Goal: Task Accomplishment & Management: Manage account settings

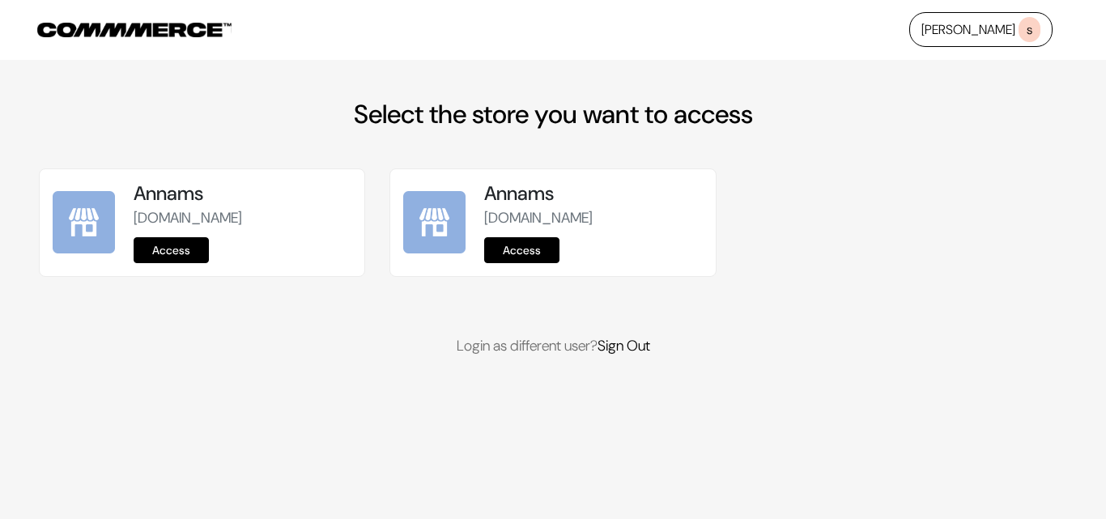
click at [178, 251] on link "Access" at bounding box center [171, 250] width 75 height 26
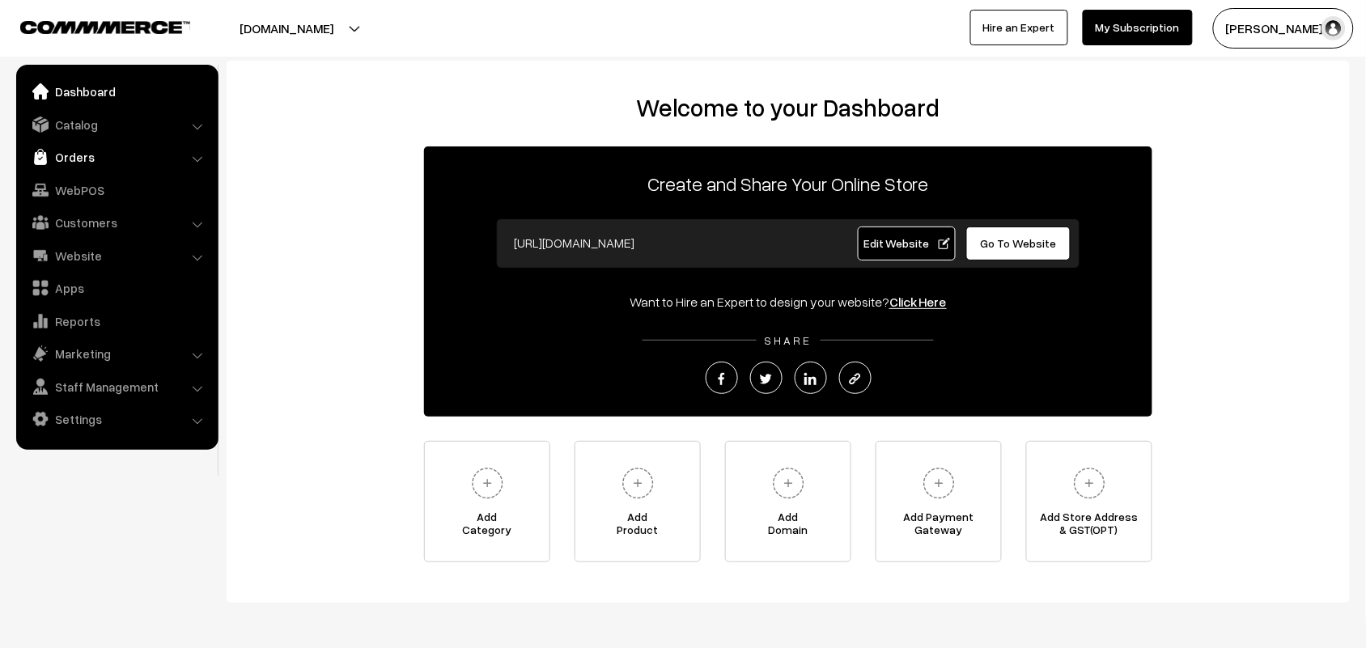
click at [57, 154] on link "Orders" at bounding box center [116, 156] width 193 height 29
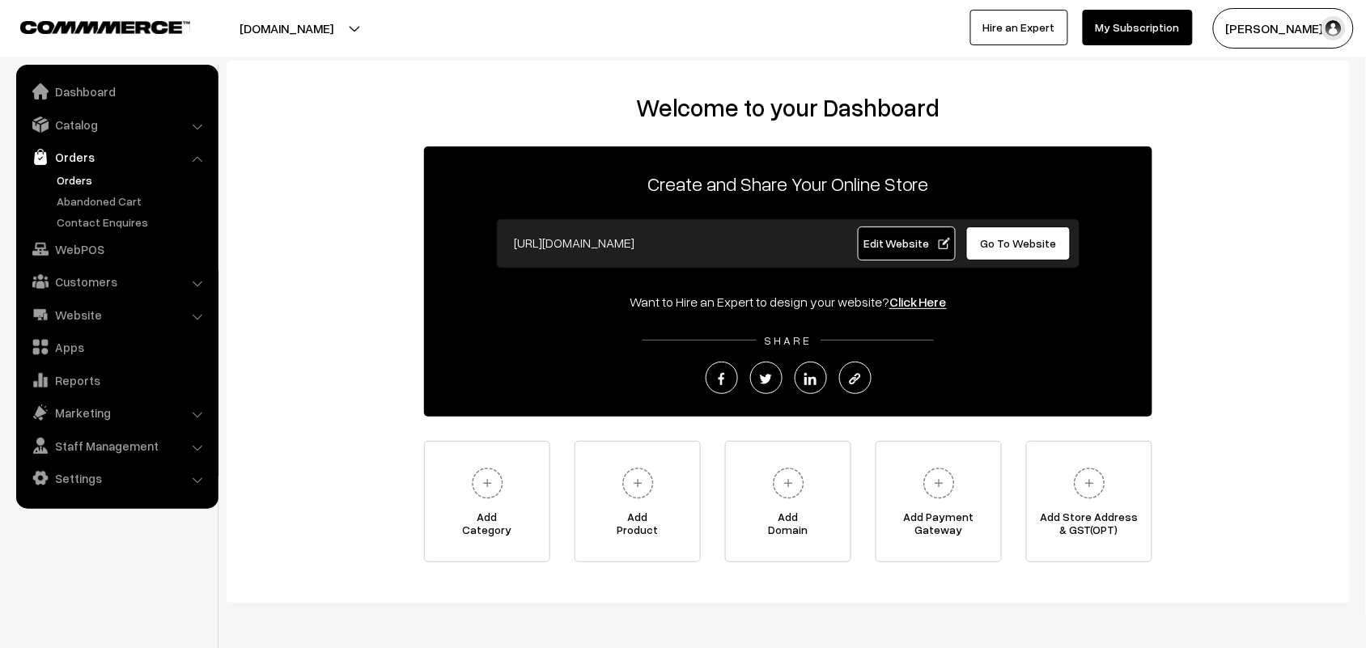
click at [70, 186] on link "Orders" at bounding box center [133, 180] width 160 height 17
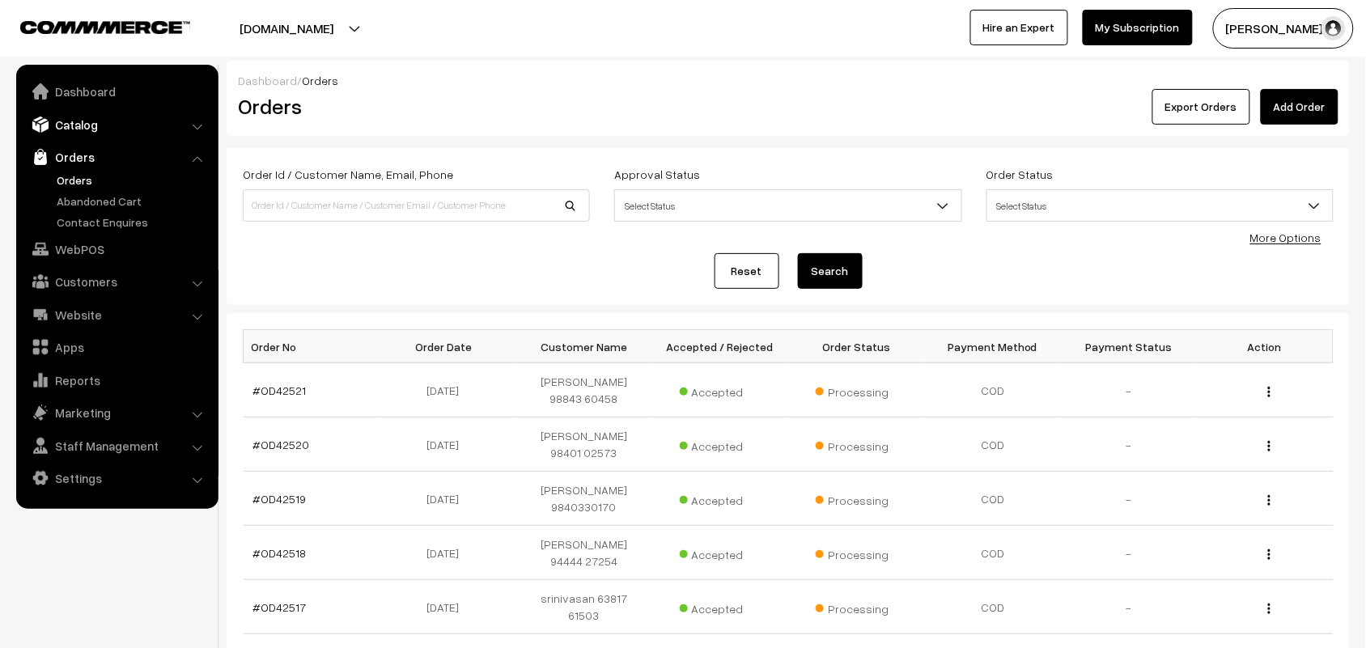
click at [81, 111] on link "Catalog" at bounding box center [116, 124] width 193 height 29
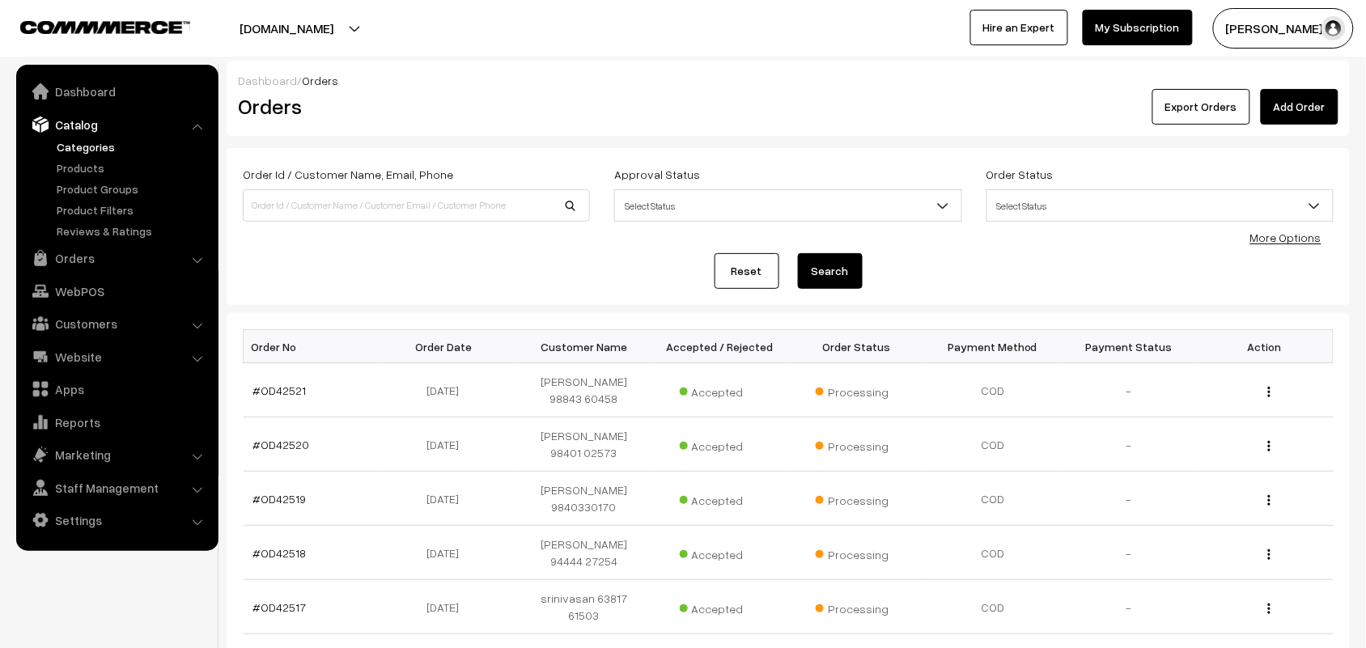
click at [96, 142] on link "Categories" at bounding box center [133, 146] width 160 height 17
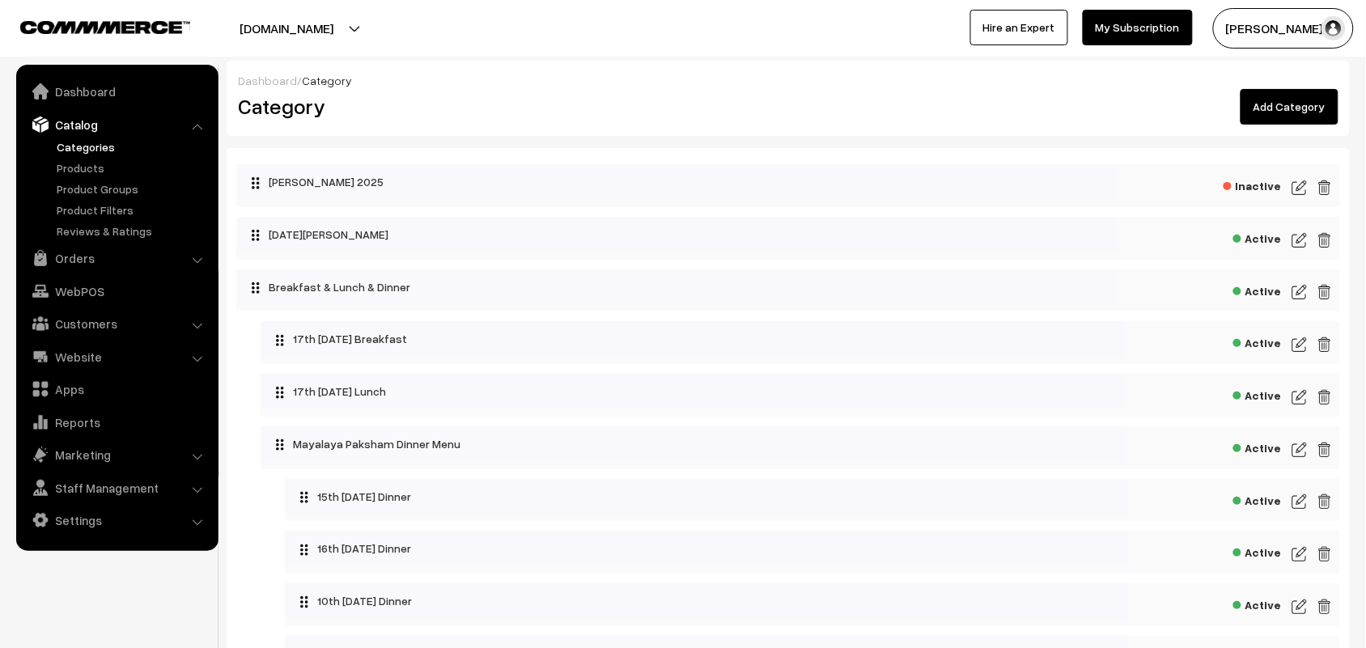
click at [1300, 346] on img at bounding box center [1300, 344] width 15 height 19
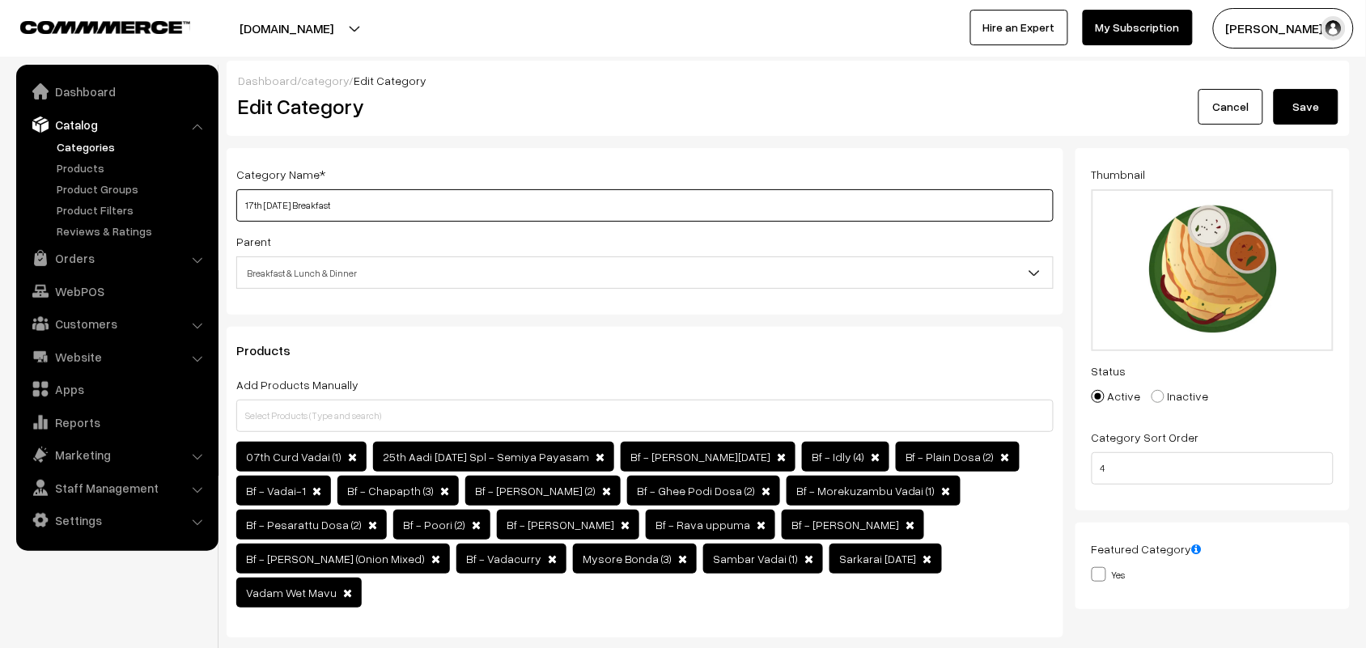
drag, startPoint x: 312, startPoint y: 205, endPoint x: 232, endPoint y: 205, distance: 80.1
click at [232, 205] on div "Category Name * 17th Wednesday Breakfast Parent Top Level Category Krishna Jeya…" at bounding box center [645, 231] width 837 height 167
click at [240, 202] on input "18th [DATE] Breakfast" at bounding box center [644, 205] width 817 height 32
type input "18th Thursday Breakfast"
click at [1313, 100] on button "Save" at bounding box center [1306, 107] width 65 height 36
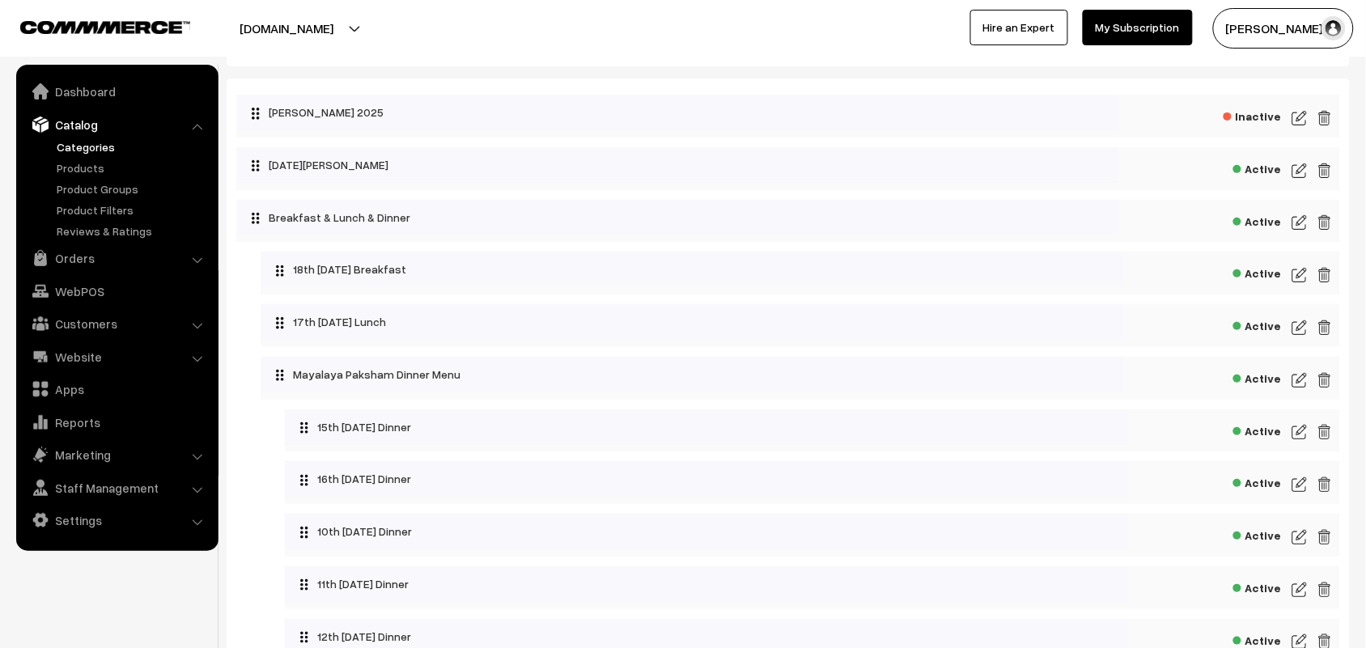
scroll to position [101, 0]
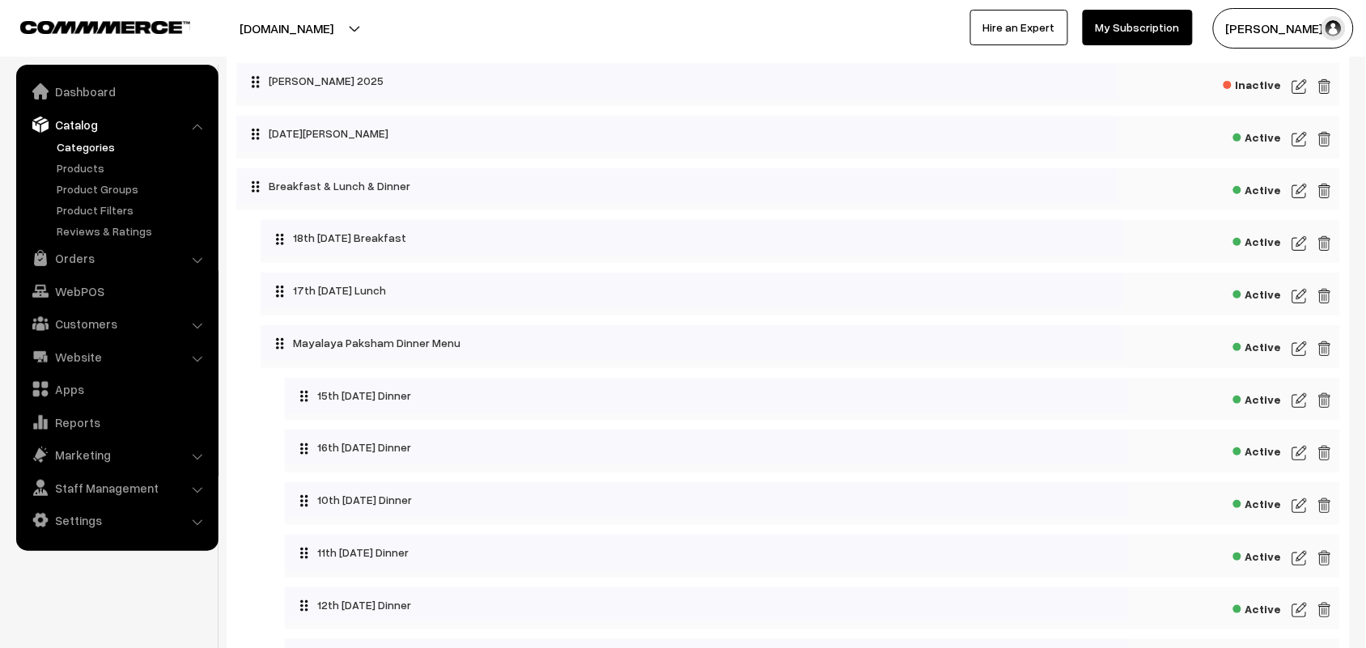
click at [1299, 292] on img at bounding box center [1300, 296] width 15 height 19
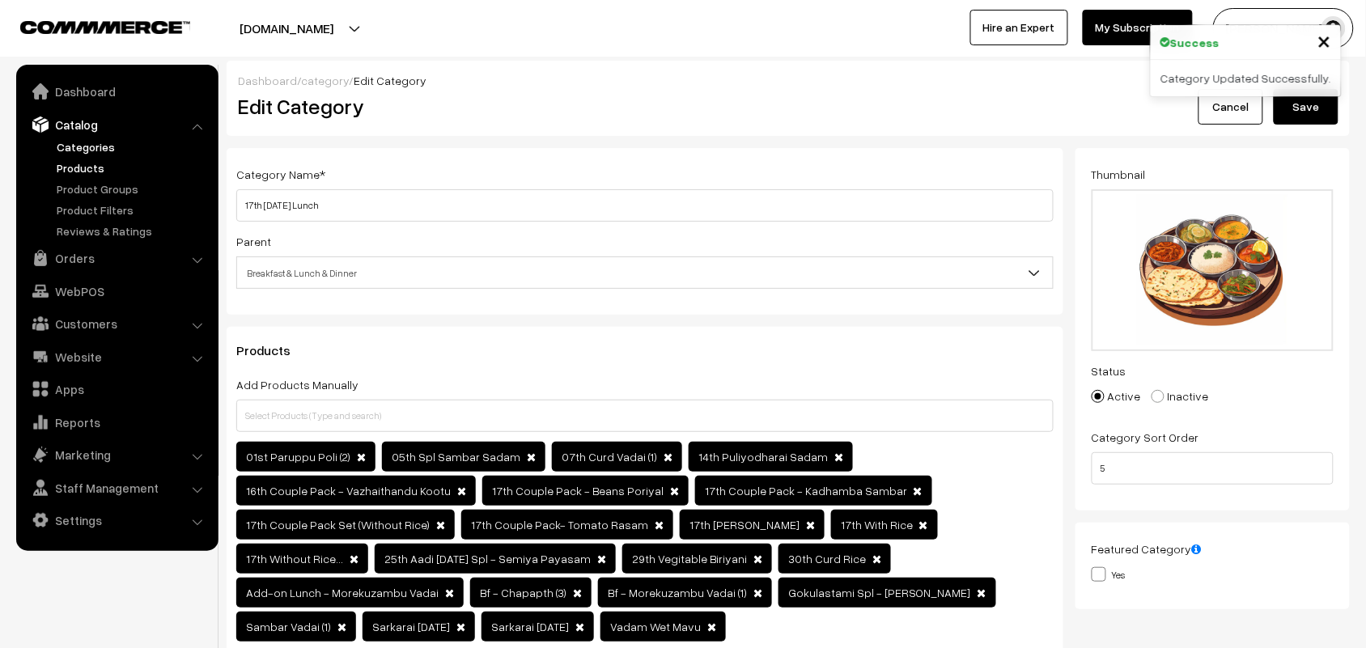
type input "18th [DATE] Lunch"
click at [1301, 117] on button "Save" at bounding box center [1306, 107] width 65 height 36
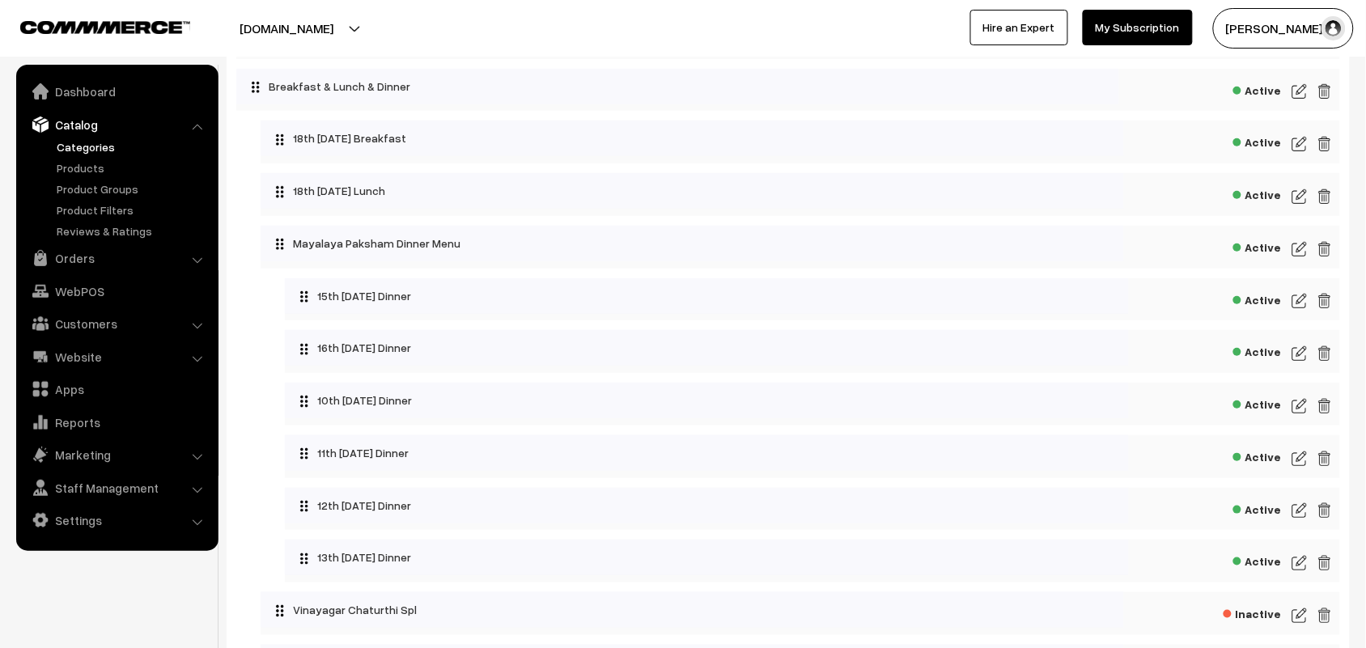
scroll to position [202, 0]
click at [1297, 453] on img at bounding box center [1300, 457] width 15 height 19
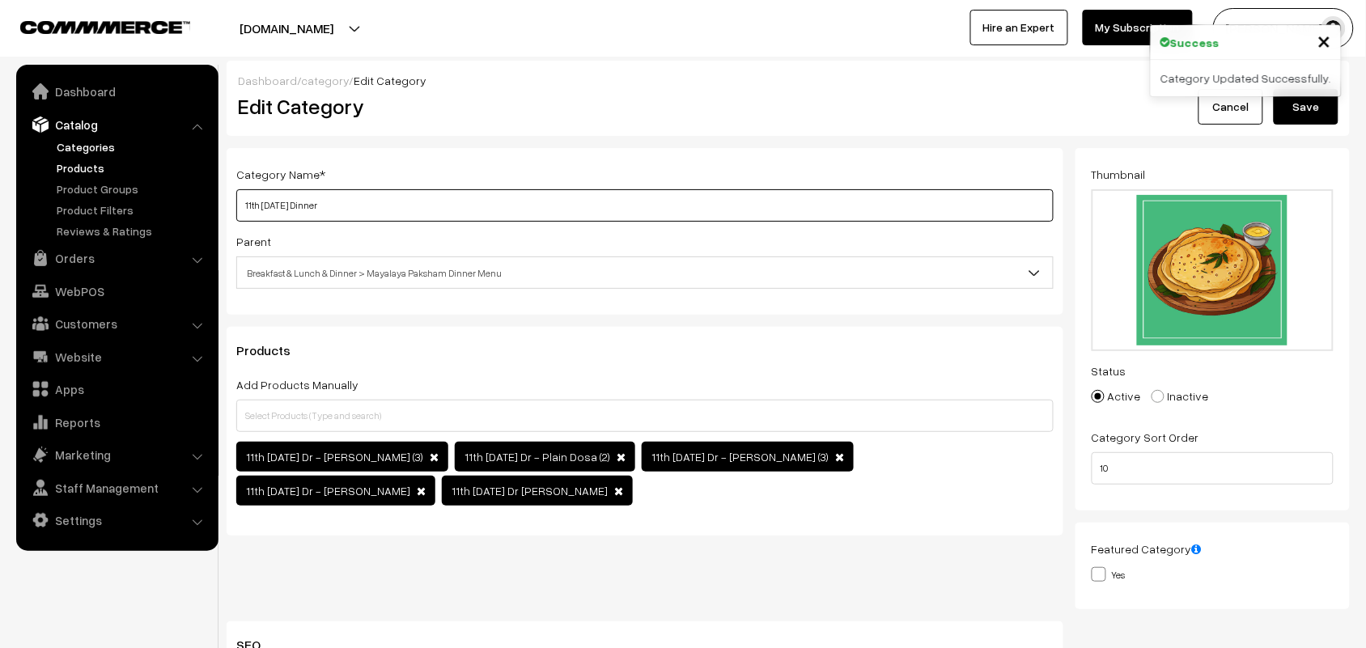
drag, startPoint x: 300, startPoint y: 205, endPoint x: 95, endPoint y: 176, distance: 207.6
paste input "8"
type input "18th Thursday Dinner"
drag, startPoint x: 1283, startPoint y: 112, endPoint x: 611, endPoint y: 62, distance: 673.6
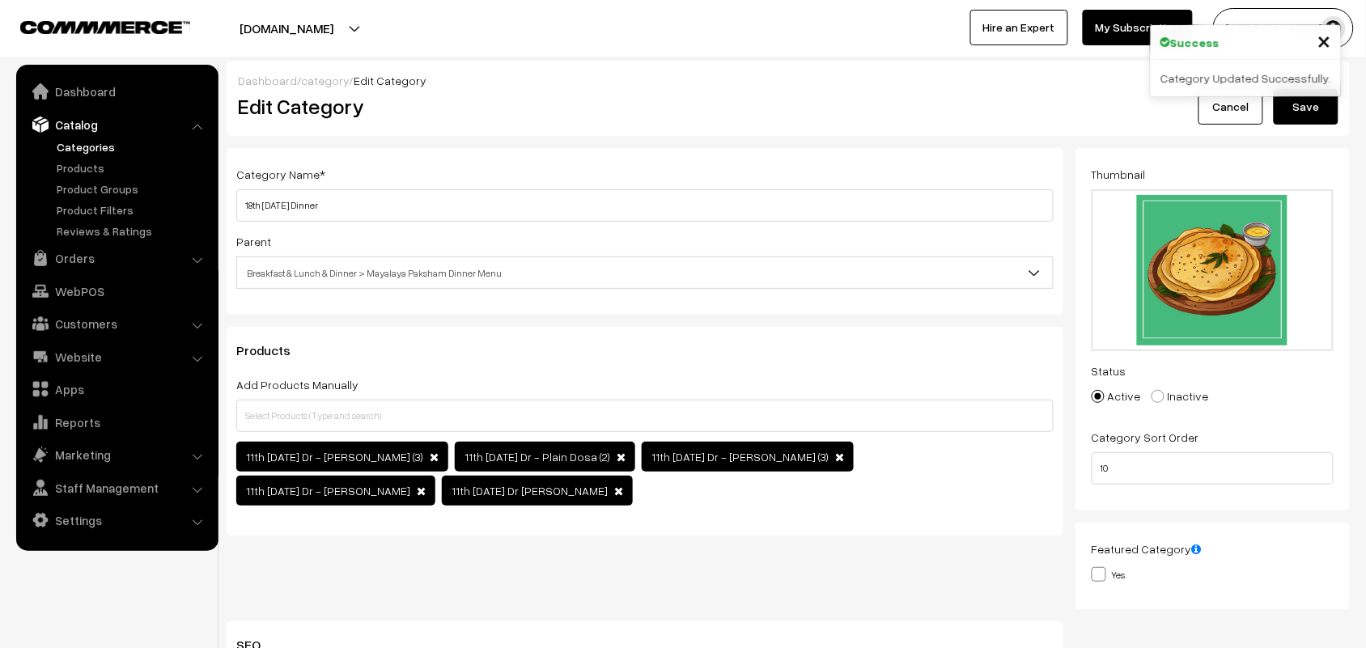
click at [1283, 113] on button "Save" at bounding box center [1306, 107] width 65 height 36
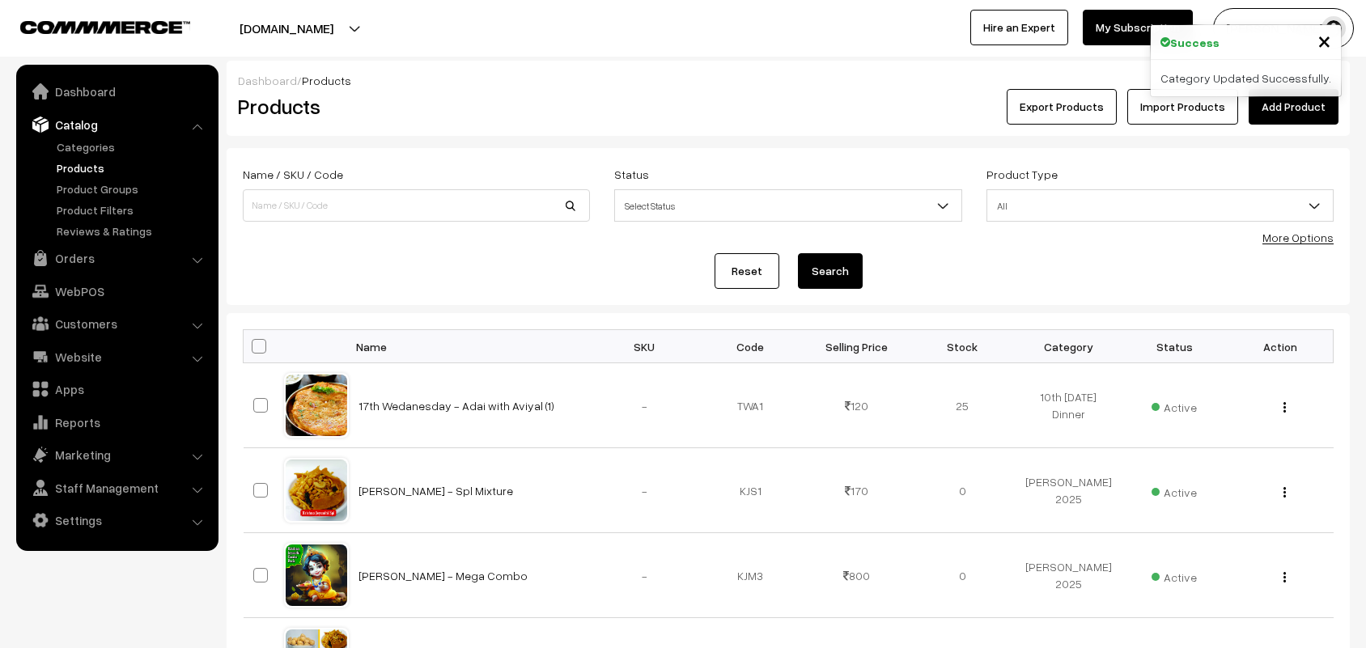
click at [1301, 231] on link "More Options" at bounding box center [1298, 238] width 71 height 14
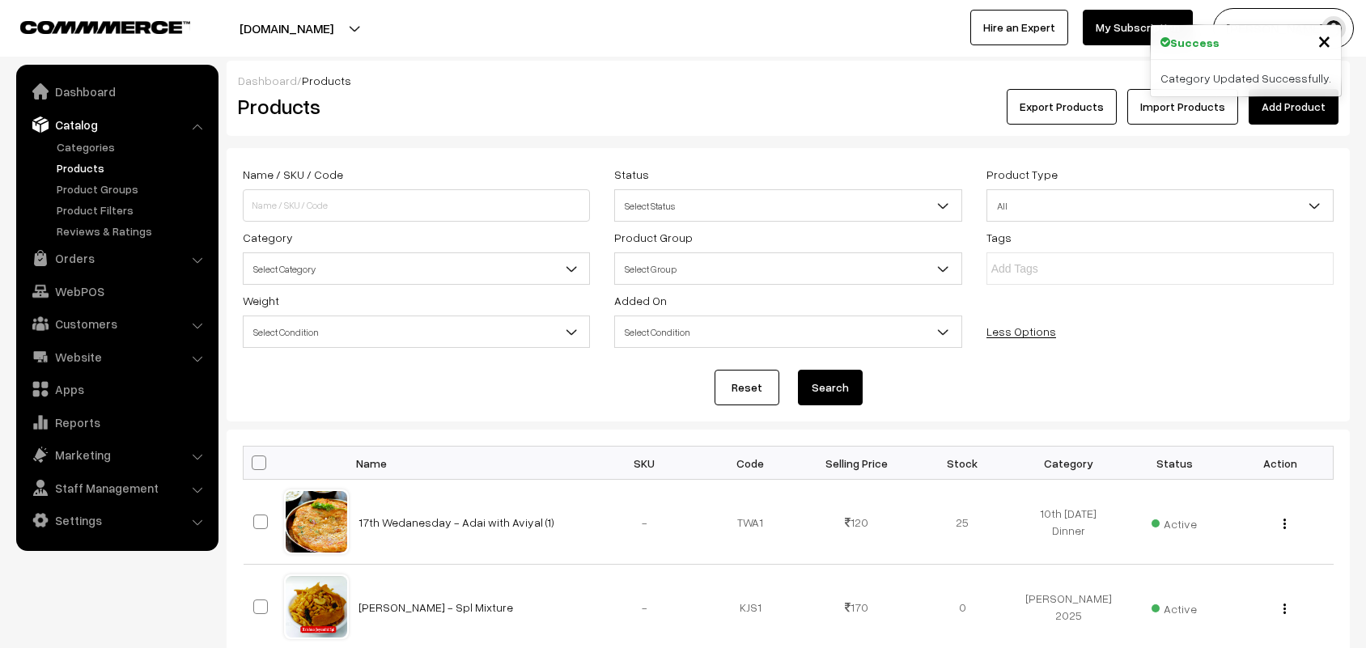
click at [1310, 247] on div "Tags" at bounding box center [1159, 255] width 371 height 57
click at [1301, 240] on div "Tags" at bounding box center [1159, 255] width 371 height 57
click at [350, 272] on span "Select Category" at bounding box center [417, 269] width 346 height 28
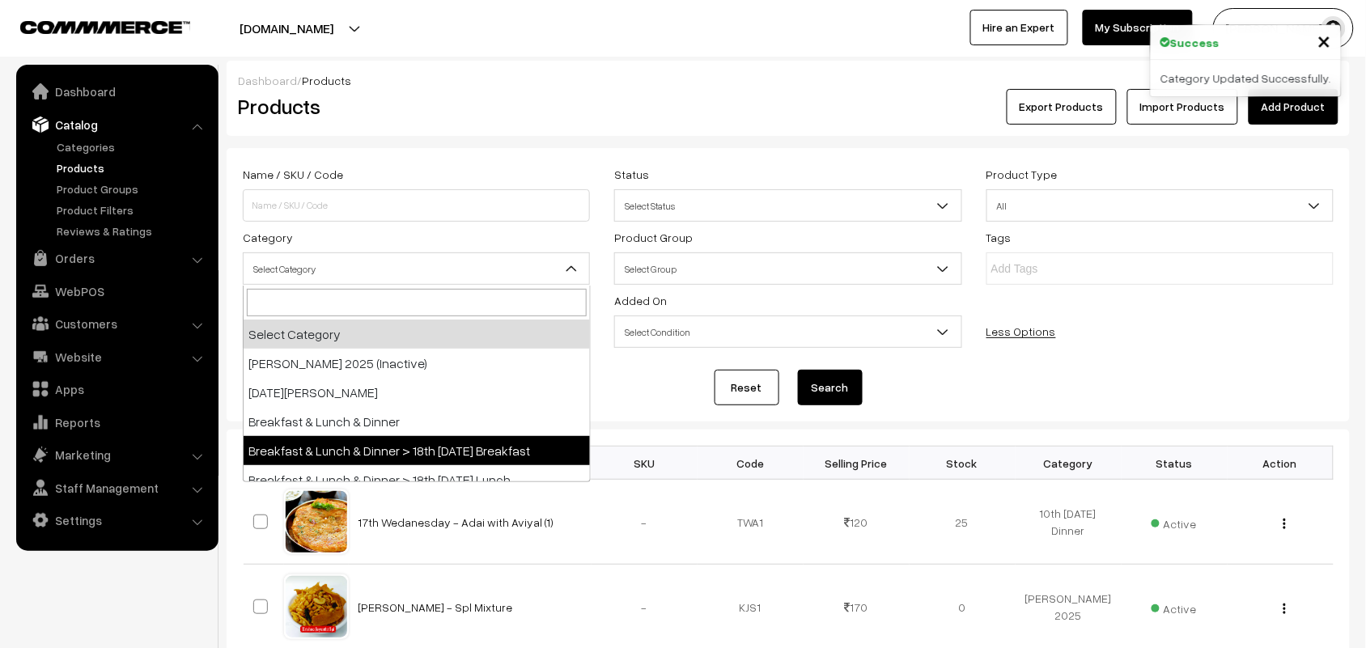
select select "91"
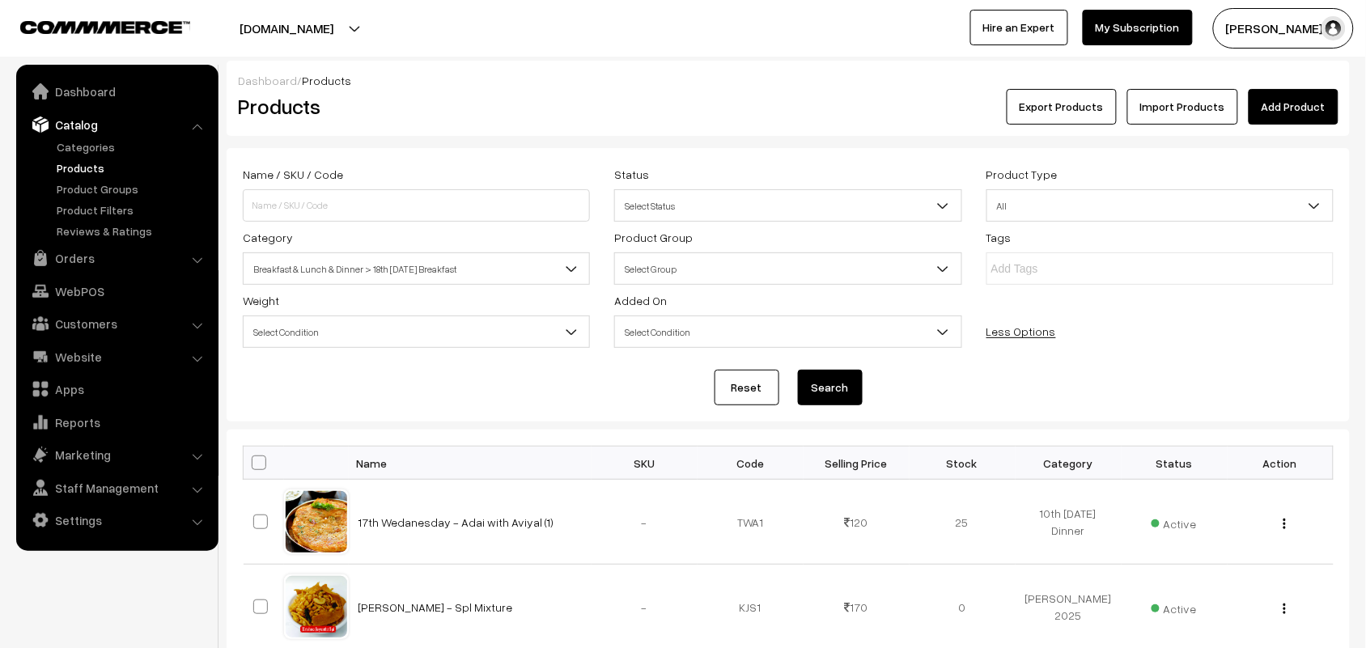
click at [815, 403] on button "Search" at bounding box center [830, 388] width 65 height 36
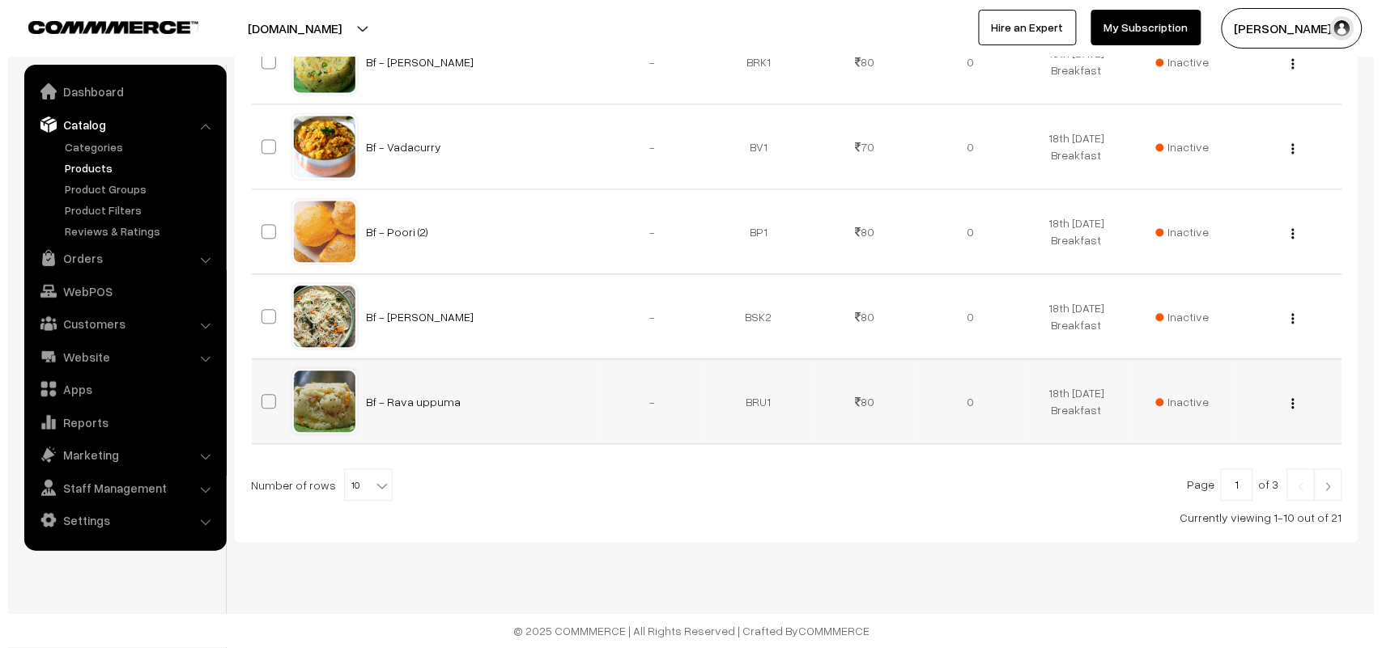
scroll to position [889, 0]
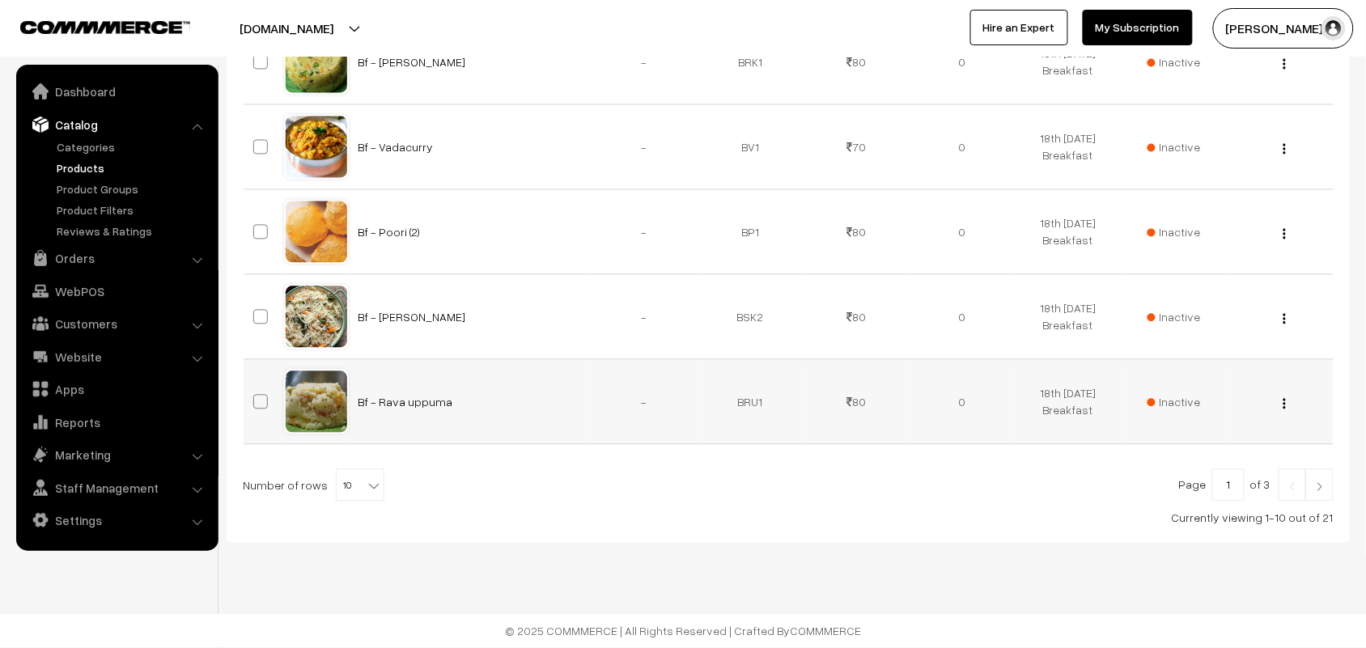
click at [1178, 389] on td "Inactive" at bounding box center [1175, 402] width 106 height 85
click at [1175, 394] on span "Inactive" at bounding box center [1174, 402] width 53 height 17
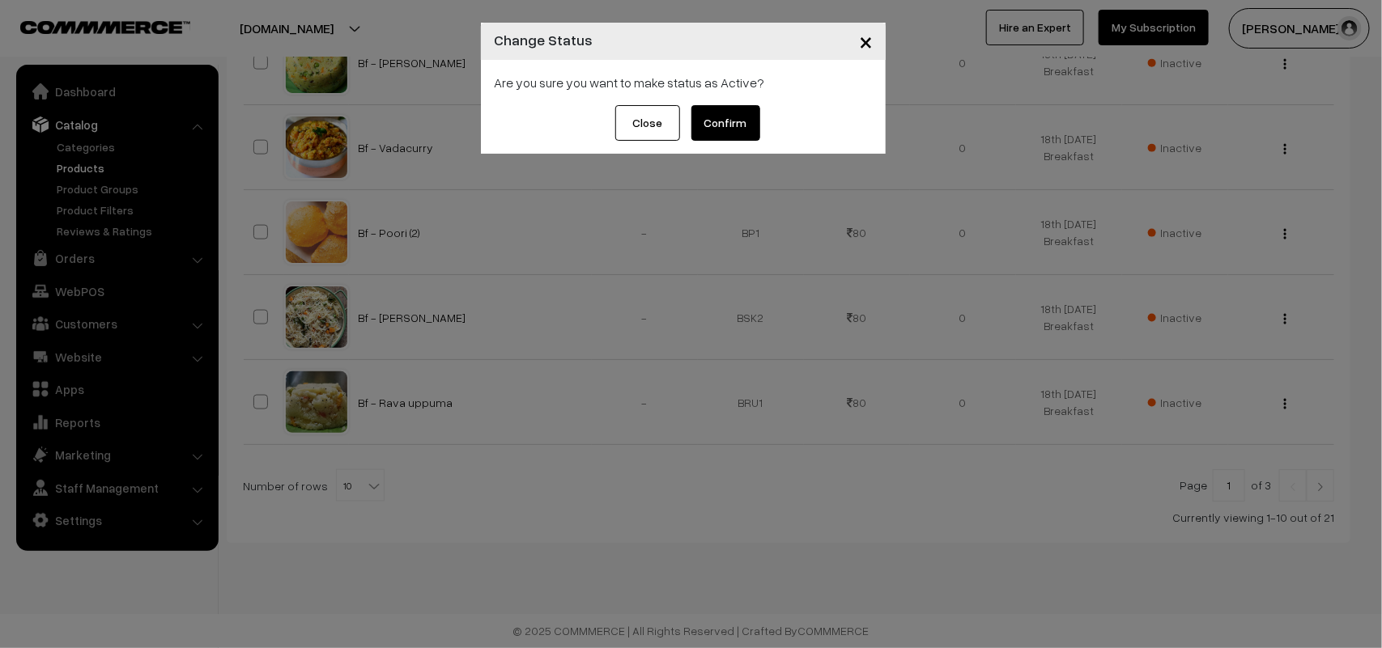
click at [769, 124] on div "Close Confirm" at bounding box center [683, 129] width 405 height 49
click at [731, 122] on button "Confirm" at bounding box center [725, 123] width 69 height 36
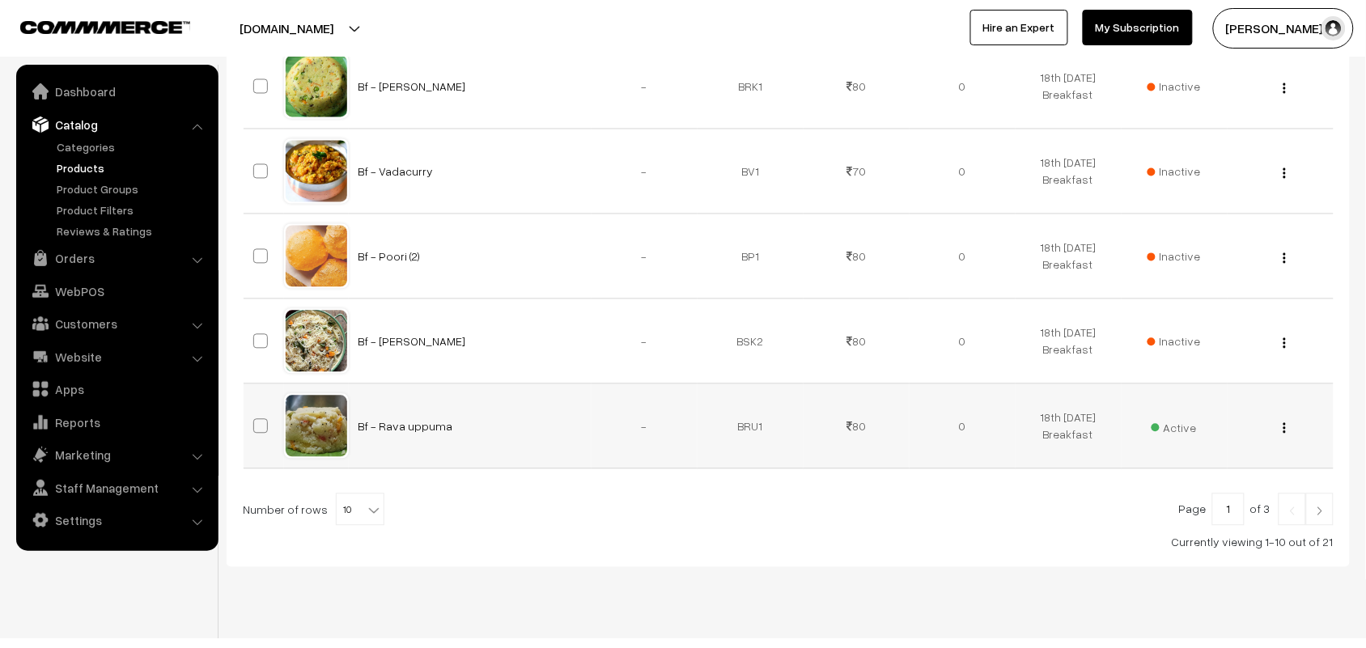
scroll to position [889, 0]
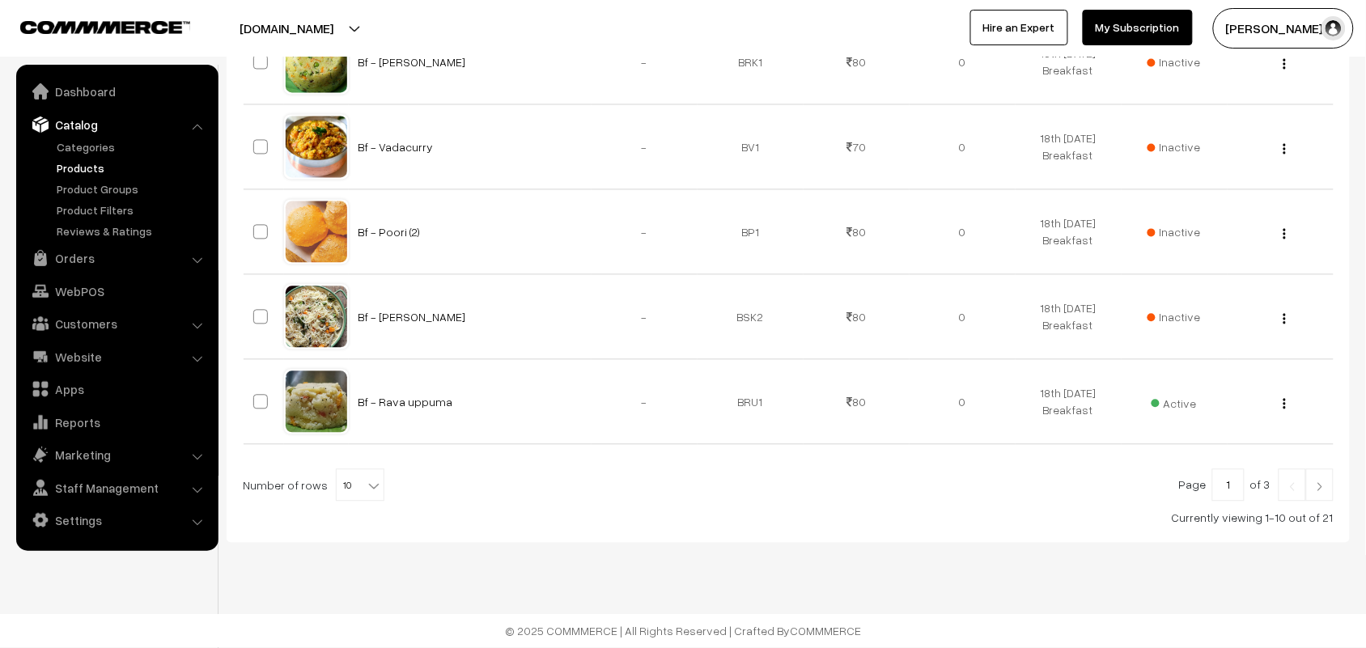
click at [350, 488] on span "10" at bounding box center [360, 486] width 47 height 32
select select "80"
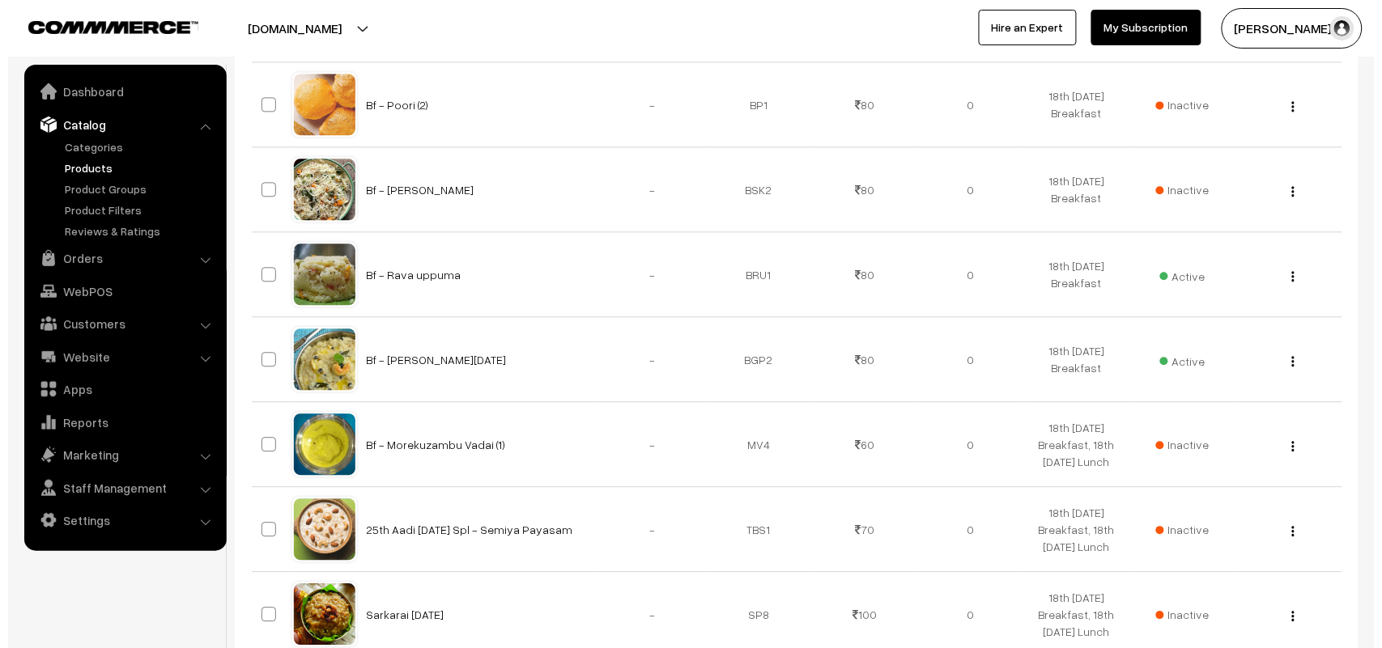
scroll to position [976, 0]
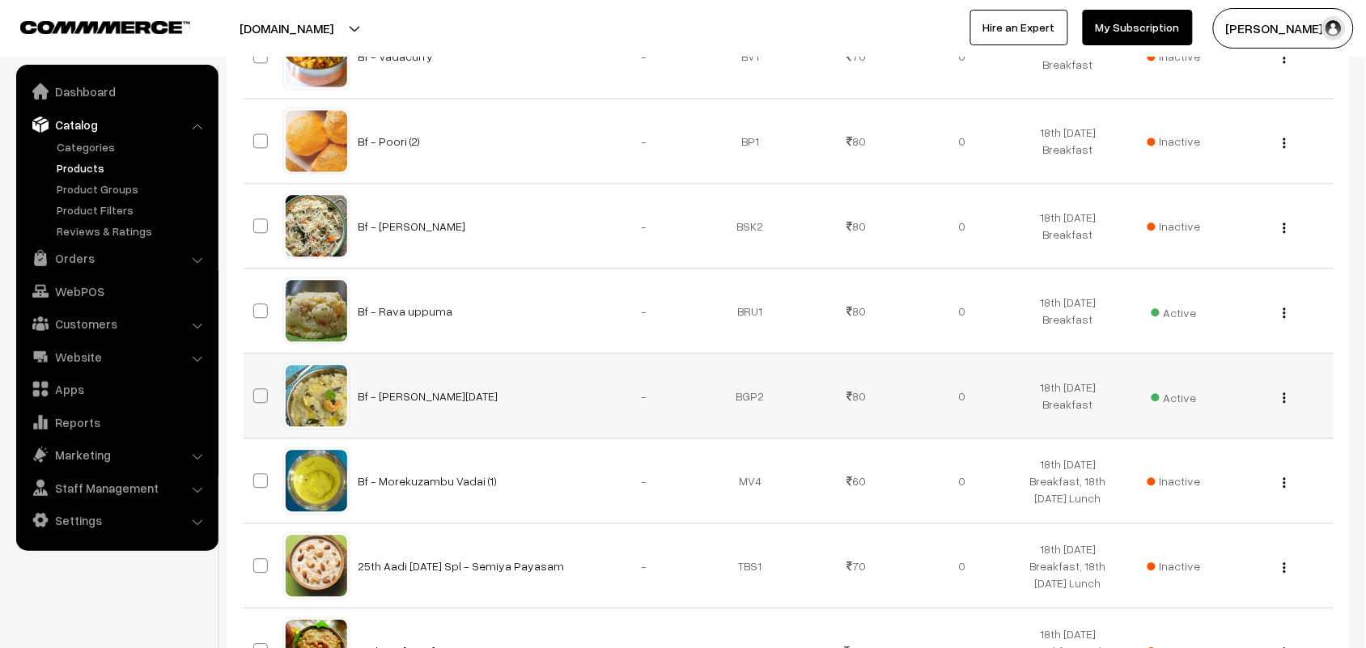
click at [1186, 406] on span "Active" at bounding box center [1174, 395] width 45 height 21
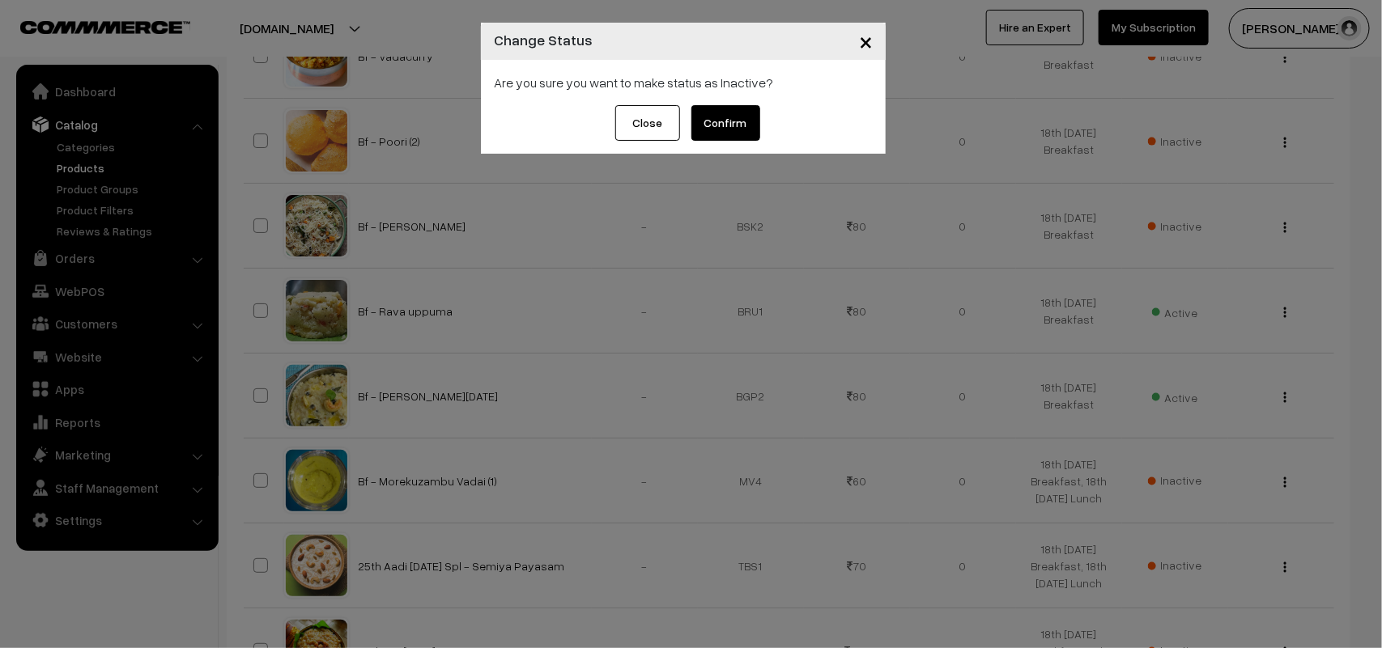
click at [713, 117] on button "Confirm" at bounding box center [725, 123] width 69 height 36
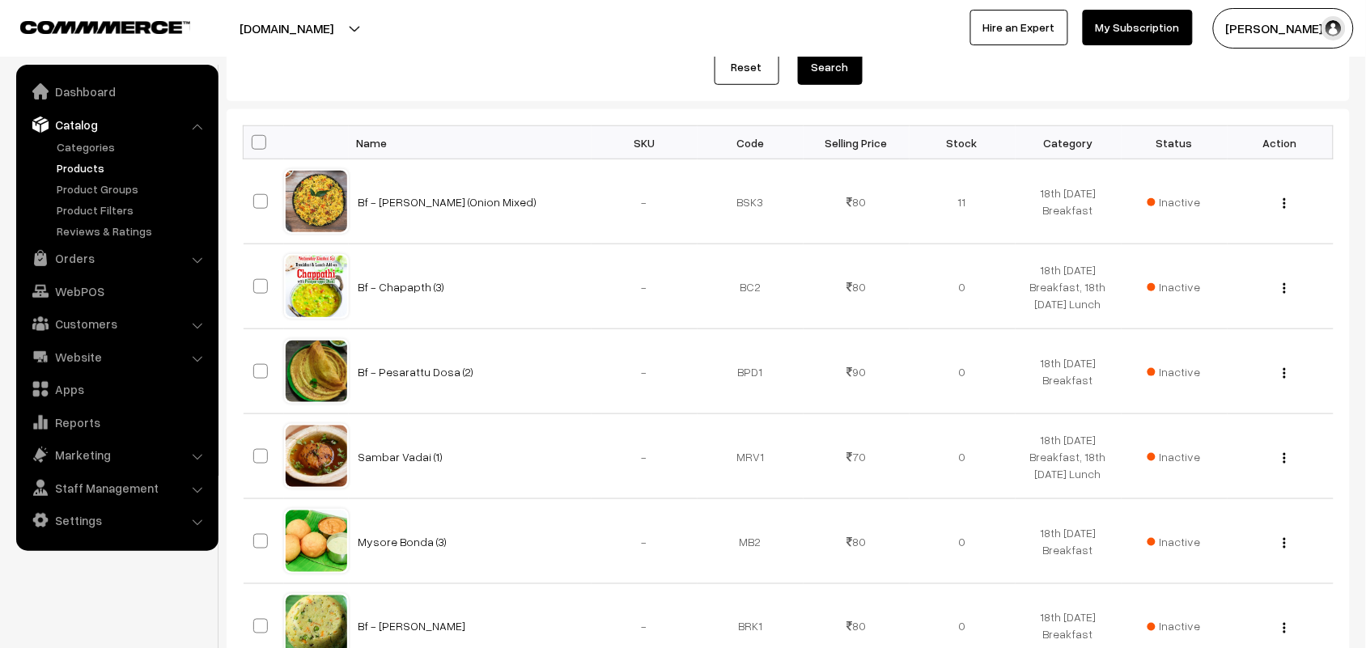
scroll to position [167, 0]
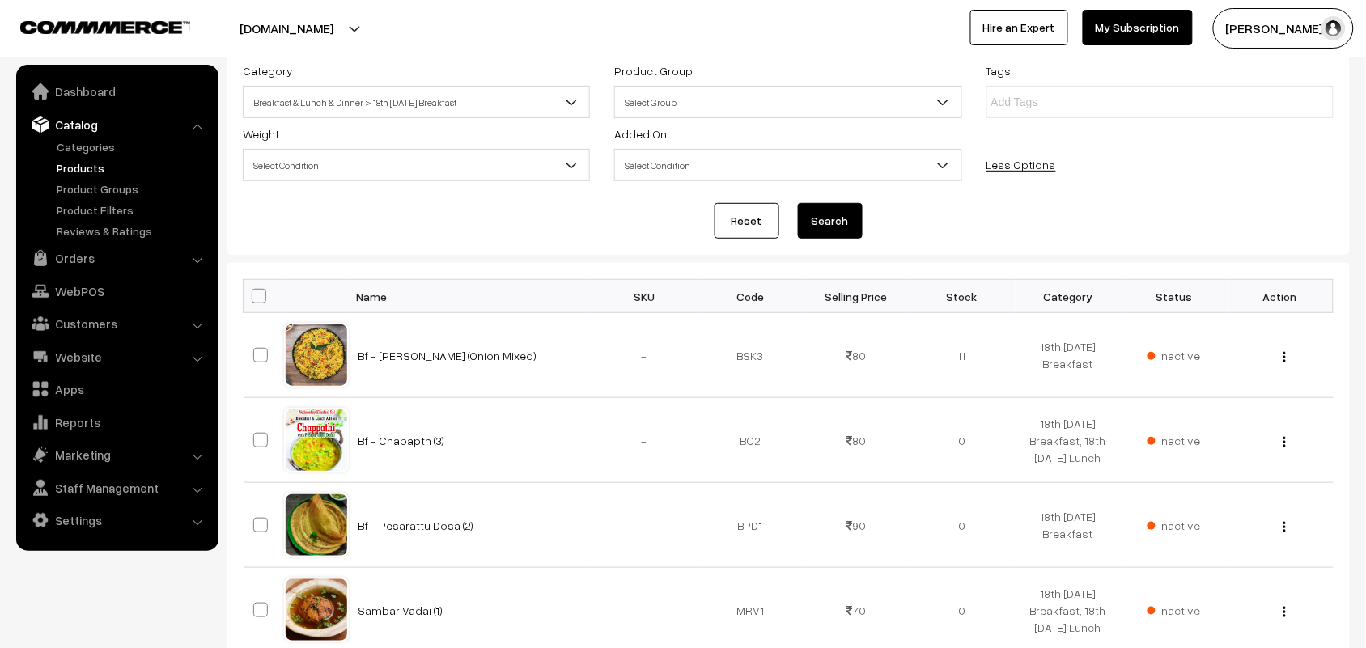
click at [253, 294] on span at bounding box center [259, 296] width 15 height 15
click at [253, 294] on input "checkbox" at bounding box center [249, 296] width 11 height 11
checkbox input "true"
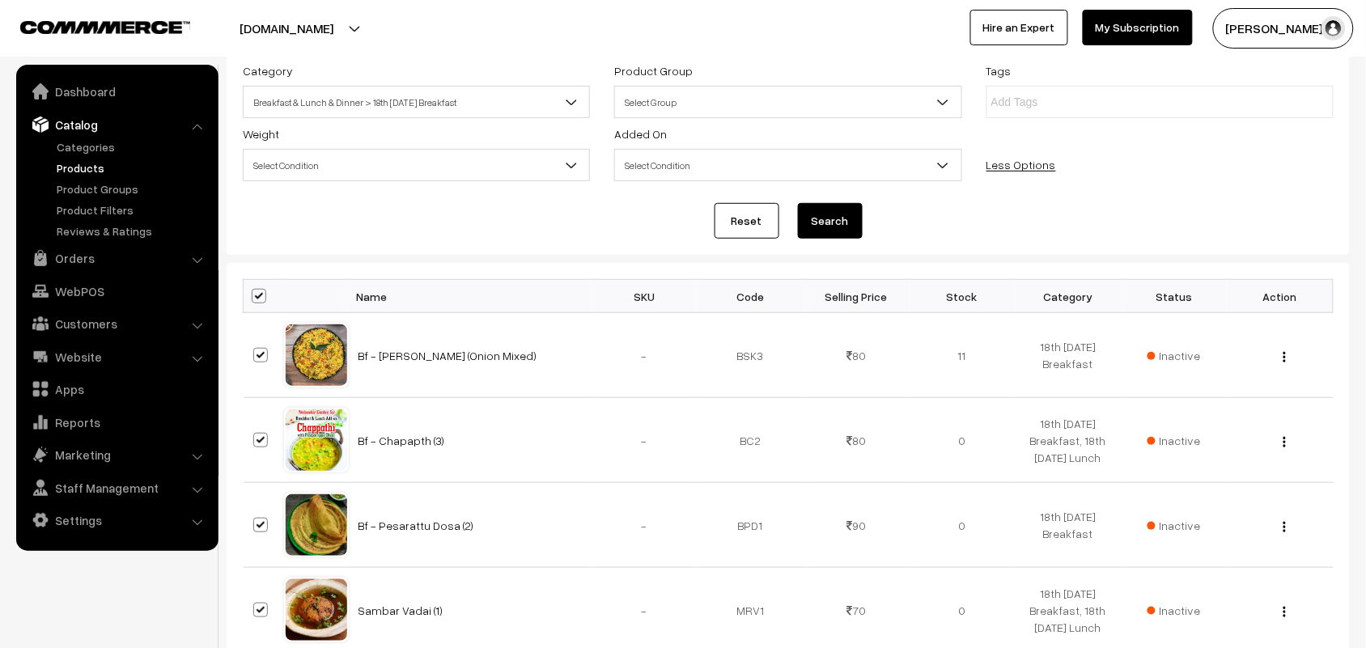
checkbox input "true"
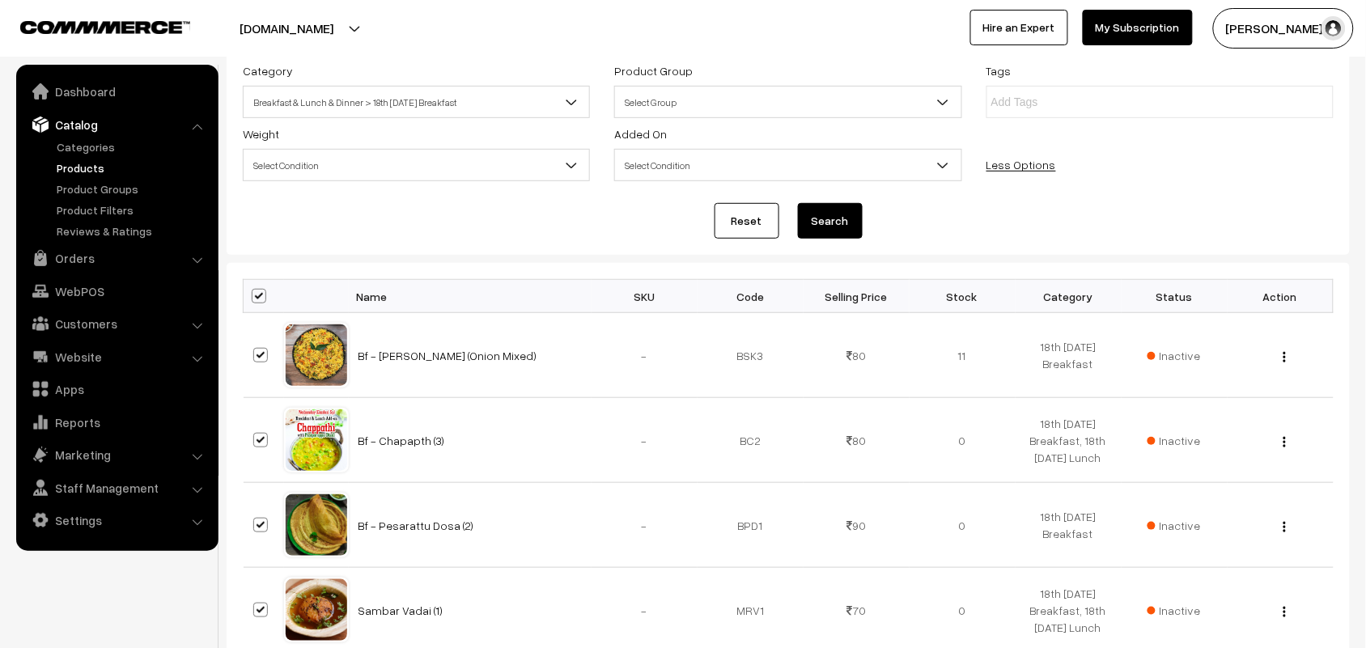
checkbox input "true"
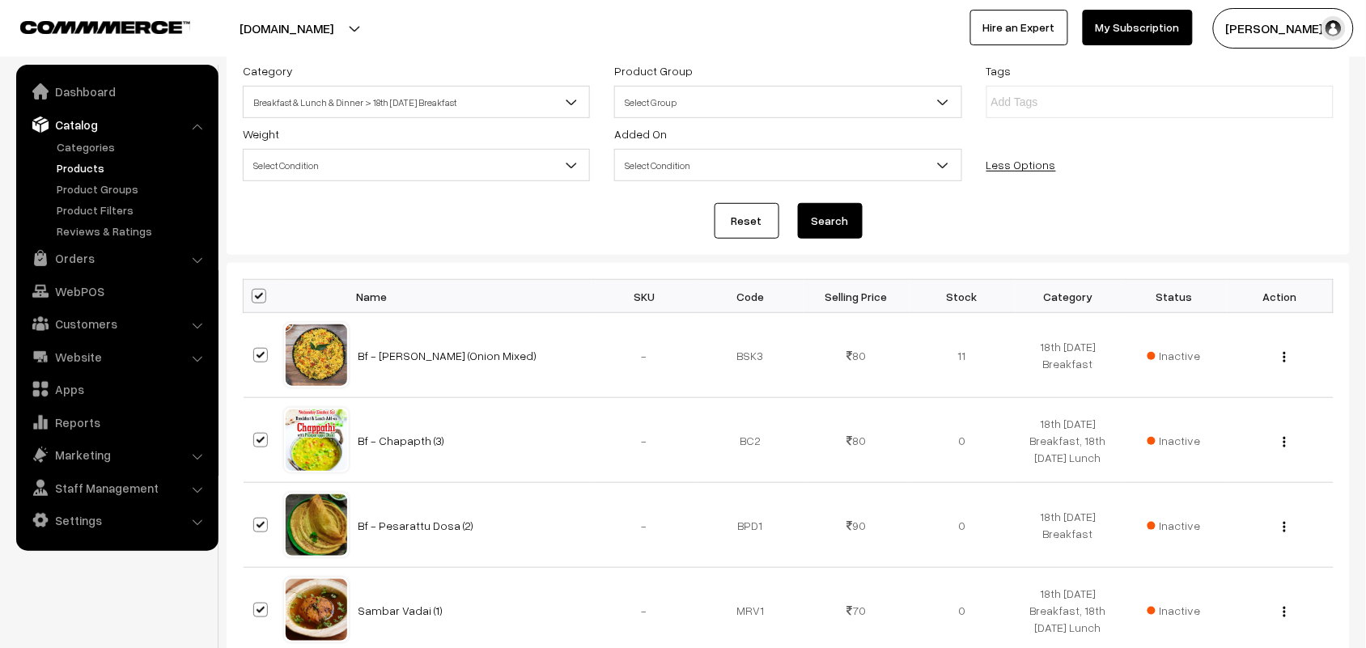
checkbox input "true"
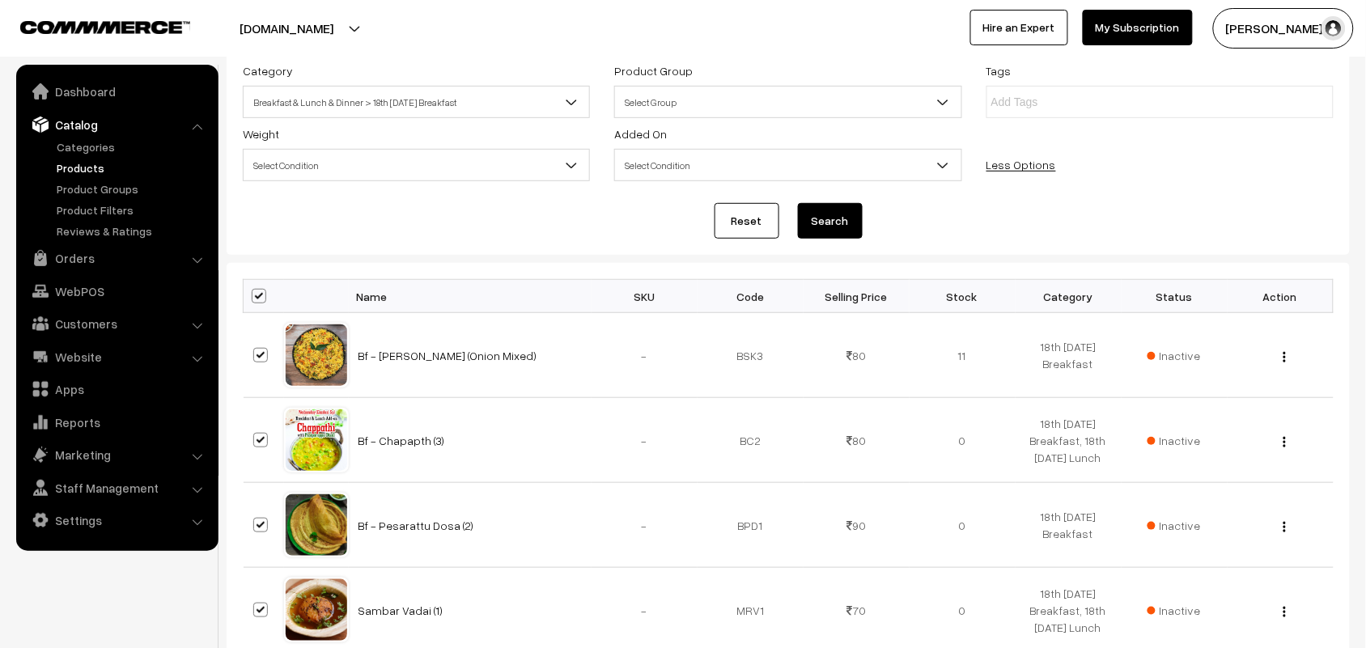
checkbox input "true"
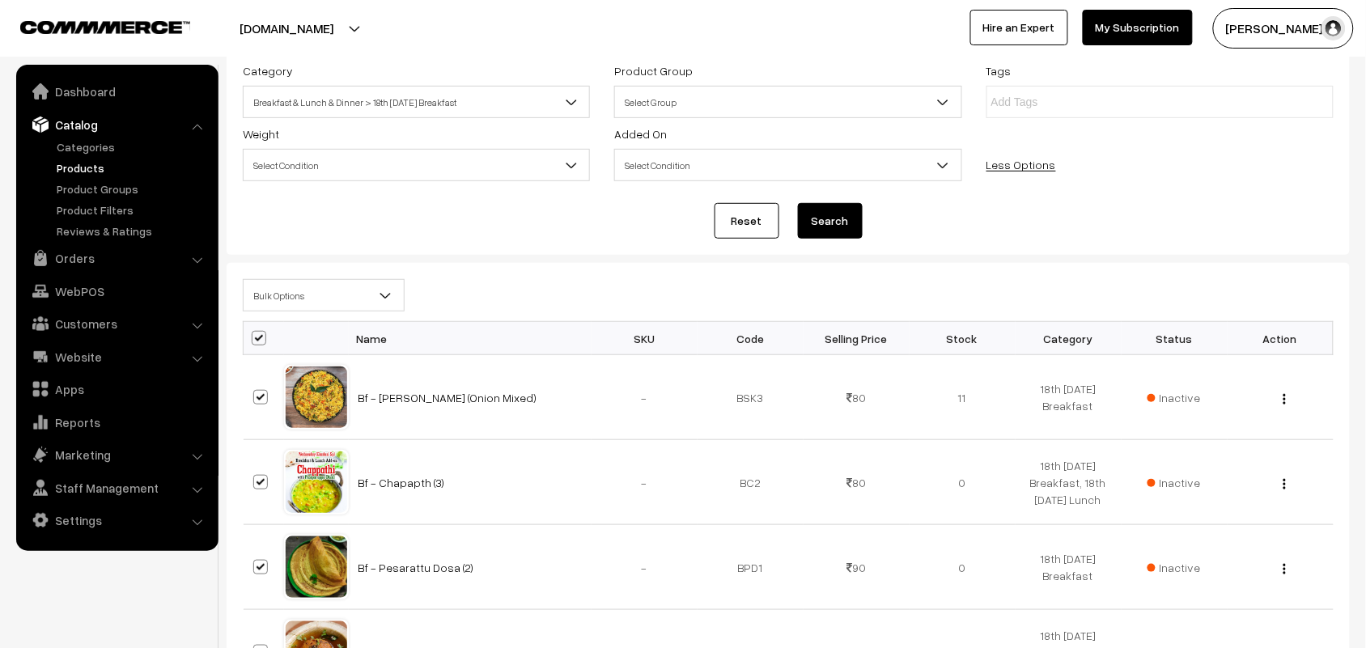
click at [277, 298] on span "Bulk Options" at bounding box center [324, 296] width 160 height 28
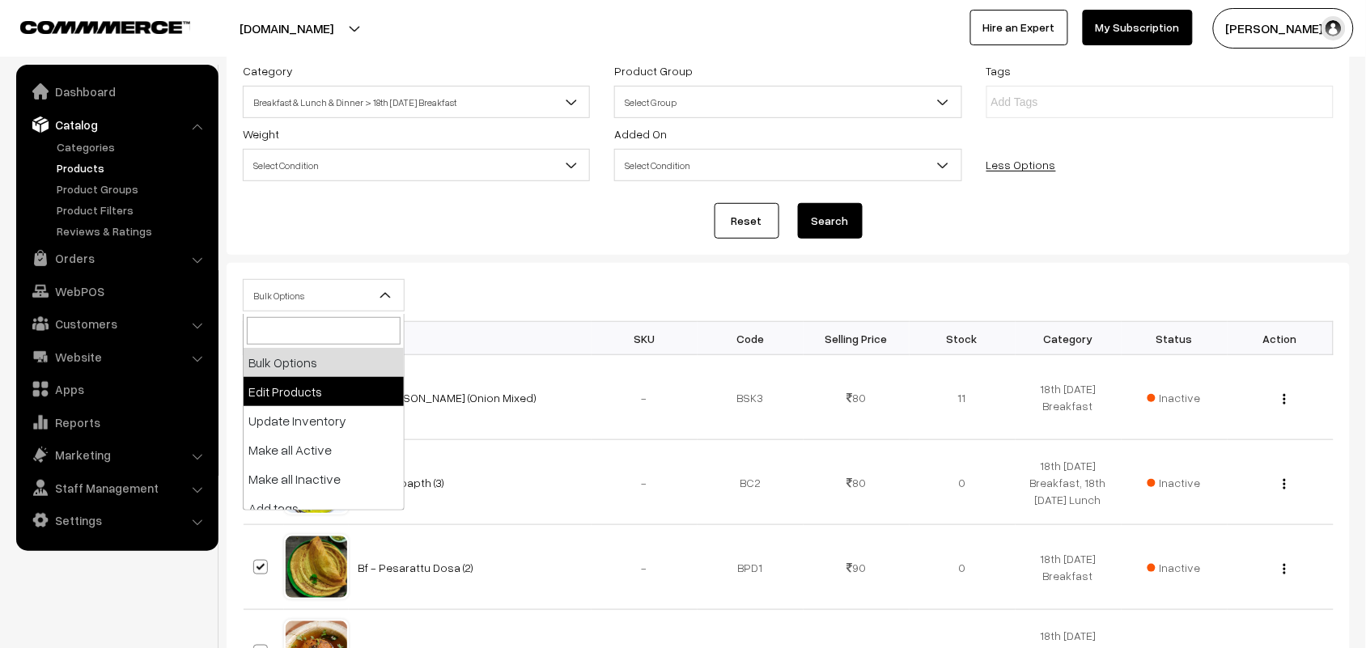
select select "editProduct"
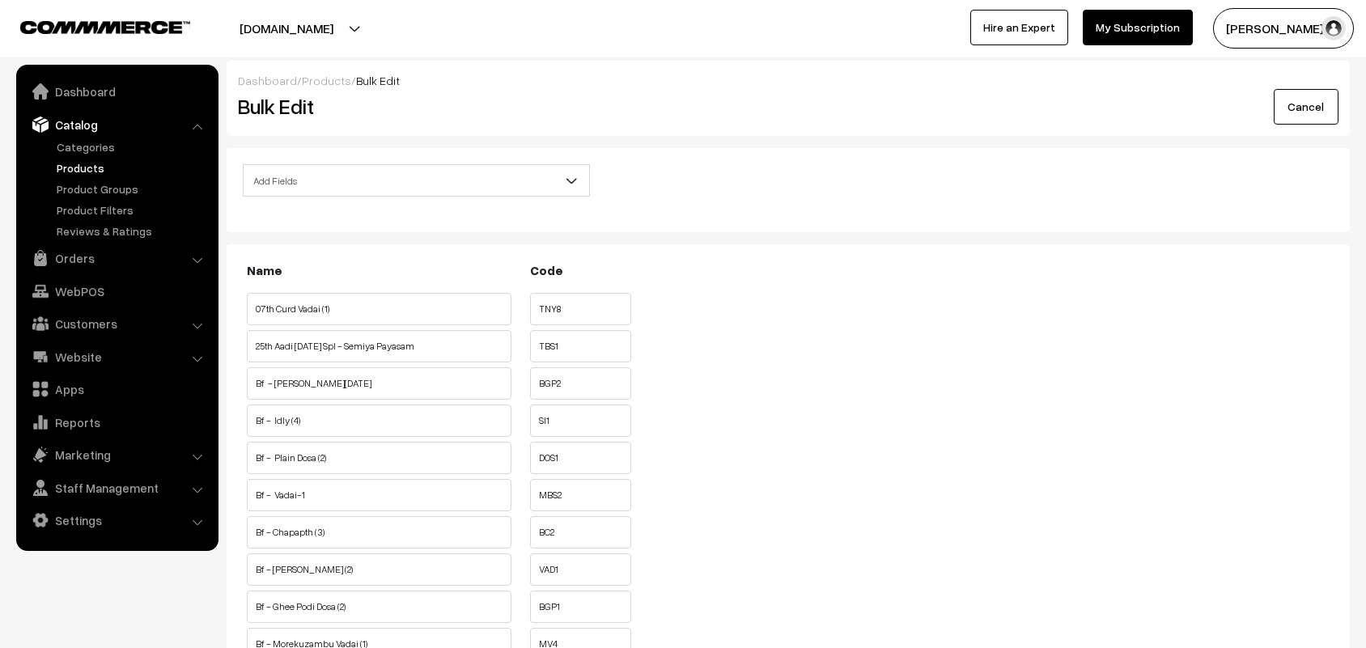
click at [340, 185] on span "Add Fields" at bounding box center [417, 181] width 346 height 28
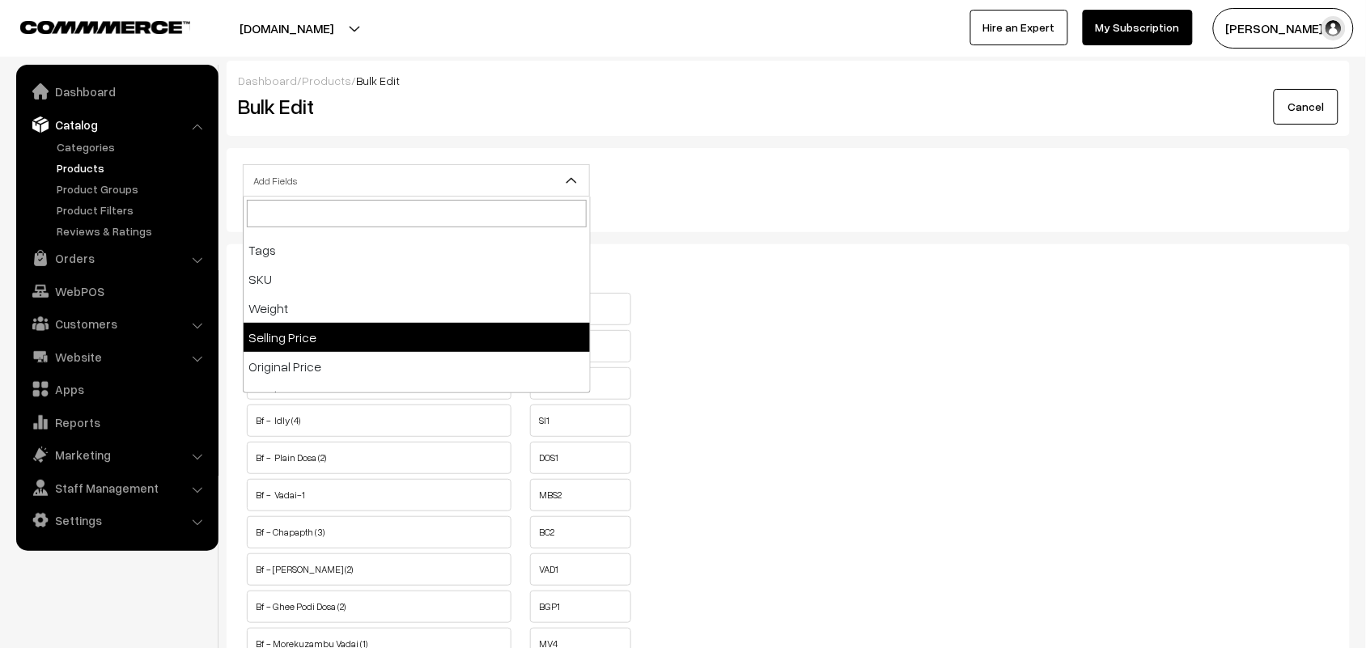
scroll to position [202, 0]
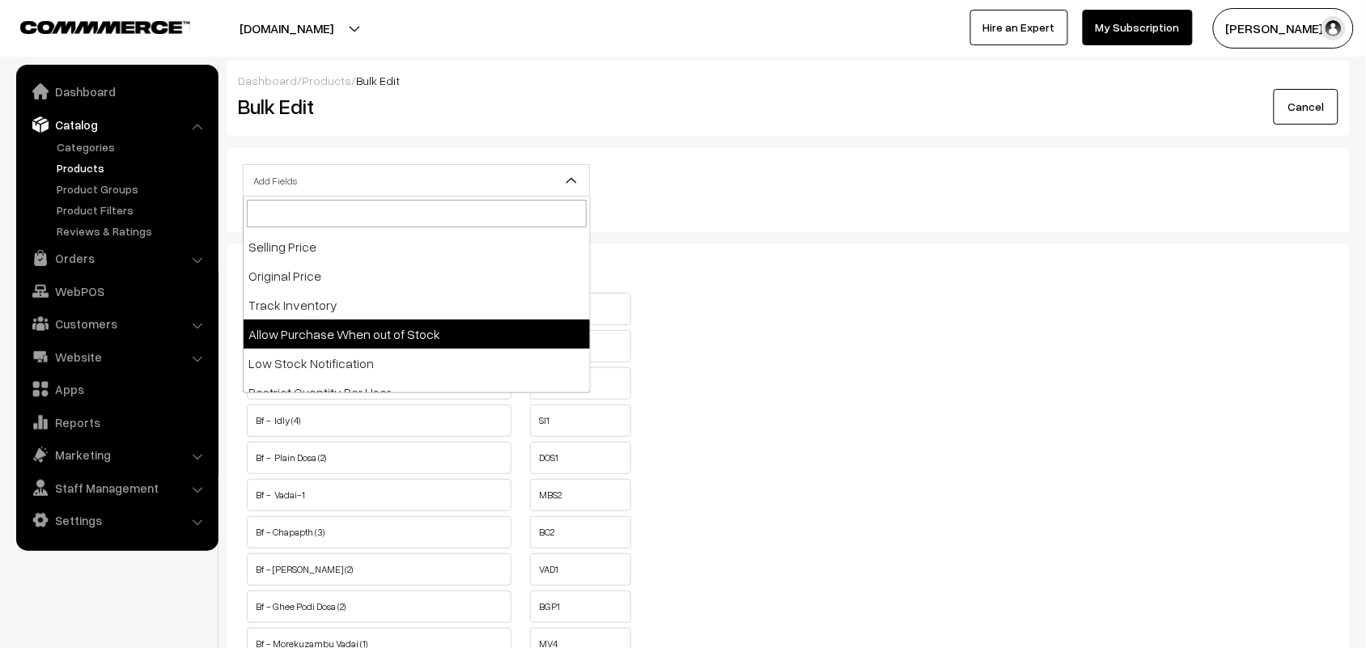
select select "allow-purchase"
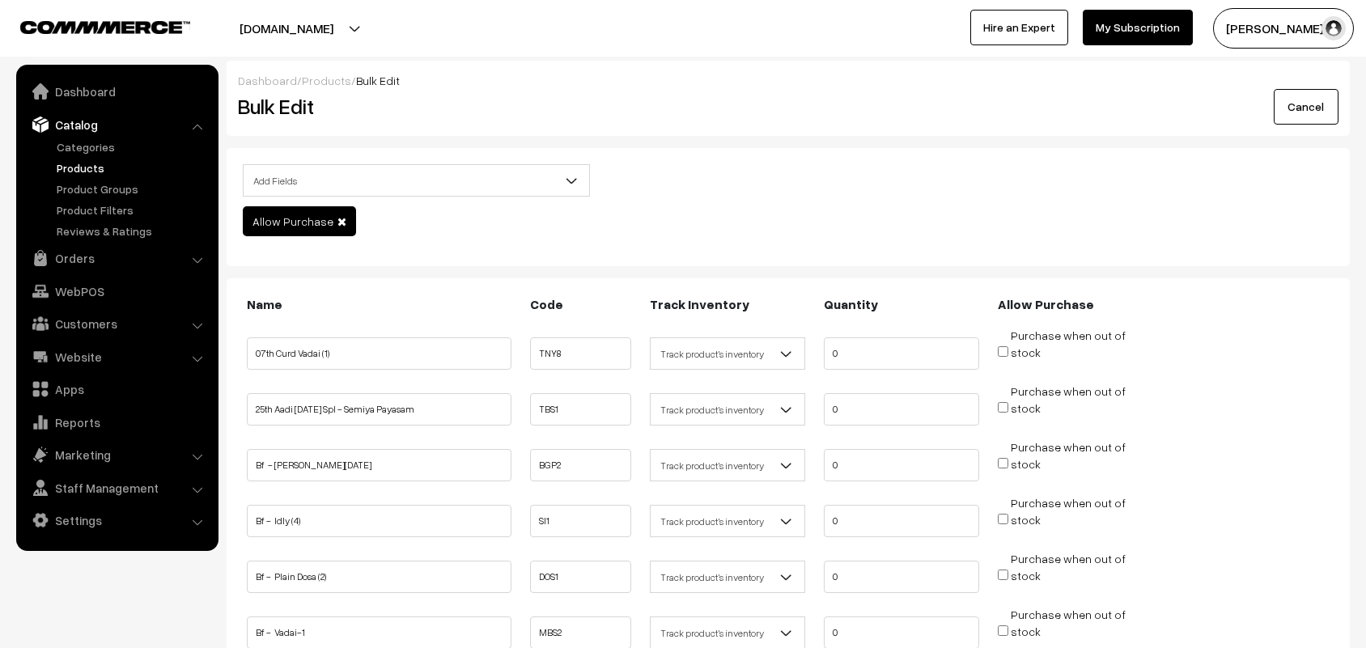
scroll to position [304, 0]
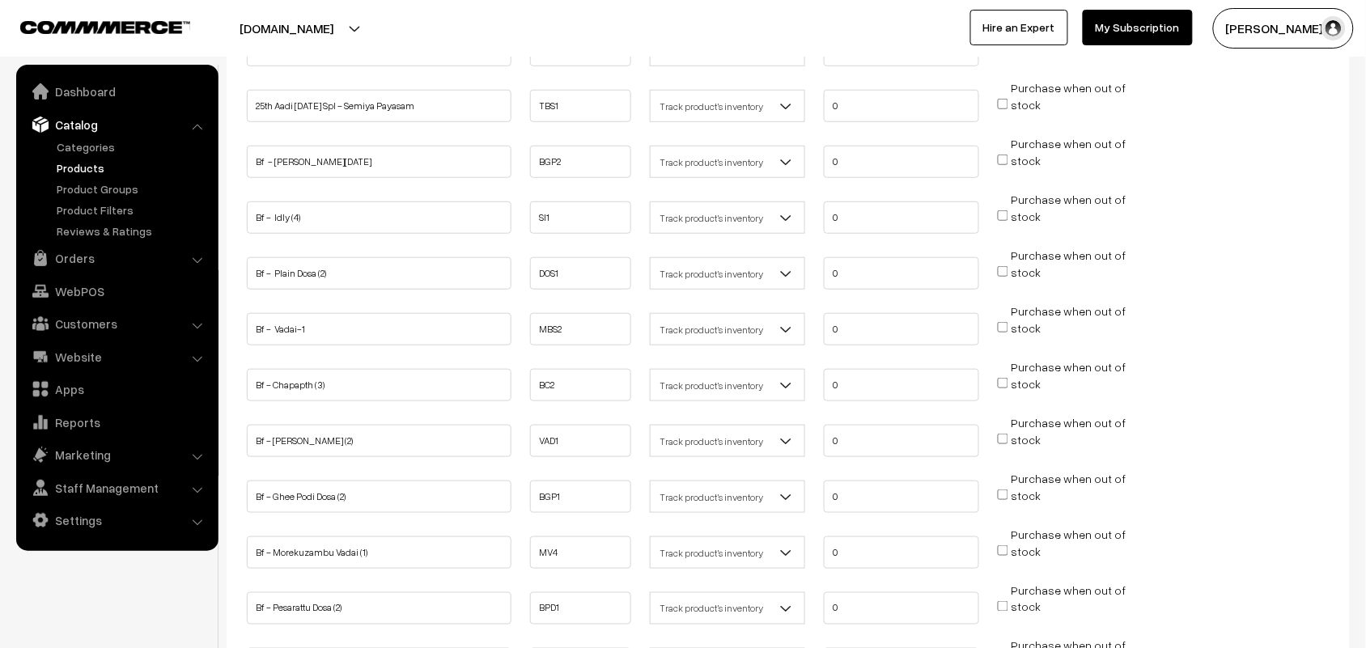
click at [1008, 213] on input "Purchase when out of stock" at bounding box center [1003, 215] width 11 height 11
checkbox input "true"
click at [1005, 266] on input "Purchase when out of stock" at bounding box center [1003, 271] width 11 height 11
checkbox input "true"
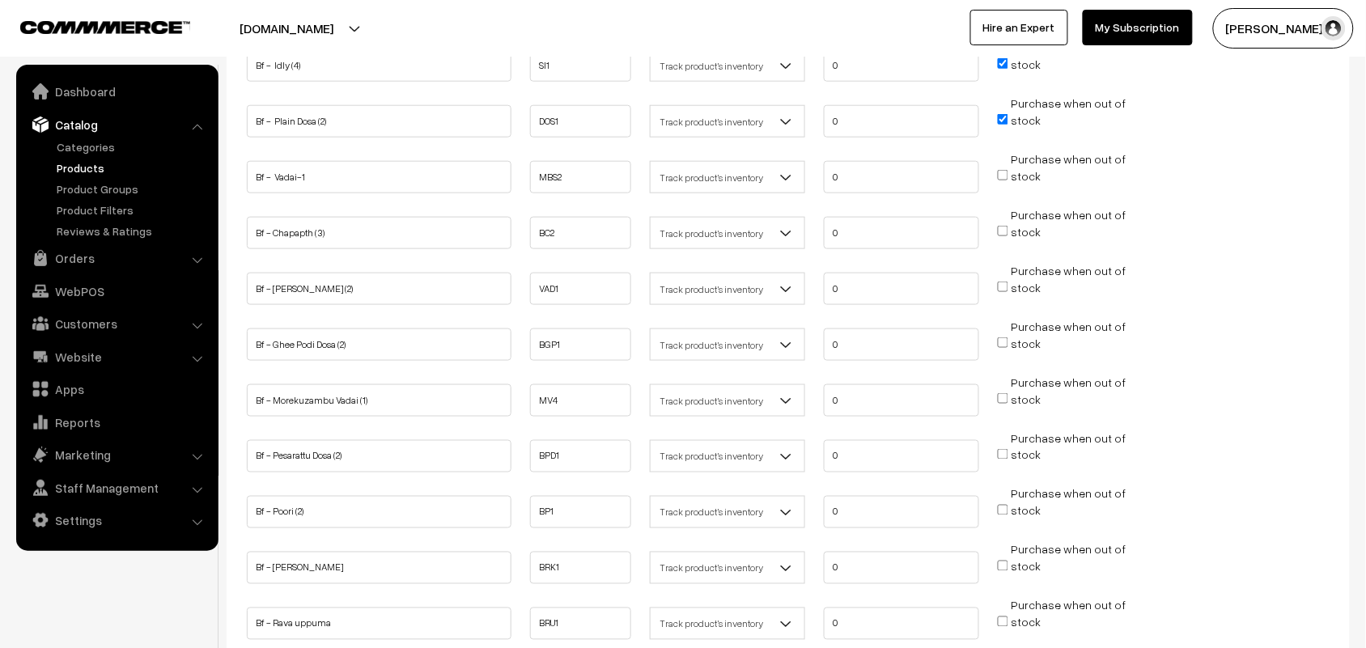
scroll to position [506, 0]
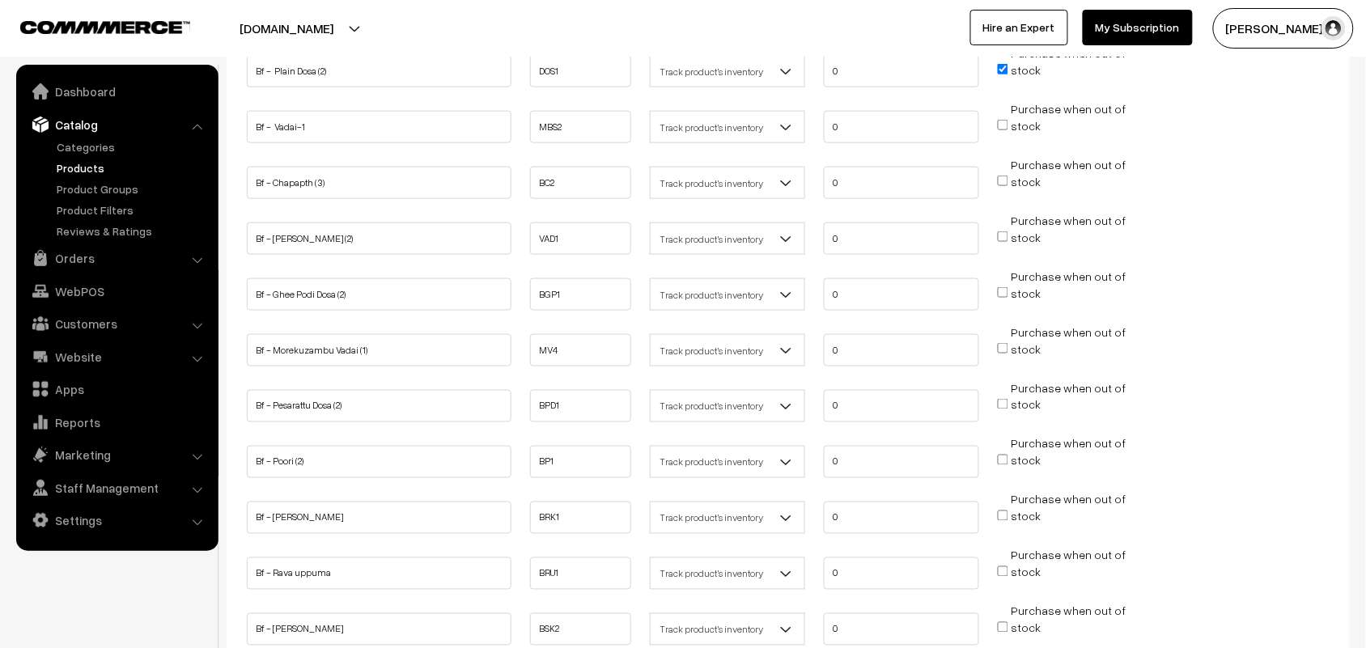
click at [1008, 231] on input "Purchase when out of stock" at bounding box center [1003, 236] width 11 height 11
checkbox input "true"
click at [1005, 287] on input "Purchase when out of stock" at bounding box center [1003, 292] width 11 height 11
checkbox input "true"
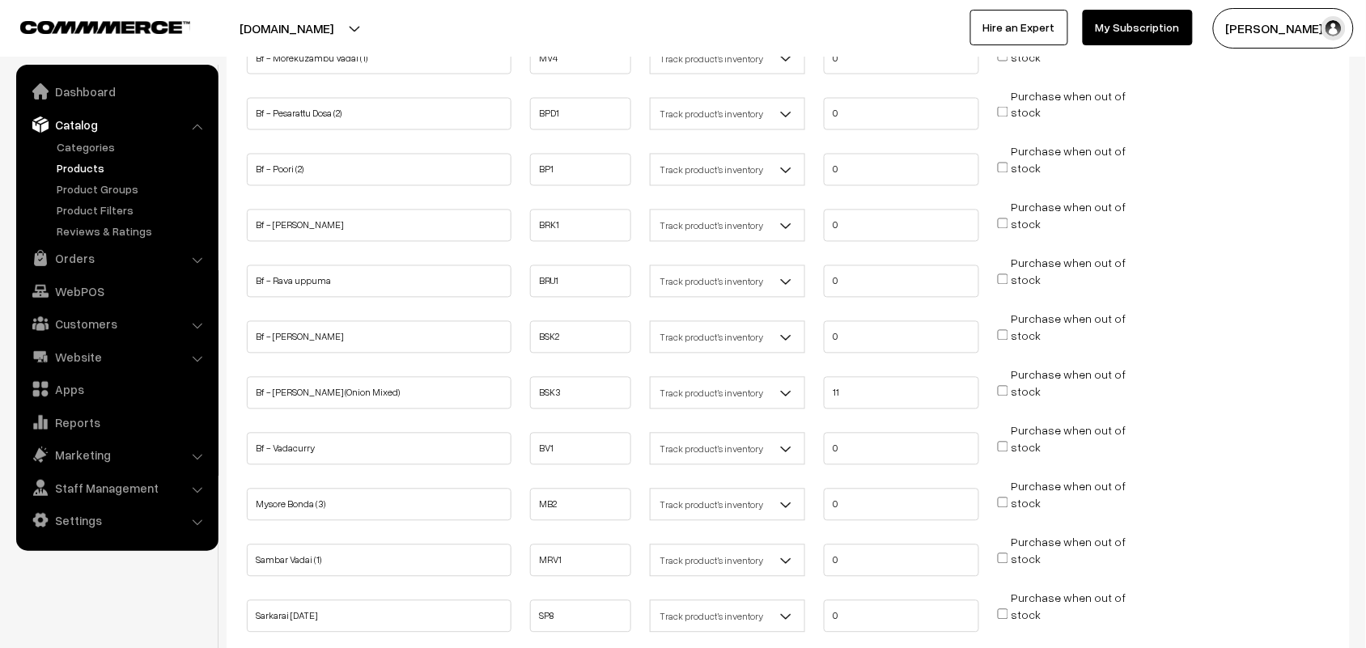
scroll to position [809, 0]
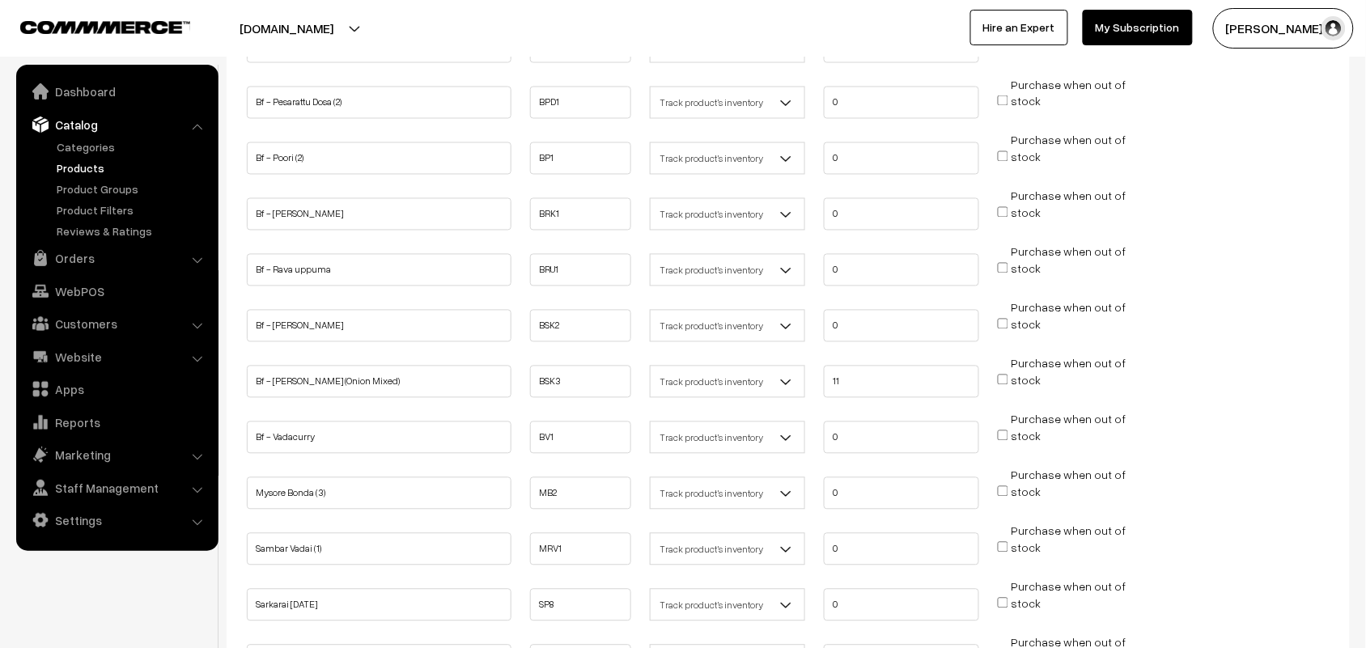
click at [1004, 263] on span "Purchase when out of stock" at bounding box center [1062, 269] width 128 height 16
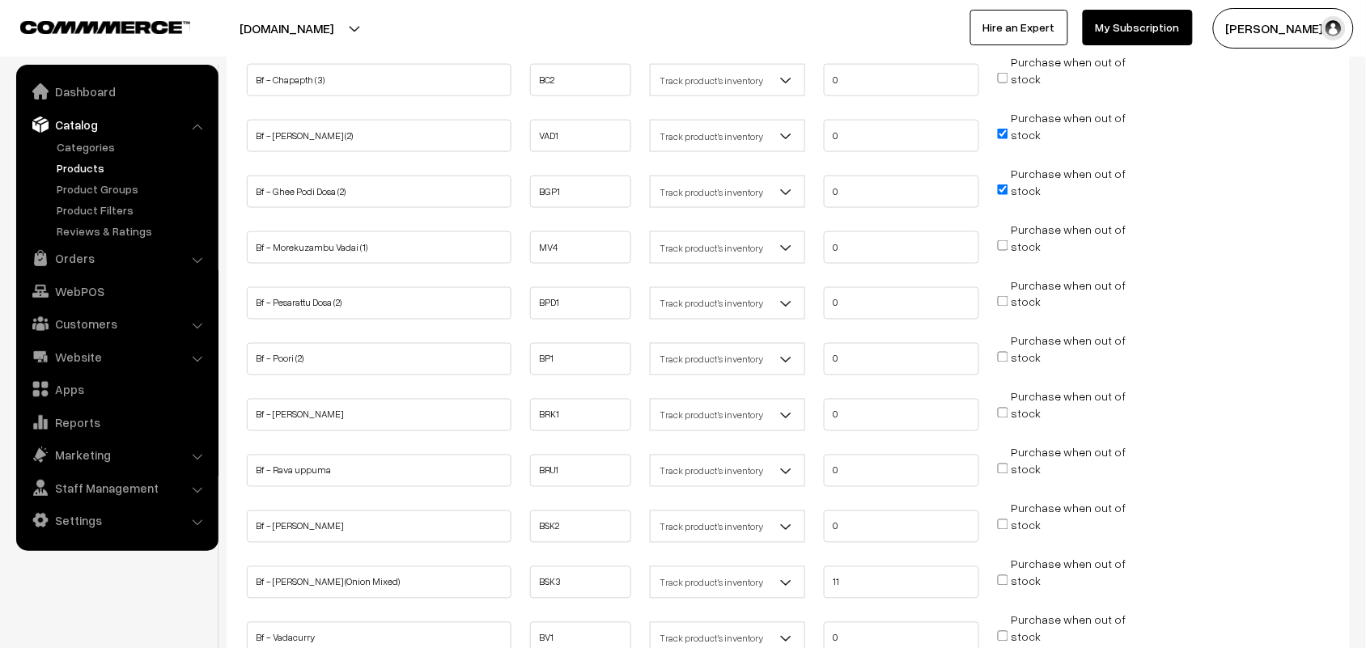
scroll to position [607, 0]
click at [1000, 465] on input "Purchase when out of stock" at bounding box center [1003, 470] width 11 height 11
checkbox input "true"
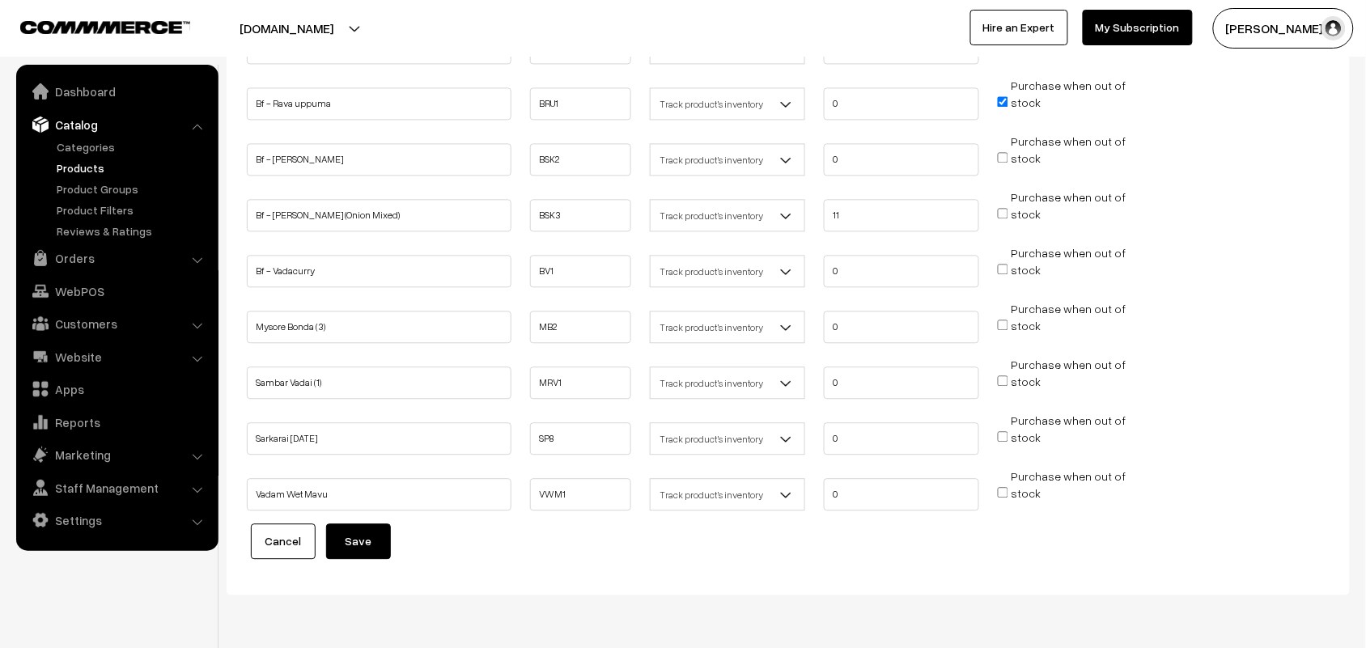
scroll to position [1012, 0]
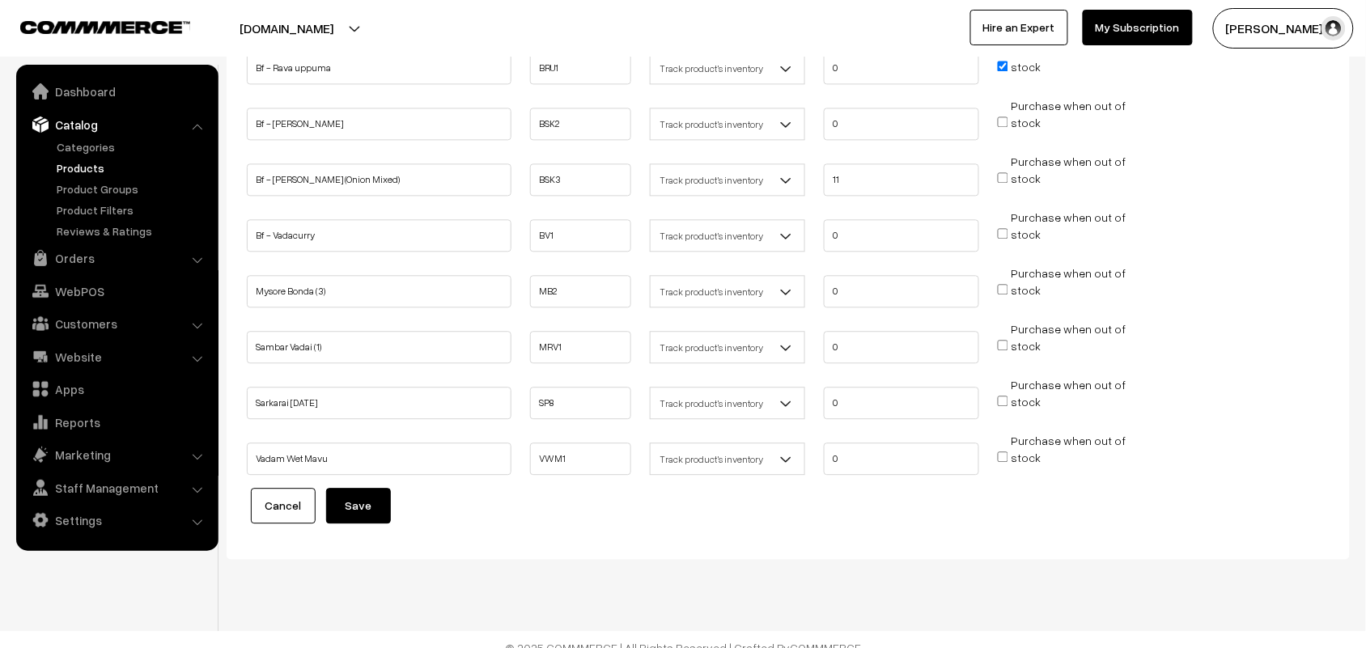
click at [373, 488] on button "Save" at bounding box center [358, 506] width 65 height 36
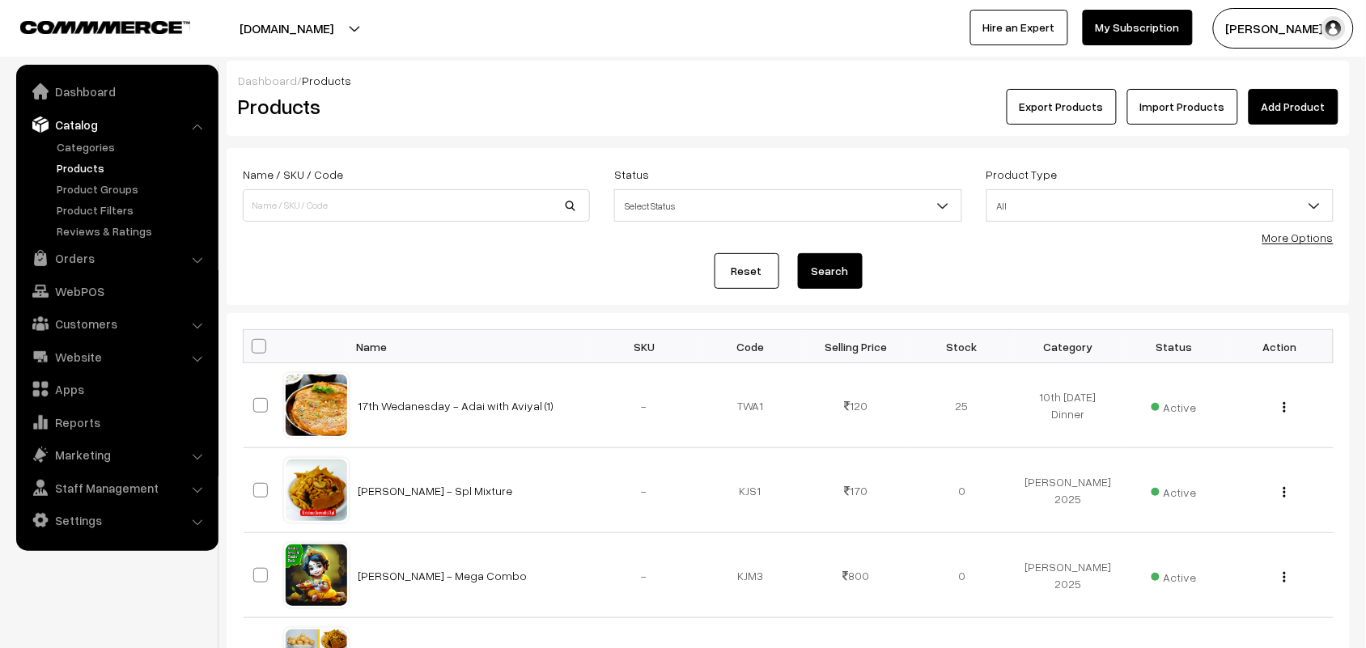
click at [1307, 245] on div "More Options" at bounding box center [1298, 237] width 71 height 17
click at [1307, 243] on link "More Options" at bounding box center [1298, 238] width 71 height 14
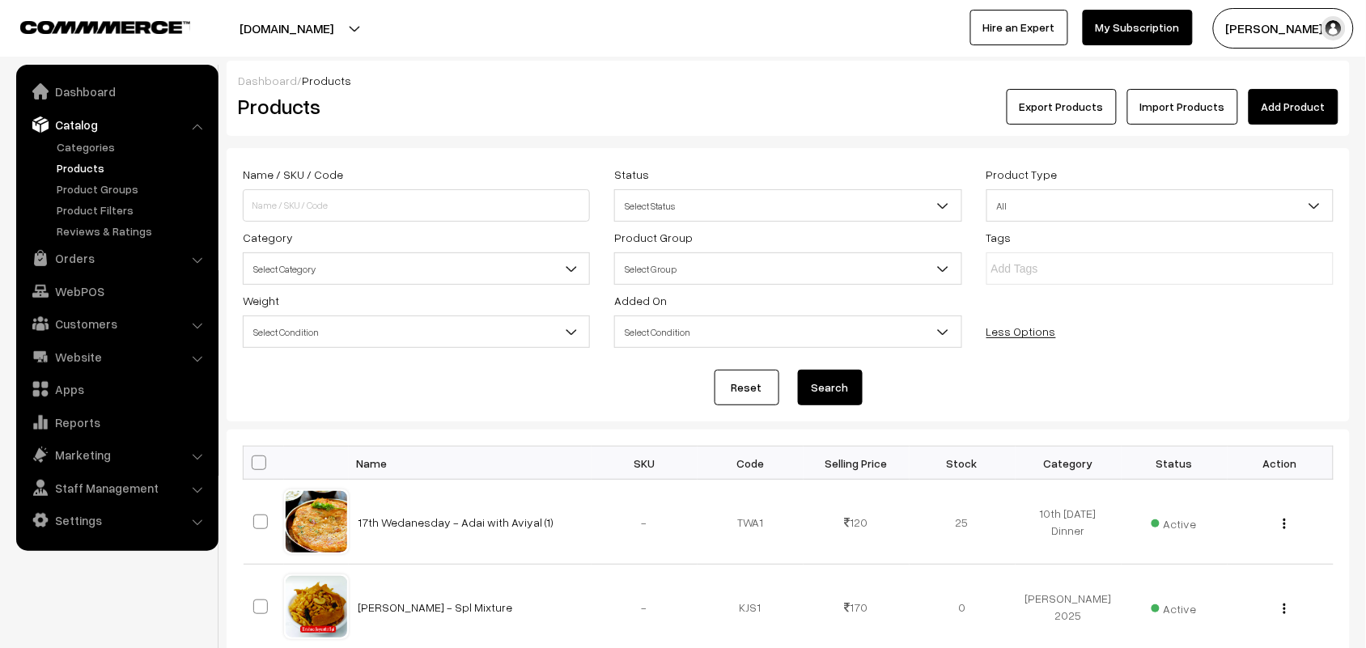
click at [329, 264] on span "Select Category" at bounding box center [417, 269] width 346 height 28
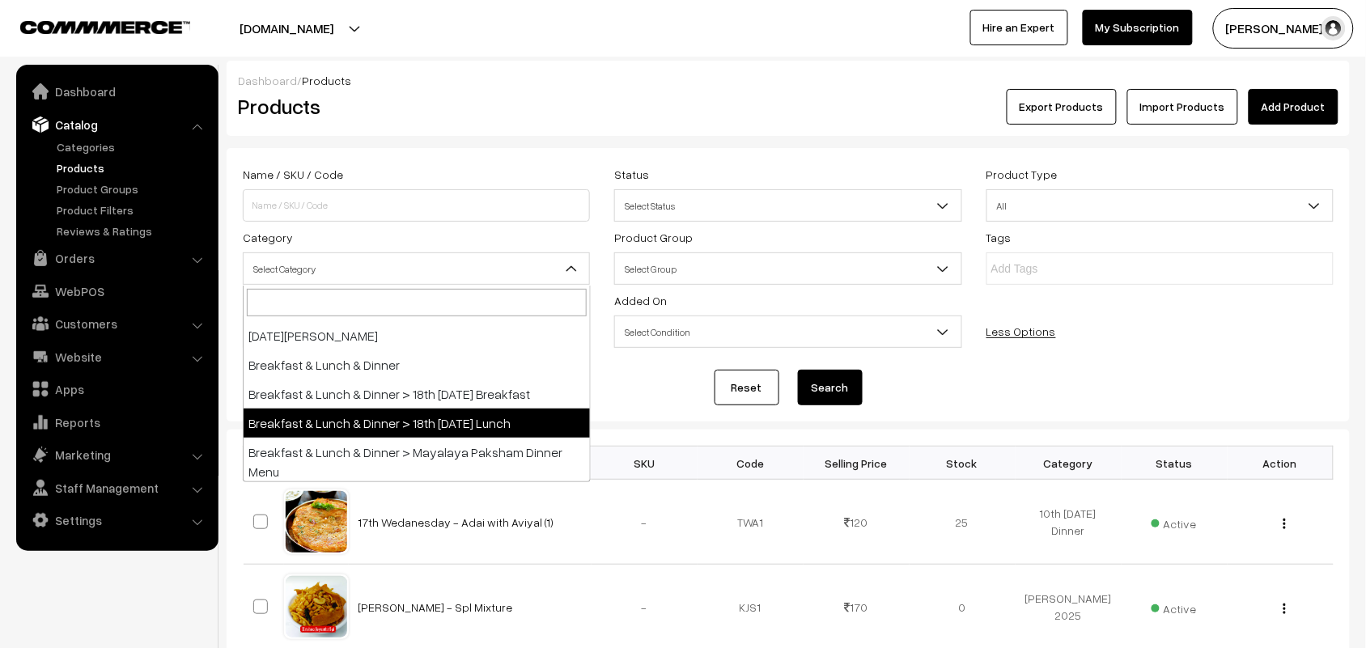
scroll to position [101, 0]
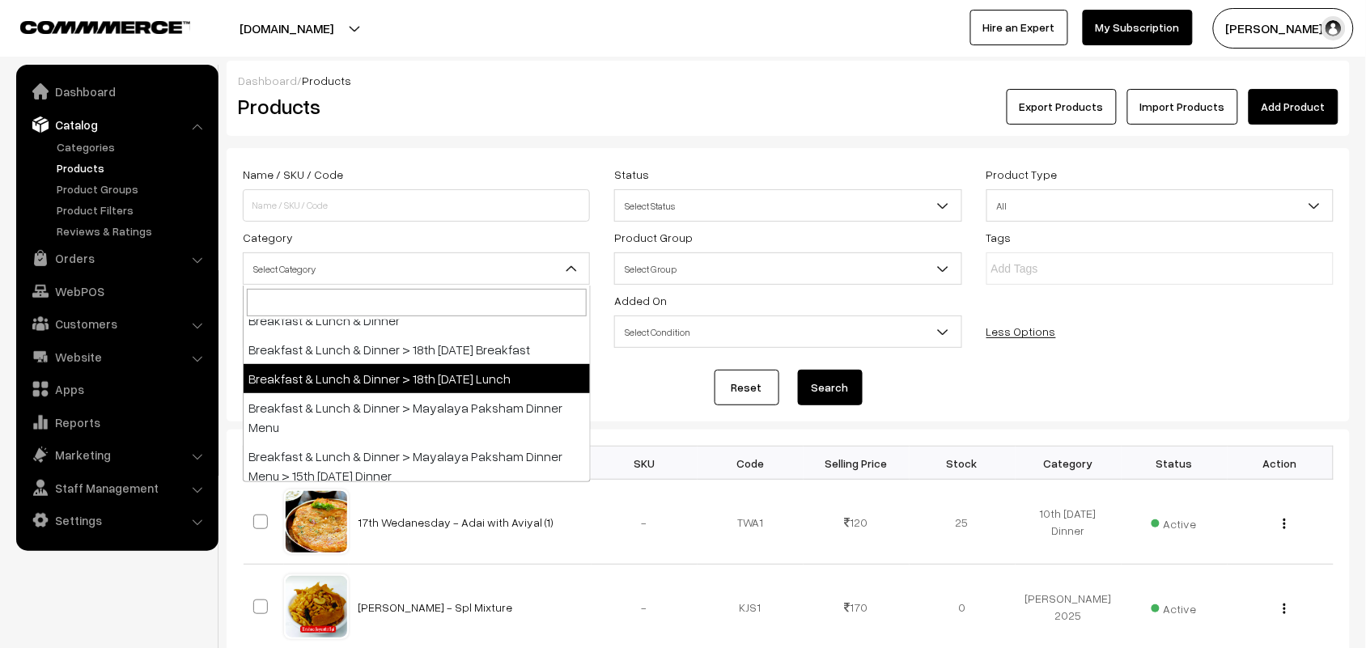
select select "95"
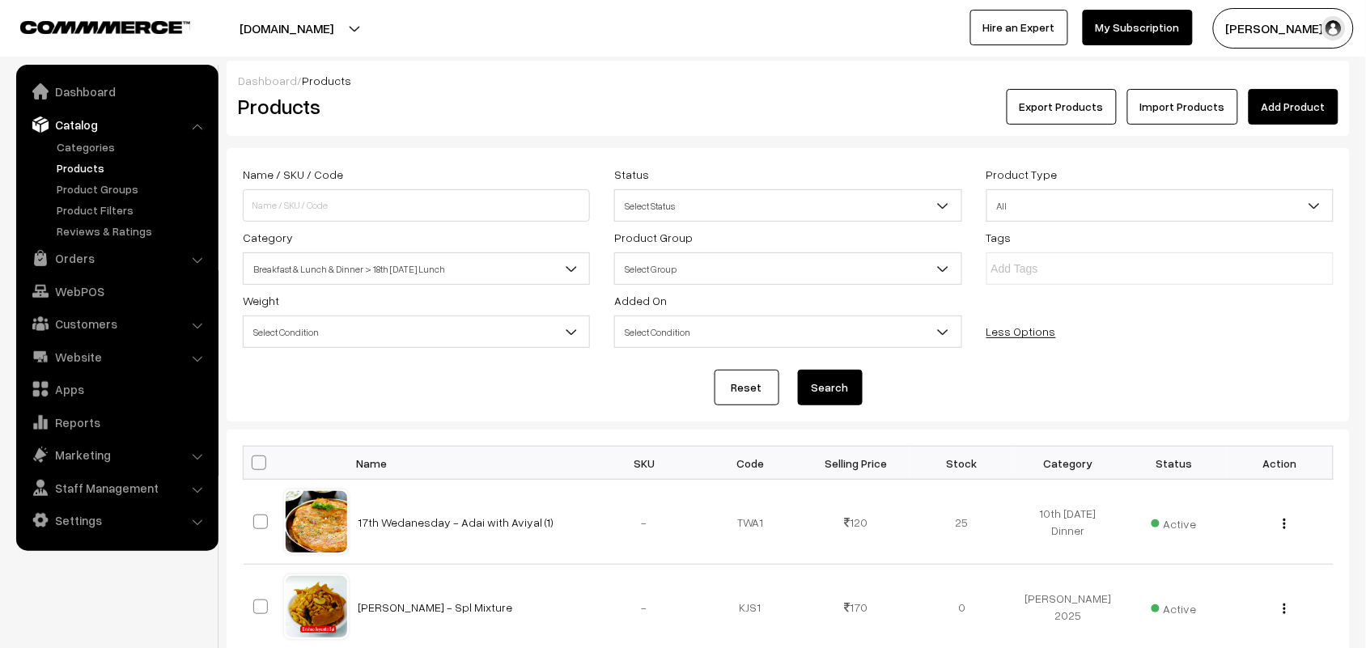
click at [809, 384] on button "Search" at bounding box center [830, 388] width 65 height 36
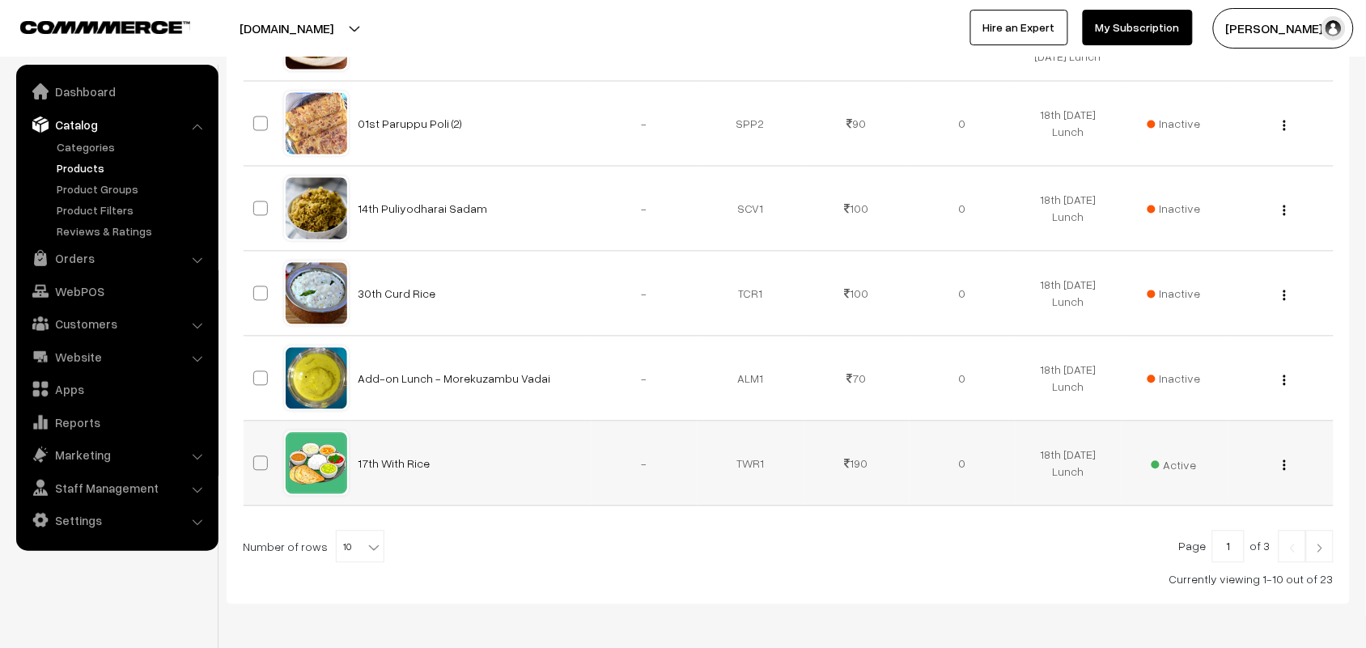
scroll to position [787, 0]
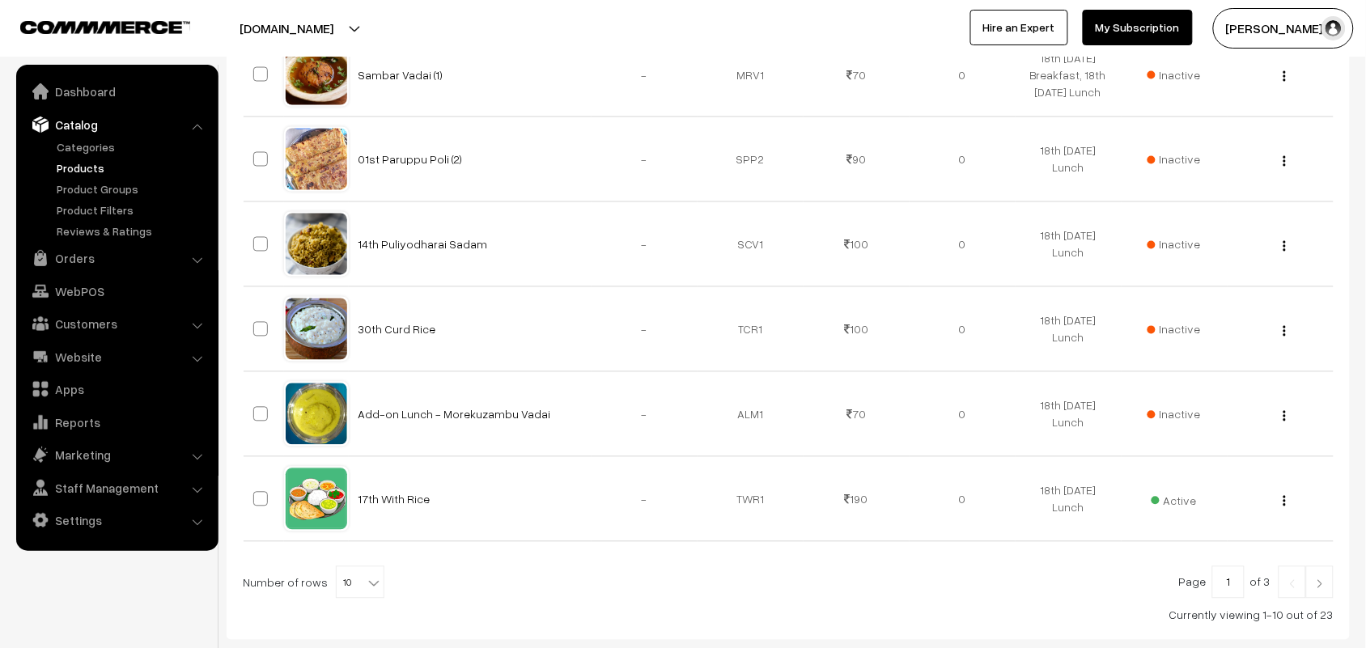
click at [345, 580] on span "10" at bounding box center [360, 583] width 47 height 32
select select "100"
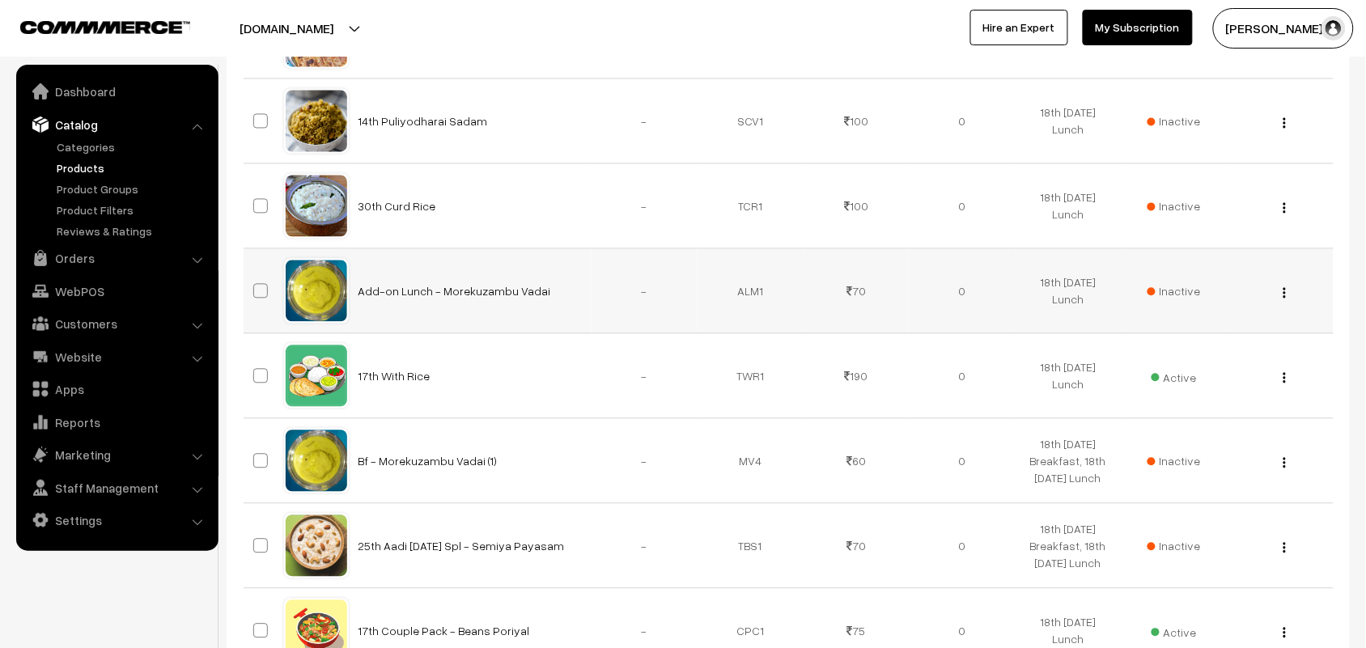
scroll to position [1113, 0]
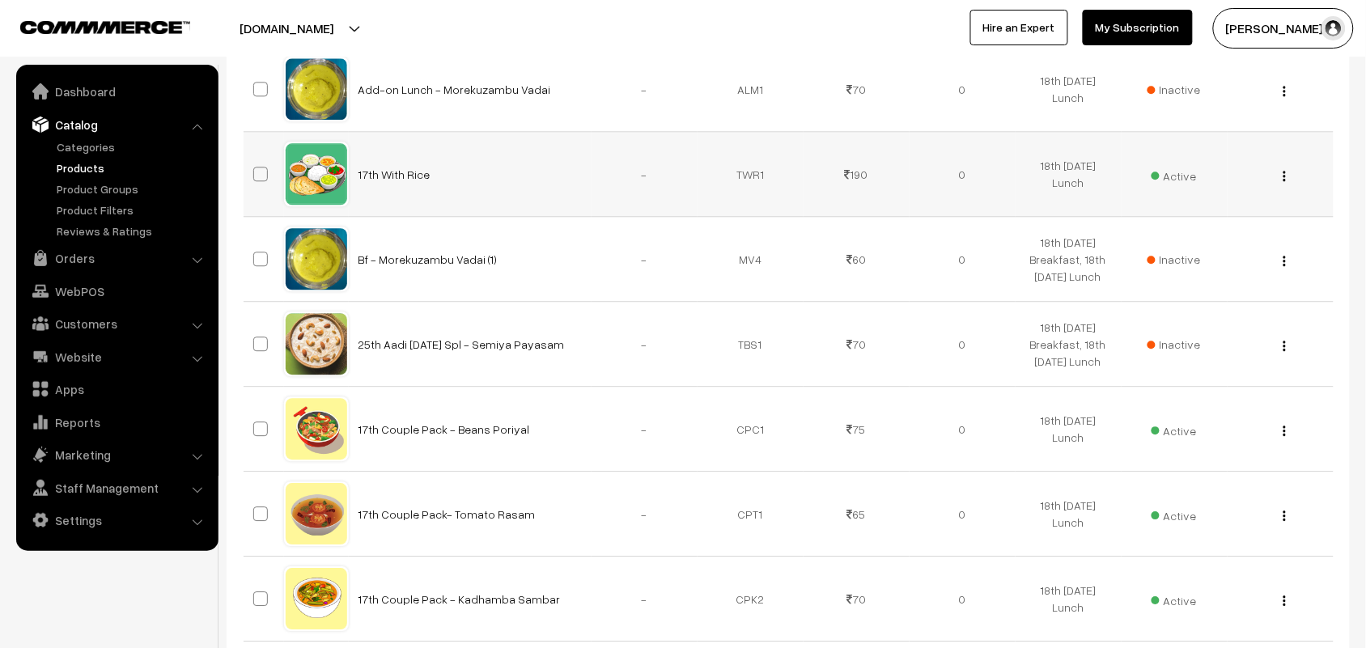
click at [1284, 179] on img "button" at bounding box center [1285, 176] width 2 height 11
click at [1215, 231] on link "Edit" at bounding box center [1213, 234] width 138 height 36
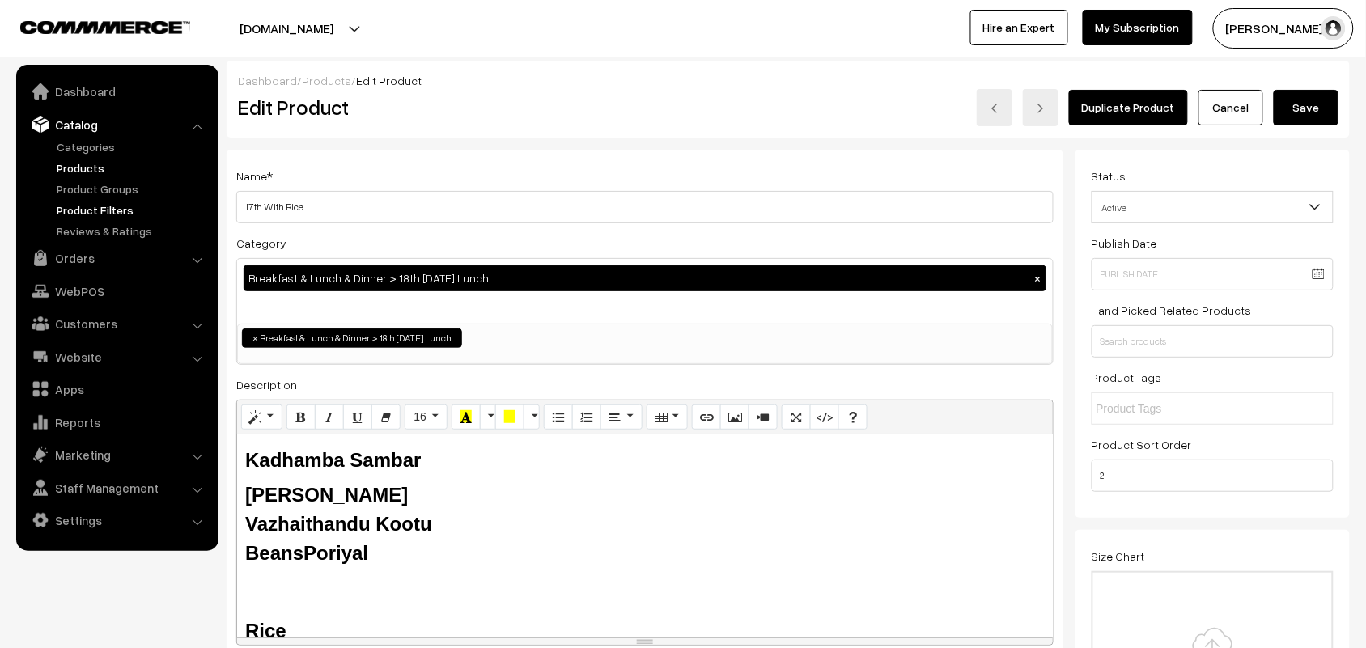
drag, startPoint x: 265, startPoint y: 207, endPoint x: 191, endPoint y: 206, distance: 73.7
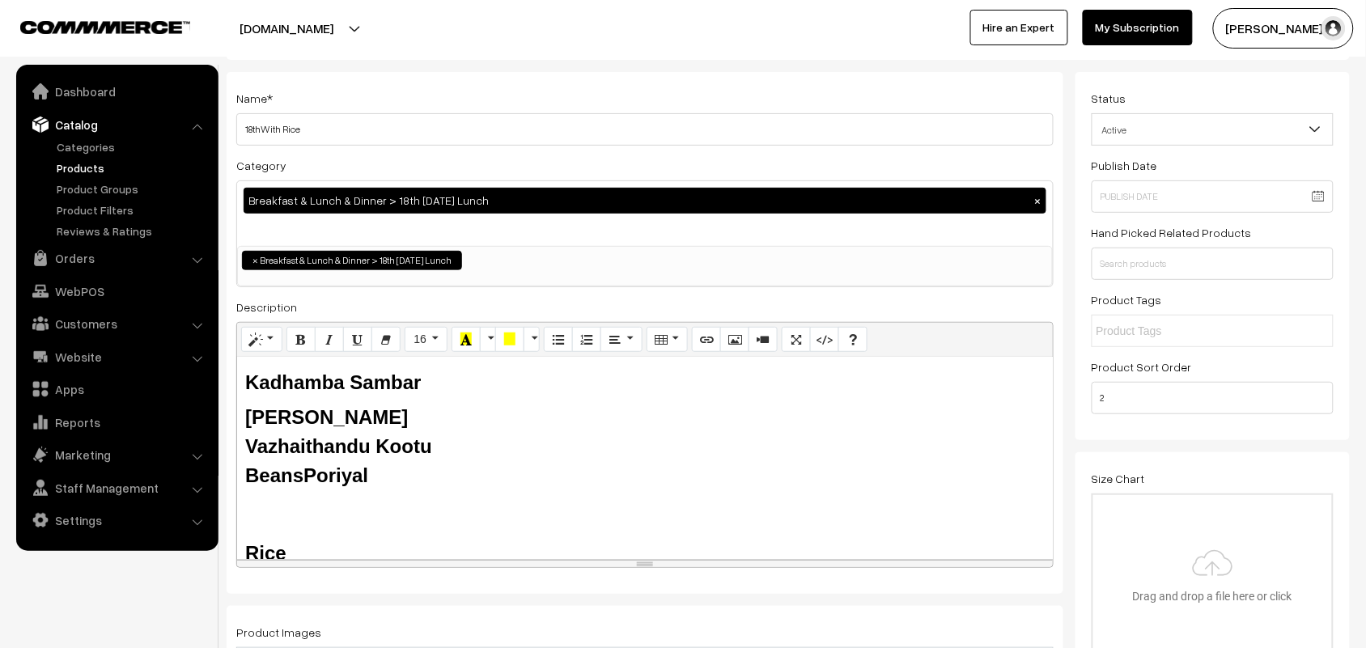
scroll to position [202, 0]
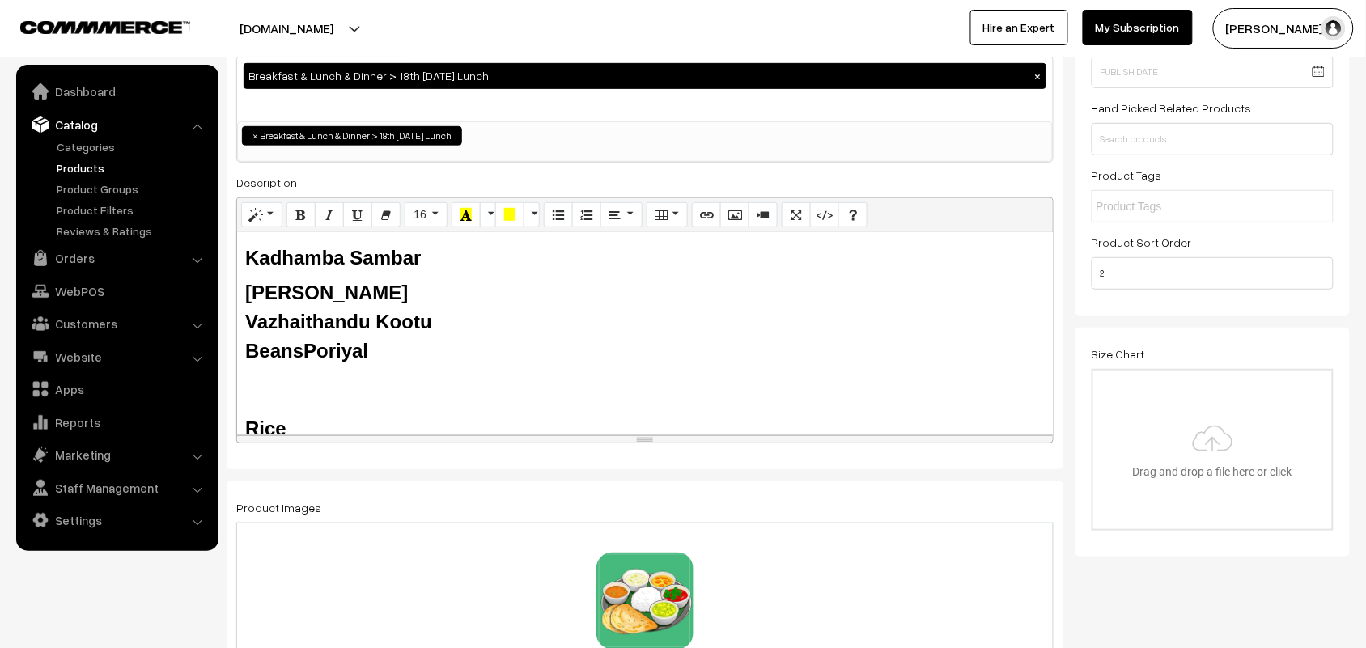
type input "18thWith Rice"
drag, startPoint x: 346, startPoint y: 257, endPoint x: 206, endPoint y: 244, distance: 140.6
drag, startPoint x: 373, startPoint y: 310, endPoint x: 240, endPoint y: 321, distance: 134.0
click at [240, 321] on div "Chow Chow Kovaikkai Sambar Milagu Rasam Vazhaithandu Kootu Beans Poriyal Rice B…" at bounding box center [645, 333] width 816 height 202
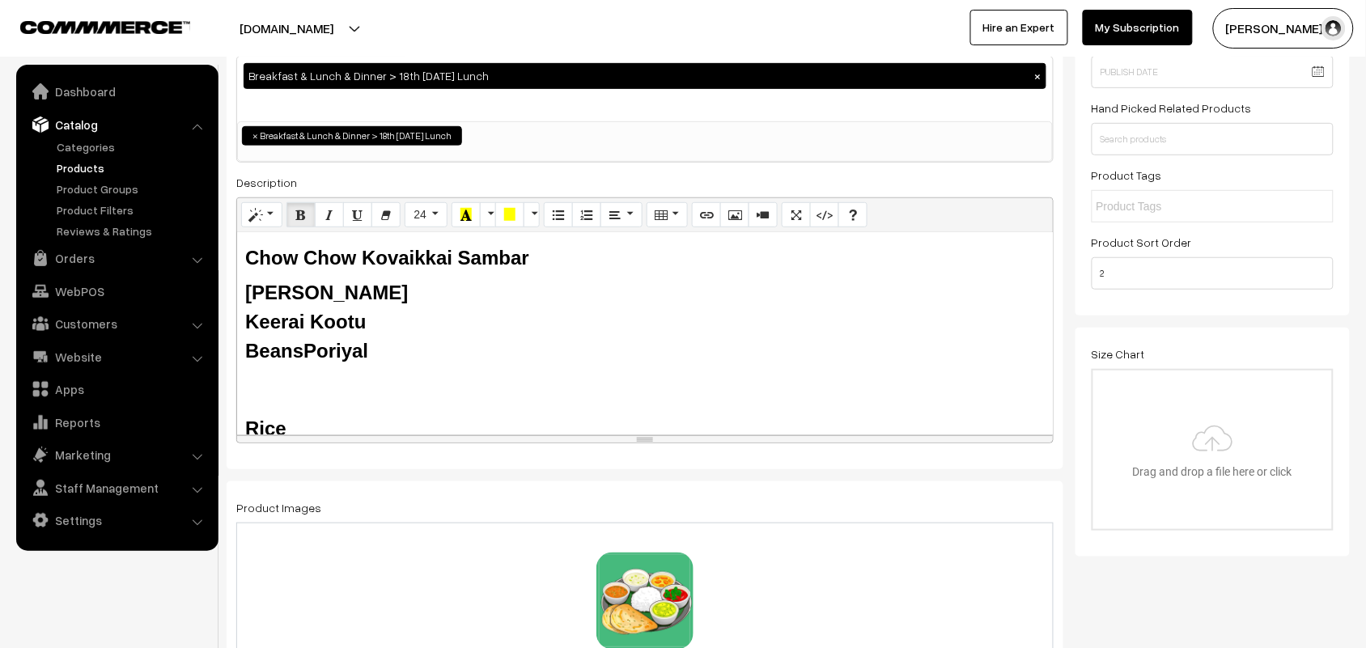
drag, startPoint x: 294, startPoint y: 354, endPoint x: 217, endPoint y: 354, distance: 76.9
drag, startPoint x: 403, startPoint y: 356, endPoint x: 158, endPoint y: 213, distance: 284.0
copy div "Chow Chow Kovaikkai Sambar Milagu Rasam Keerai Kootu Carrot Poriyal"
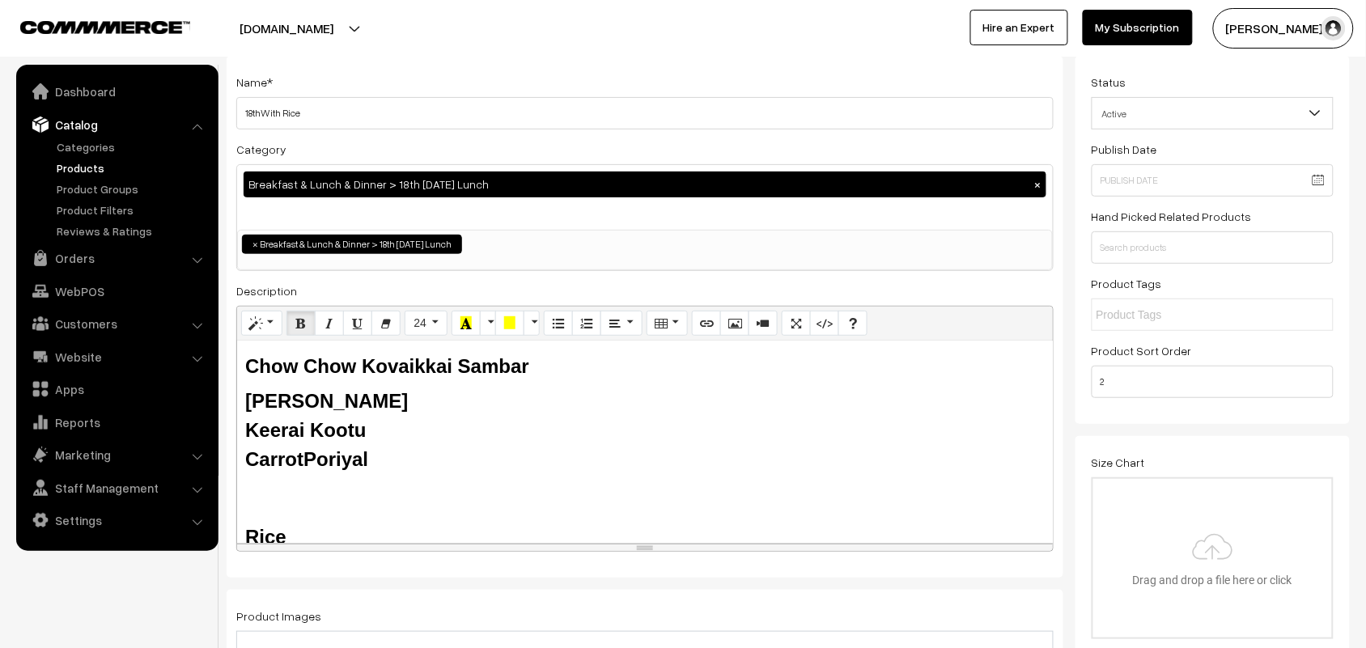
scroll to position [0, 0]
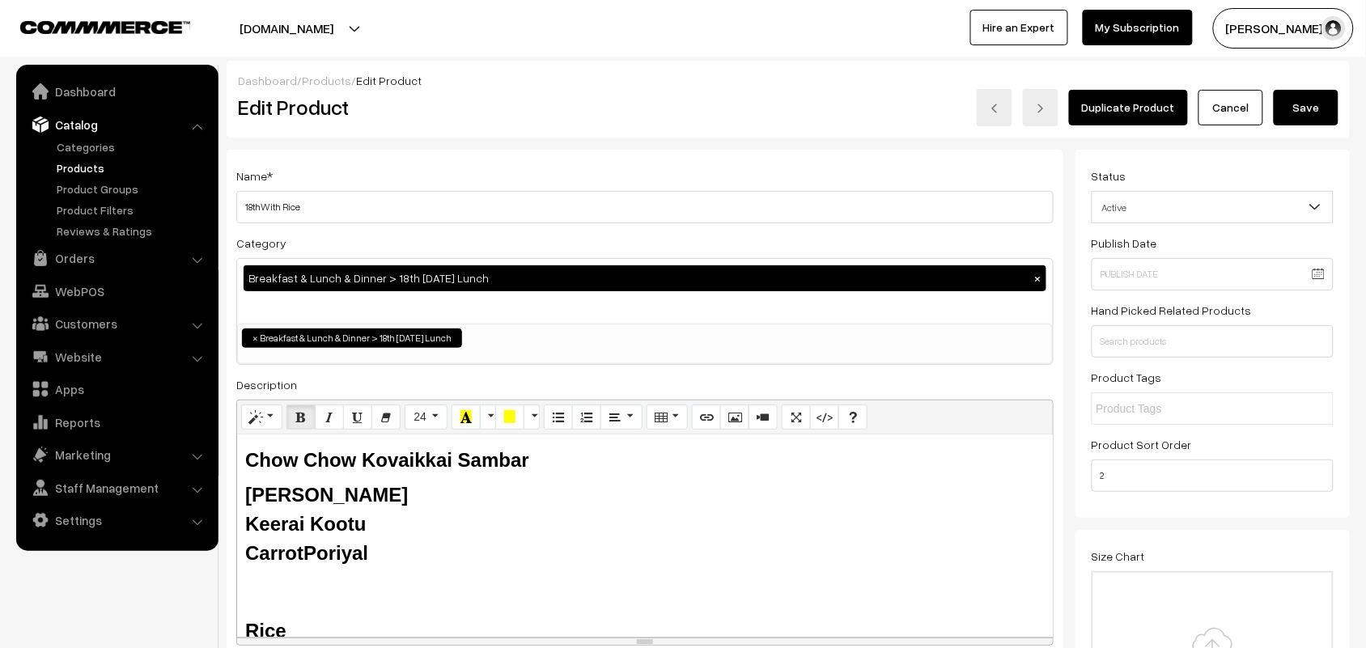
click at [1296, 114] on button "Save" at bounding box center [1306, 108] width 65 height 36
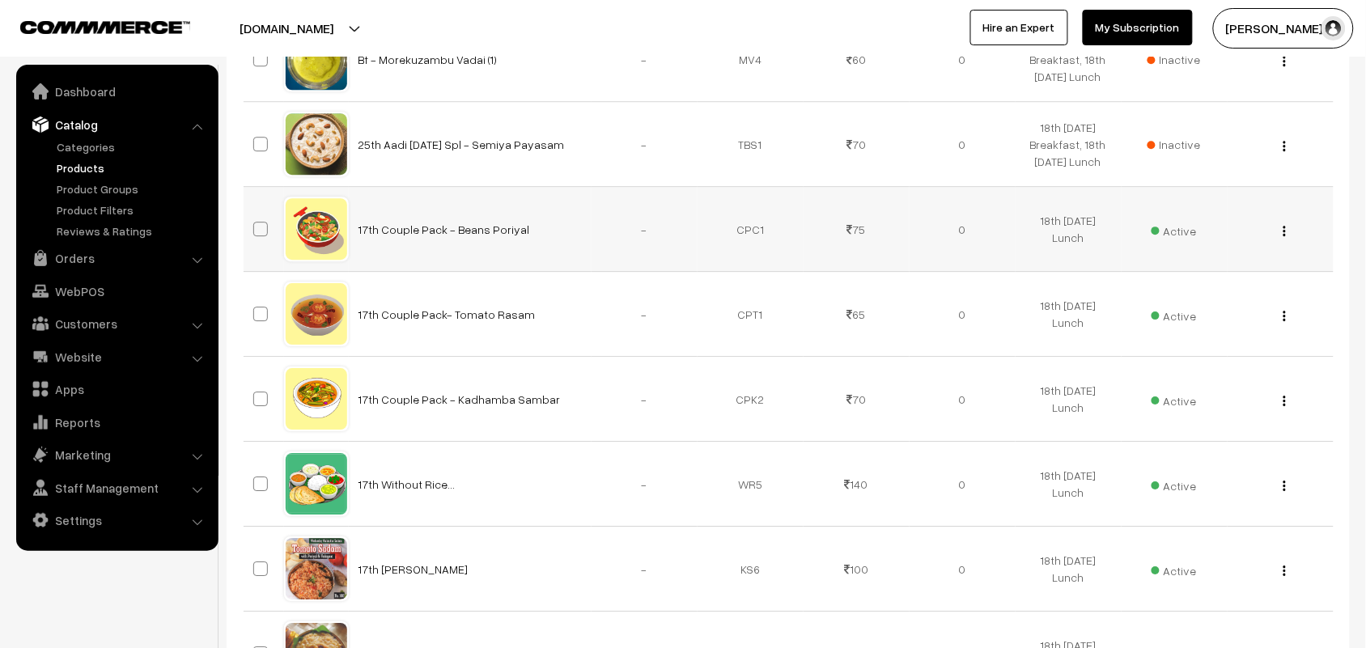
scroll to position [1315, 0]
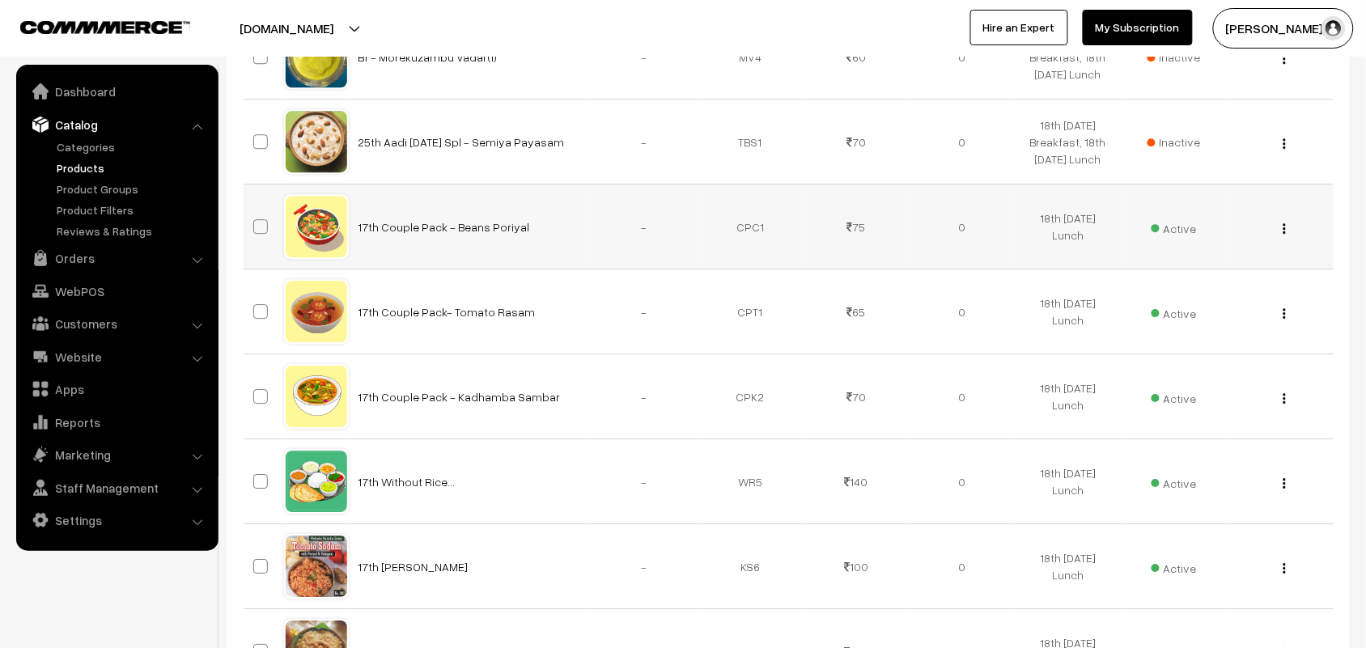
click at [1280, 229] on div "View Edit Delete" at bounding box center [1280, 227] width 87 height 17
click at [1283, 228] on button "button" at bounding box center [1285, 228] width 4 height 13
click at [1210, 282] on link "Edit" at bounding box center [1213, 287] width 138 height 36
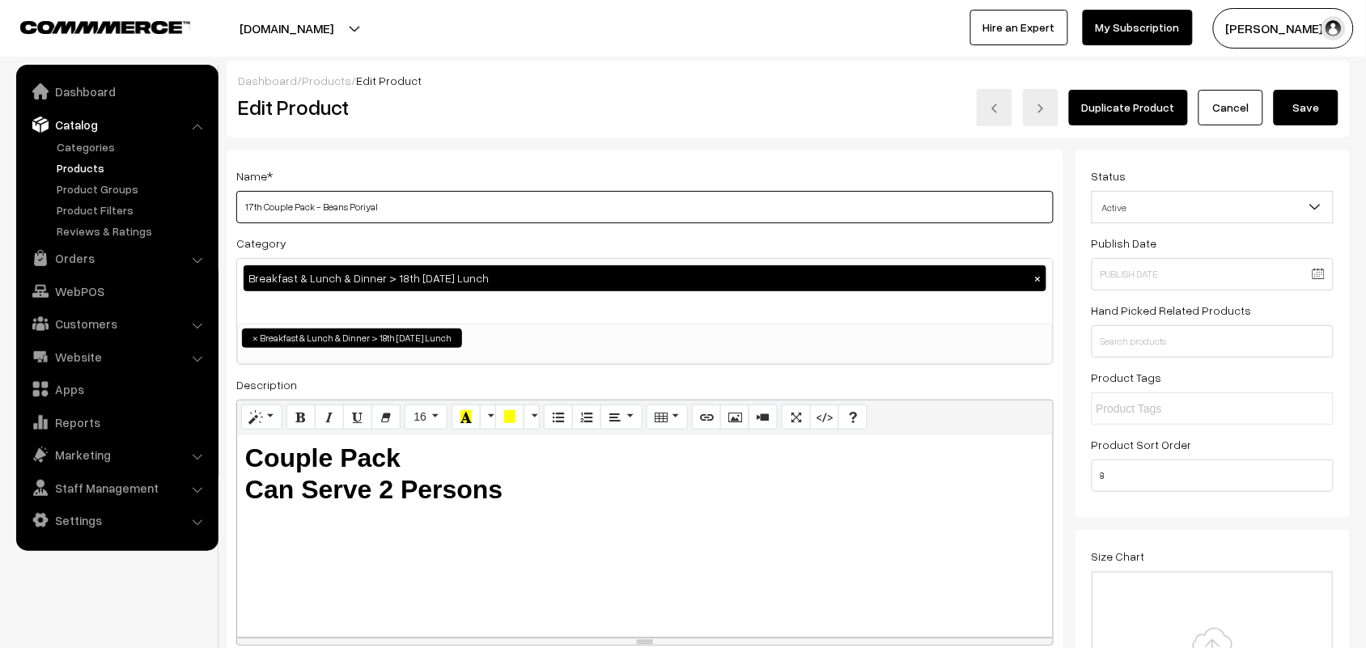
drag, startPoint x: 259, startPoint y: 205, endPoint x: 216, endPoint y: 206, distance: 42.9
drag, startPoint x: 350, startPoint y: 204, endPoint x: 324, endPoint y: 207, distance: 26.1
click at [324, 207] on input "18th Couple Pack - Beans Poriyal" at bounding box center [644, 207] width 817 height 32
type input "18th Couple Pack - Carrot Poriyal"
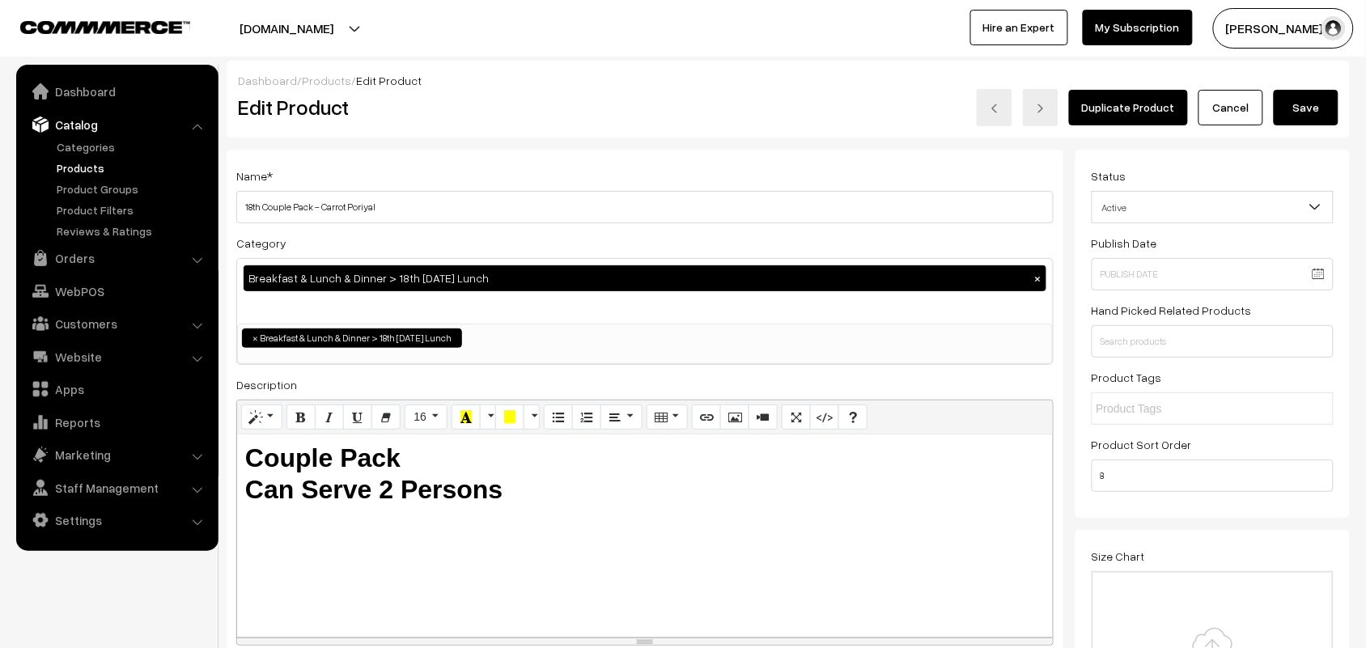
click at [1309, 112] on button "Save" at bounding box center [1306, 108] width 65 height 36
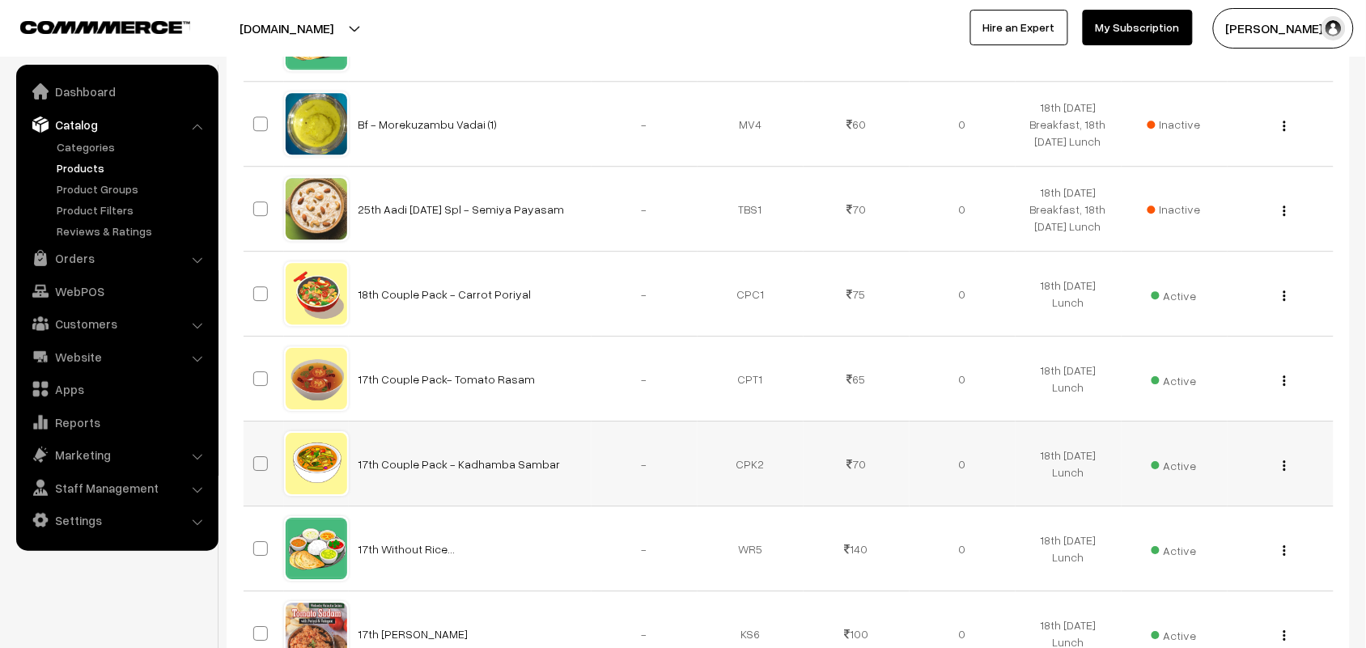
scroll to position [1315, 0]
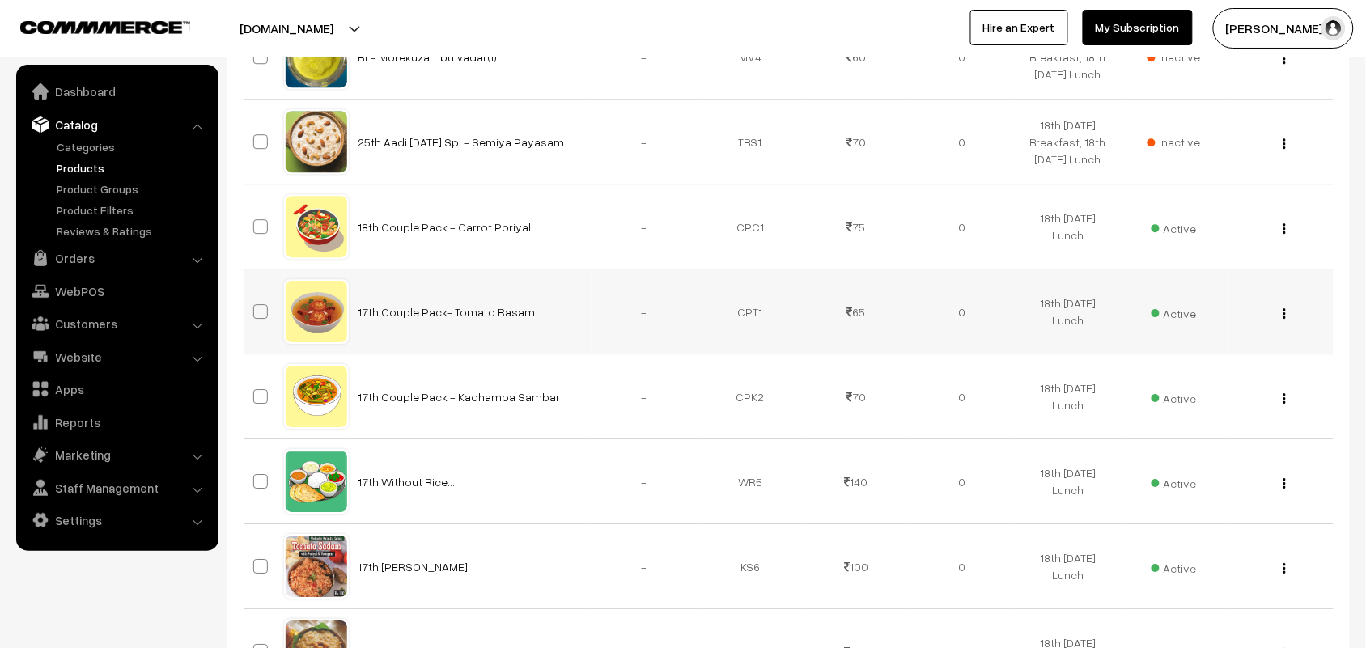
click at [1288, 321] on div "View Edit Delete" at bounding box center [1280, 312] width 87 height 17
click at [1285, 316] on img "button" at bounding box center [1285, 313] width 2 height 11
click at [1216, 364] on link "Edit" at bounding box center [1213, 372] width 138 height 36
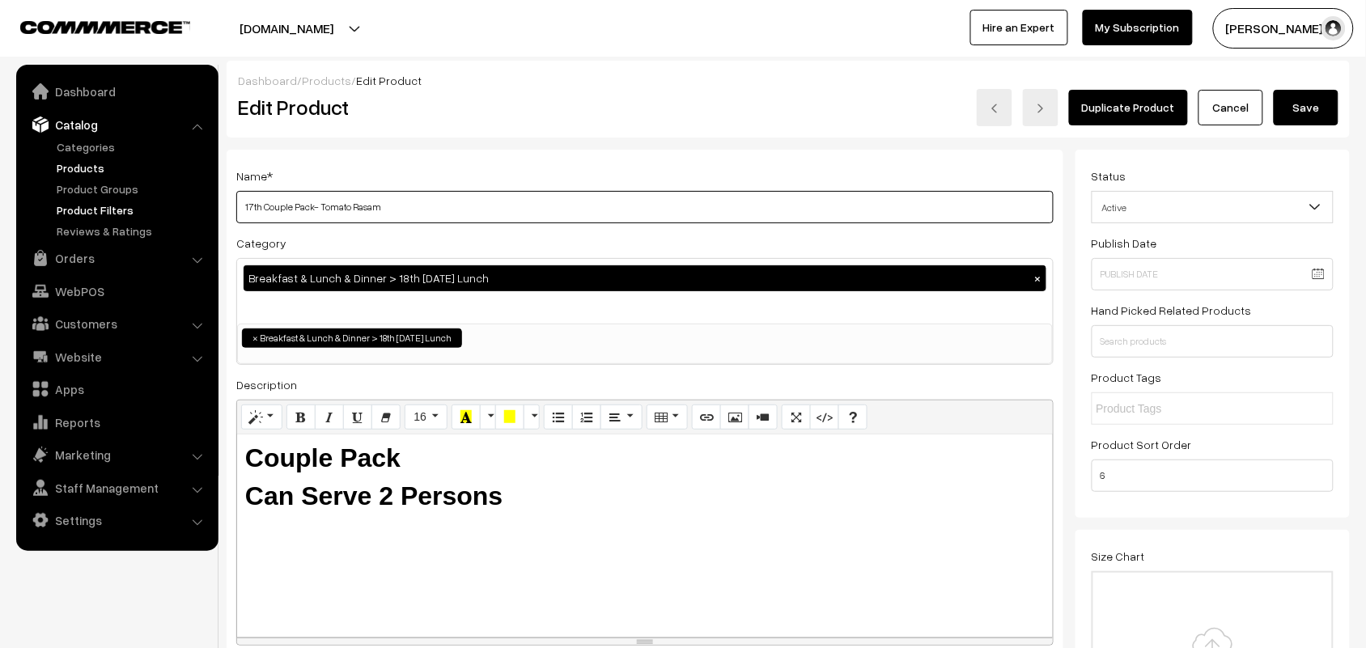
drag, startPoint x: 263, startPoint y: 210, endPoint x: 151, endPoint y: 194, distance: 113.7
drag, startPoint x: 349, startPoint y: 209, endPoint x: 320, endPoint y: 205, distance: 29.4
click at [320, 205] on input "18th Couple Pack- Tomato Rasam" at bounding box center [644, 207] width 817 height 32
type input "18th Couple Pack- Milagu Rasam"
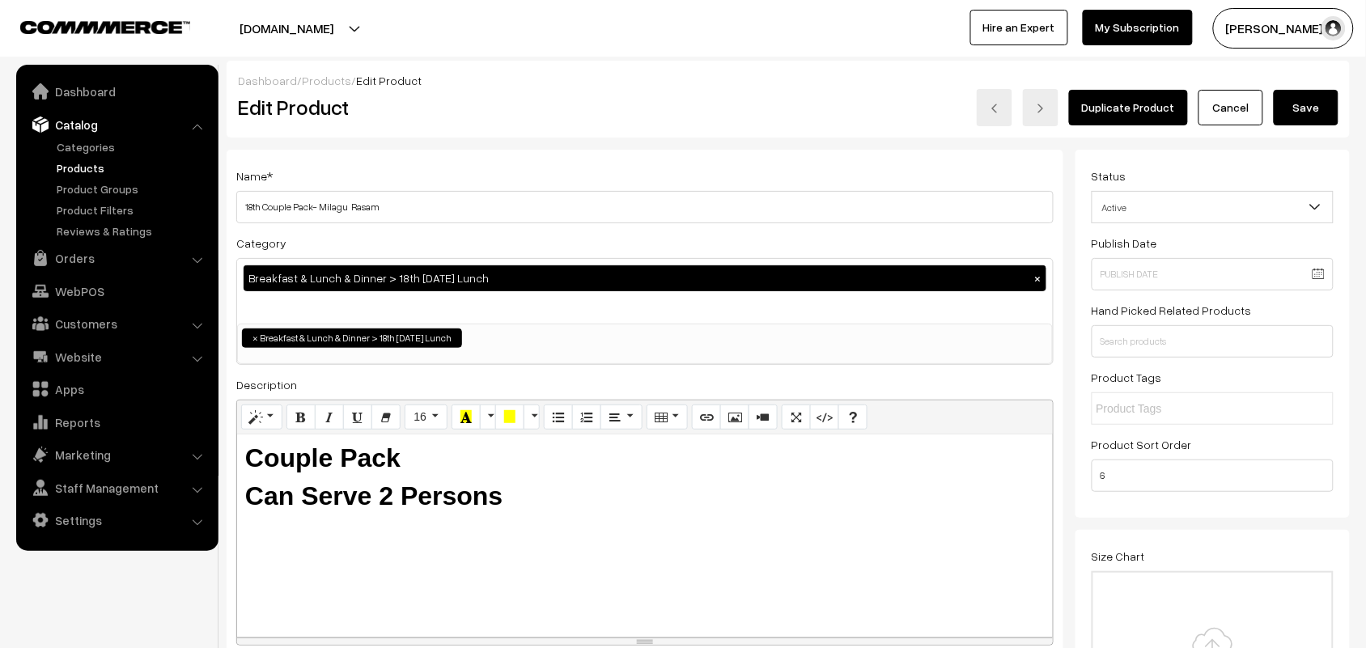
click at [1316, 109] on button "Save" at bounding box center [1306, 108] width 65 height 36
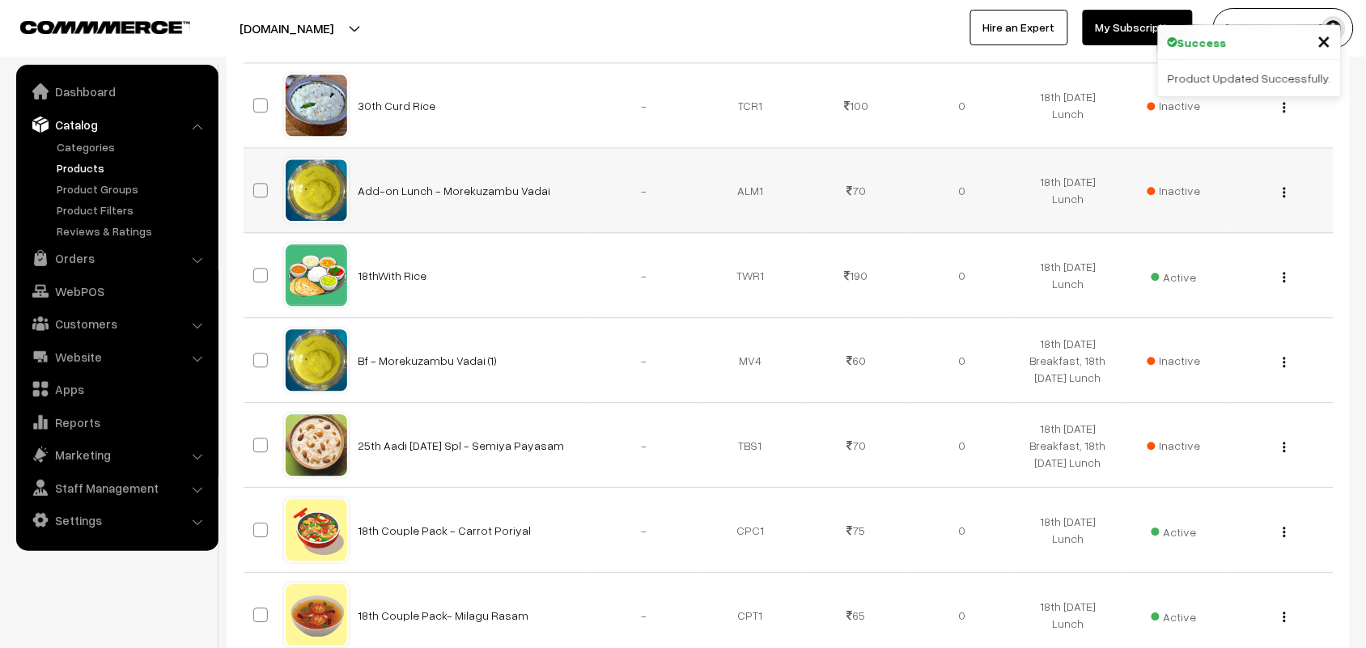
scroll to position [1315, 0]
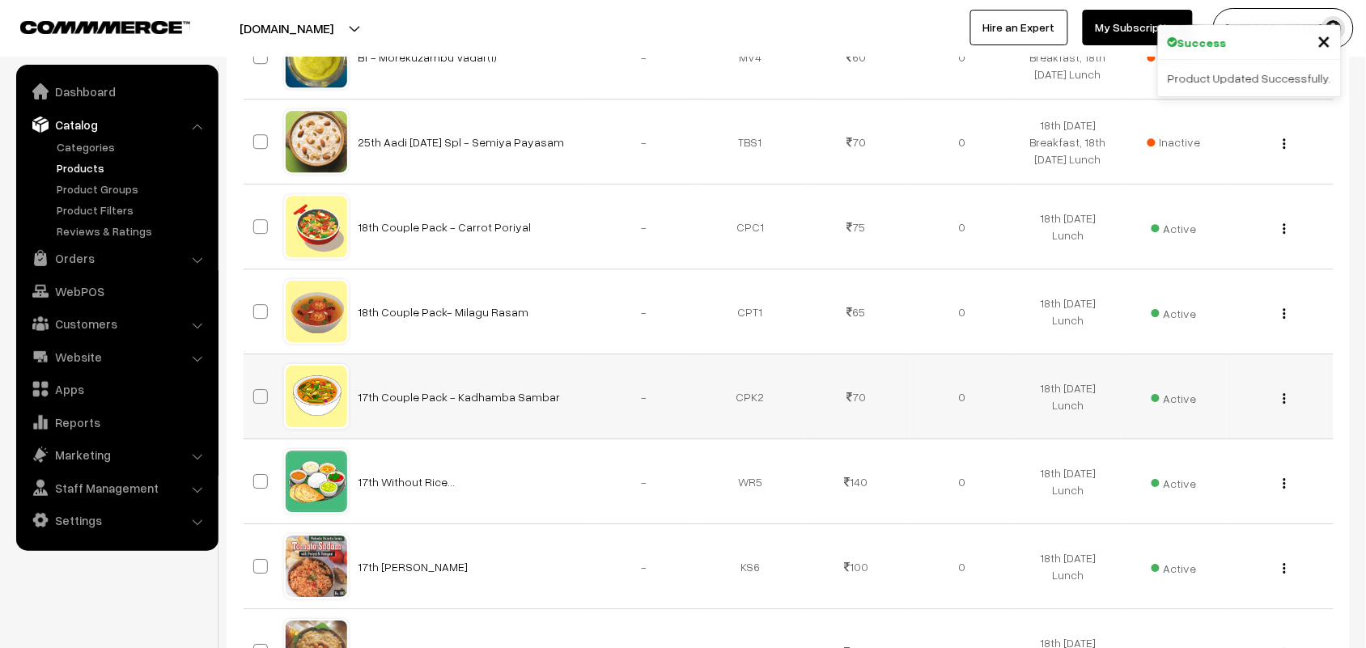
click at [1287, 401] on button "button" at bounding box center [1285, 398] width 4 height 13
click at [1210, 446] on link "Edit" at bounding box center [1213, 457] width 138 height 36
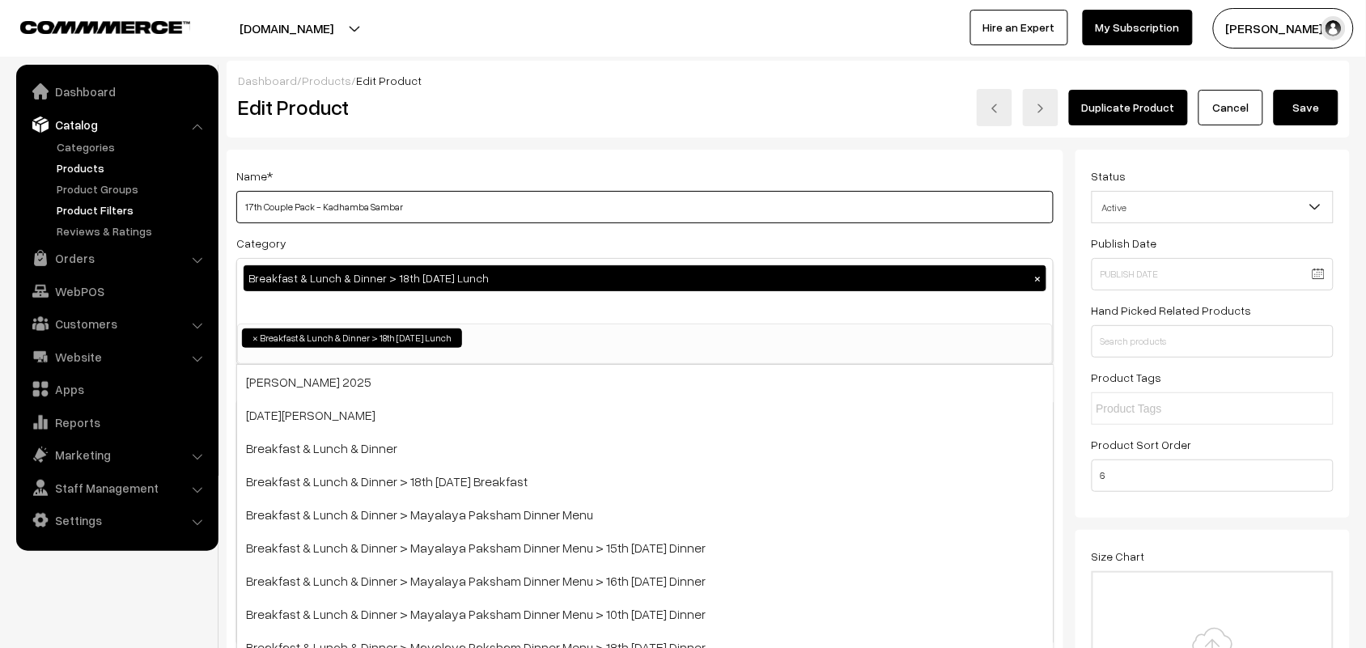
drag, startPoint x: 227, startPoint y: 205, endPoint x: 196, endPoint y: 203, distance: 31.6
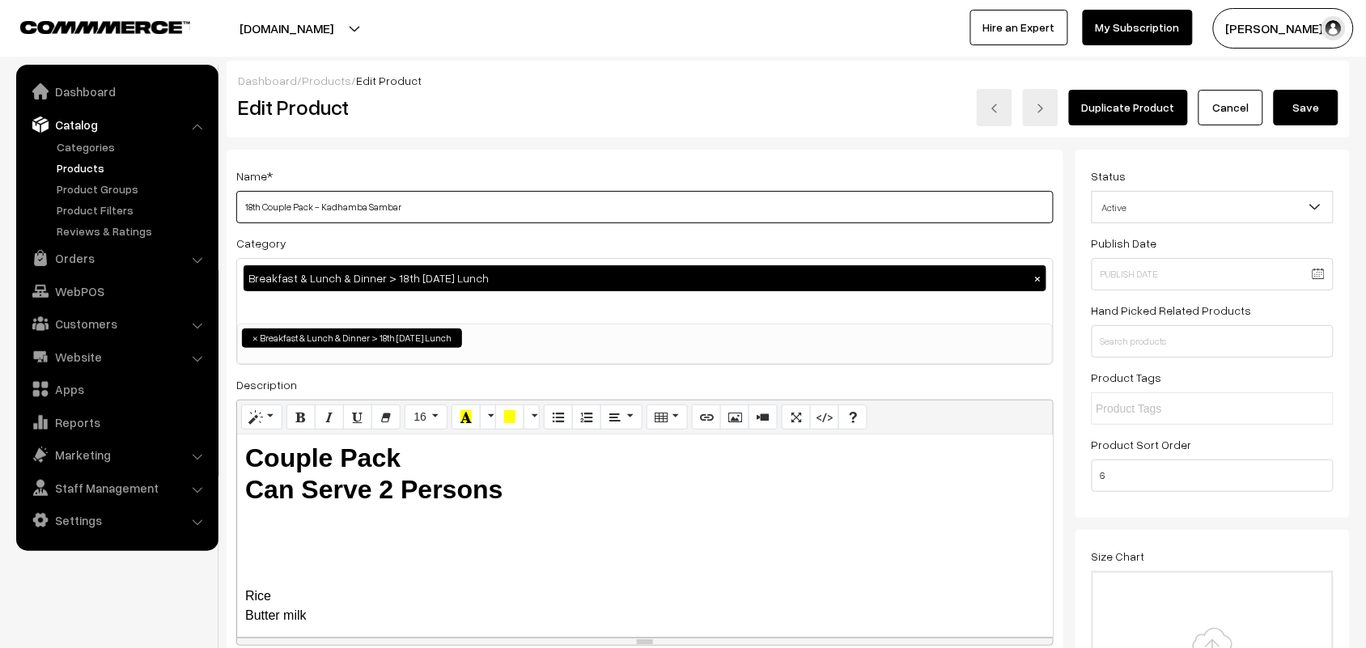
drag, startPoint x: 321, startPoint y: 208, endPoint x: 753, endPoint y: 259, distance: 435.2
click at [753, 259] on div "Name * 18th Couple Pack - Kadhamba Sambar Category Breakfast & Lunch & Dinner >…" at bounding box center [645, 411] width 837 height 523
type input "18th Couple Pack - Chow Chow Kovaikkai Sambar"
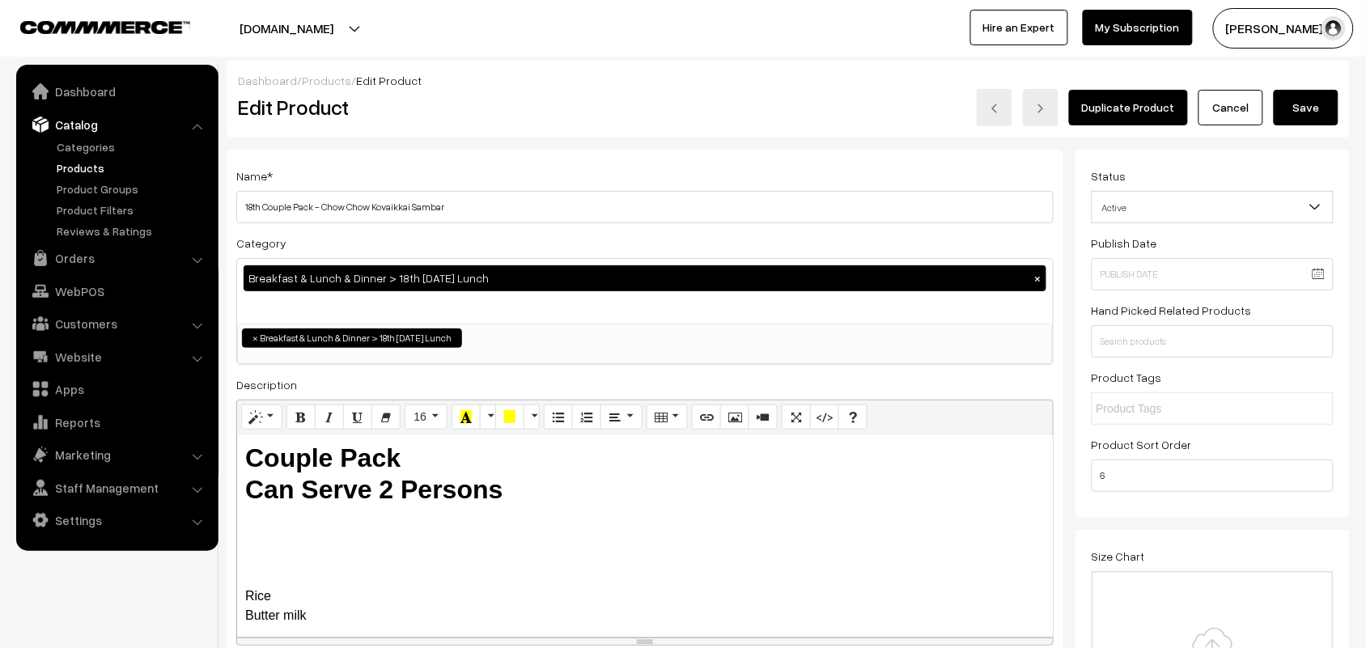
click at [1301, 91] on button "Save" at bounding box center [1306, 108] width 65 height 36
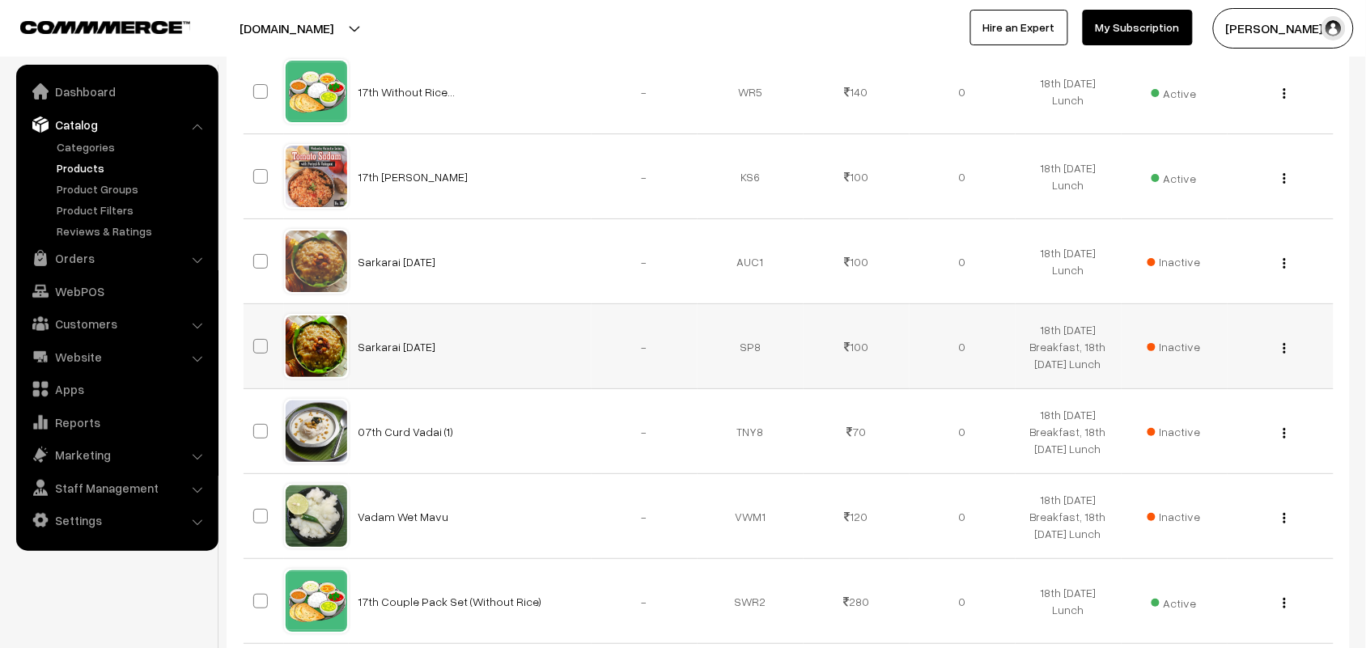
scroll to position [1720, 0]
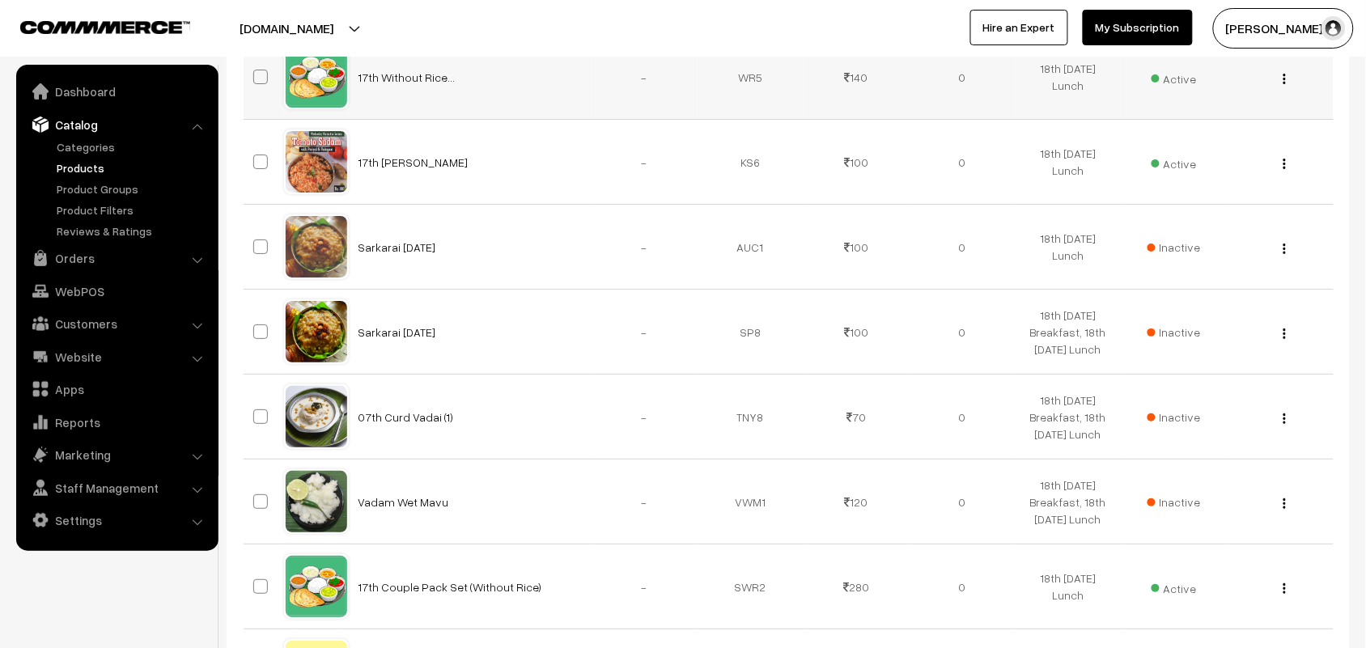
click at [1284, 81] on img "button" at bounding box center [1285, 79] width 2 height 11
click at [1184, 135] on link "Edit" at bounding box center [1213, 137] width 138 height 36
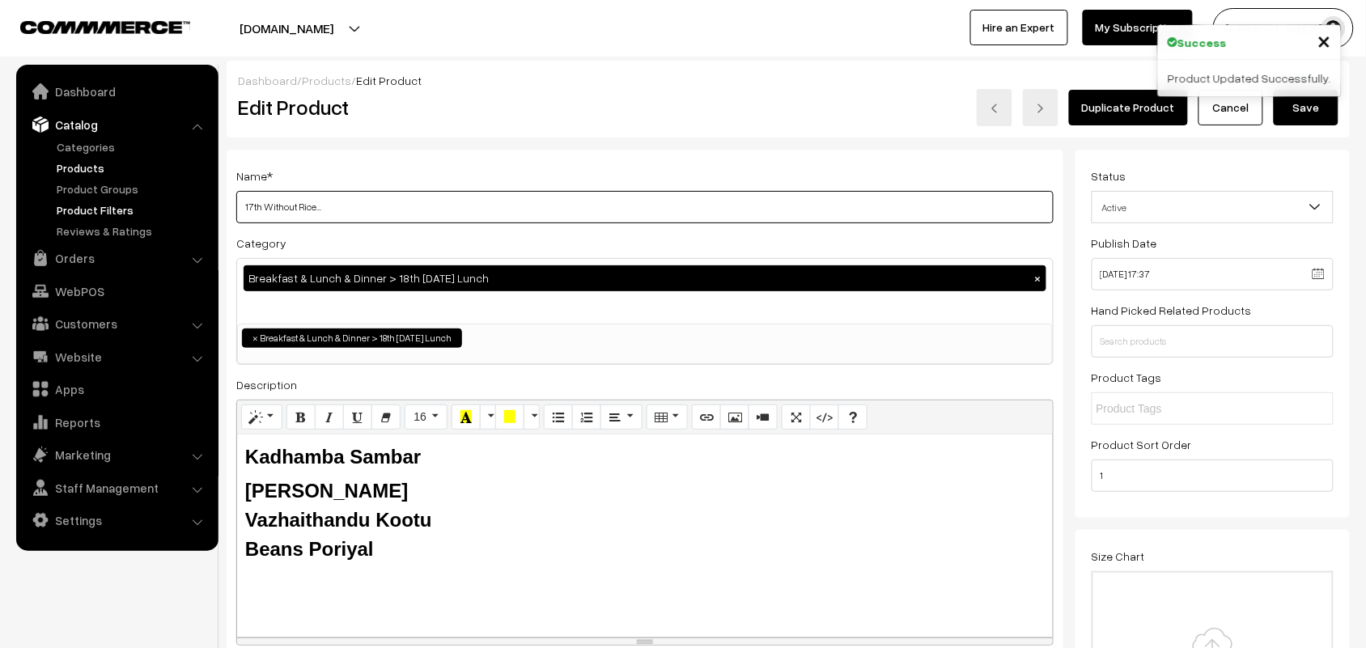
drag, startPoint x: 257, startPoint y: 207, endPoint x: 183, endPoint y: 207, distance: 74.5
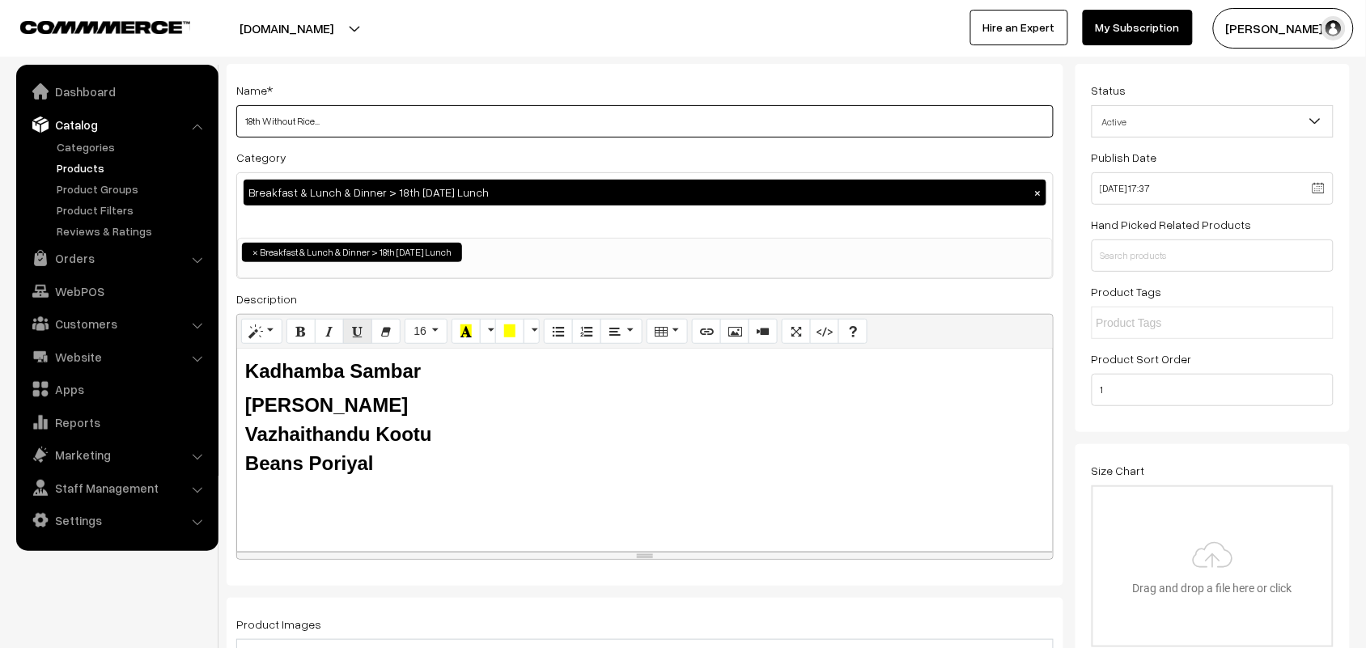
scroll to position [202, 0]
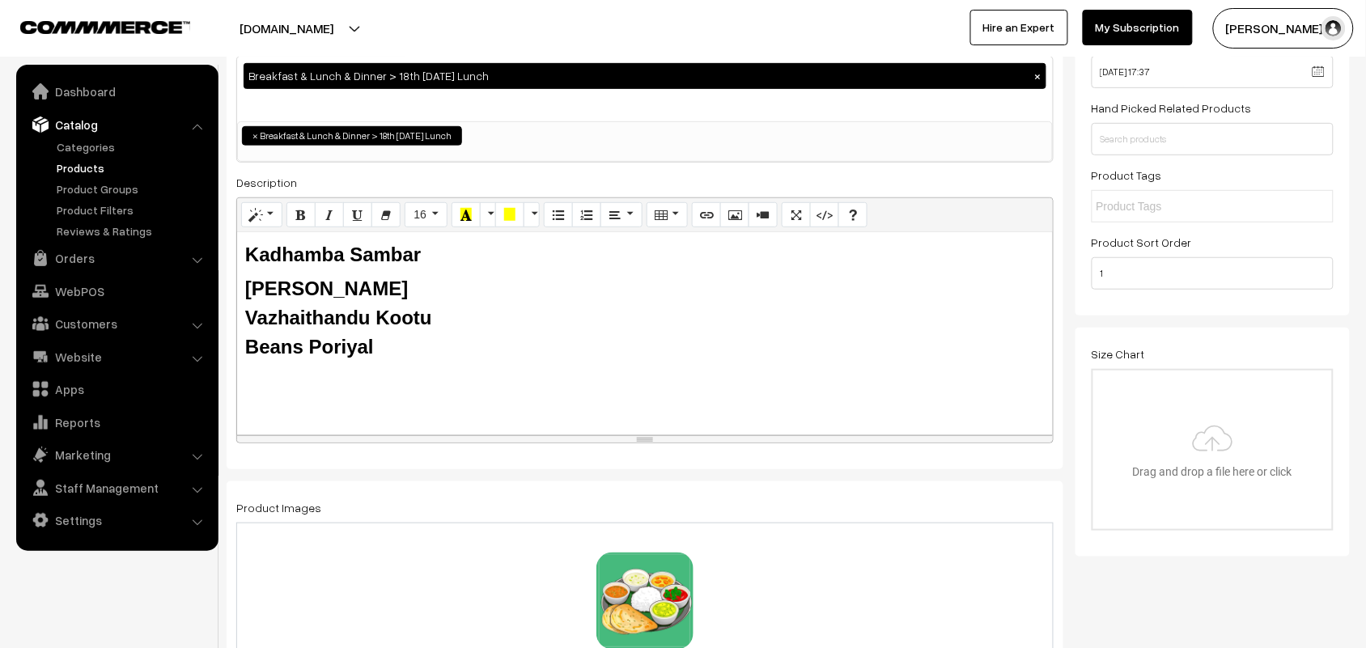
type input "18th Without Rice..."
drag, startPoint x: 299, startPoint y: 308, endPoint x: 211, endPoint y: 274, distance: 94.5
click at [247, 251] on b "Kadhamba Sambar" at bounding box center [333, 255] width 176 height 22
paste div
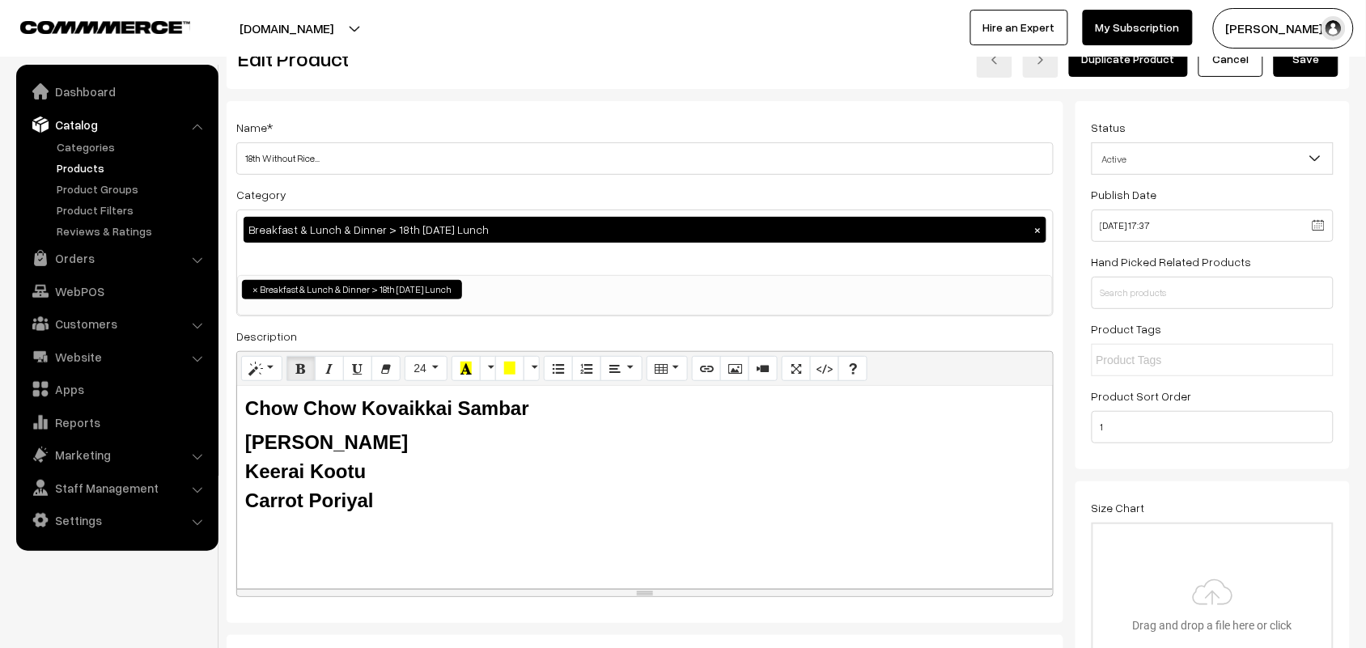
scroll to position [0, 0]
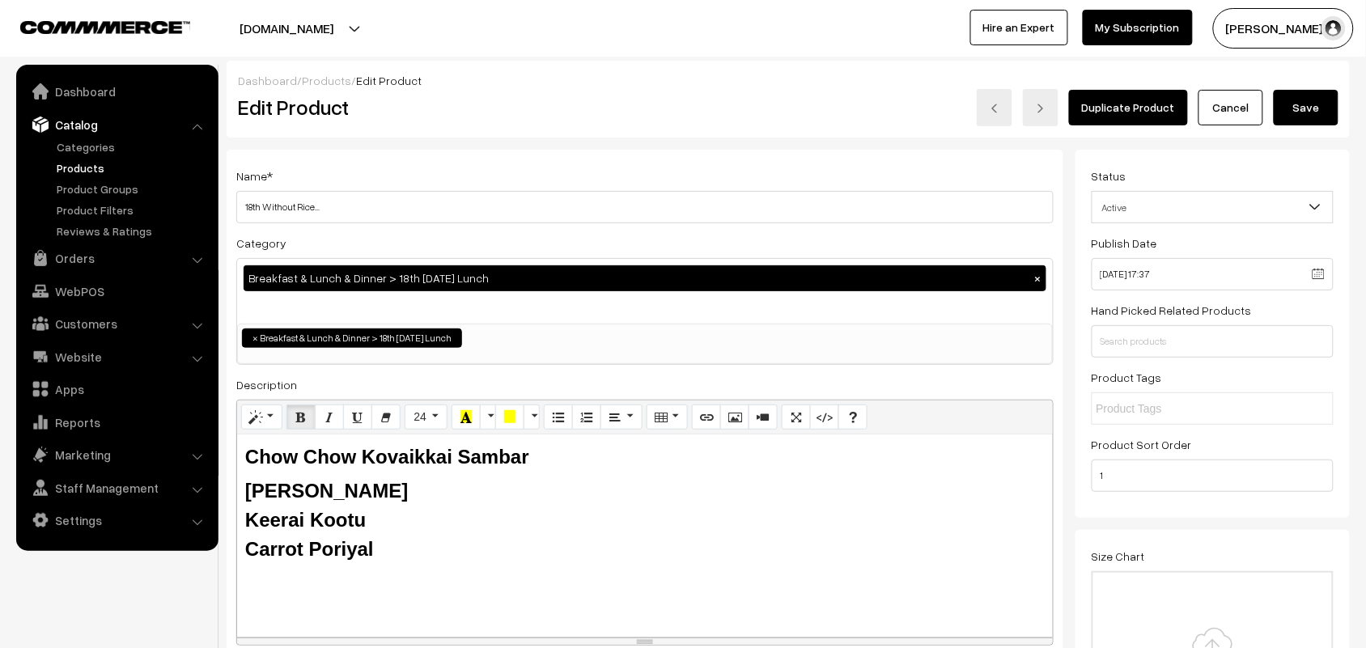
click at [1304, 110] on button "Save" at bounding box center [1306, 108] width 65 height 36
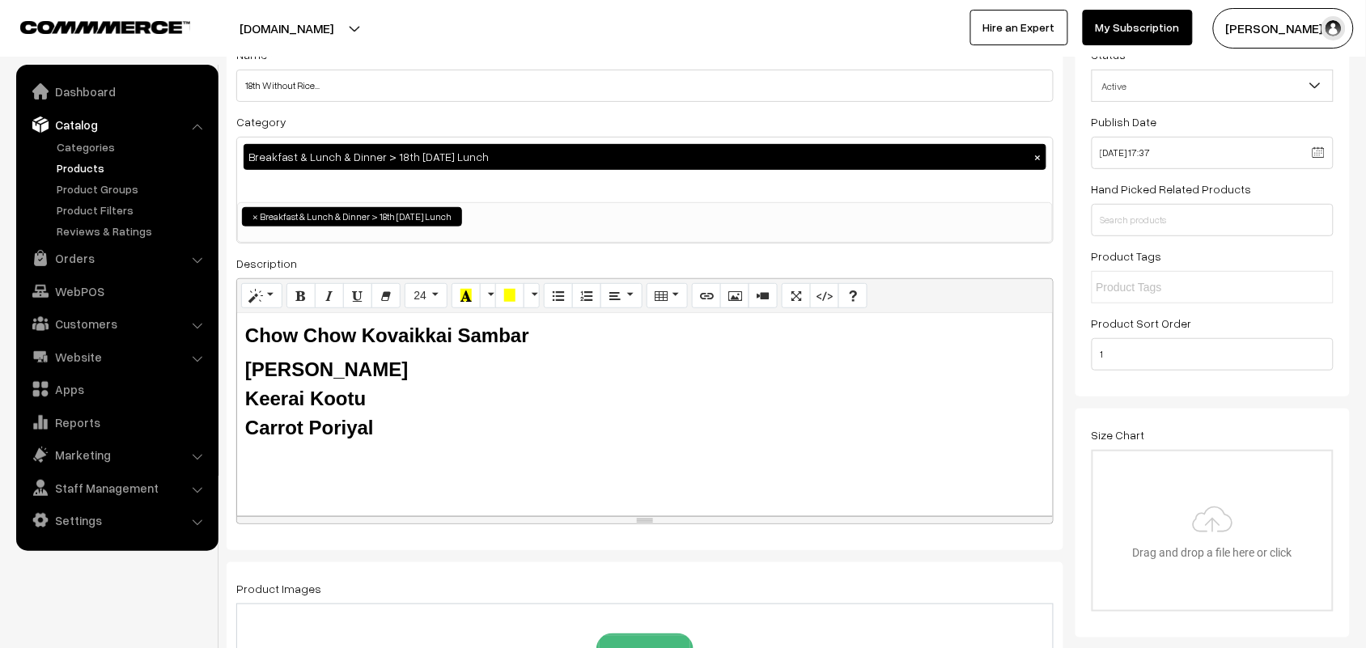
scroll to position [387, 0]
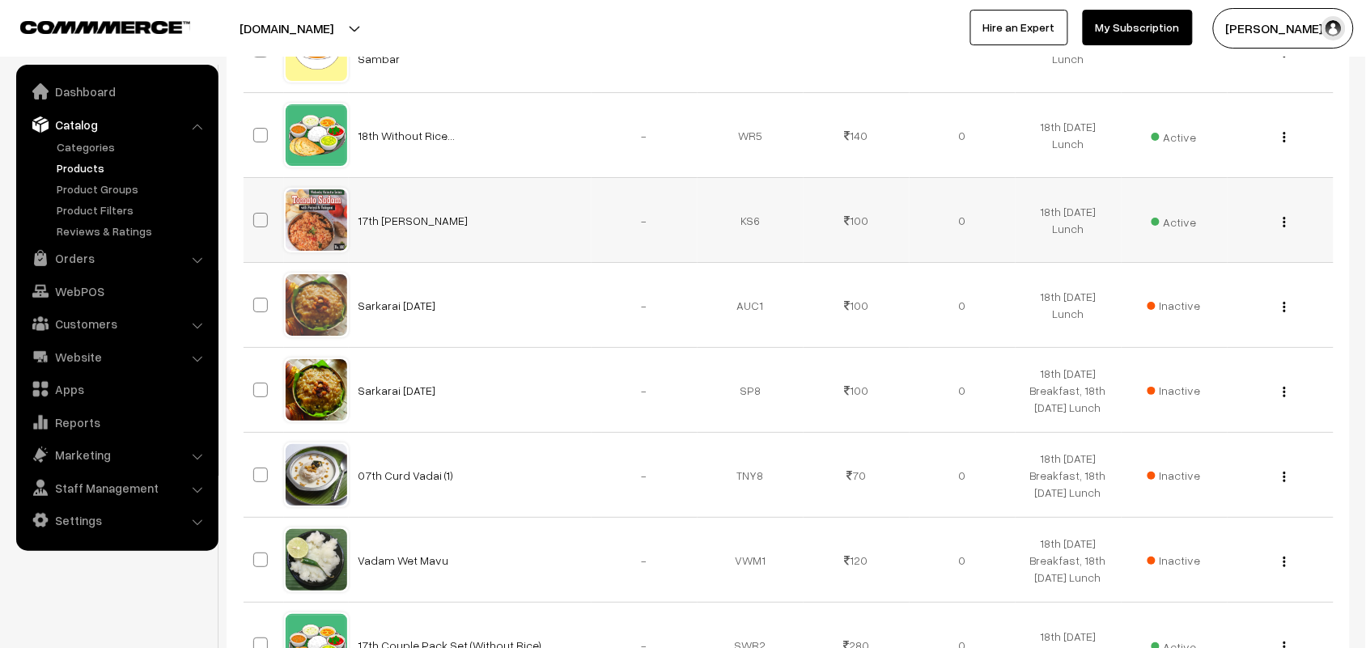
scroll to position [1619, 0]
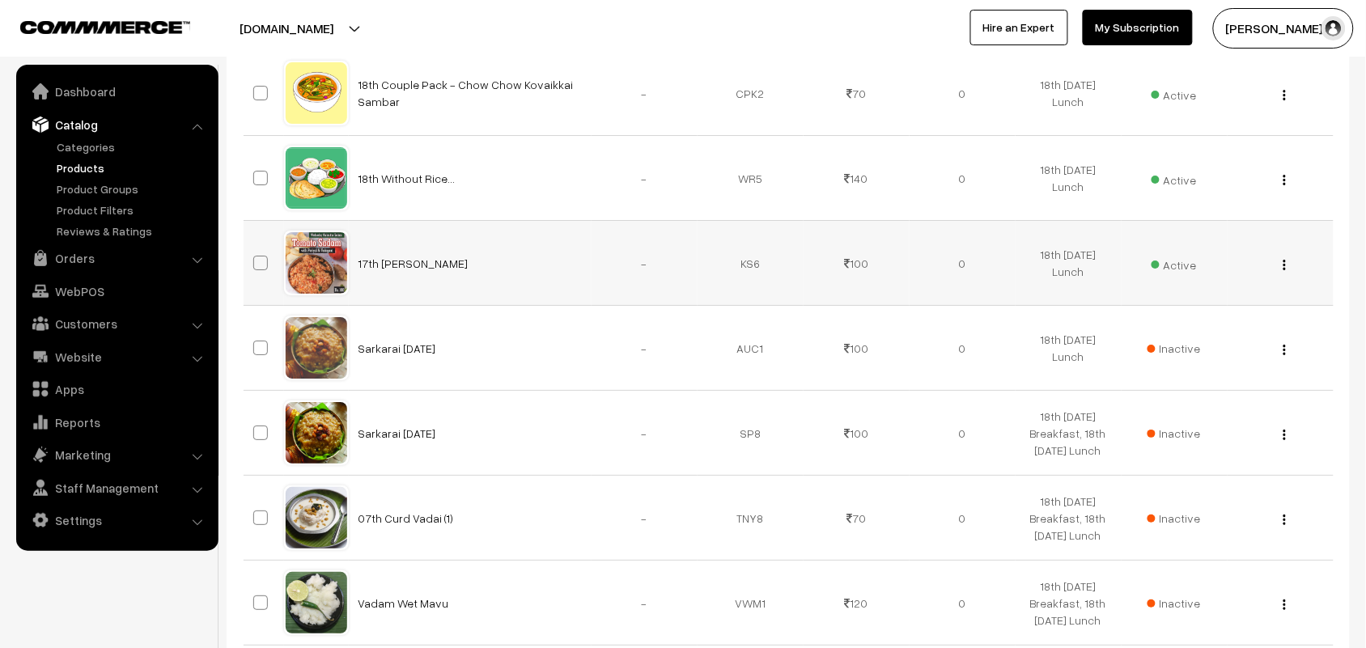
click at [1280, 272] on div "View Edit Delete" at bounding box center [1280, 263] width 87 height 17
click at [1284, 269] on img "button" at bounding box center [1285, 265] width 2 height 11
click at [1195, 321] on link "Edit" at bounding box center [1213, 323] width 138 height 36
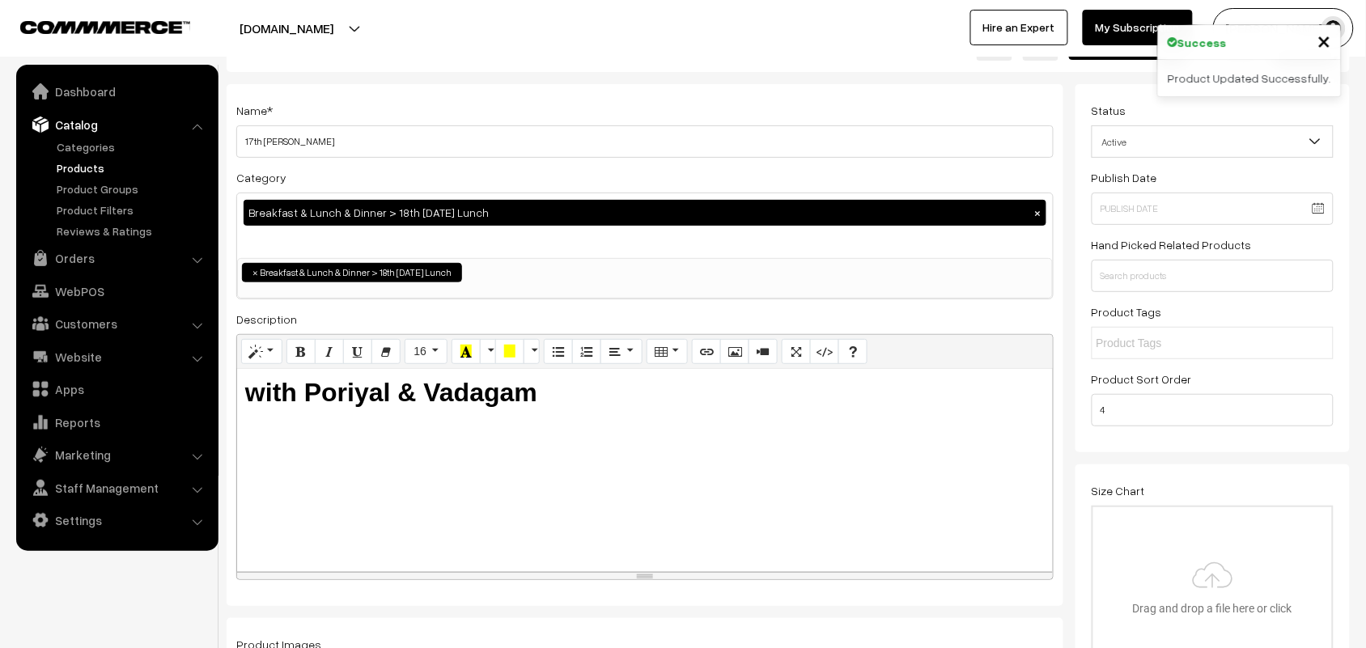
scroll to position [101, 0]
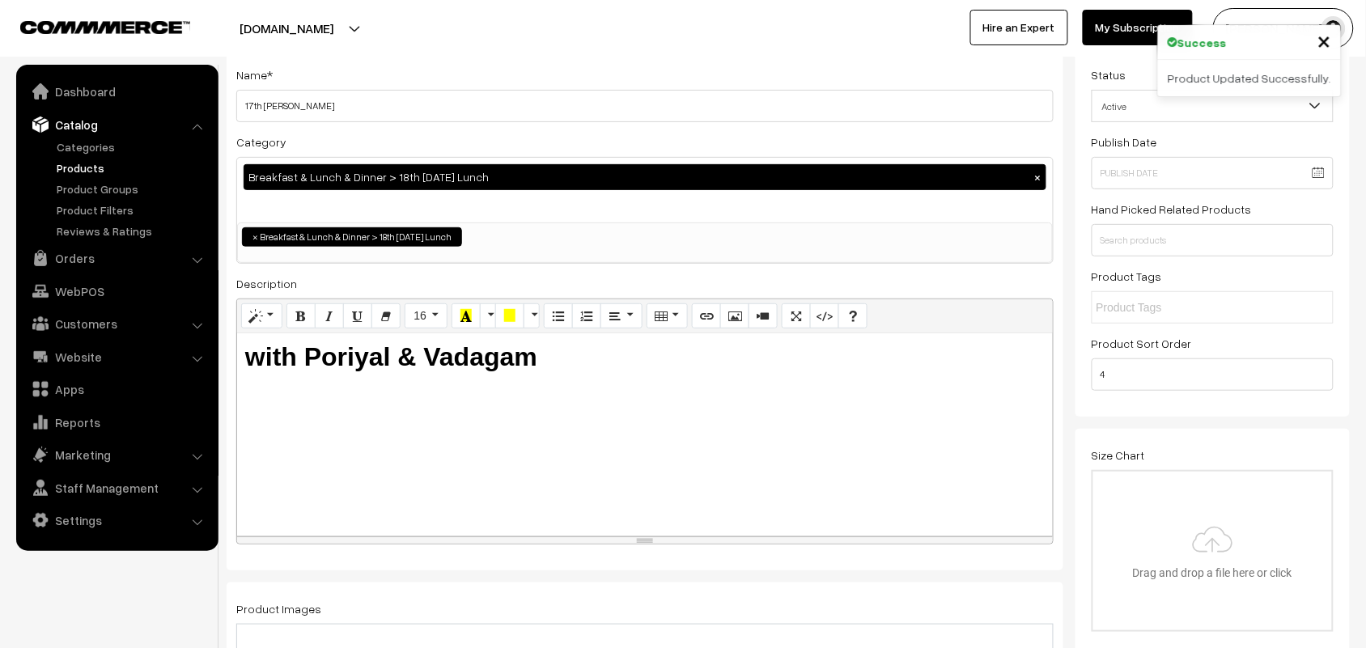
click at [341, 97] on h3 "Adjust Quantity" at bounding box center [299, 123] width 144 height 54
click at [251, 106] on h3 "Adjust Quantity" at bounding box center [299, 123] width 144 height 54
click at [579, 106] on input "17th Tomato Sadam" at bounding box center [644, 106] width 817 height 32
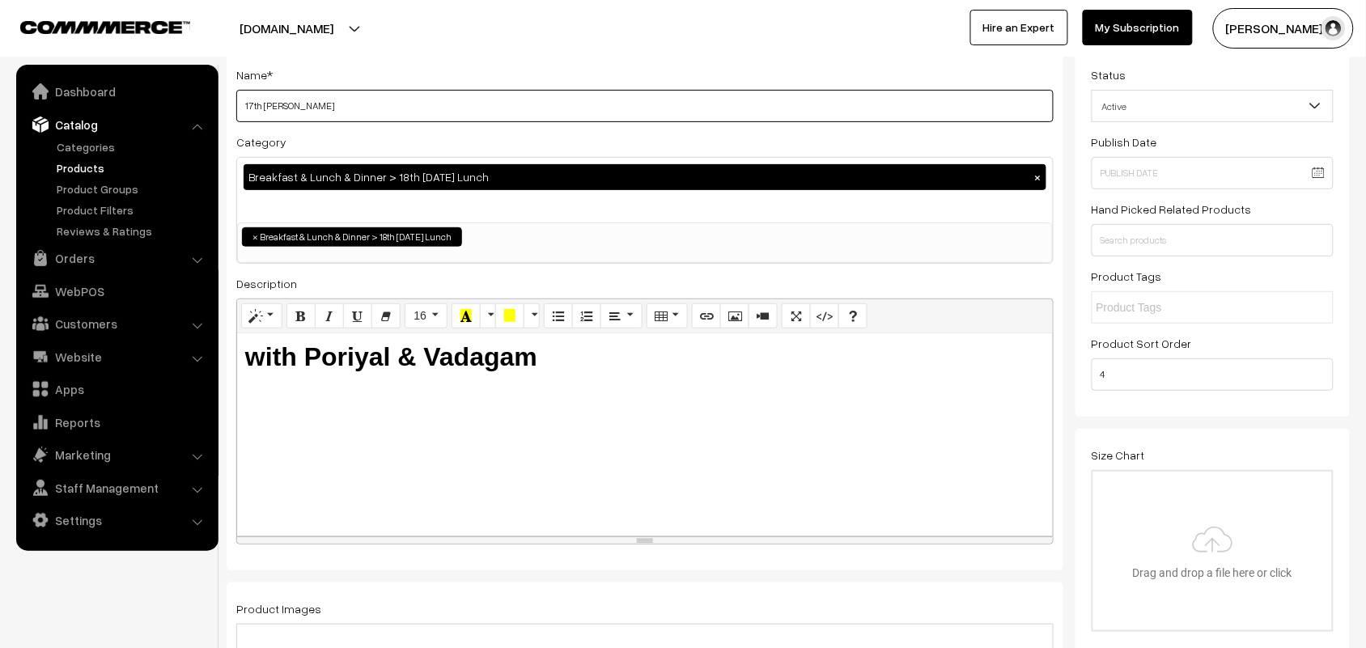
click at [252, 100] on input "17th Tomato Sadam" at bounding box center [644, 106] width 817 height 32
drag, startPoint x: 357, startPoint y: 102, endPoint x: 263, endPoint y: 101, distance: 93.9
click at [263, 101] on input "18th Tomato Sadam" at bounding box center [644, 106] width 817 height 32
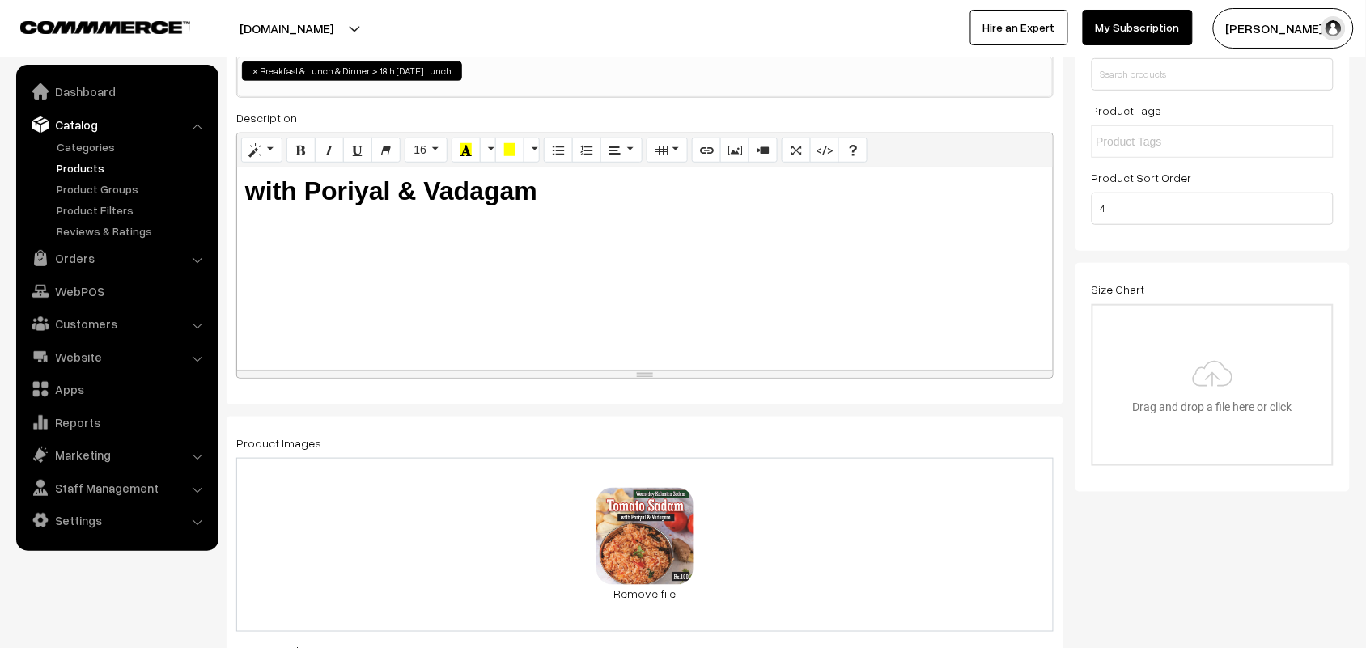
scroll to position [607, 0]
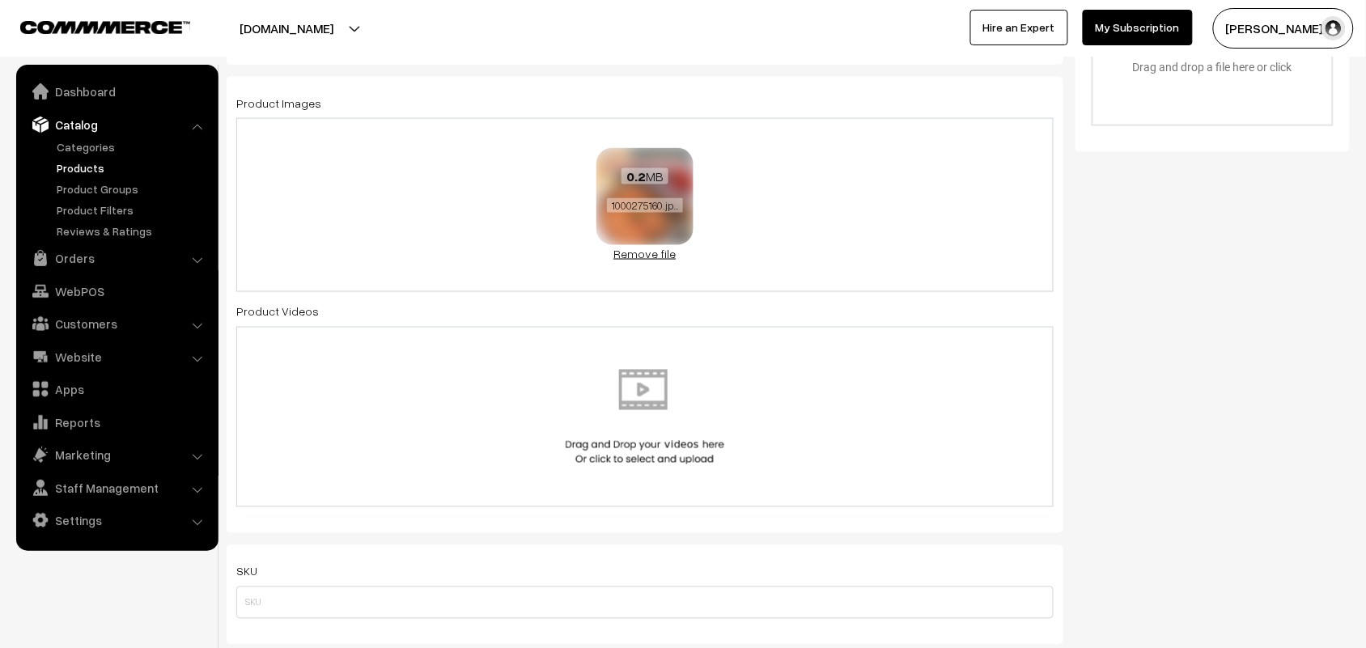
type input "18th Kudamilagai Sadam"
click at [639, 253] on link "Remove file" at bounding box center [644, 253] width 97 height 17
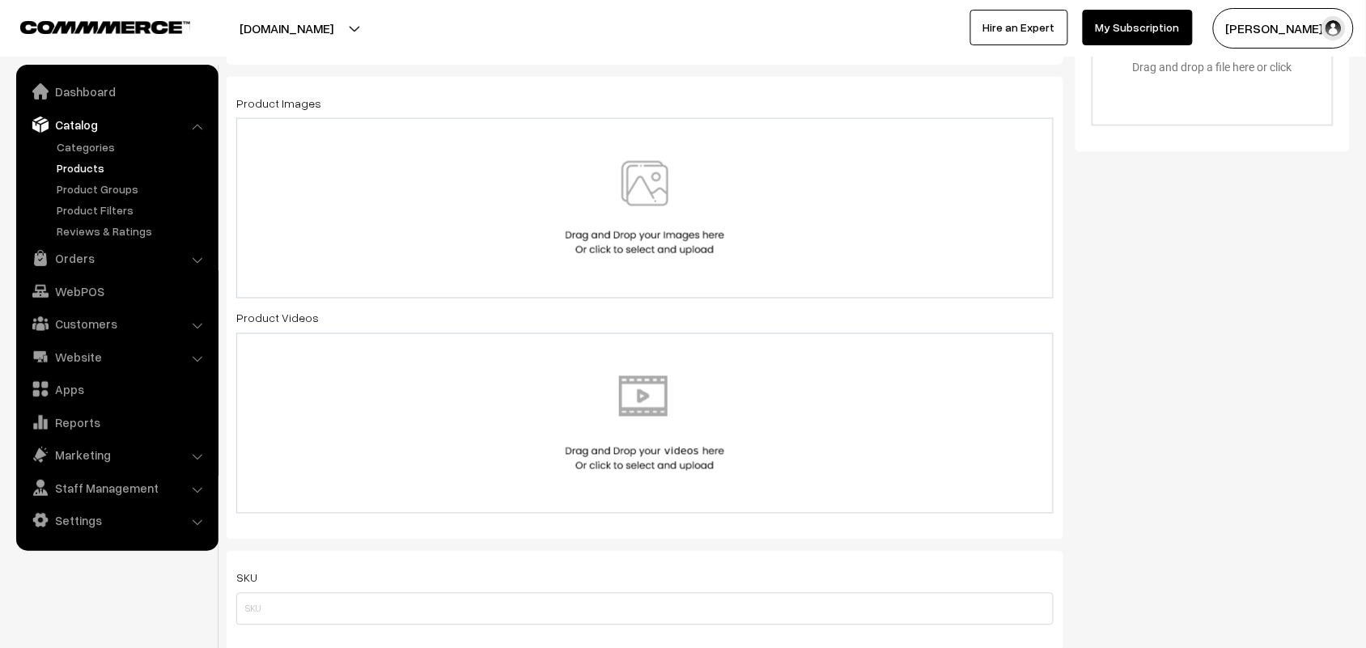
click at [656, 214] on img at bounding box center [645, 208] width 167 height 95
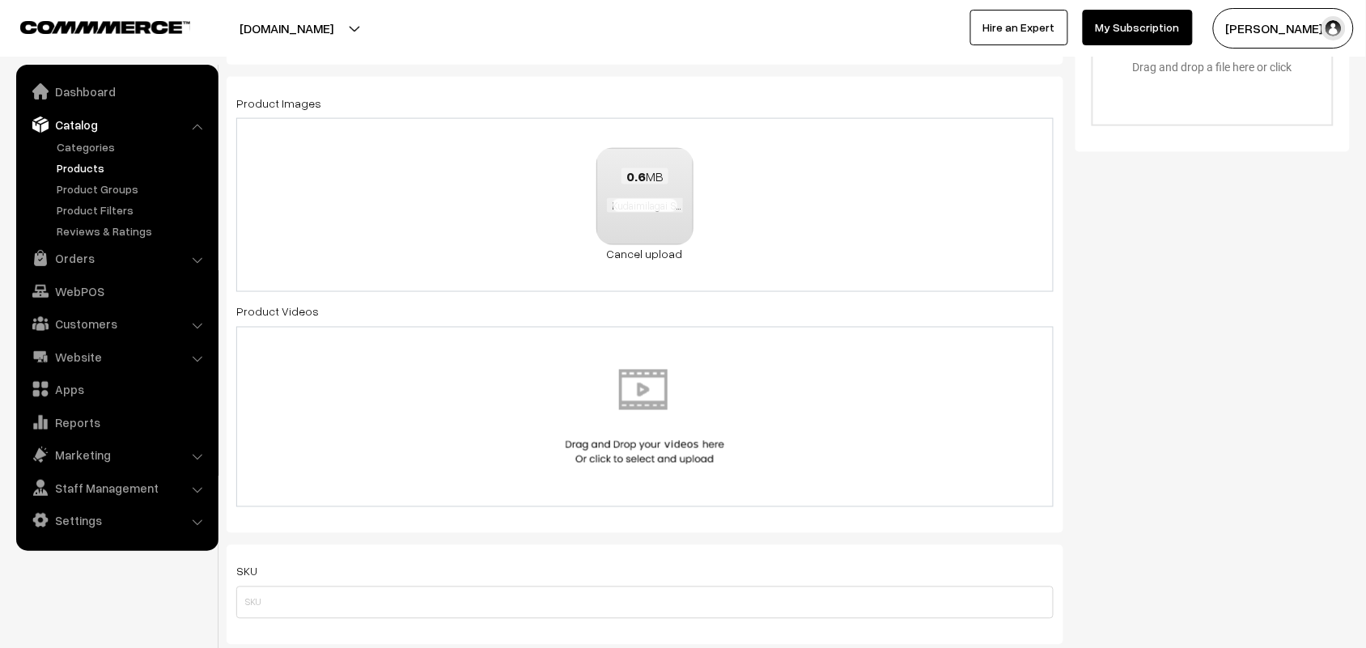
click at [1200, 618] on div "Status Active Inactive Active Publish Date Product Type -- Select -- -- Select …" at bounding box center [1219, 546] width 287 height 2007
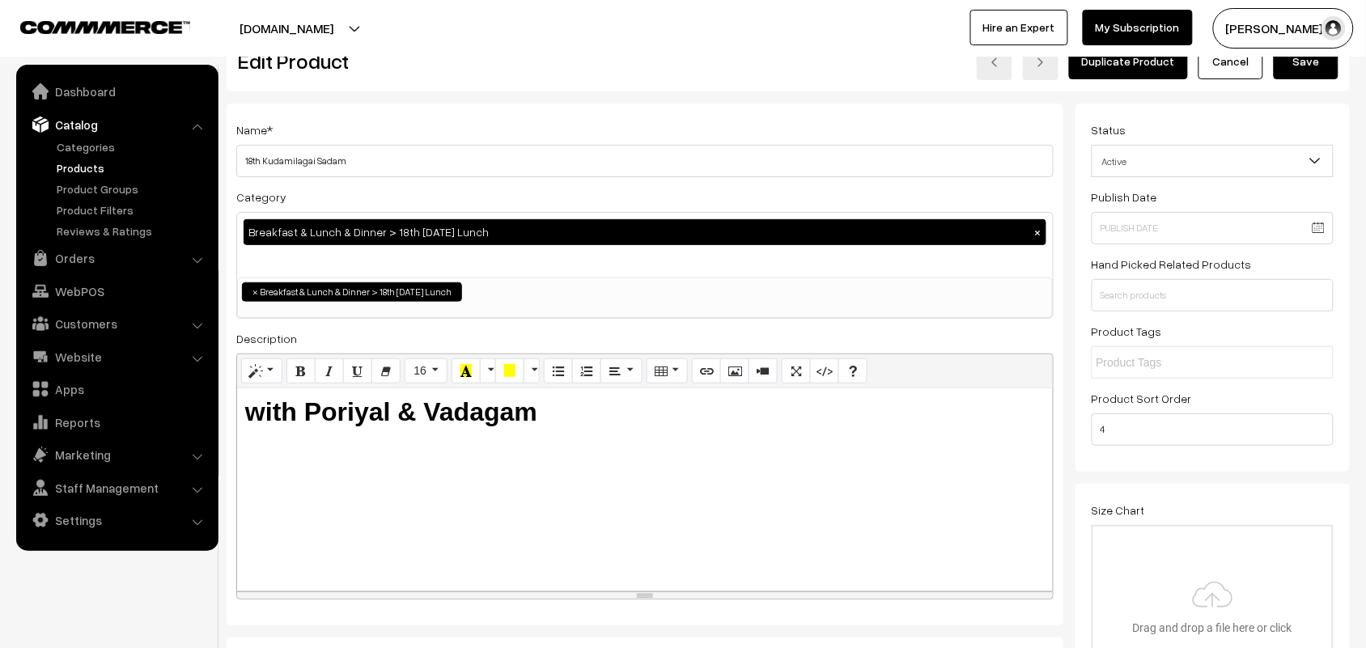
scroll to position [0, 0]
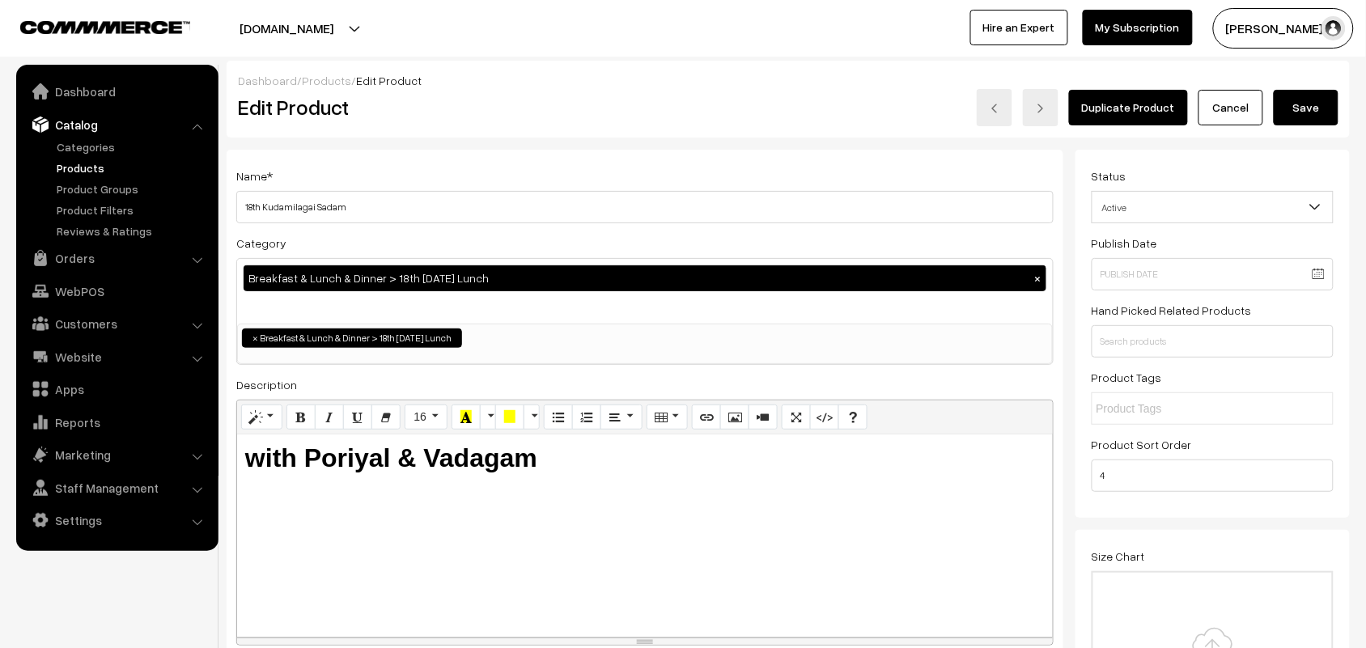
click at [1288, 112] on button "Save" at bounding box center [1306, 108] width 65 height 36
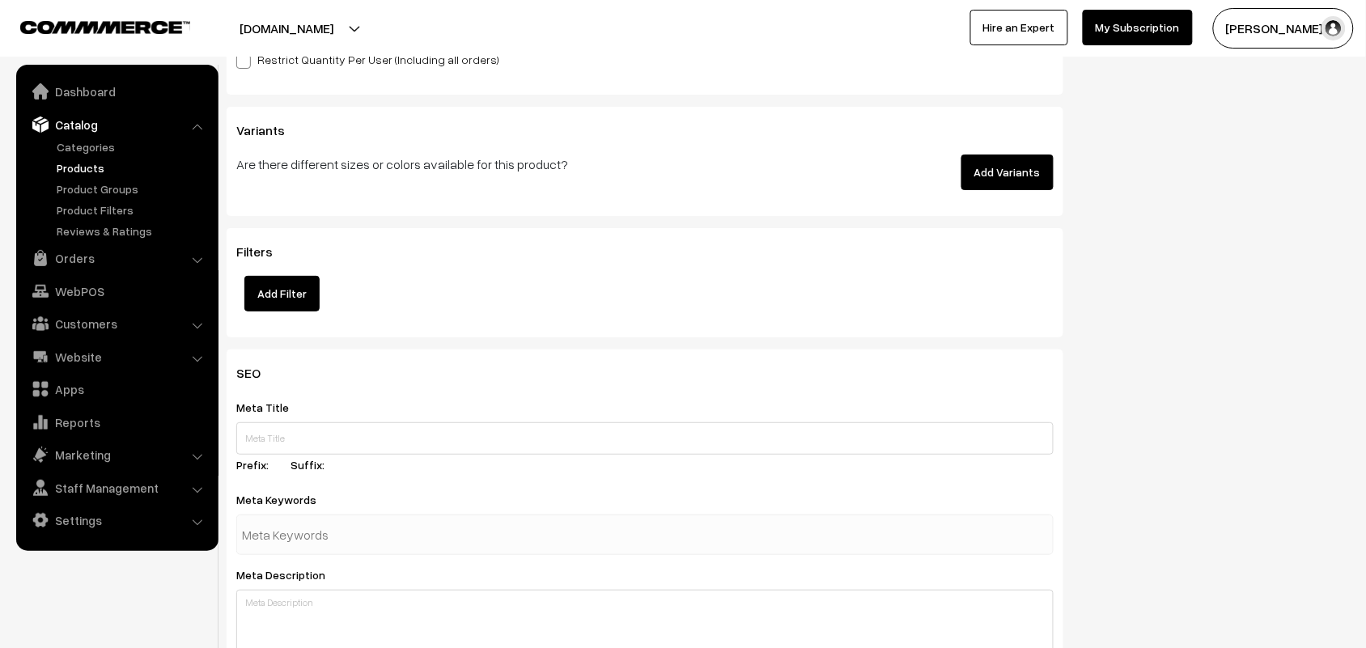
scroll to position [2023, 0]
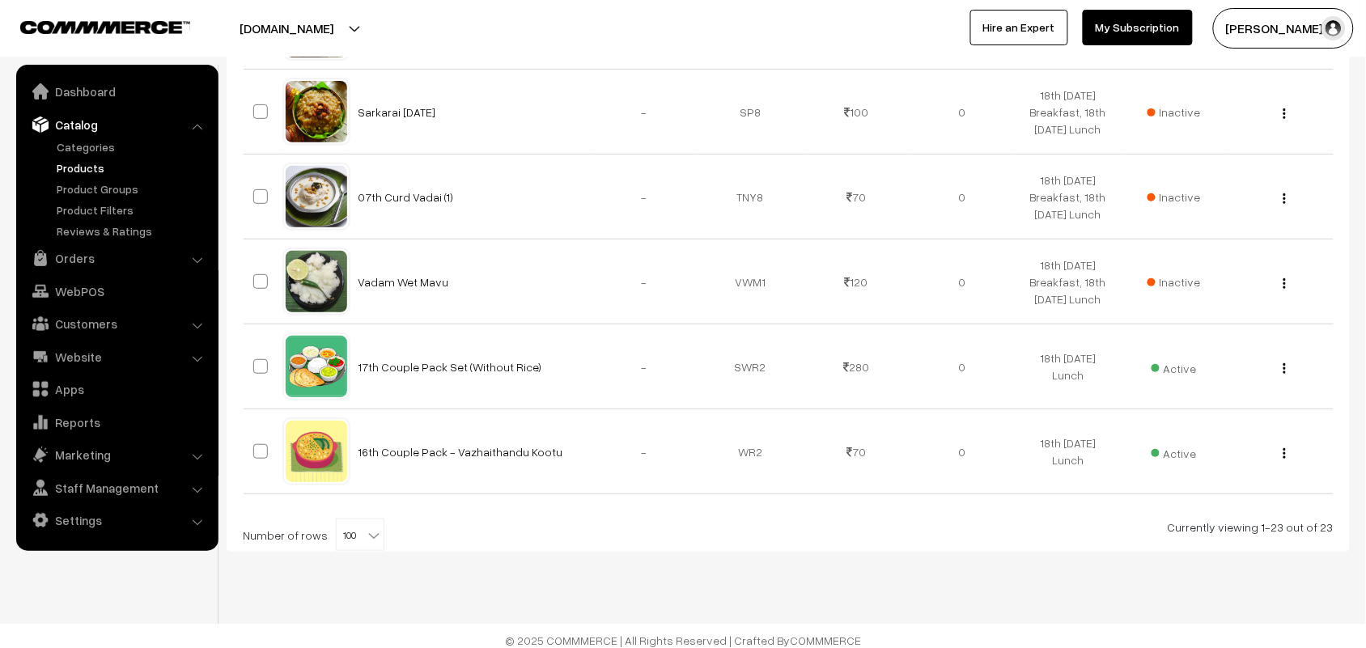
scroll to position [1955, 0]
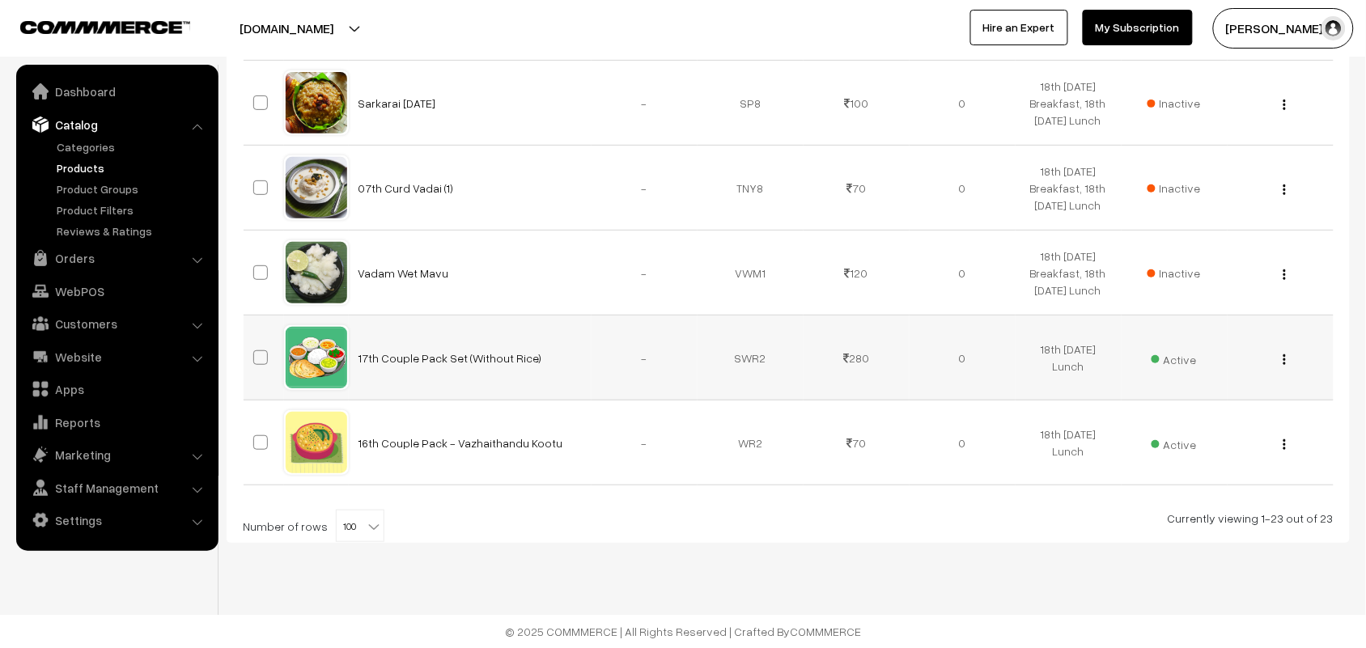
click at [1284, 354] on img "button" at bounding box center [1285, 359] width 2 height 11
click at [1200, 401] on link "Edit" at bounding box center [1213, 418] width 138 height 36
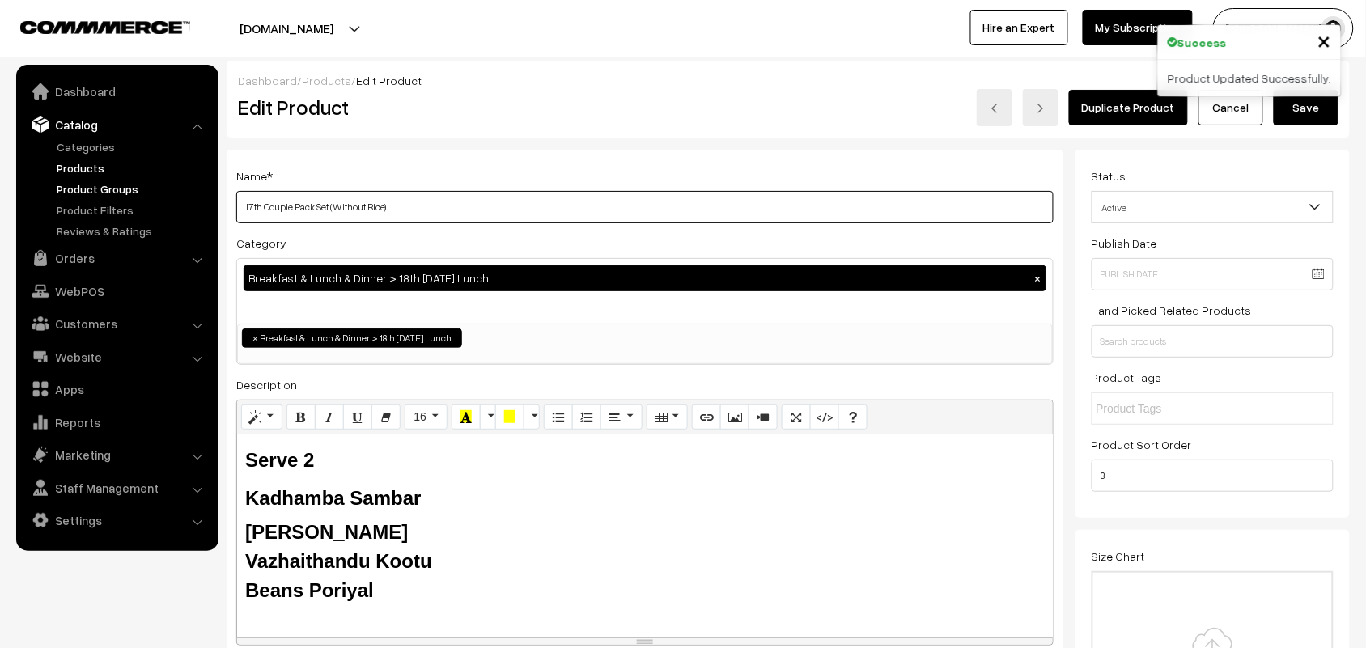
drag, startPoint x: 260, startPoint y: 206, endPoint x: 186, endPoint y: 196, distance: 74.4
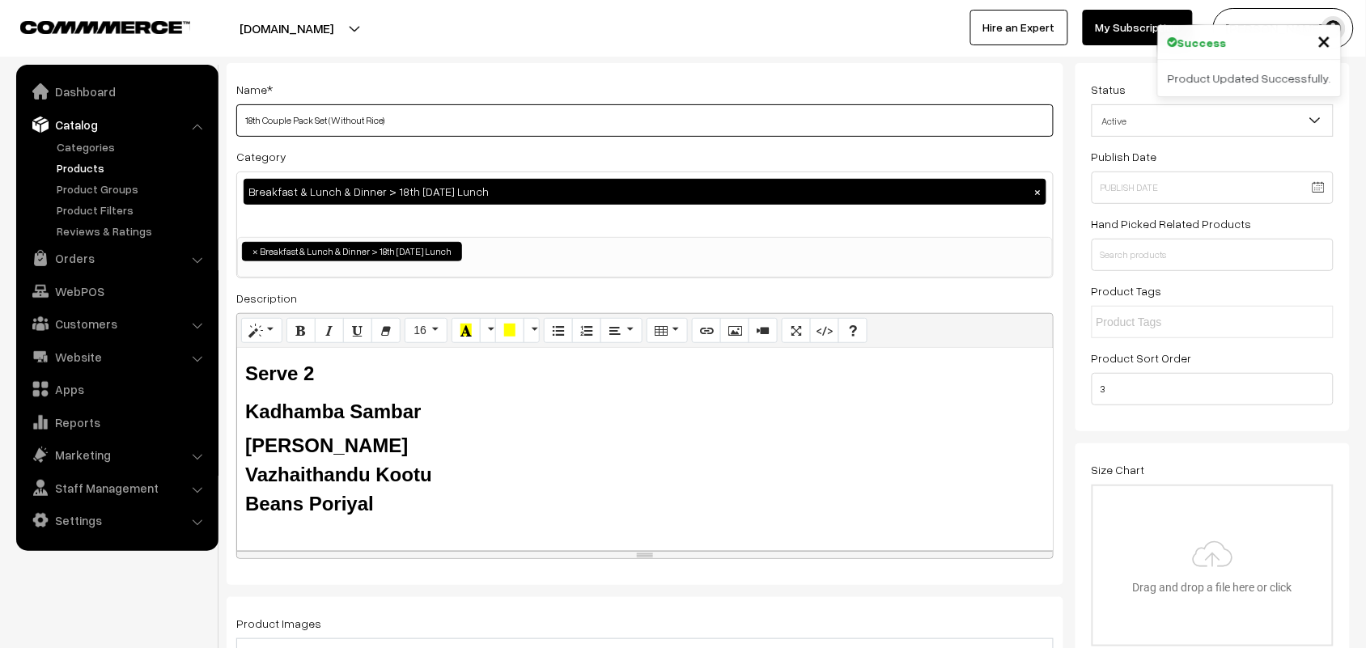
scroll to position [202, 0]
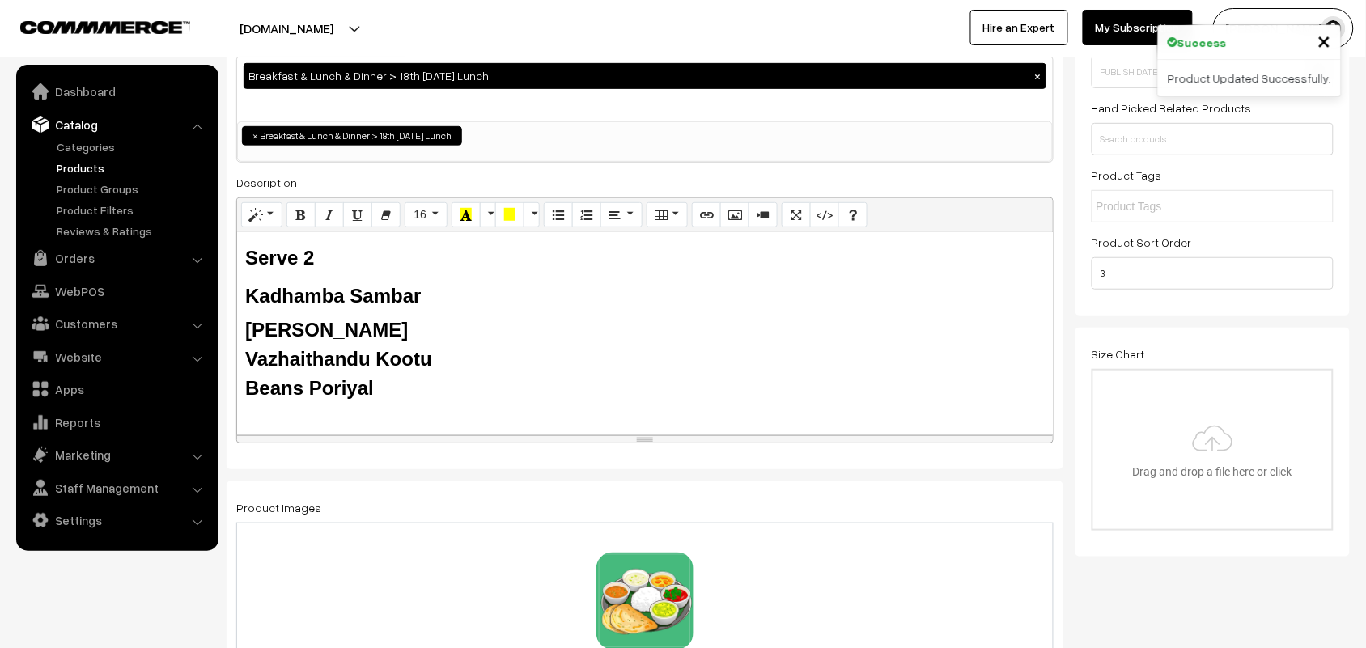
type input "18th Couple Pack Set (Without Rice)"
drag, startPoint x: 257, startPoint y: 337, endPoint x: 178, endPoint y: 284, distance: 94.5
paste div
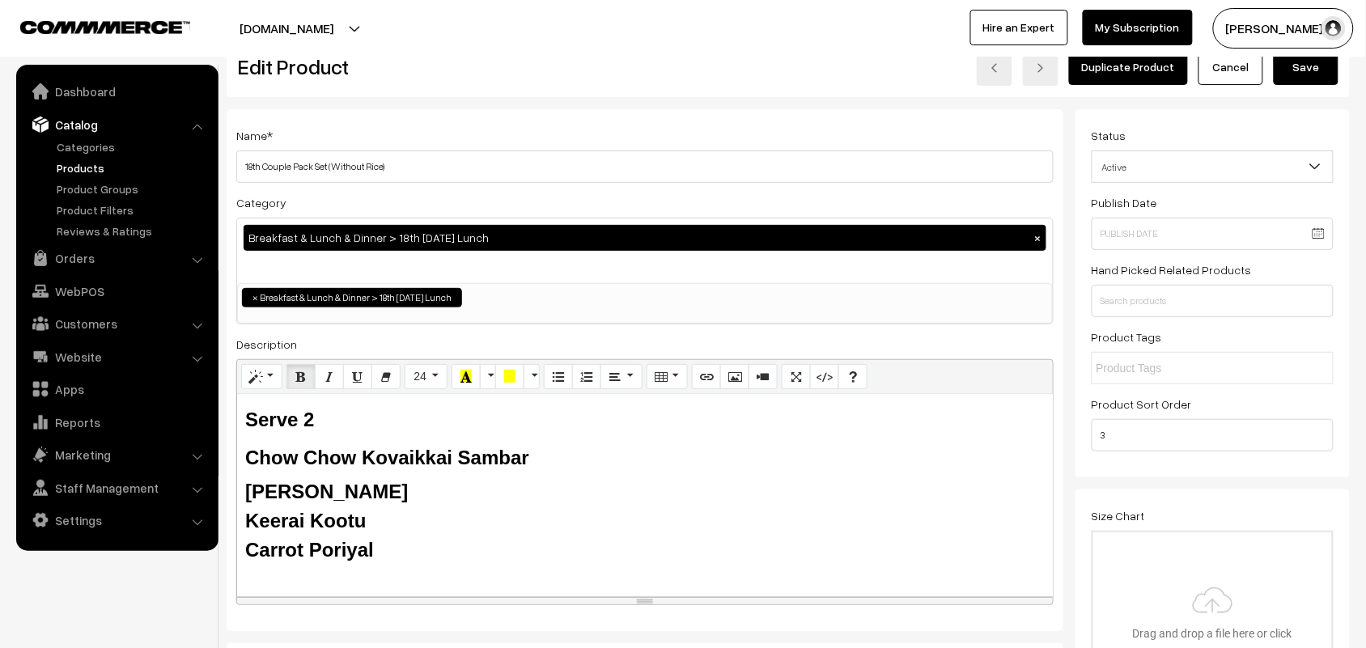
scroll to position [0, 0]
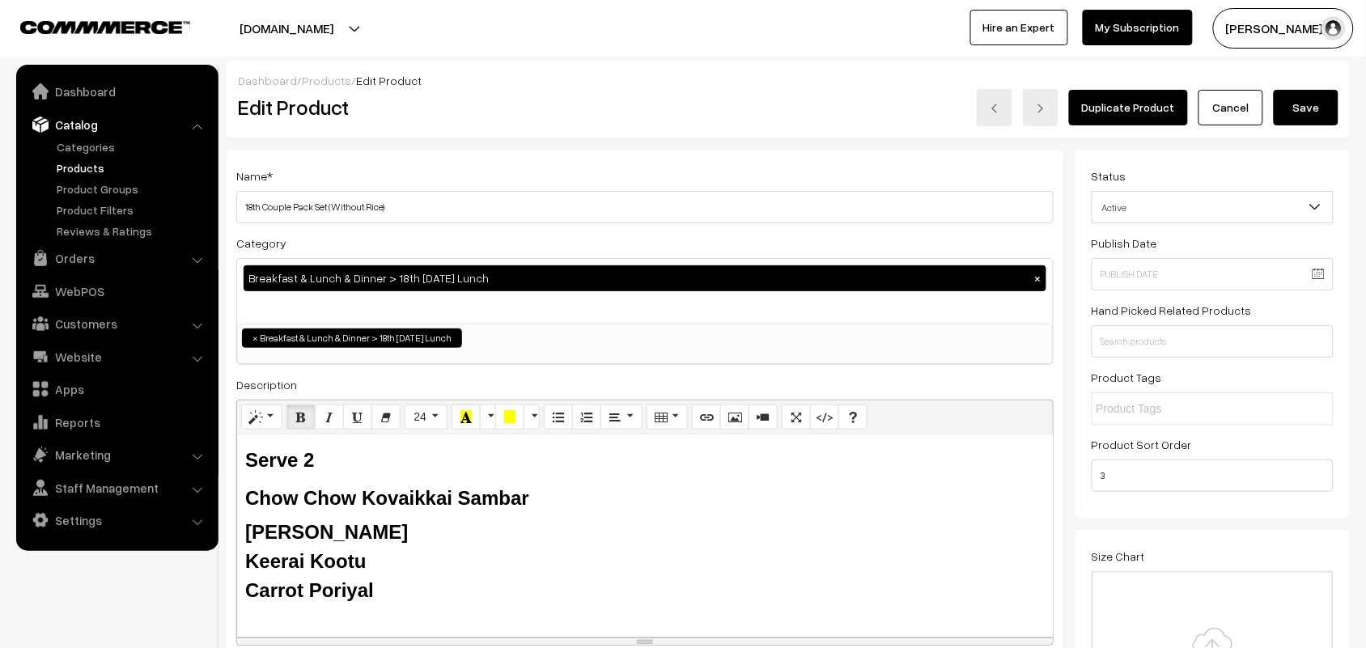
click at [1296, 115] on button "Save" at bounding box center [1306, 108] width 65 height 36
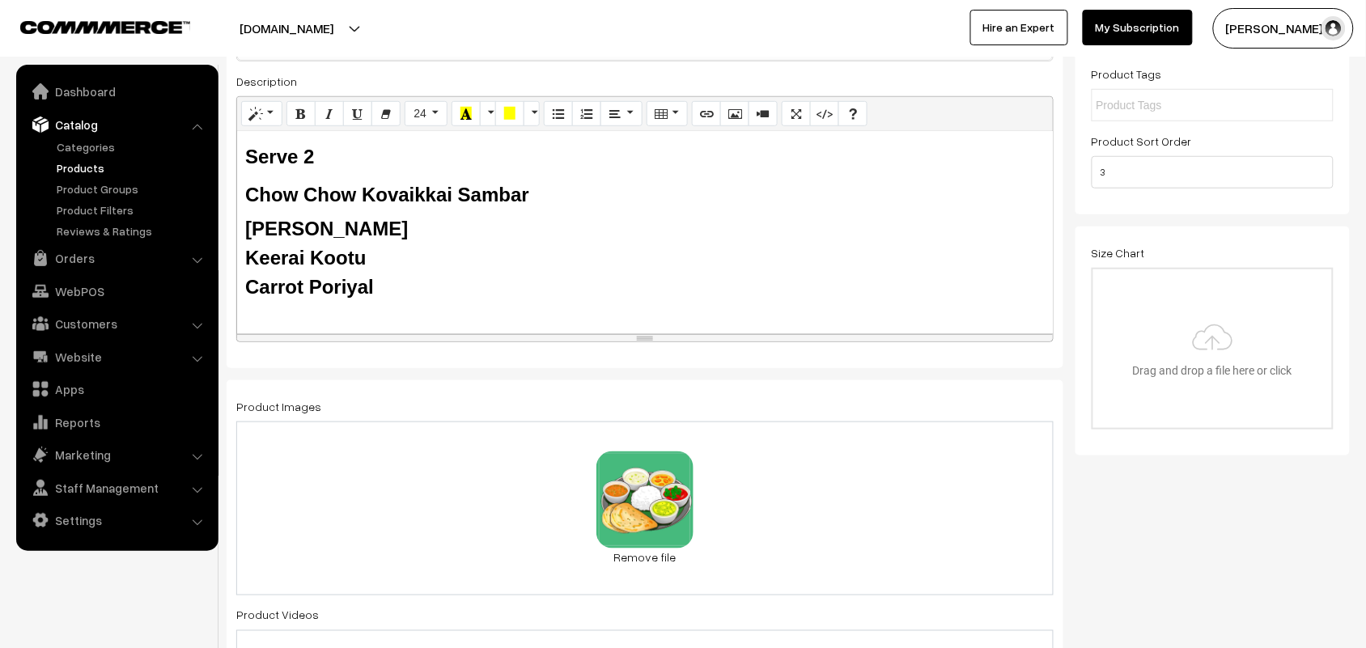
scroll to position [112, 0]
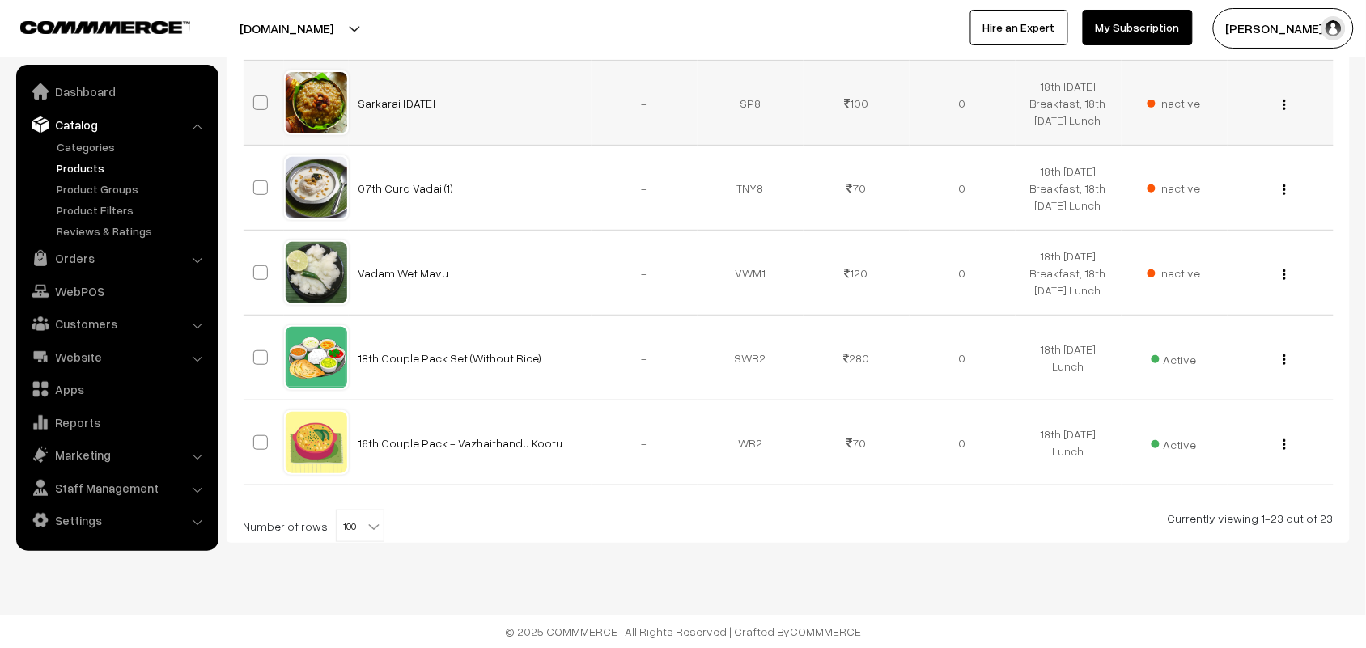
scroll to position [1955, 0]
click at [1284, 445] on img "button" at bounding box center [1285, 444] width 2 height 11
click at [1198, 490] on link "Edit" at bounding box center [1213, 503] width 138 height 36
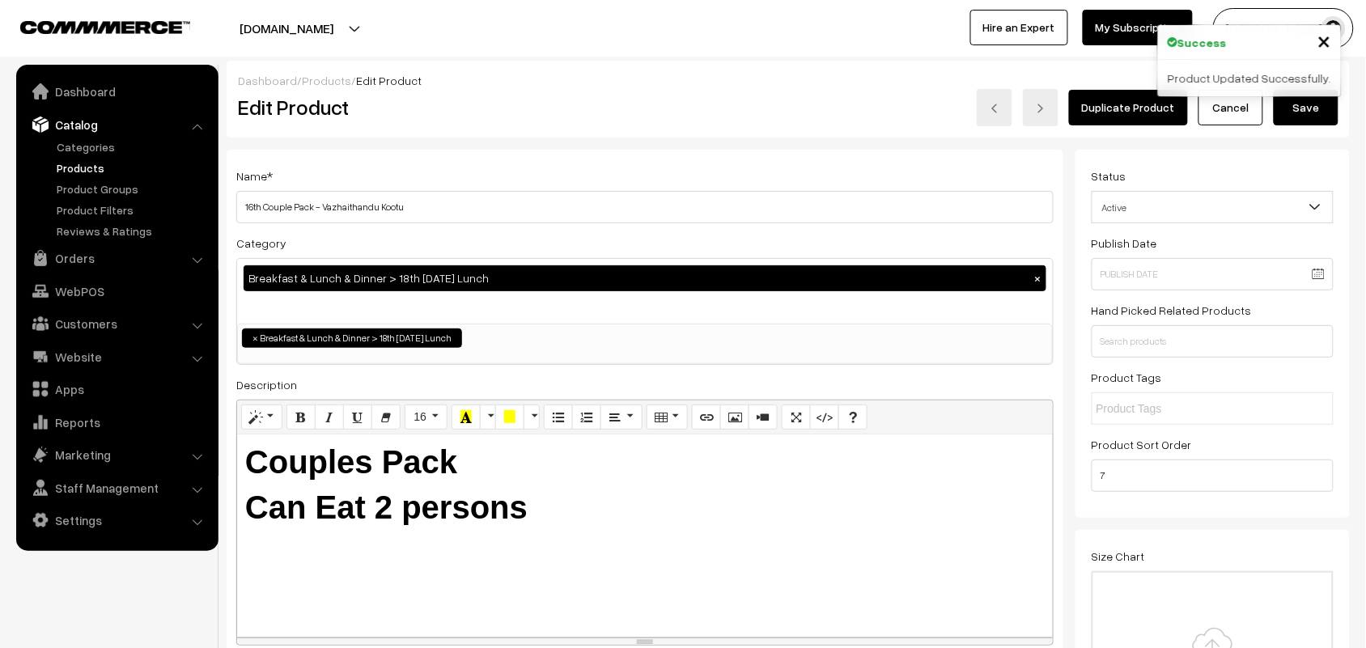
scroll to position [9, 0]
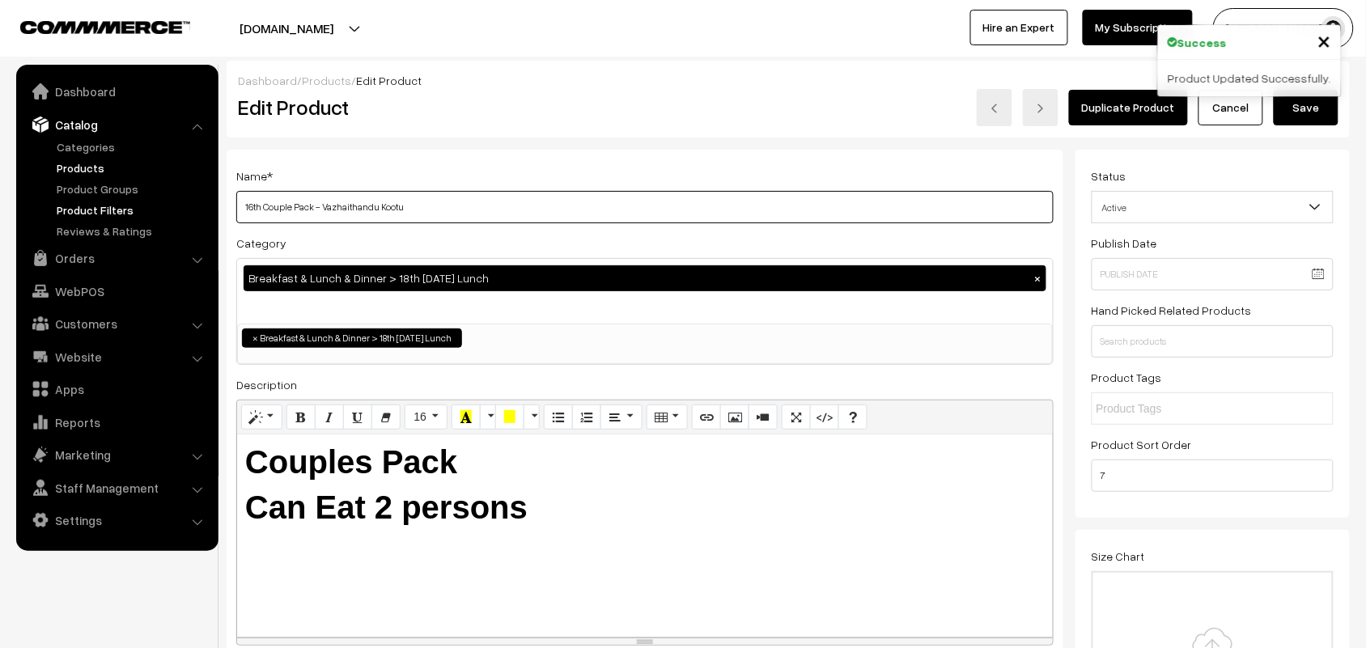
drag, startPoint x: 263, startPoint y: 205, endPoint x: 180, endPoint y: 205, distance: 82.6
drag, startPoint x: 321, startPoint y: 209, endPoint x: 680, endPoint y: 243, distance: 360.2
click at [680, 243] on div "Name * 18th Couple Pack - Vazhaithandu Kootu Category Breakfast & Lunch & Dinne…" at bounding box center [645, 411] width 837 height 523
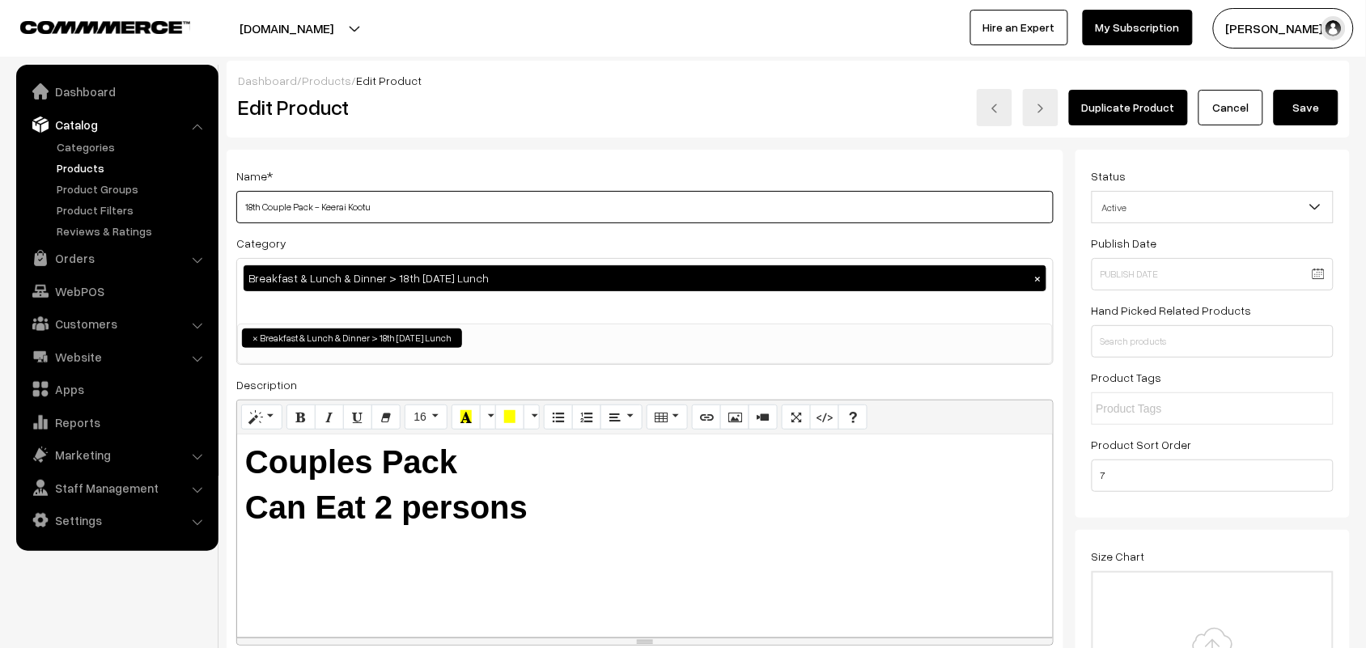
type input "18th Couple Pack - Keerai Kootu"
click at [1295, 102] on button "Save" at bounding box center [1306, 108] width 65 height 36
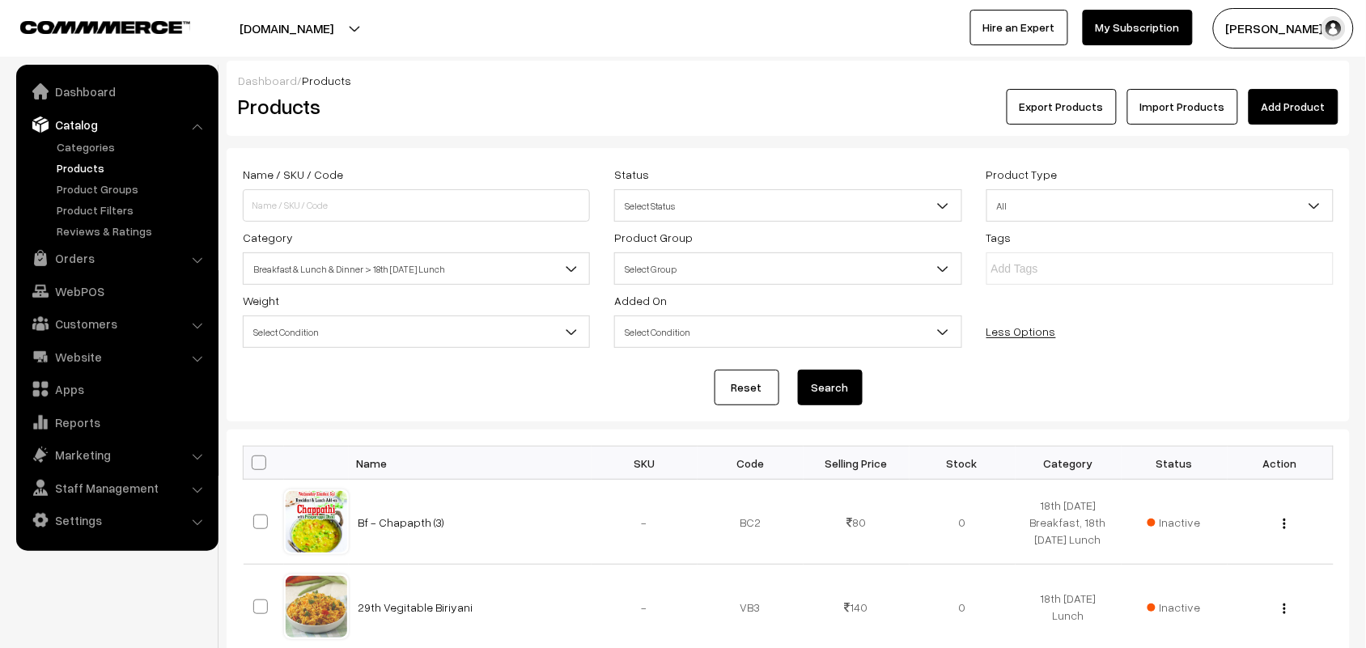
click at [414, 265] on span "Breakfast & Lunch & Dinner > 18th [DATE] Lunch" at bounding box center [417, 269] width 346 height 28
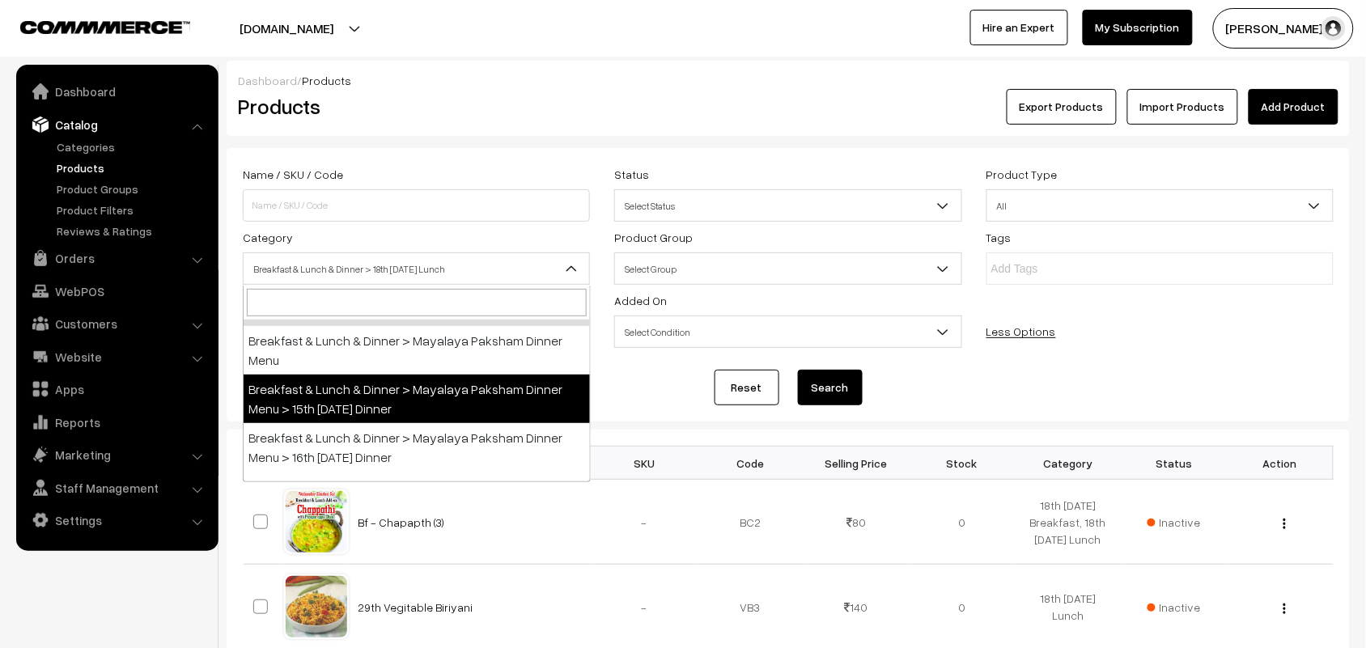
scroll to position [202, 0]
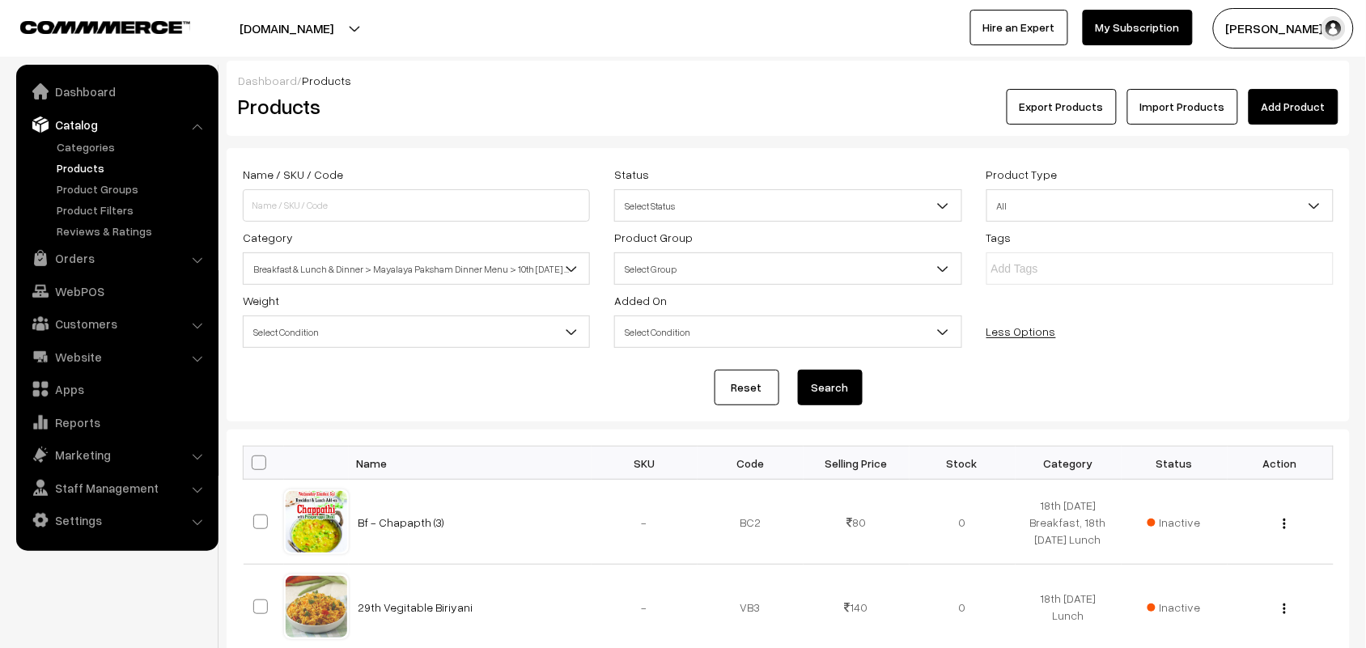
drag, startPoint x: 834, startPoint y: 387, endPoint x: 1049, endPoint y: 445, distance: 222.3
click at [478, 271] on span "Breakfast & Lunch & Dinner > Mayalaya Paksham Dinner Menu > 10th [DATE] Dinner" at bounding box center [417, 269] width 346 height 28
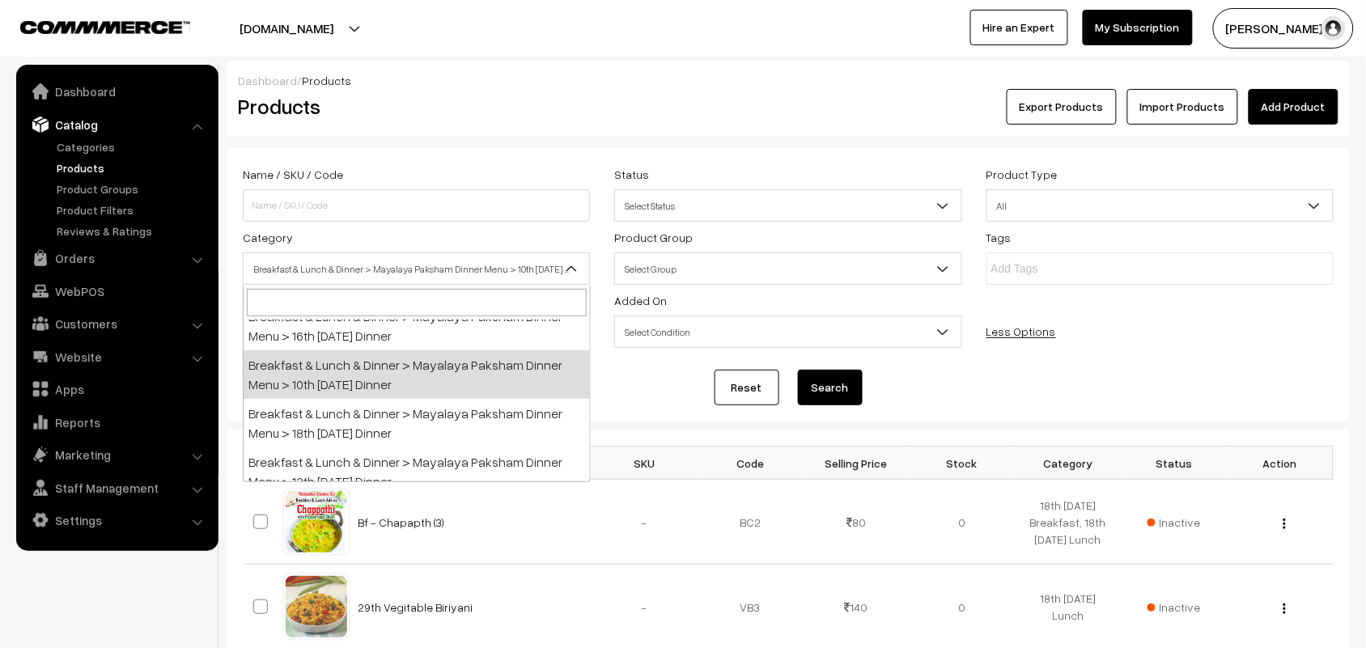
scroll to position [325, 0]
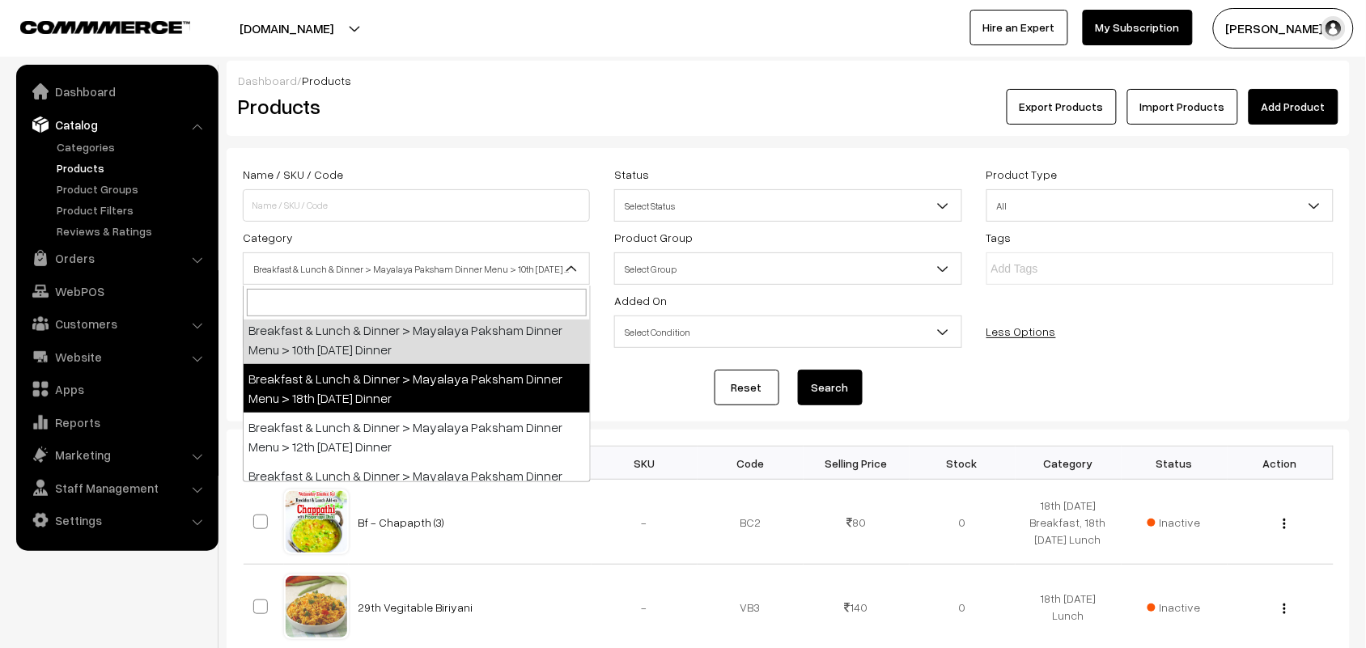
select select "104"
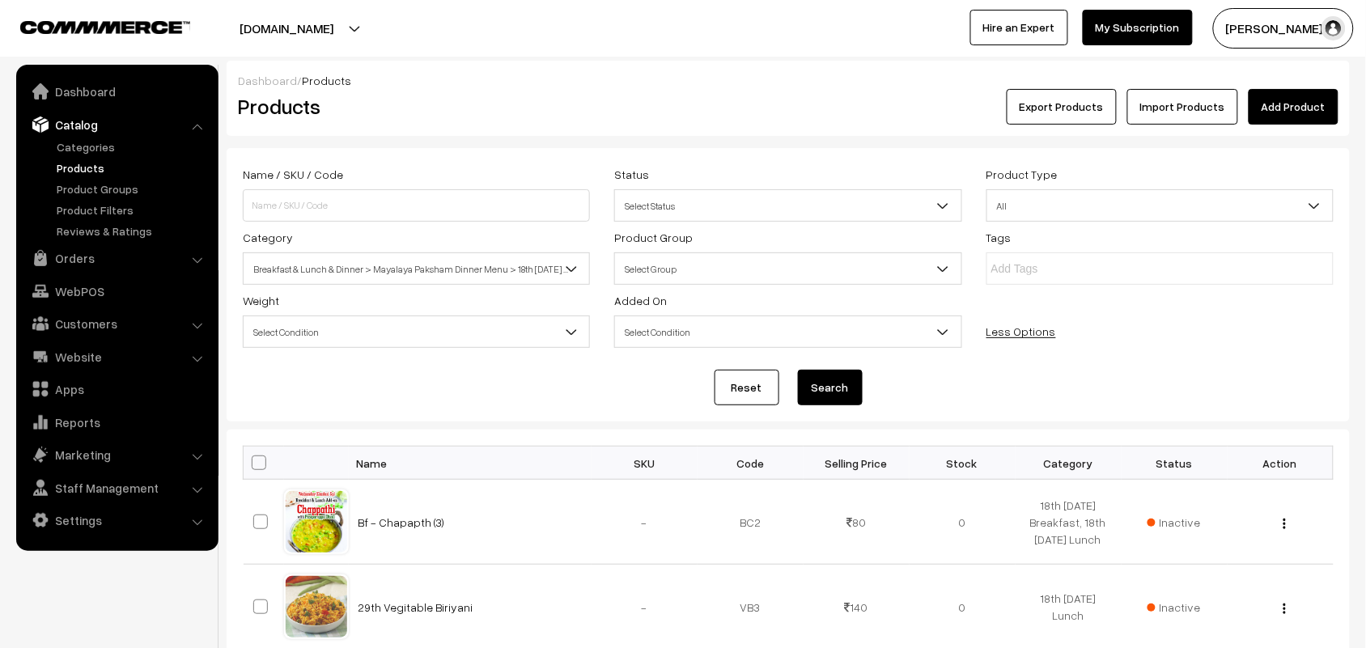
click at [822, 371] on button "Search" at bounding box center [830, 388] width 65 height 36
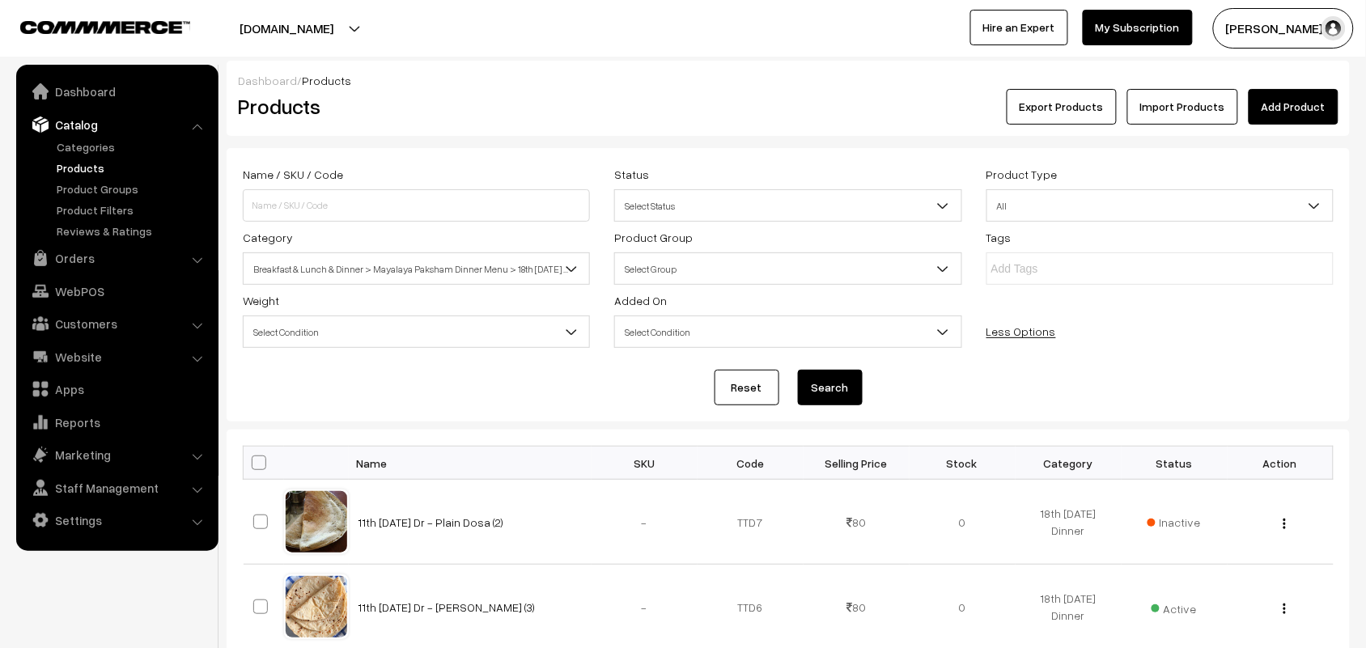
click at [1295, 102] on link "Add Product" at bounding box center [1294, 107] width 90 height 36
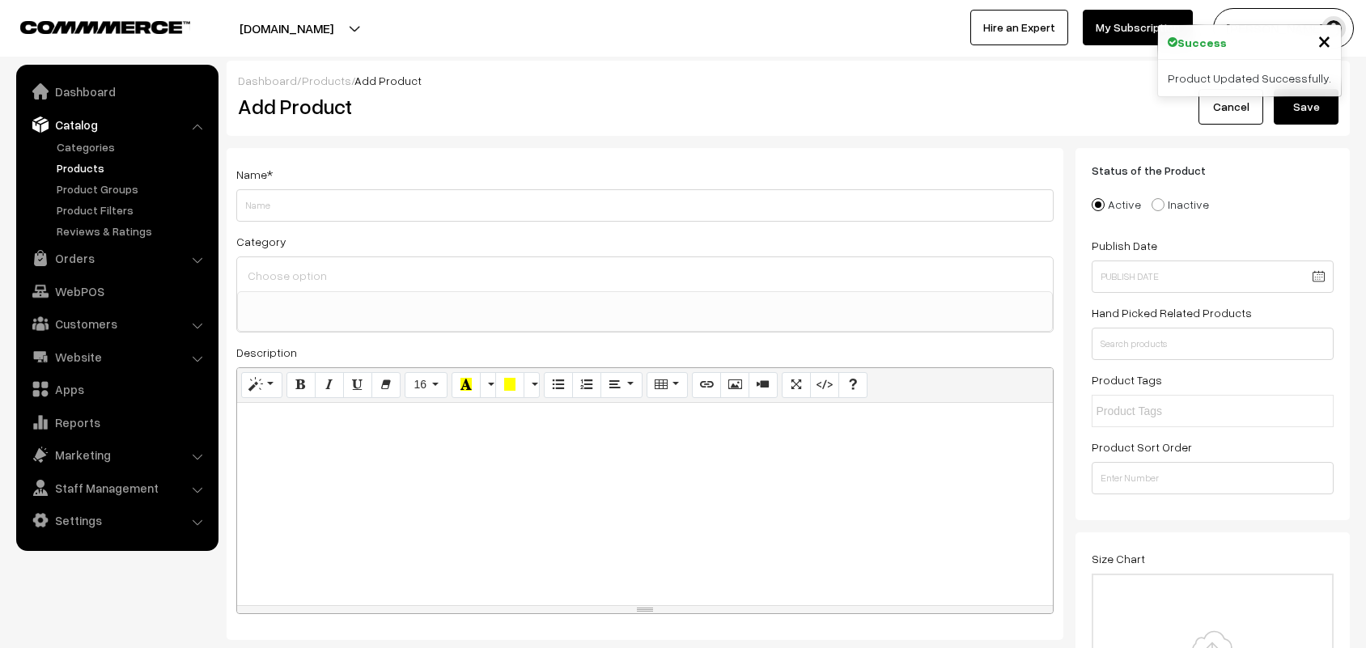
select select
drag, startPoint x: 369, startPoint y: 197, endPoint x: 168, endPoint y: 182, distance: 202.1
click at [322, 203] on input "18th Thursday Diunner" at bounding box center [644, 205] width 817 height 32
drag, startPoint x: 346, startPoint y: 198, endPoint x: 299, endPoint y: 204, distance: 47.3
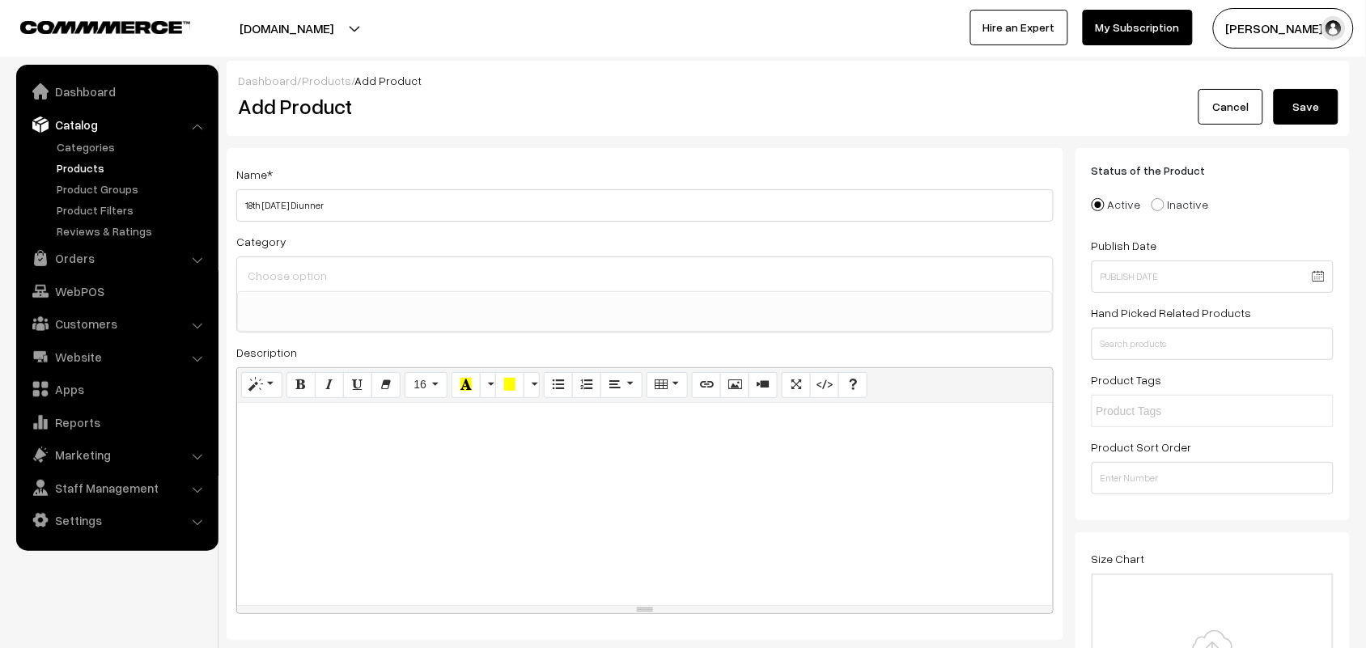
click at [299, 204] on input "18th Thursday Diunner" at bounding box center [644, 205] width 817 height 32
type input "18th Thursday Dr - Rice Uppuma"
click at [284, 257] on div "Krishna Jeyanth 2025 Onam Pakhanams Breakfast & Lunch & Dinner Breakfast & Lunc…" at bounding box center [644, 295] width 817 height 76
click at [286, 263] on div at bounding box center [645, 274] width 816 height 34
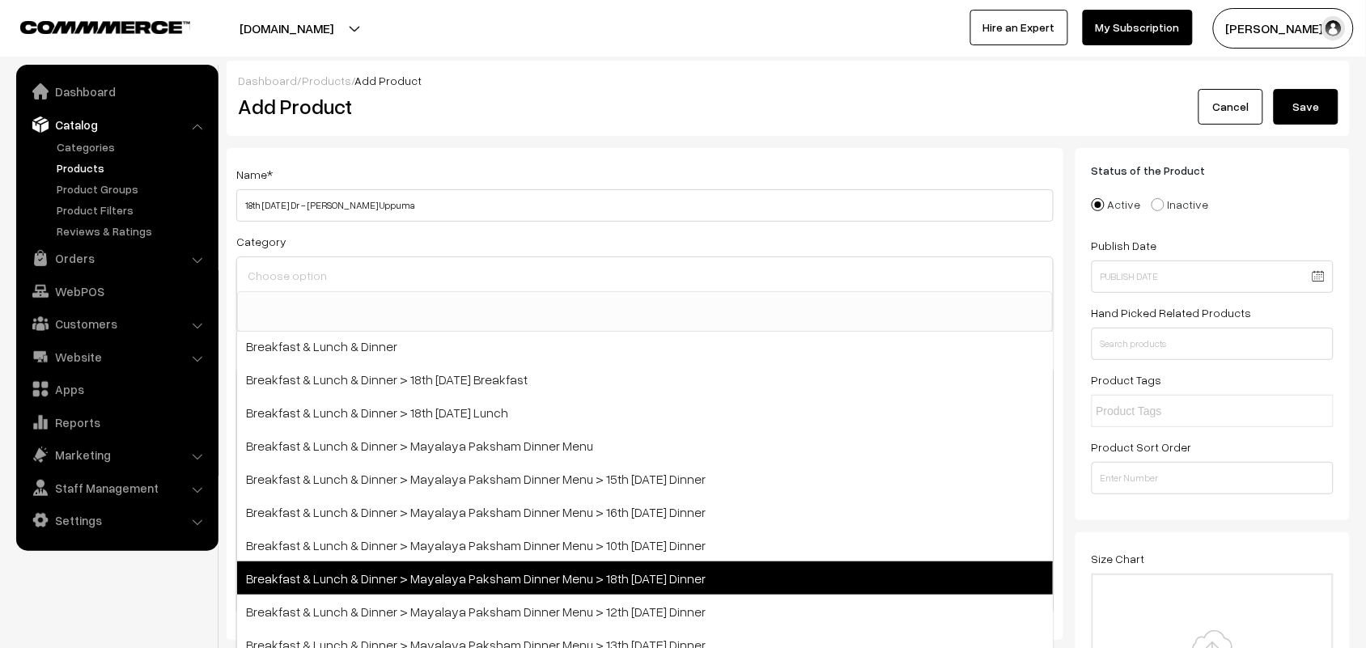
scroll to position [101, 0]
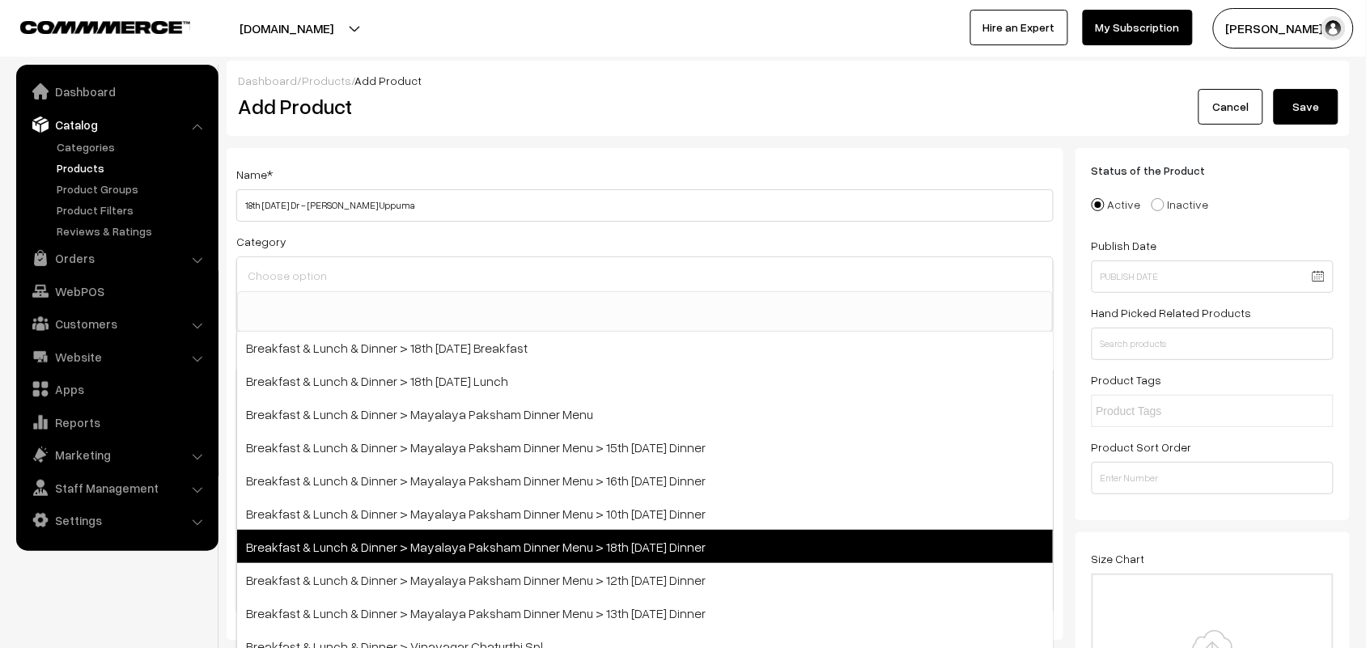
click at [523, 544] on span "Breakfast & Lunch & Dinner > Mayalaya Paksham Dinner Menu > 18th [DATE] Dinner" at bounding box center [645, 546] width 816 height 33
select select "104"
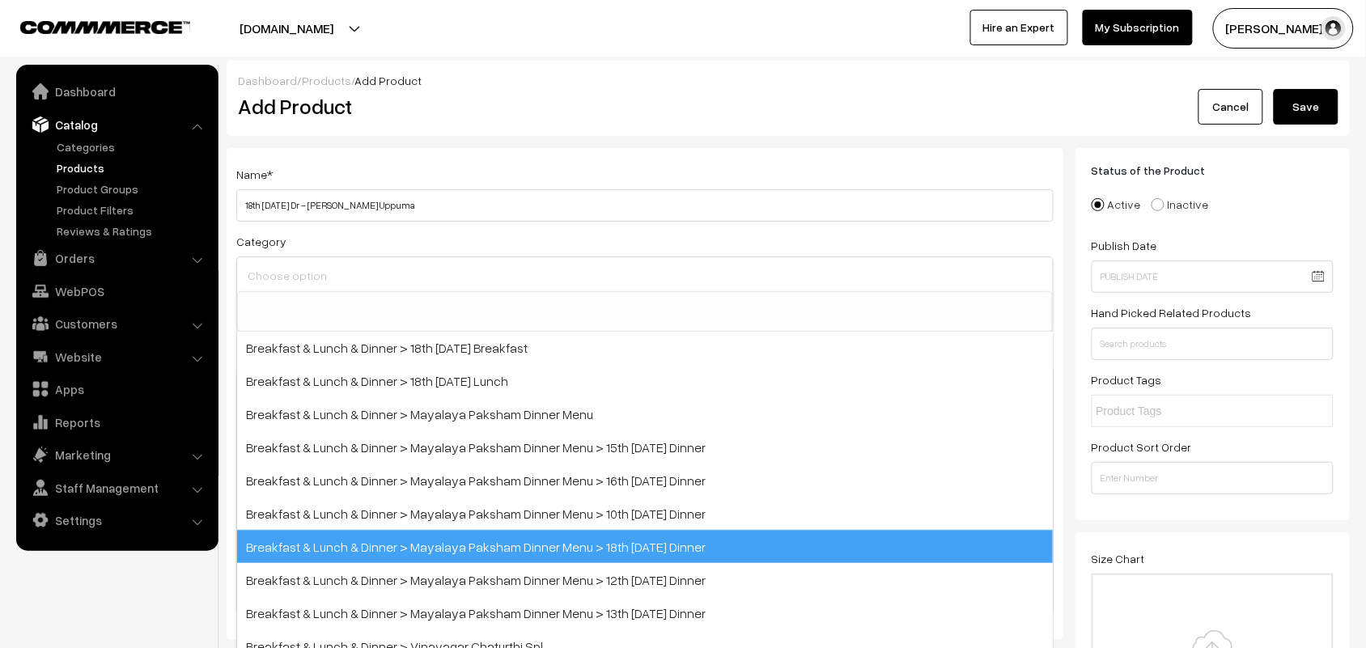
scroll to position [83, 0]
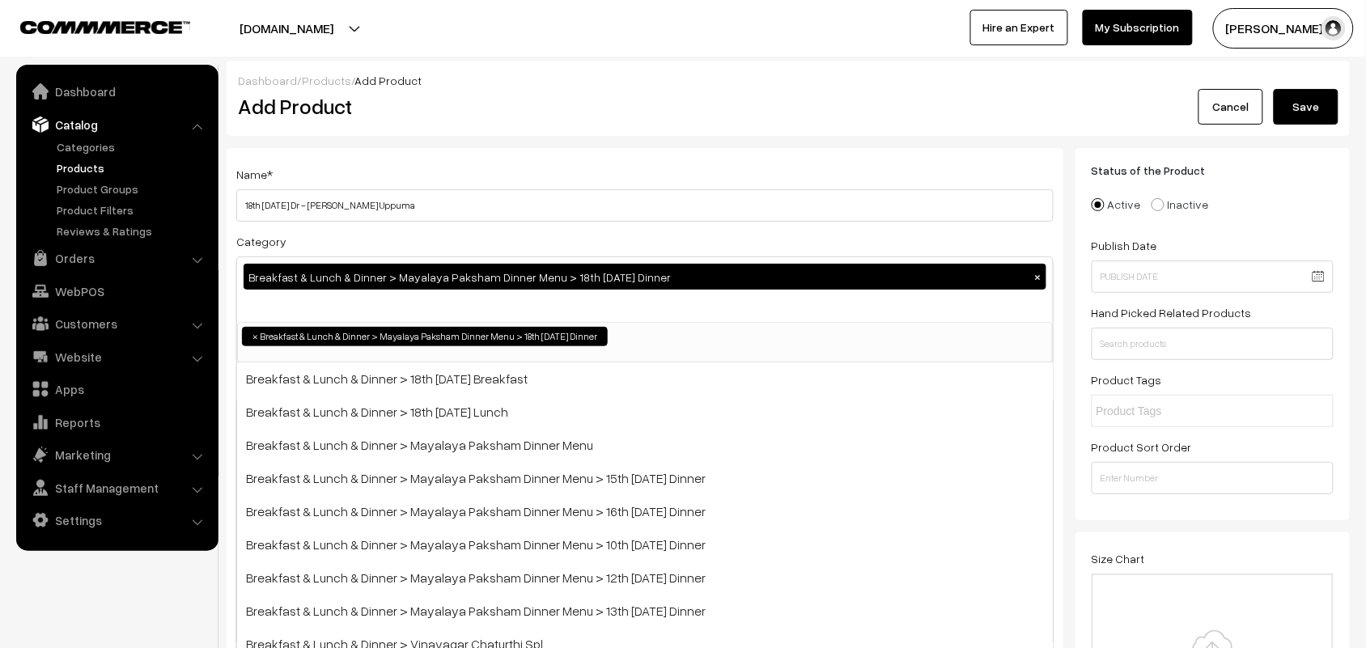
click at [630, 117] on h2 "Add Product" at bounding box center [648, 106] width 820 height 25
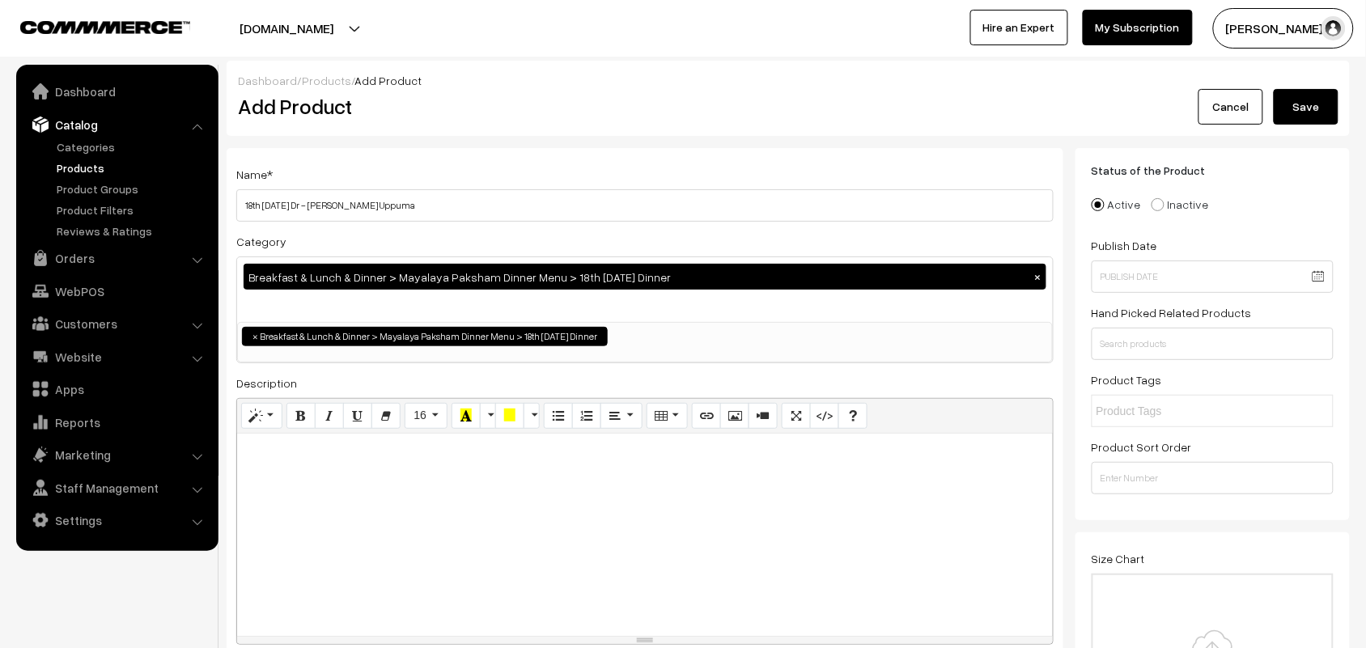
drag, startPoint x: 368, startPoint y: 470, endPoint x: 368, endPoint y: 457, distance: 12.9
click at [368, 465] on div at bounding box center [645, 535] width 816 height 202
click at [297, 411] on icon "Bold (CTRL+B)" at bounding box center [300, 415] width 11 height 13
click at [249, 415] on button "Style" at bounding box center [261, 416] width 41 height 26
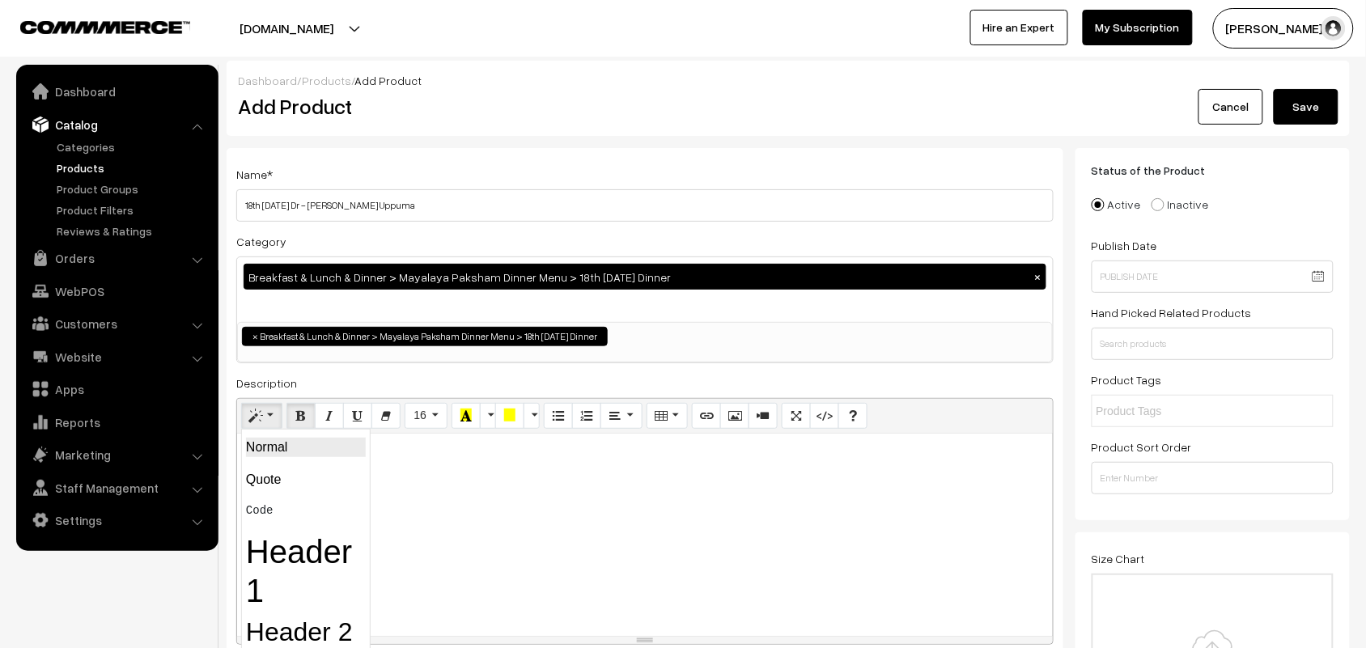
scroll to position [405, 0]
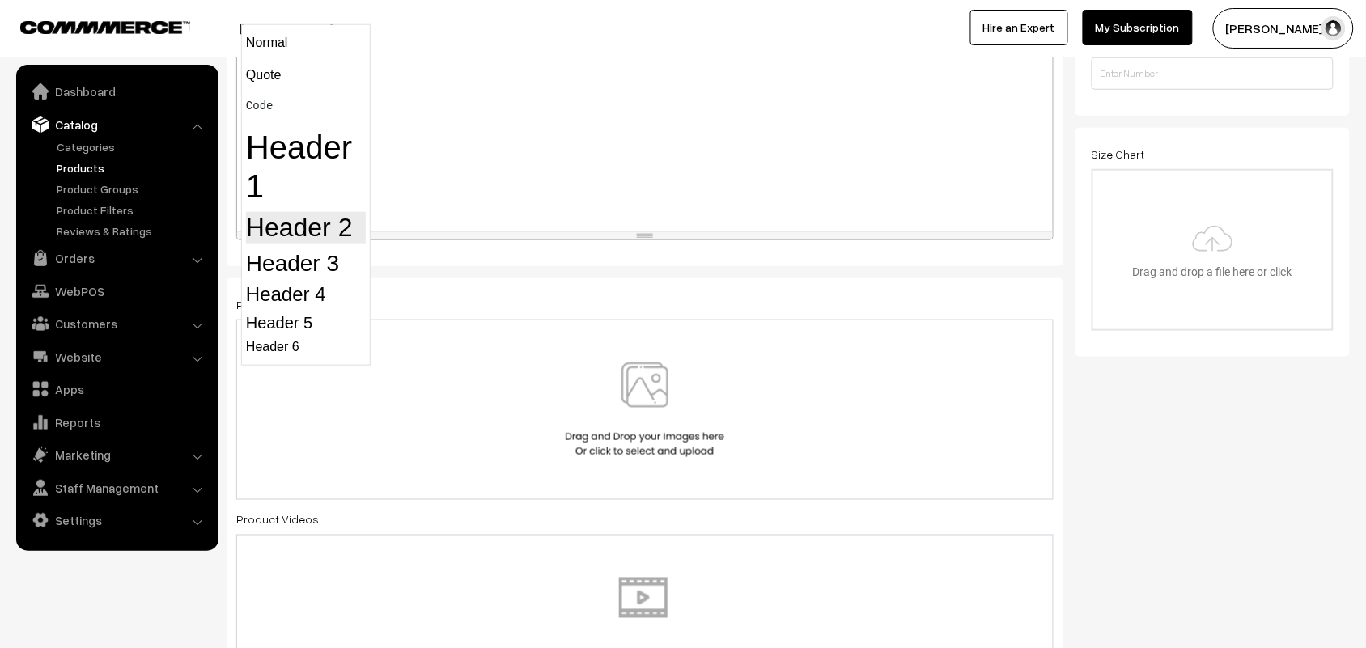
click at [310, 229] on h2 "Header 2" at bounding box center [306, 227] width 120 height 31
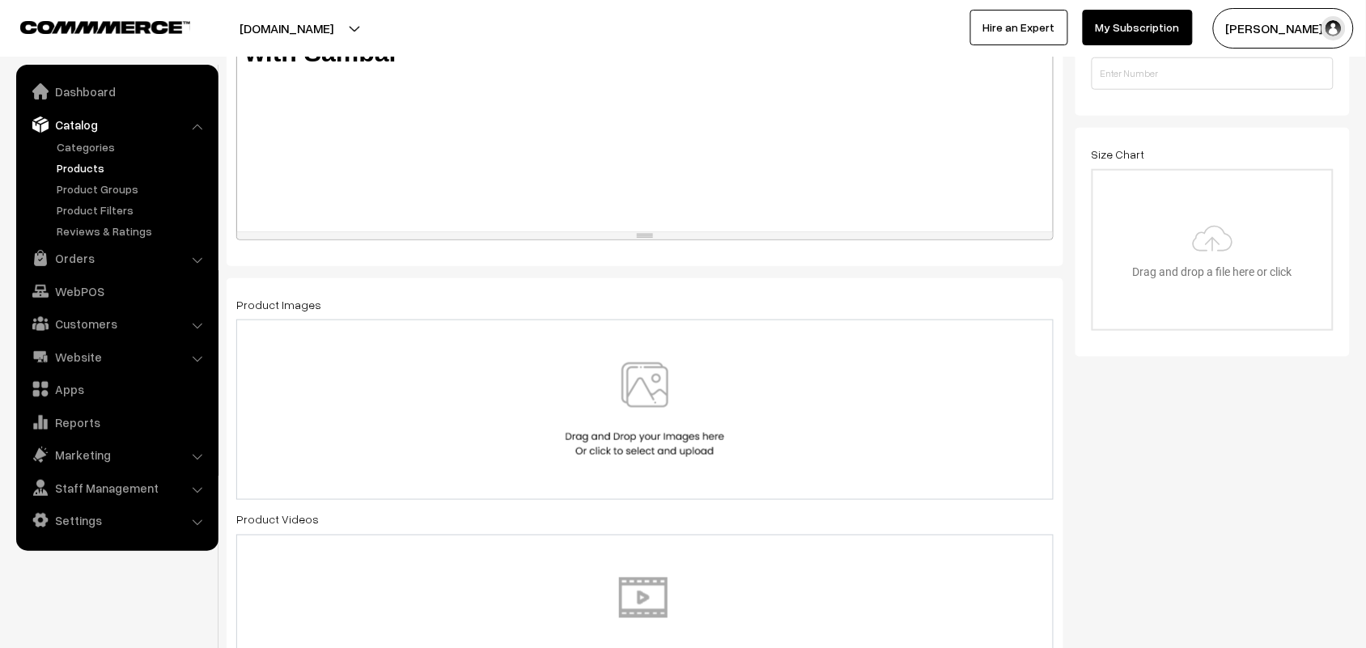
click at [650, 369] on img at bounding box center [645, 410] width 167 height 95
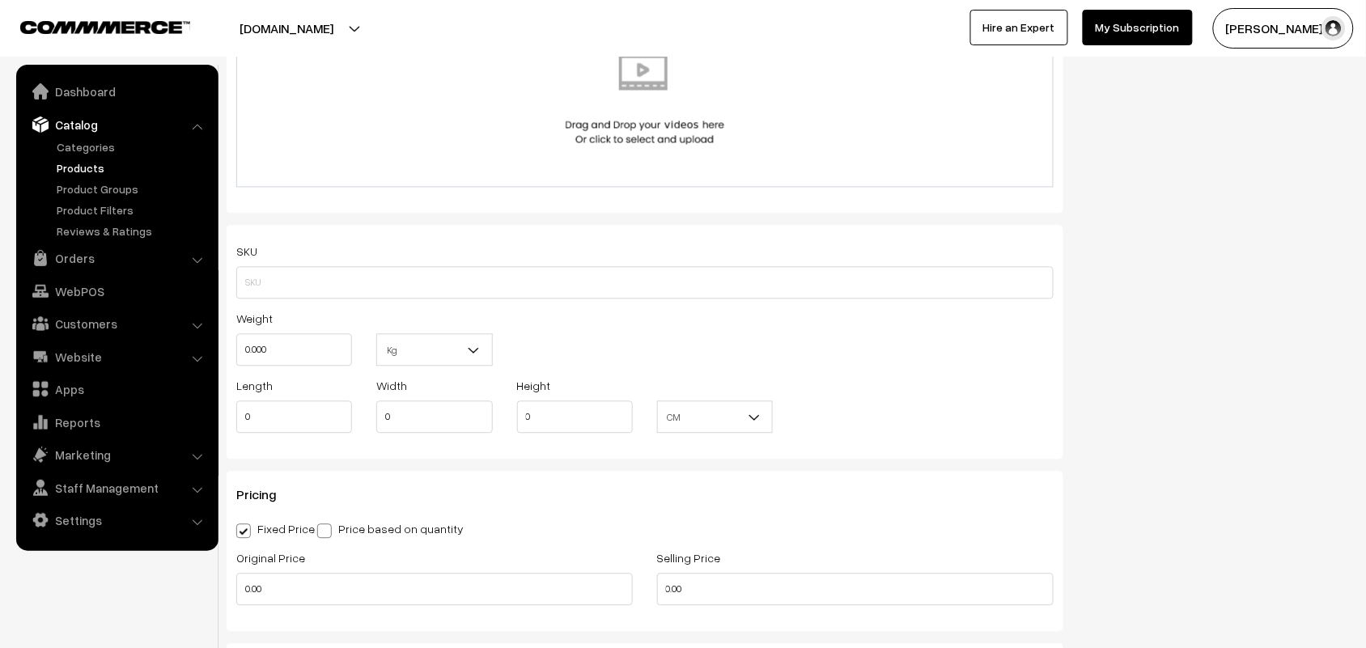
scroll to position [1214, 0]
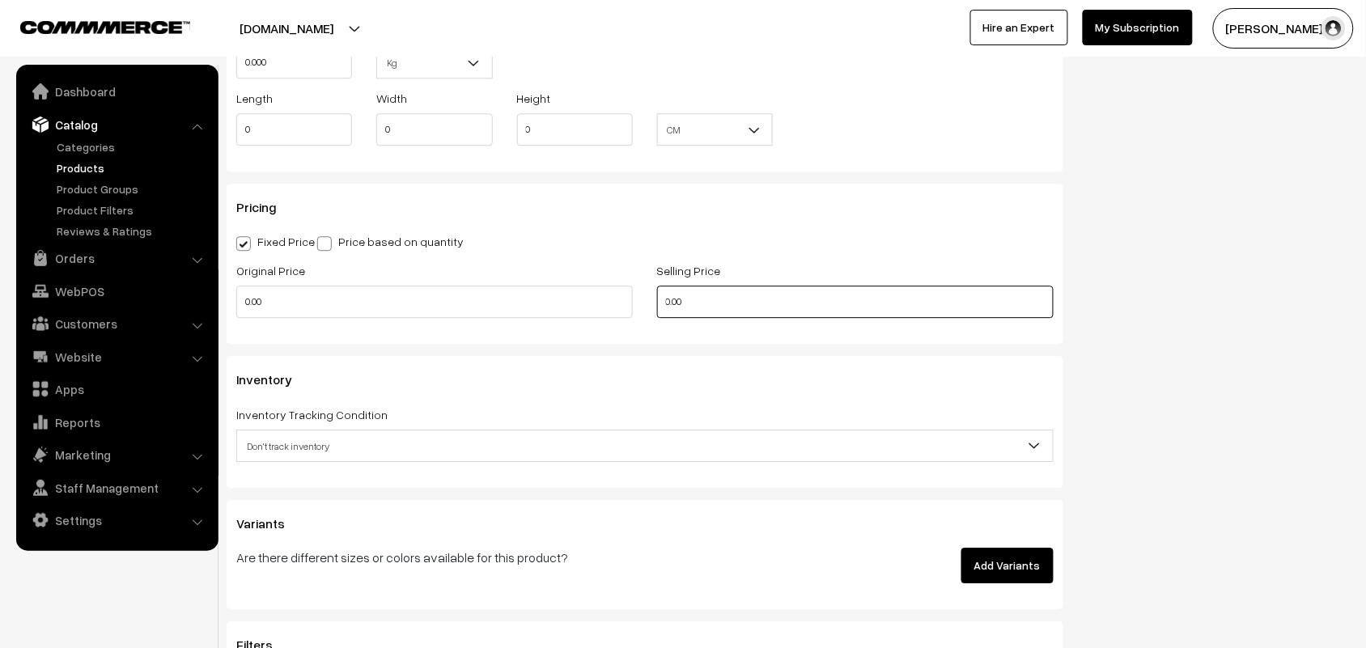
drag, startPoint x: 556, startPoint y: 294, endPoint x: 531, endPoint y: 291, distance: 25.2
click at [531, 291] on div "Original Price 0.00 Selling Price 0.00" at bounding box center [645, 294] width 842 height 67
type input "80"
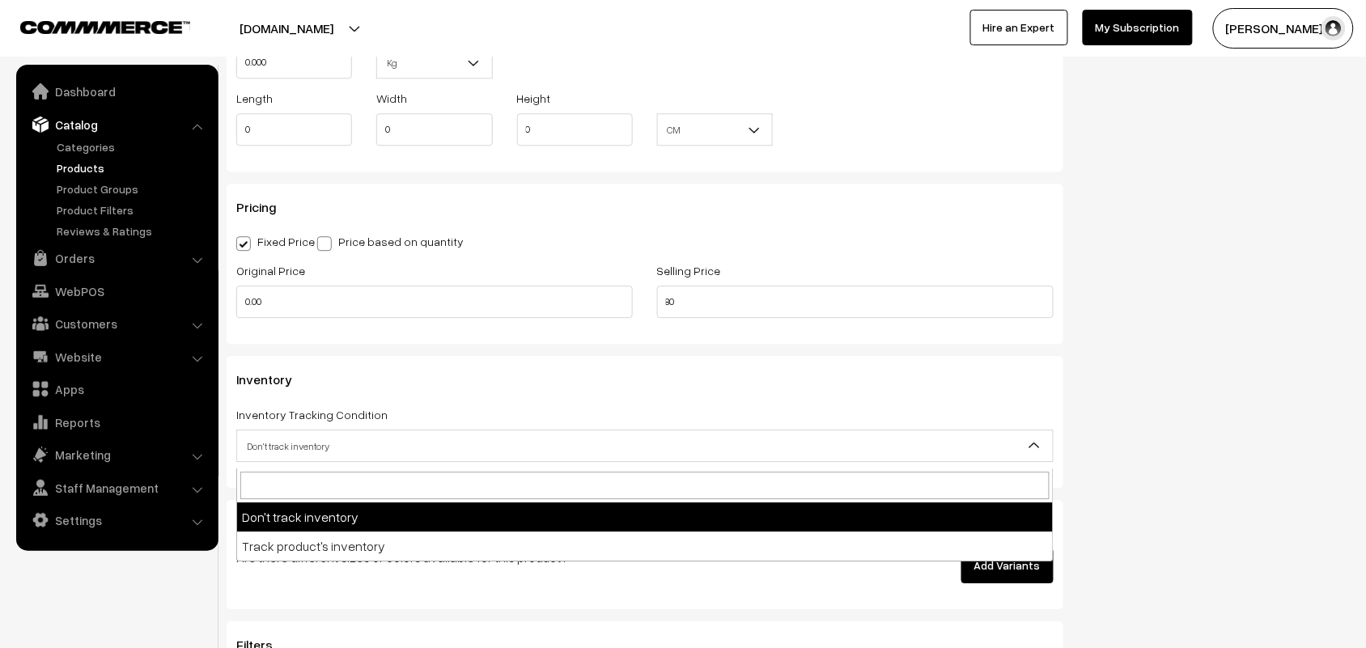
click at [403, 455] on span "Don't track inventory" at bounding box center [645, 446] width 816 height 28
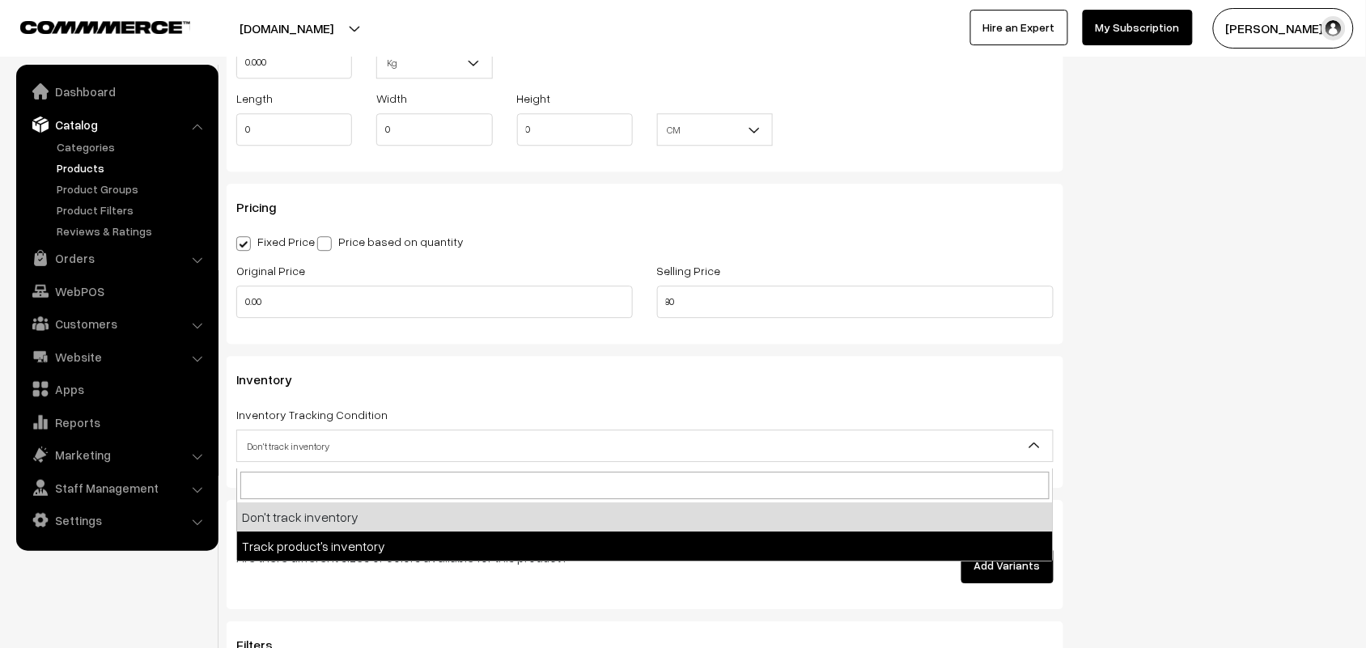
select select "2"
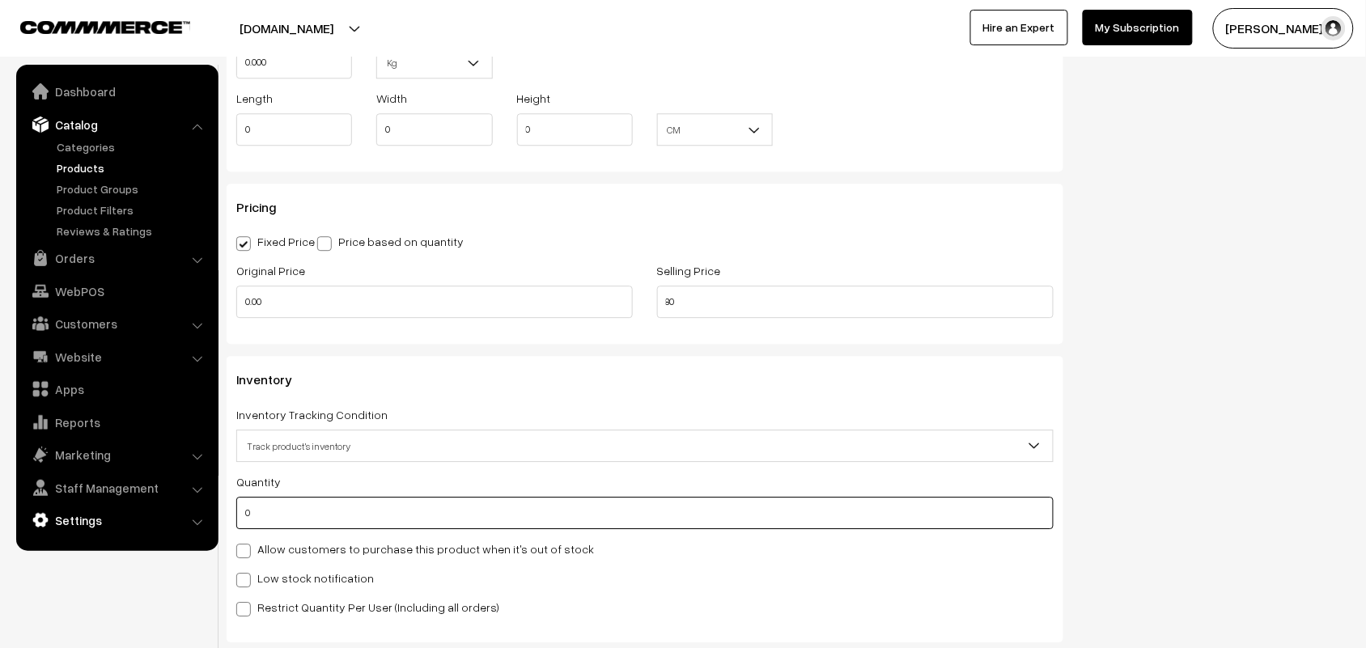
drag, startPoint x: 277, startPoint y: 518, endPoint x: 158, endPoint y: 508, distance: 119.4
click at [158, 510] on body "Thank you for showing interest. Our team will call you shortly. Close annamfood…" at bounding box center [683, 201] width 1366 height 2831
type input "100"
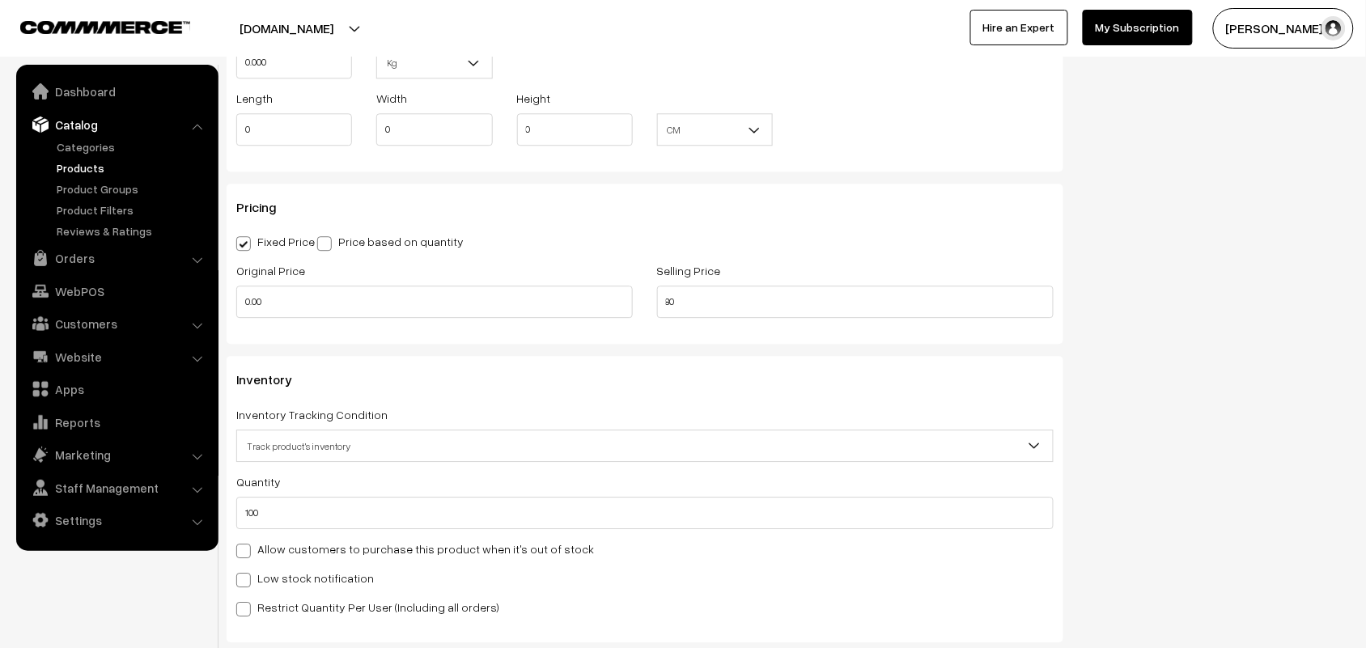
drag, startPoint x: 284, startPoint y: 551, endPoint x: 422, endPoint y: 524, distance: 141.0
click at [284, 551] on label "Allow customers to purchase this product when it's out of stock" at bounding box center [415, 549] width 358 height 17
click at [247, 551] on input "Allow customers to purchase this product when it's out of stock" at bounding box center [241, 548] width 11 height 11
checkbox input "true"
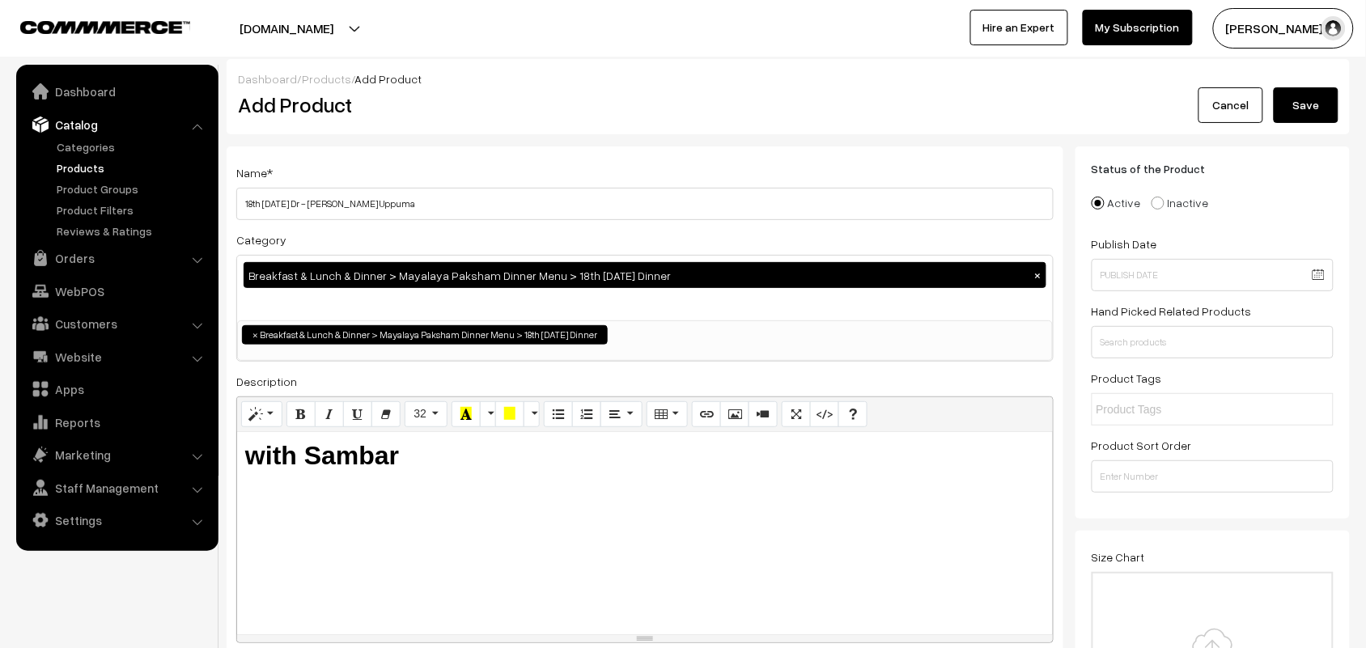
scroll to position [0, 0]
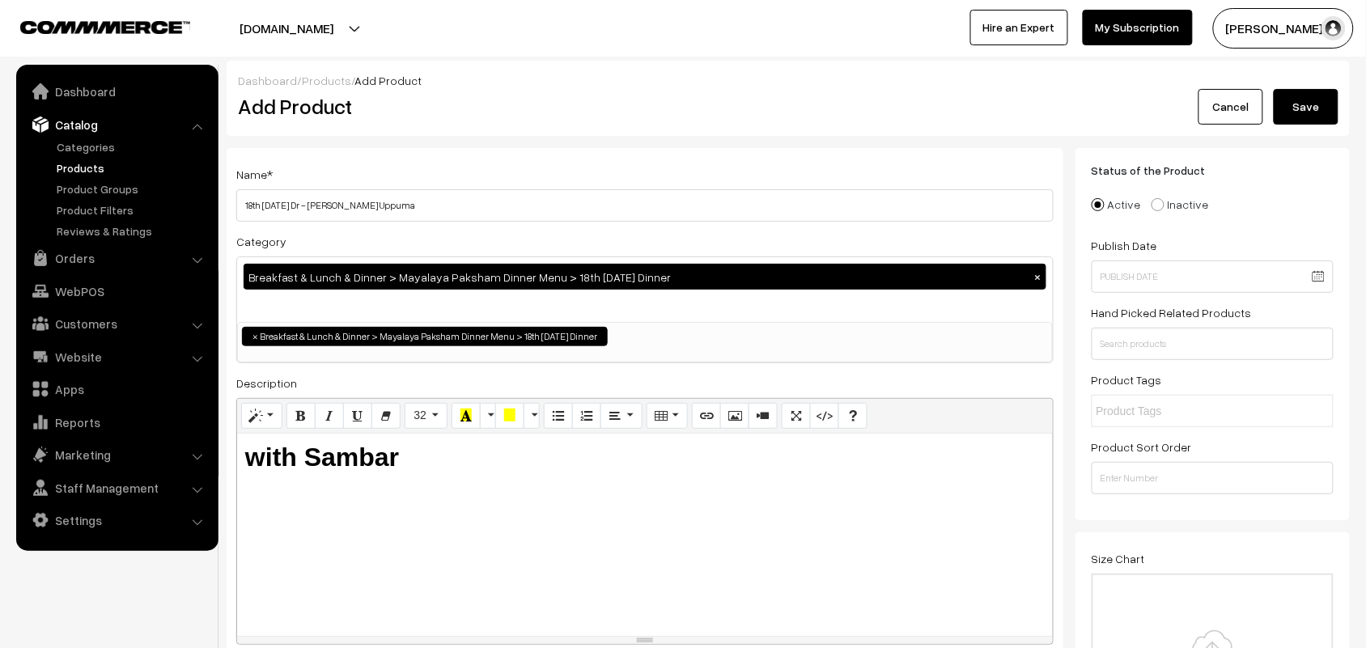
click at [1323, 110] on button "Save" at bounding box center [1306, 107] width 65 height 36
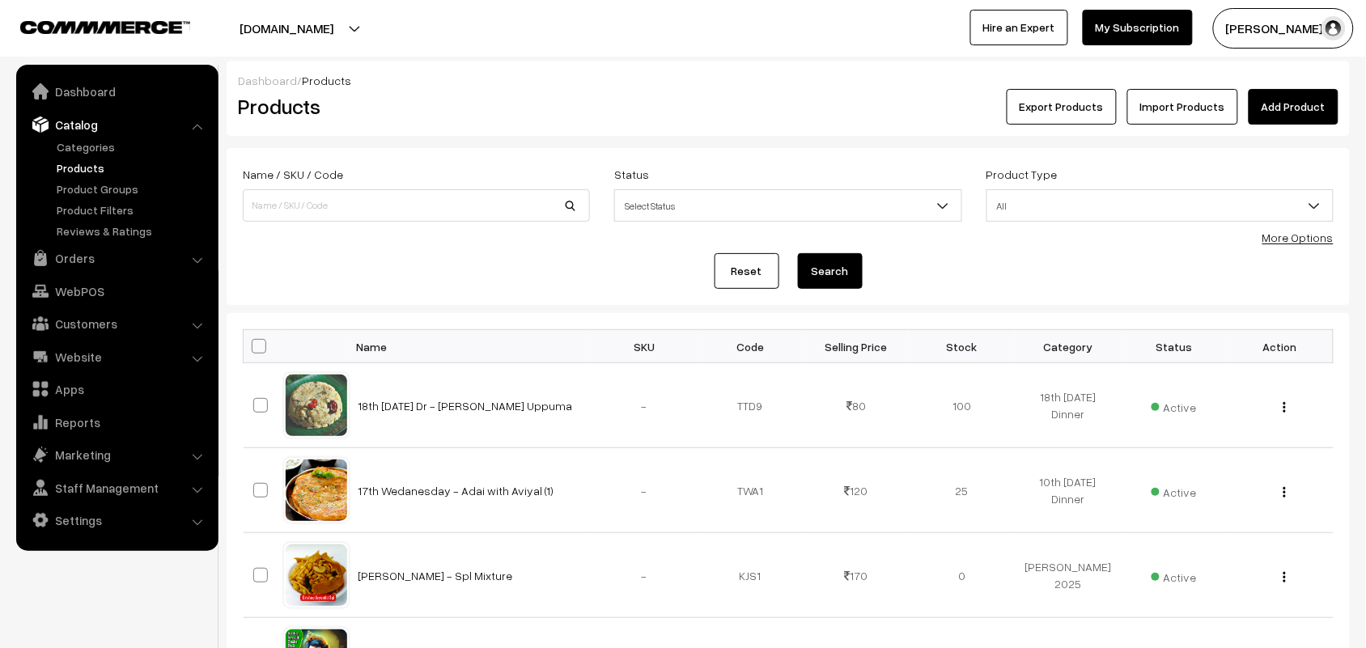
click at [1315, 229] on div "More Options" at bounding box center [1298, 237] width 71 height 17
click at [1303, 240] on link "More Options" at bounding box center [1298, 238] width 71 height 14
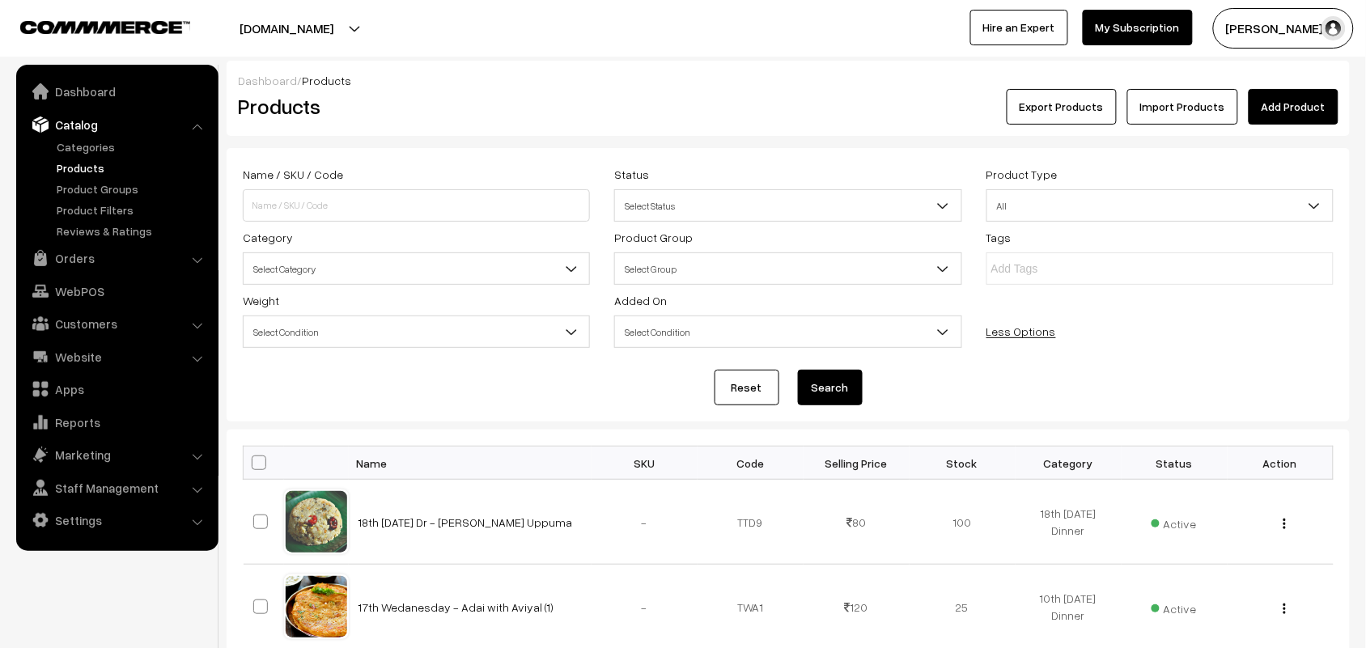
click at [271, 279] on span "Select Category" at bounding box center [417, 269] width 346 height 28
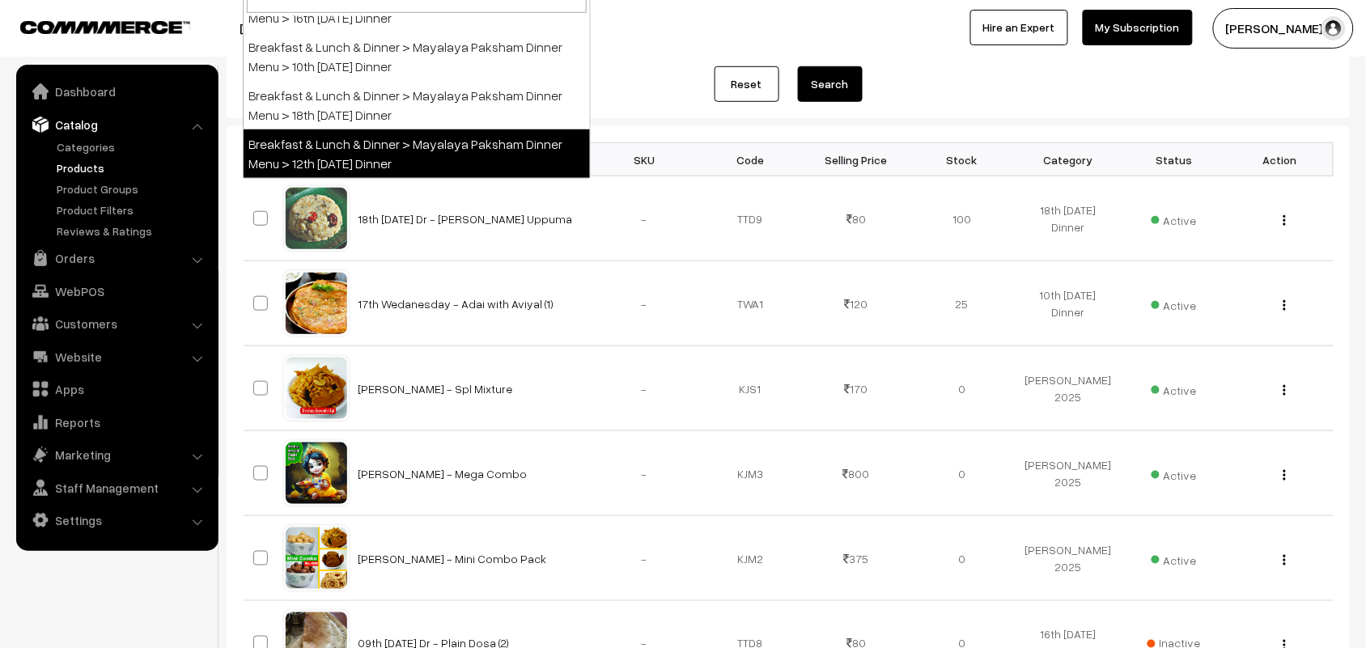
scroll to position [304, 0]
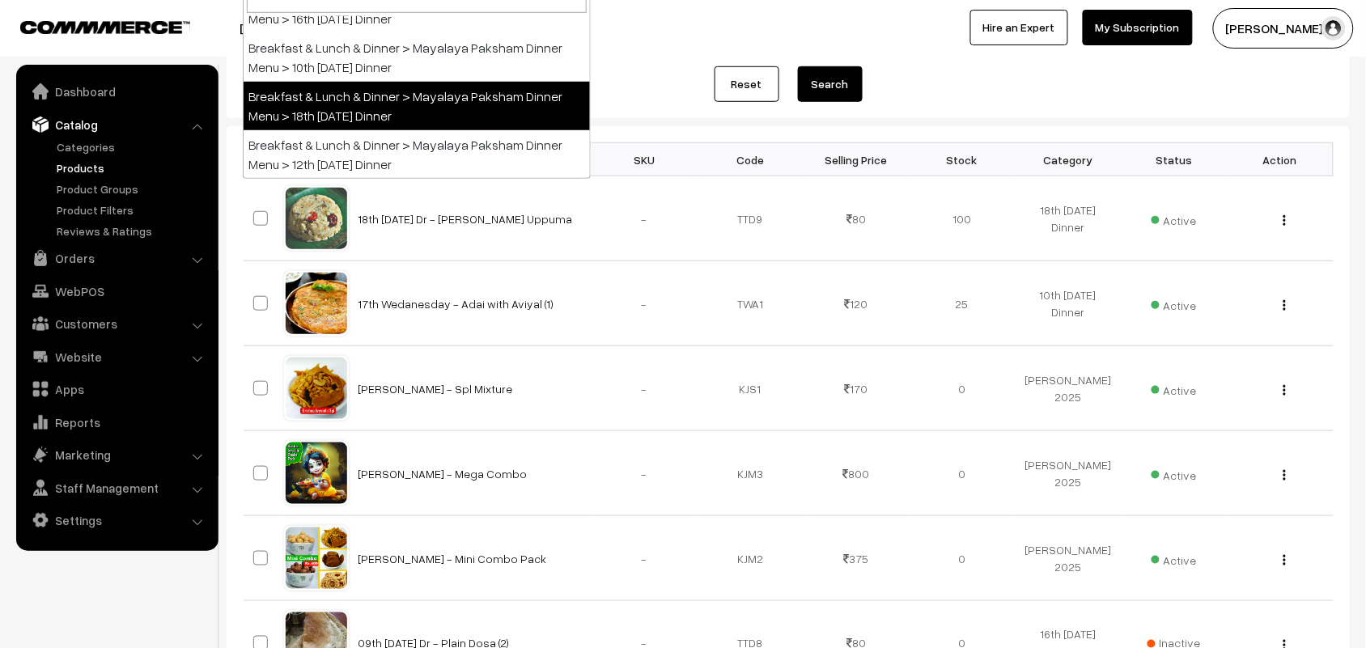
select select "104"
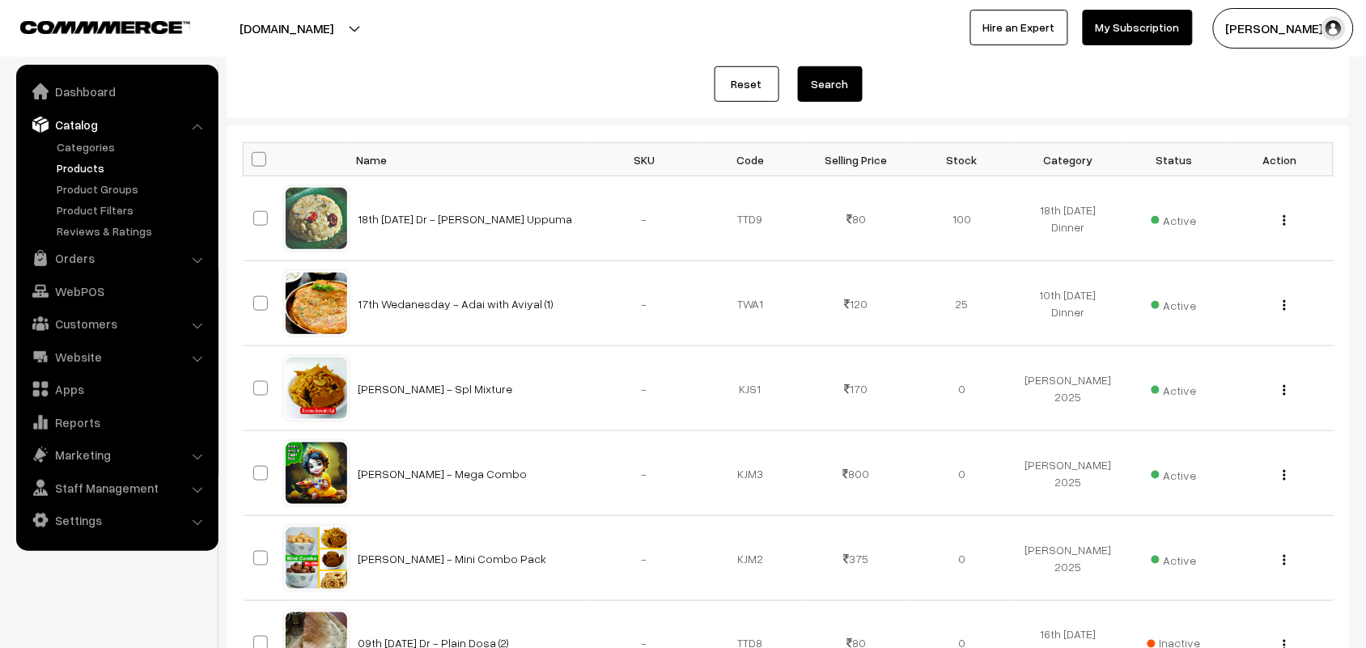
scroll to position [0, 0]
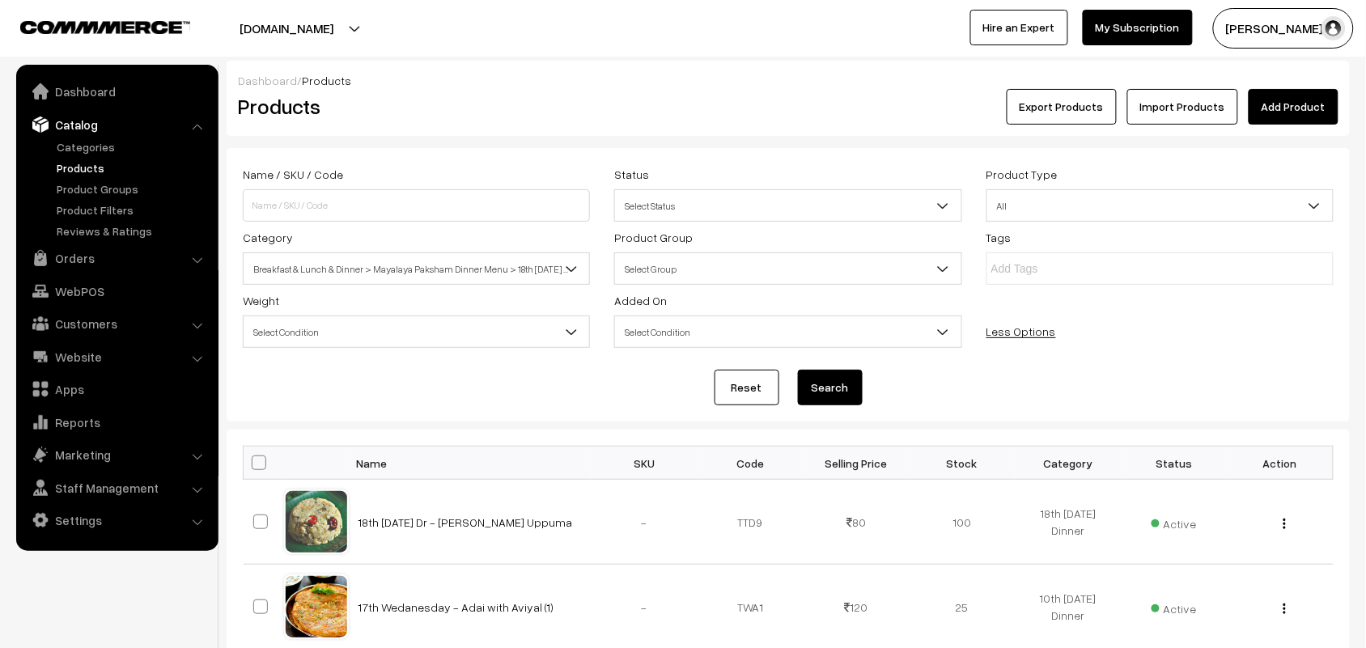
click at [823, 388] on button "Search" at bounding box center [830, 388] width 65 height 36
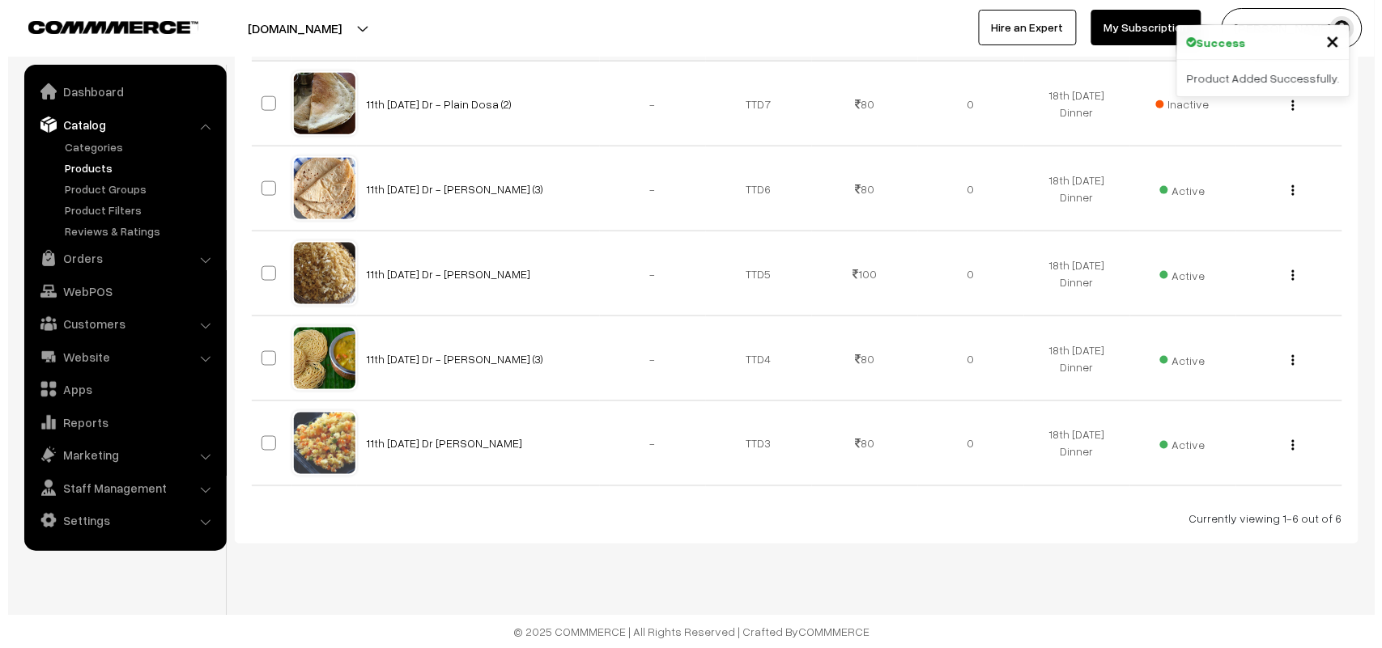
scroll to position [506, 0]
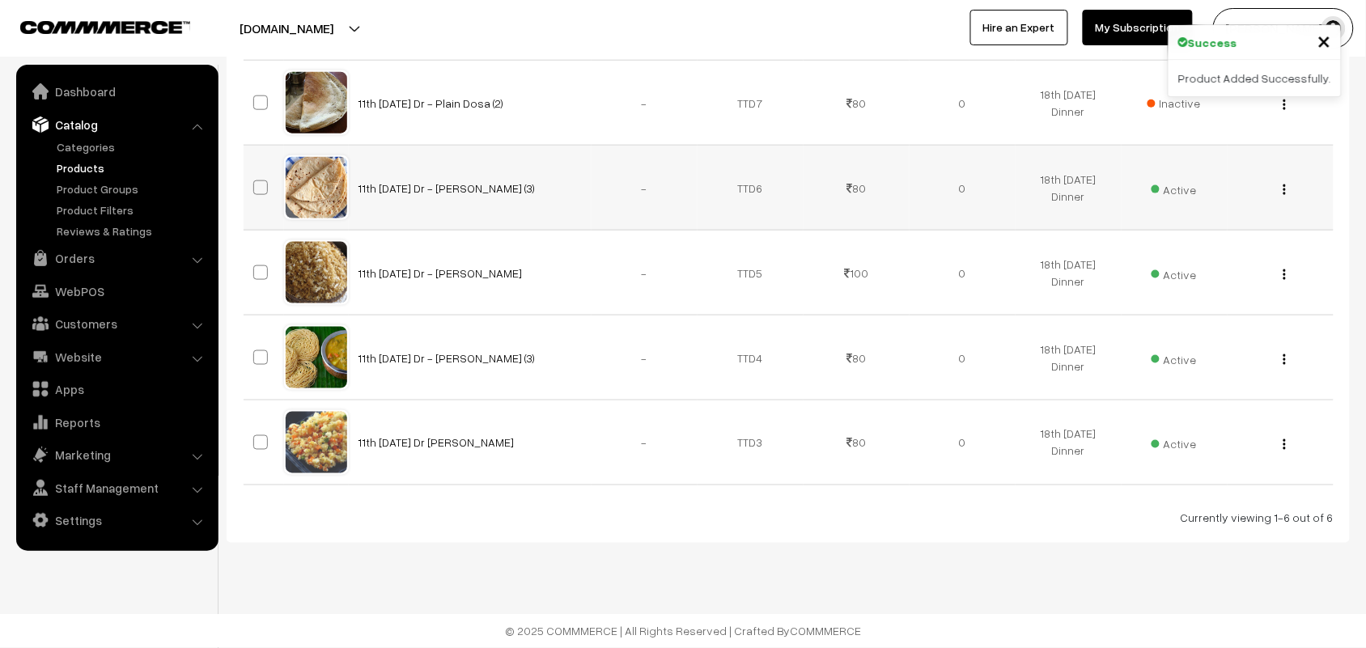
click at [1164, 188] on span "Active" at bounding box center [1174, 187] width 45 height 21
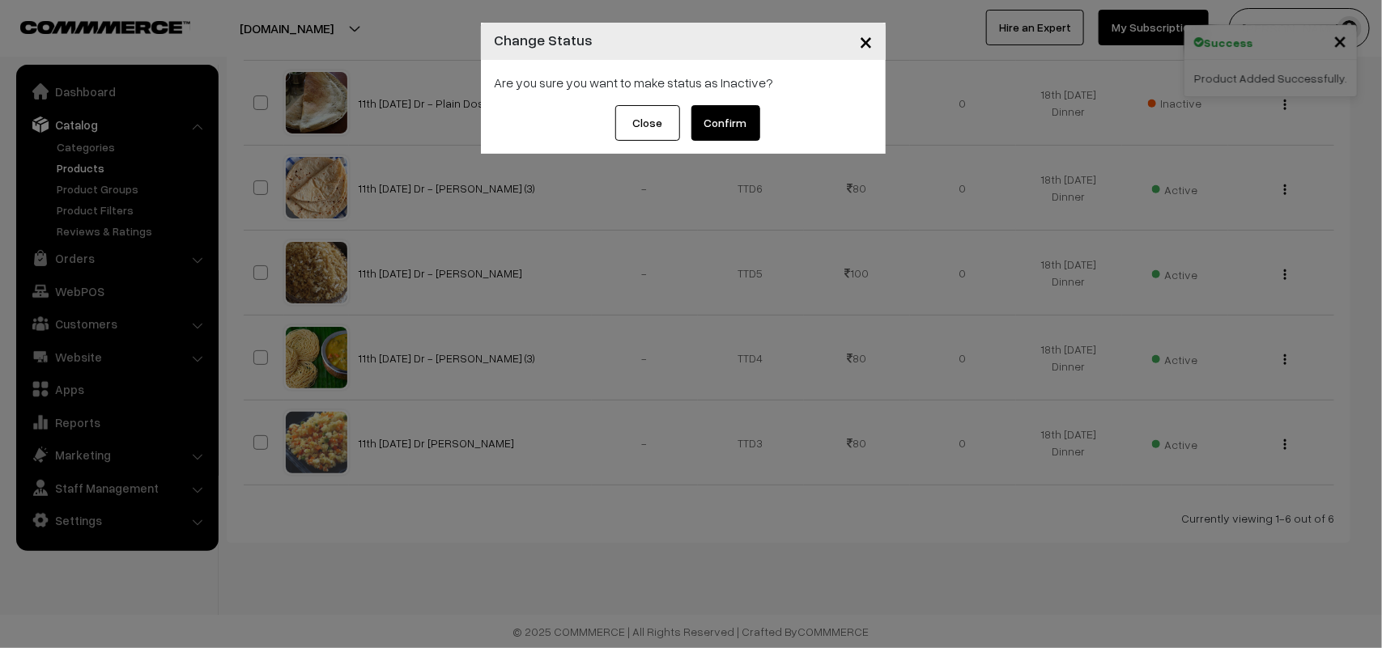
click at [717, 125] on button "Confirm" at bounding box center [725, 123] width 69 height 36
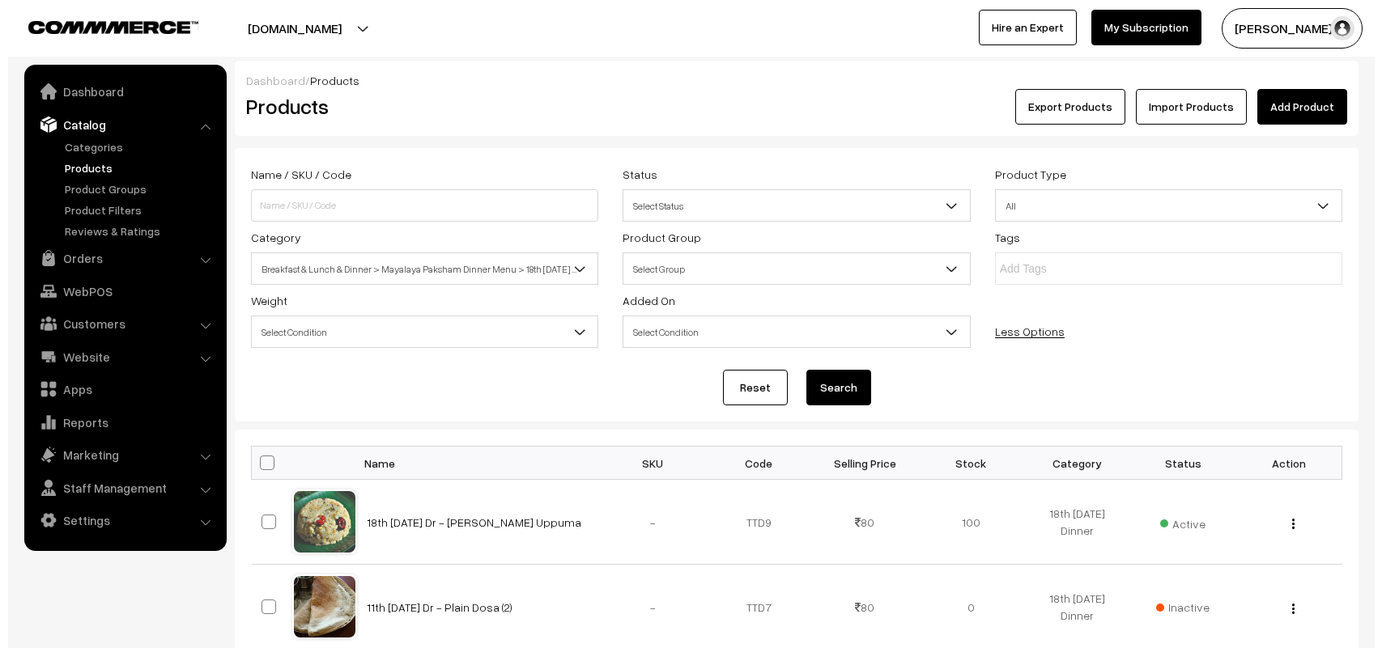
scroll to position [506, 0]
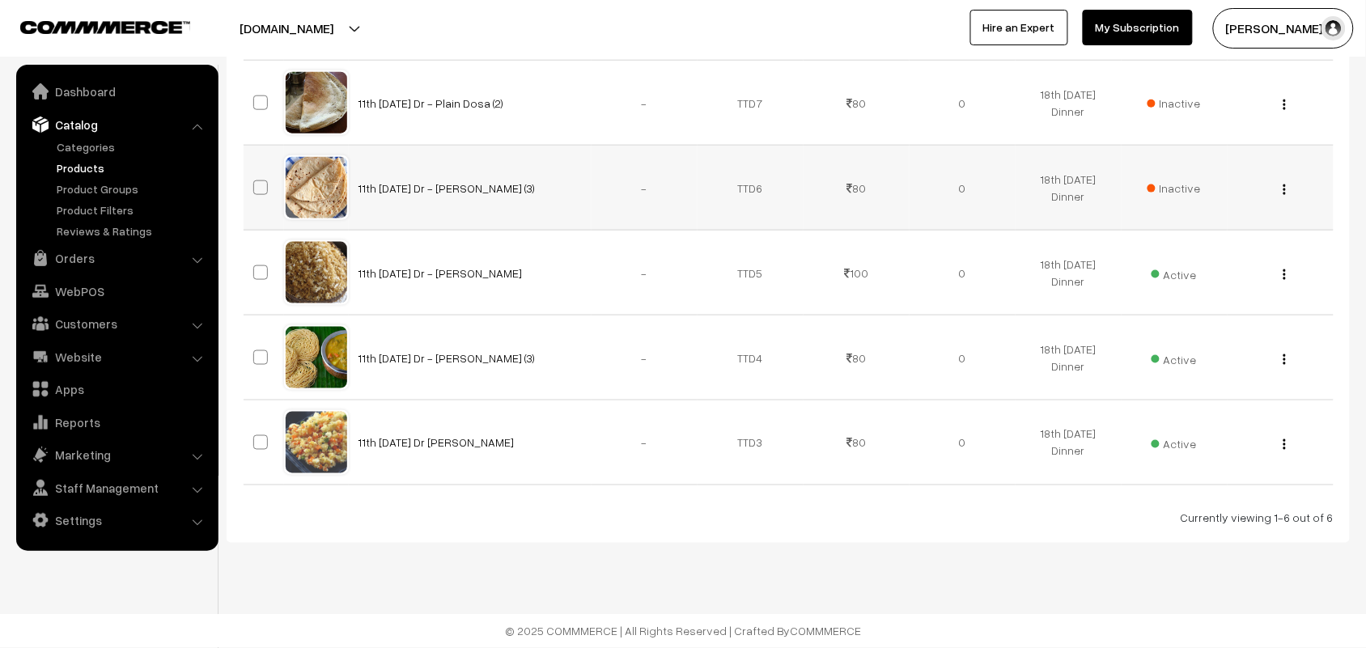
click at [1184, 184] on span "Inactive" at bounding box center [1174, 188] width 53 height 17
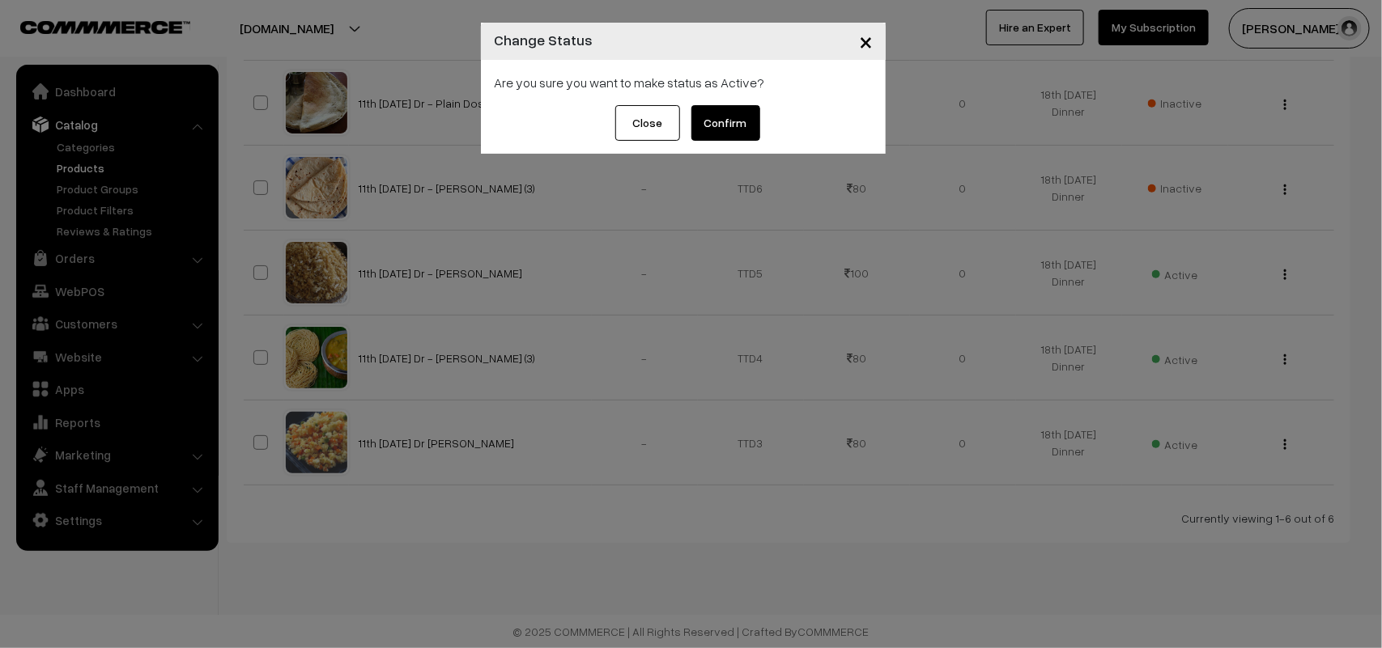
click at [729, 110] on button "Confirm" at bounding box center [725, 123] width 69 height 36
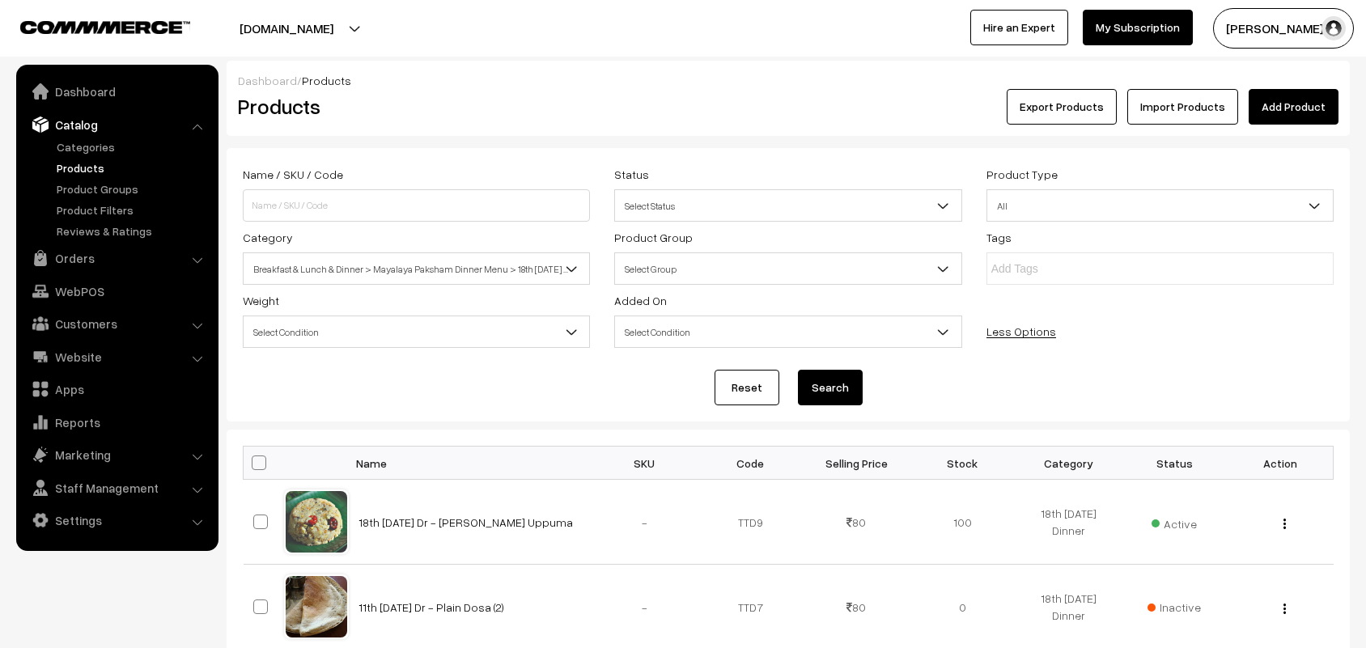
scroll to position [506, 0]
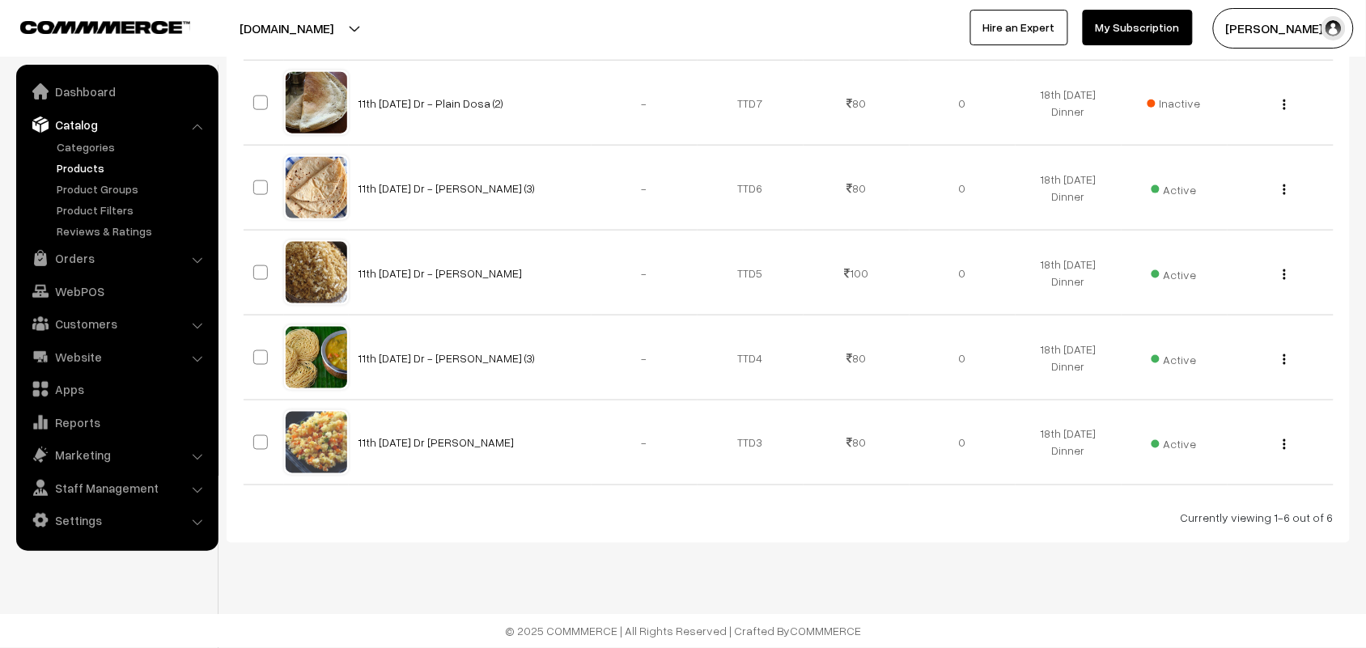
click at [1283, 189] on button "button" at bounding box center [1285, 189] width 4 height 13
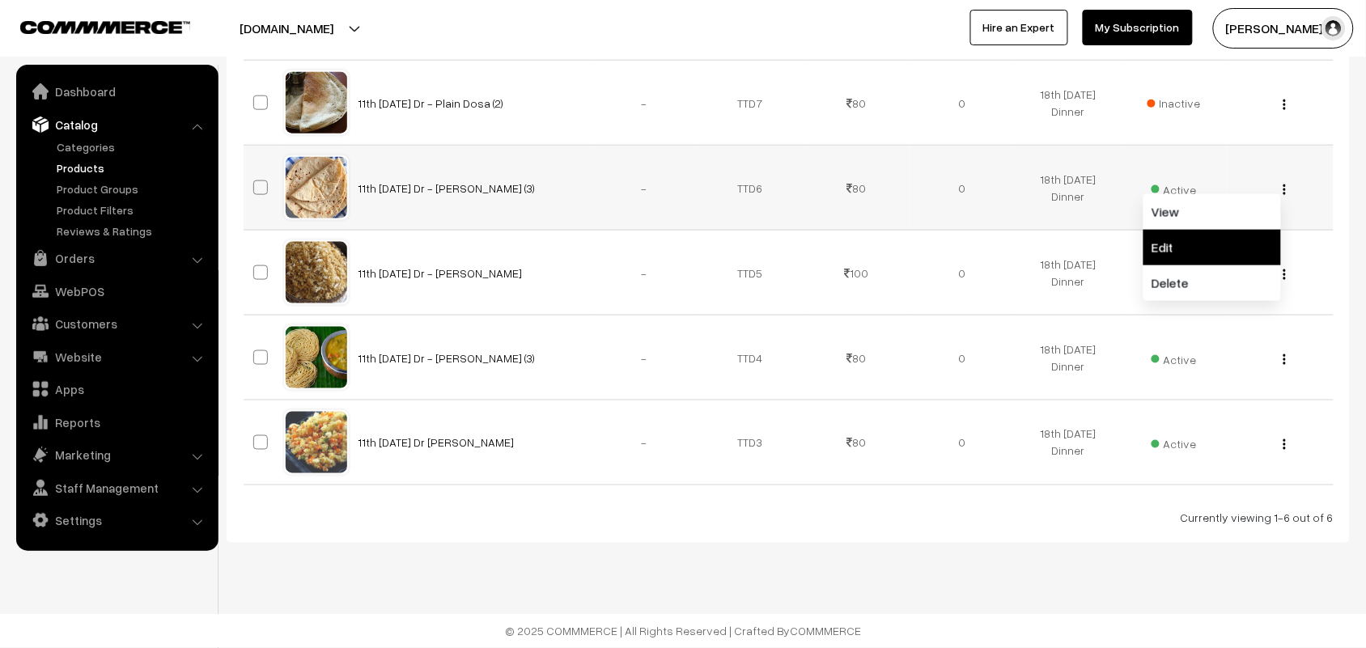
click at [1190, 236] on link "Edit" at bounding box center [1213, 248] width 138 height 36
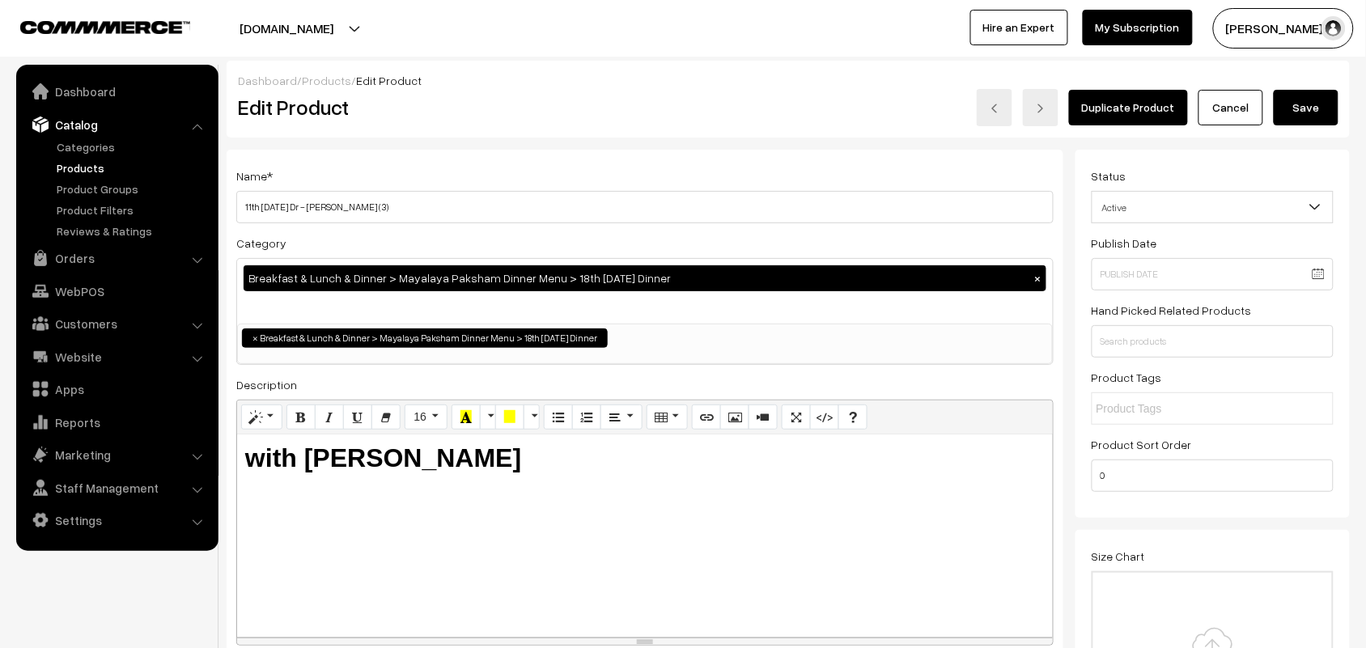
click at [664, 205] on input "11th Thursday Dr - Chappathi (3)" at bounding box center [644, 207] width 817 height 32
drag, startPoint x: 259, startPoint y: 209, endPoint x: 159, endPoint y: 209, distance: 100.4
type input "18th Thursday Dr - Chappathi (3)"
click at [1317, 109] on button "Save" at bounding box center [1306, 108] width 65 height 36
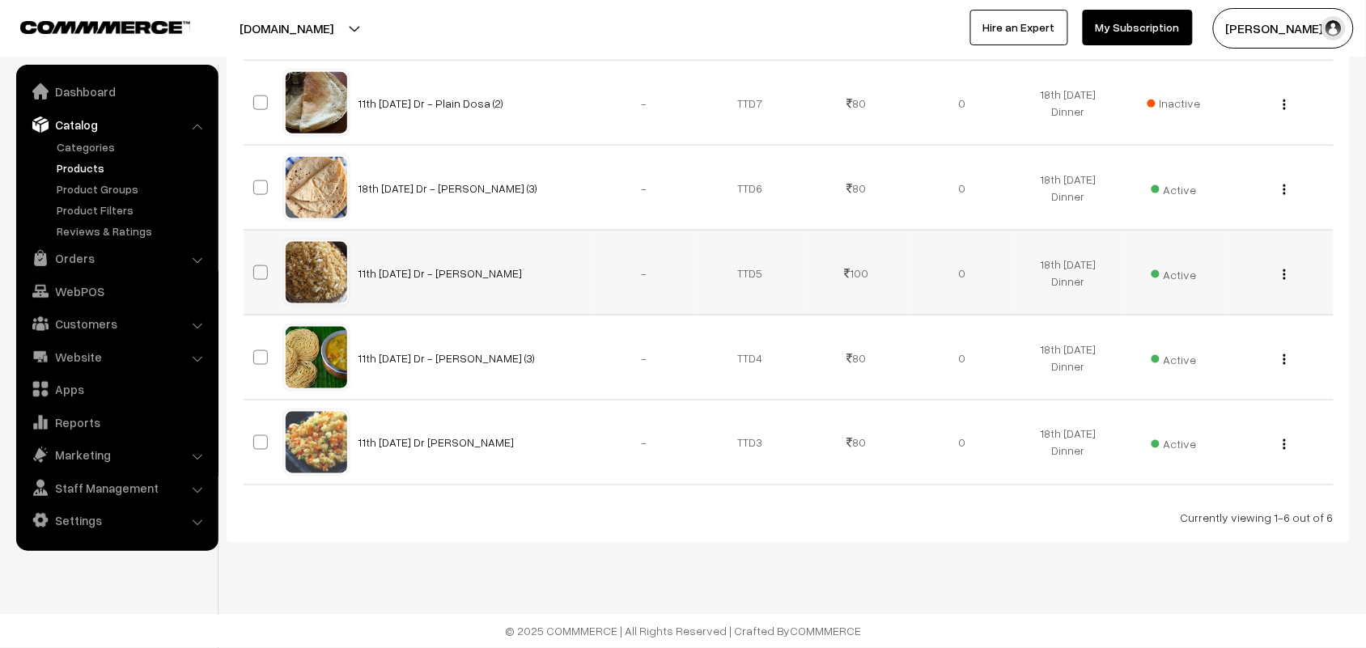
scroll to position [507, 0]
click at [1284, 356] on img "button" at bounding box center [1285, 359] width 2 height 11
click at [1186, 413] on link "Edit" at bounding box center [1213, 418] width 138 height 36
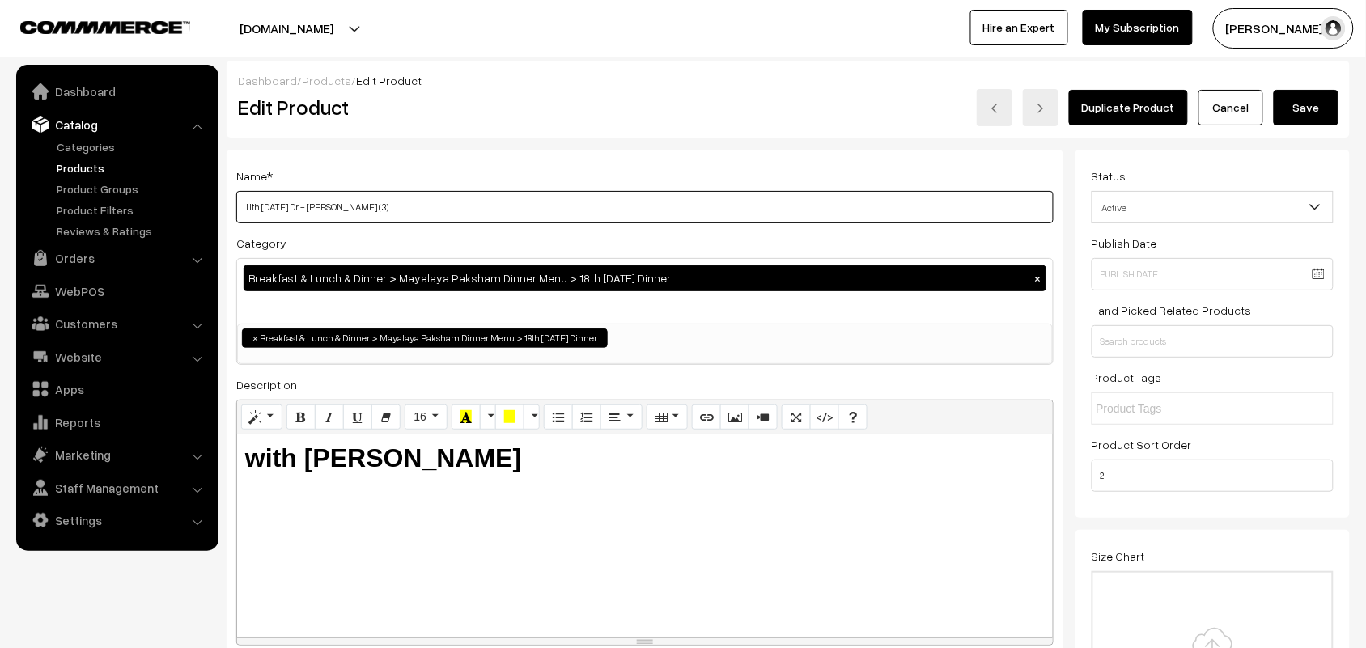
click at [251, 210] on input "11th [DATE] Dr - [PERSON_NAME] (3)" at bounding box center [644, 207] width 817 height 32
drag, startPoint x: 256, startPoint y: 208, endPoint x: 214, endPoint y: 205, distance: 41.4
drag, startPoint x: 263, startPoint y: 198, endPoint x: 172, endPoint y: 200, distance: 90.7
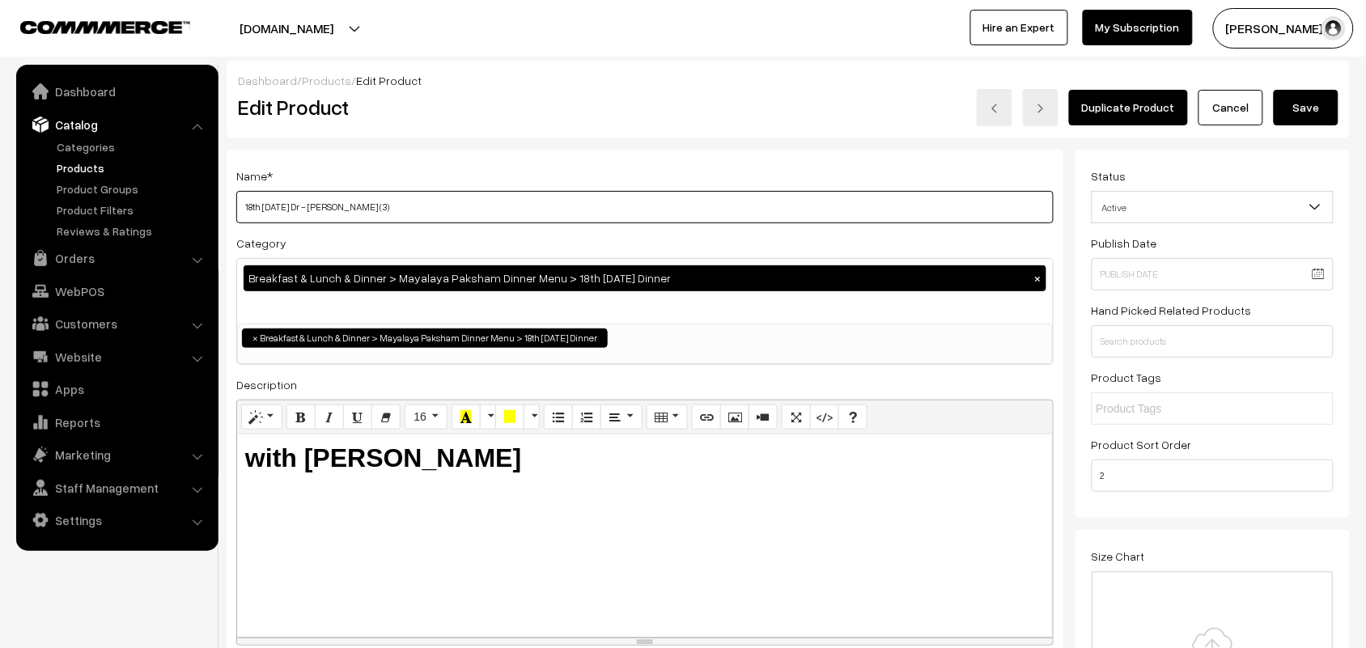
type input "18th Thursday Dr - Wheat Idiyappam (3)"
click at [1303, 113] on button "Save" at bounding box center [1306, 108] width 65 height 36
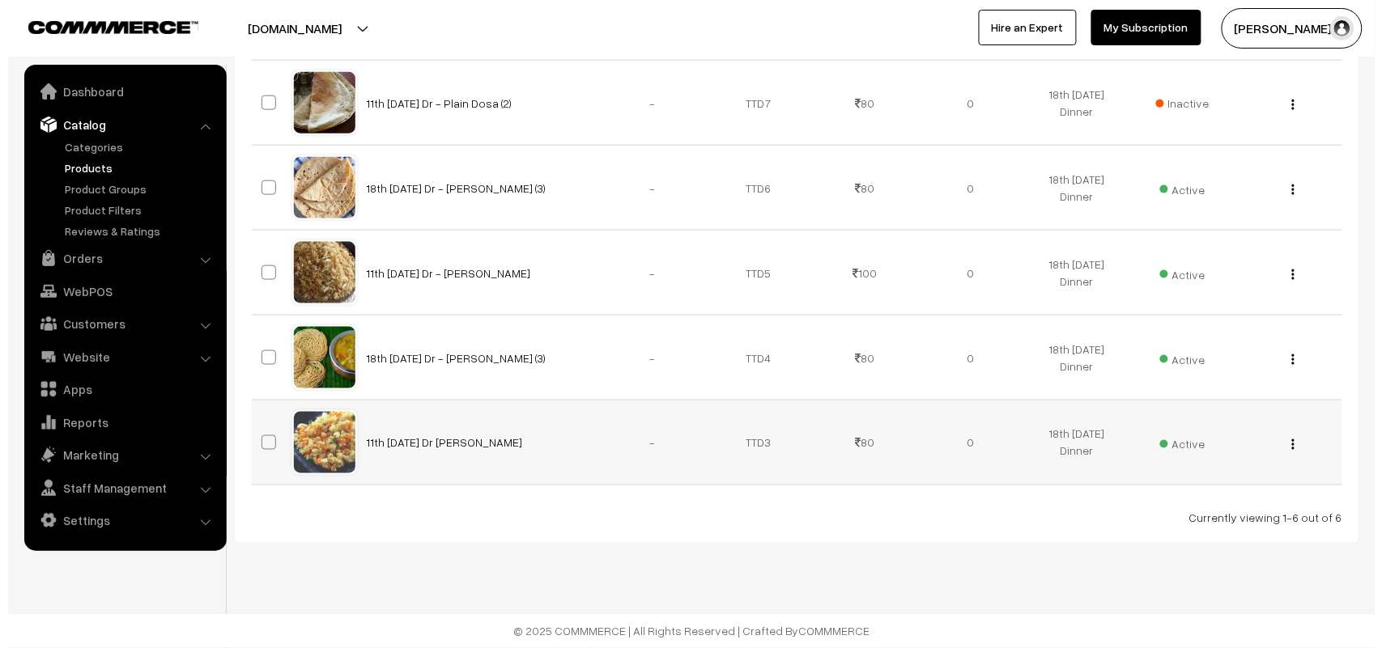
scroll to position [507, 0]
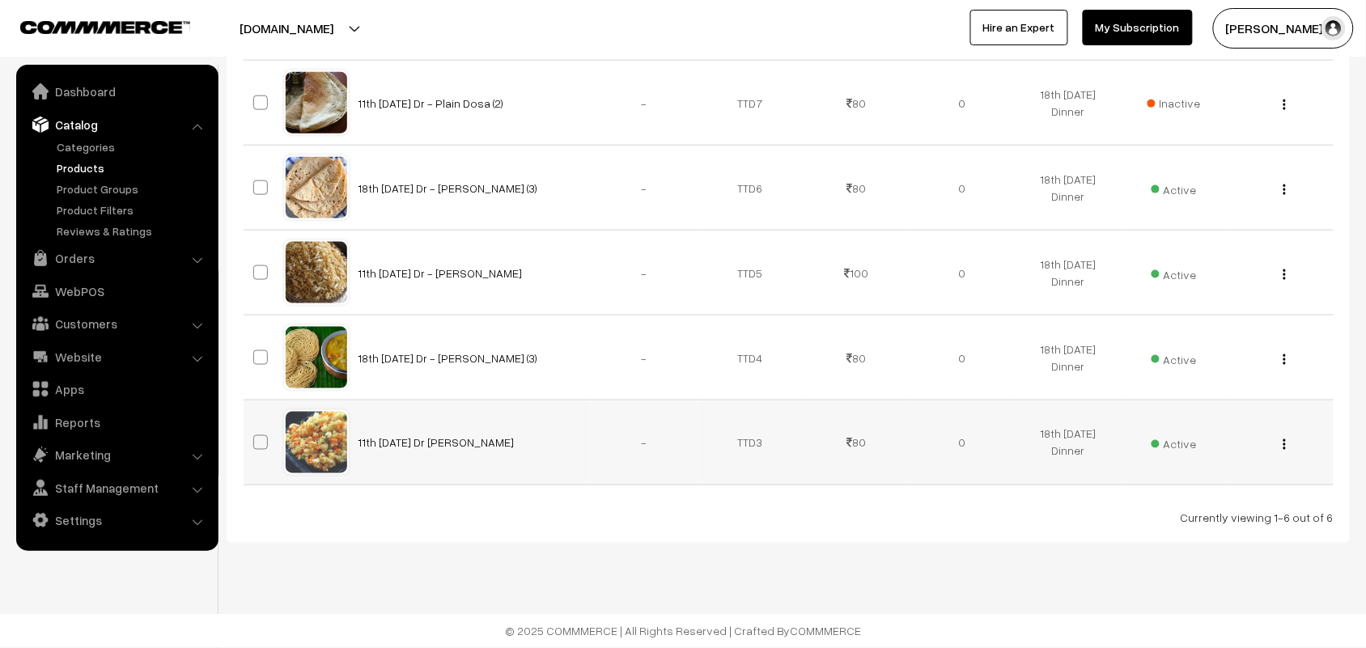
click at [1178, 443] on span "Active" at bounding box center [1174, 442] width 45 height 21
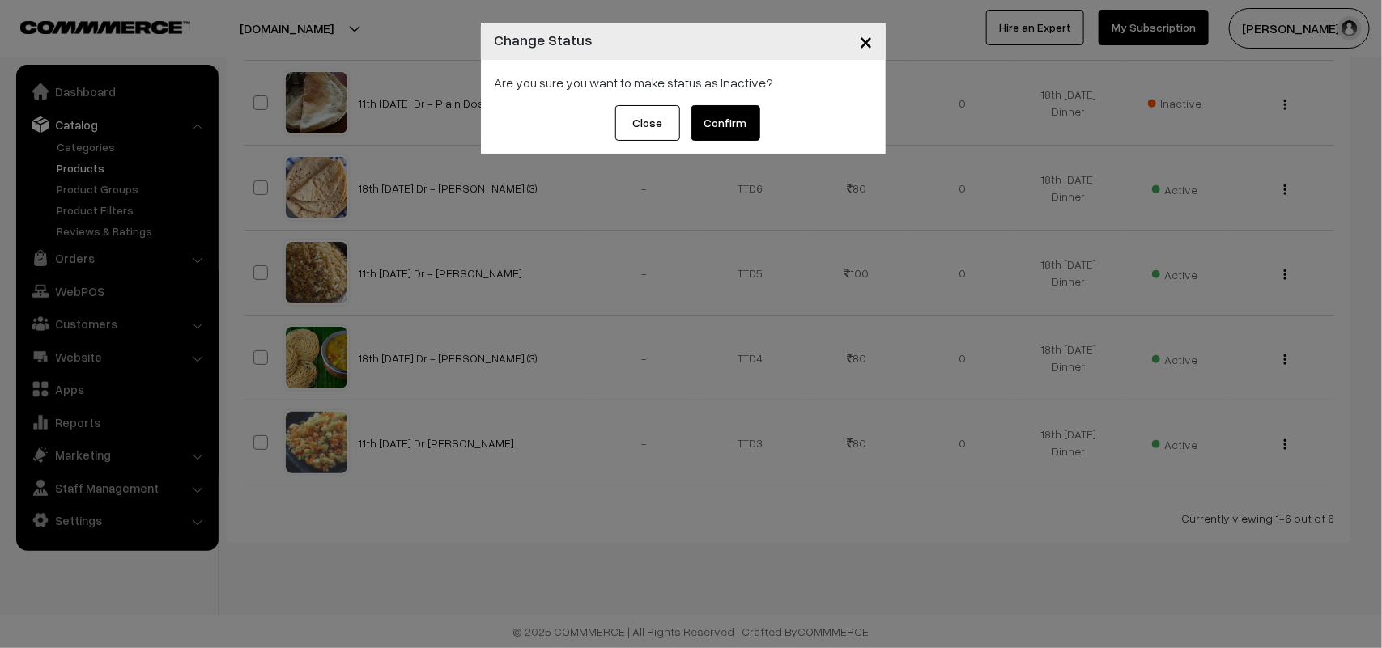
click at [713, 112] on button "Confirm" at bounding box center [725, 123] width 69 height 36
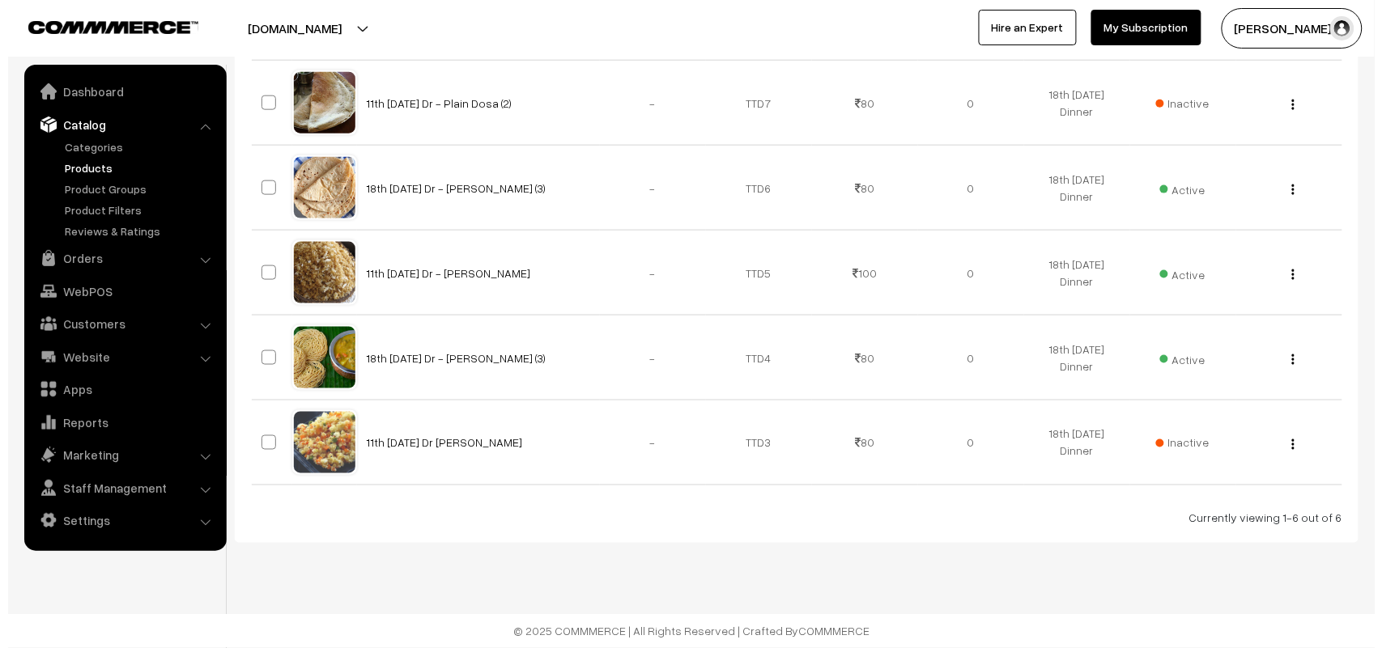
scroll to position [406, 0]
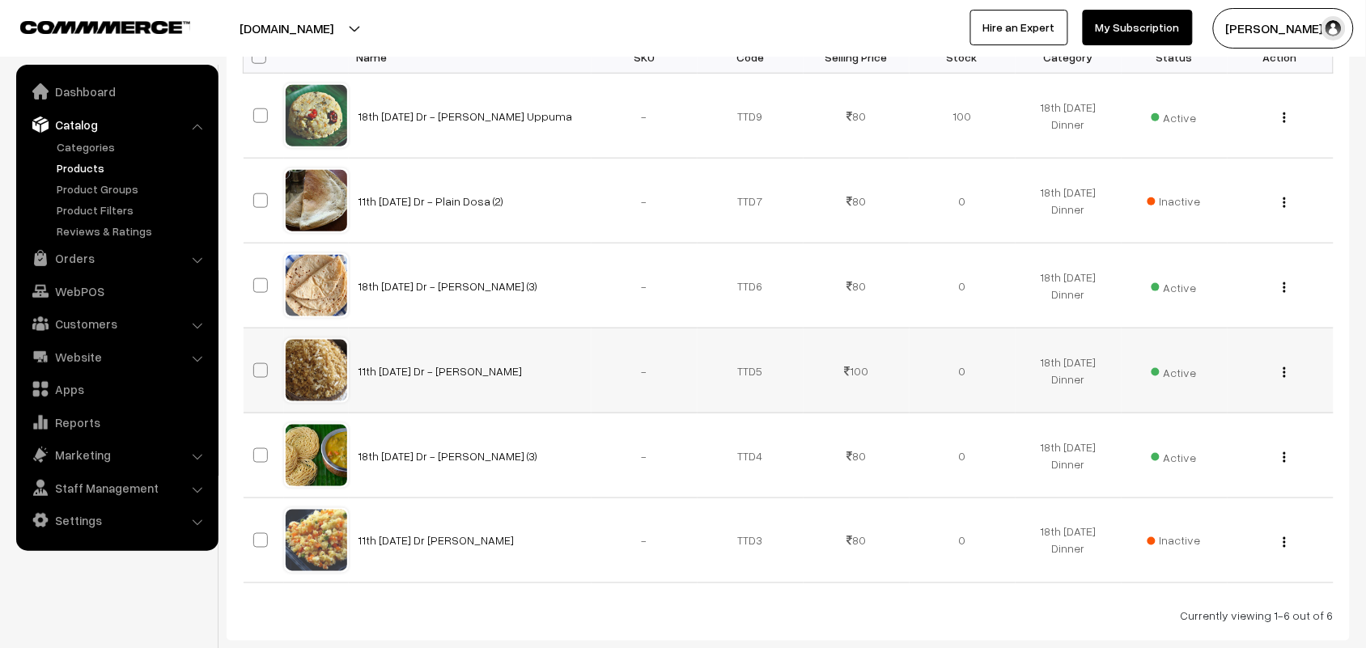
click at [1178, 376] on span "Active" at bounding box center [1174, 370] width 45 height 21
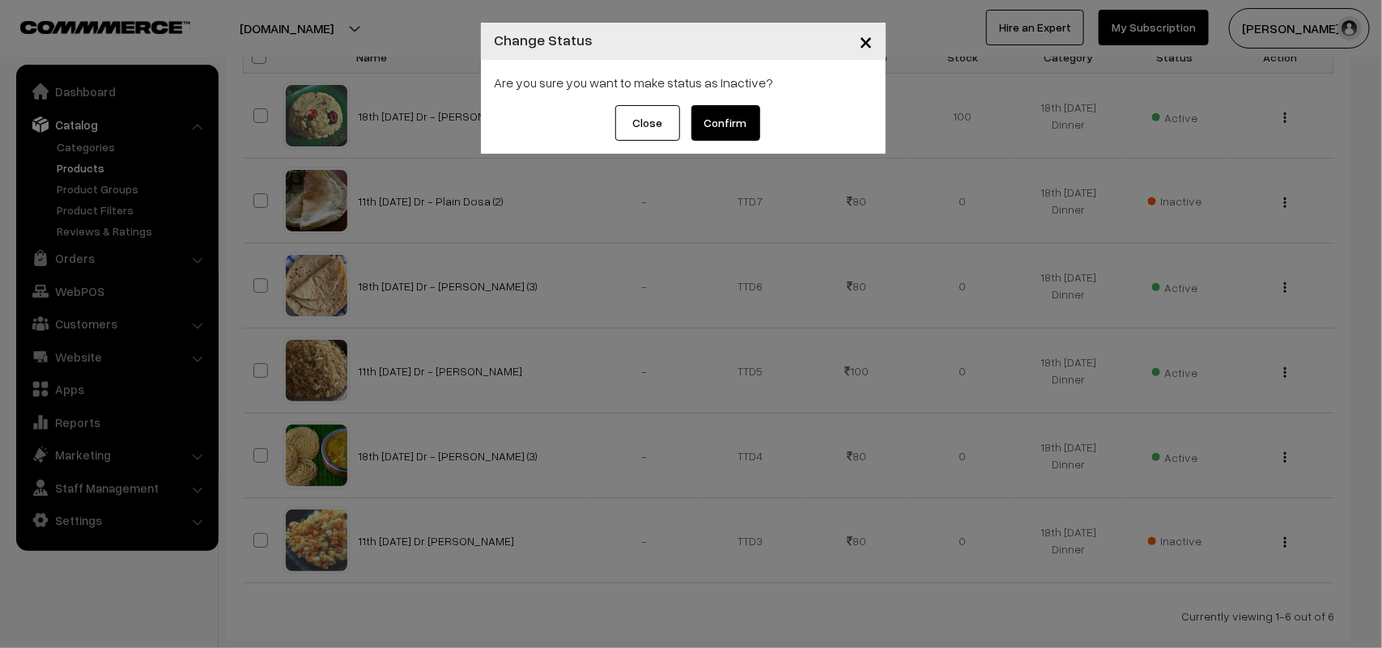
click at [801, 147] on div "Close Confirm" at bounding box center [683, 129] width 405 height 49
click at [731, 126] on button "Confirm" at bounding box center [725, 123] width 69 height 36
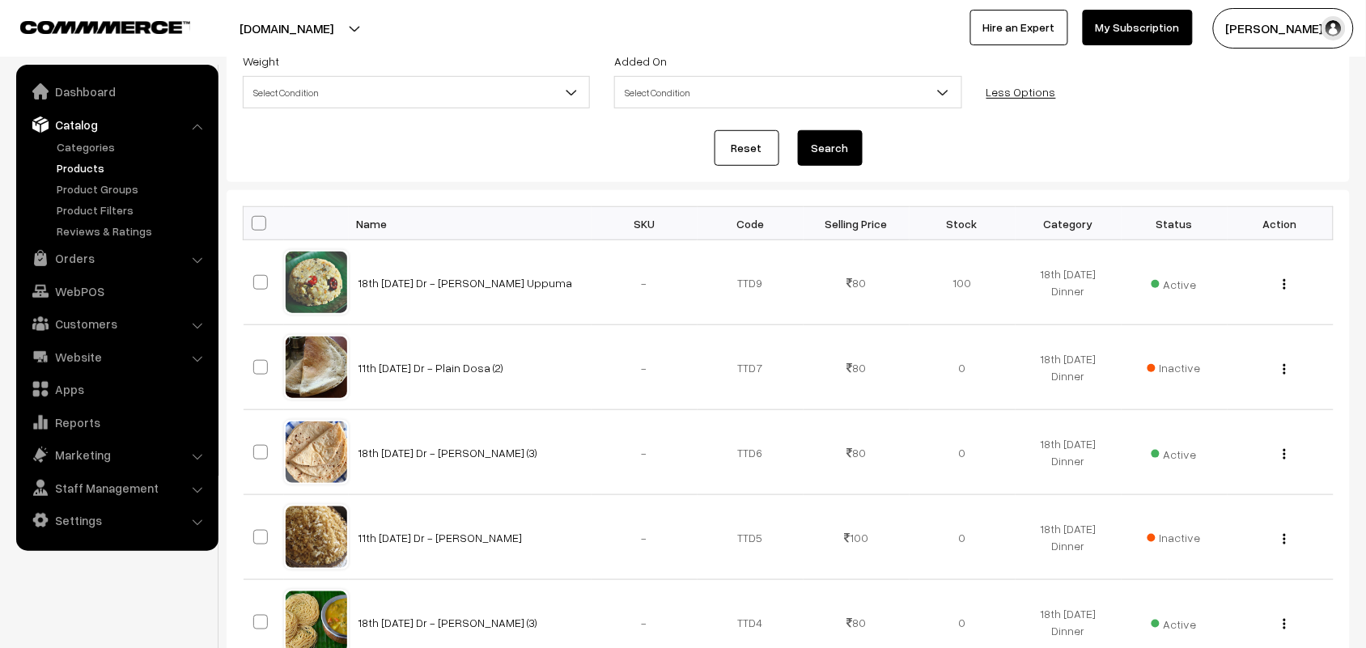
scroll to position [204, 0]
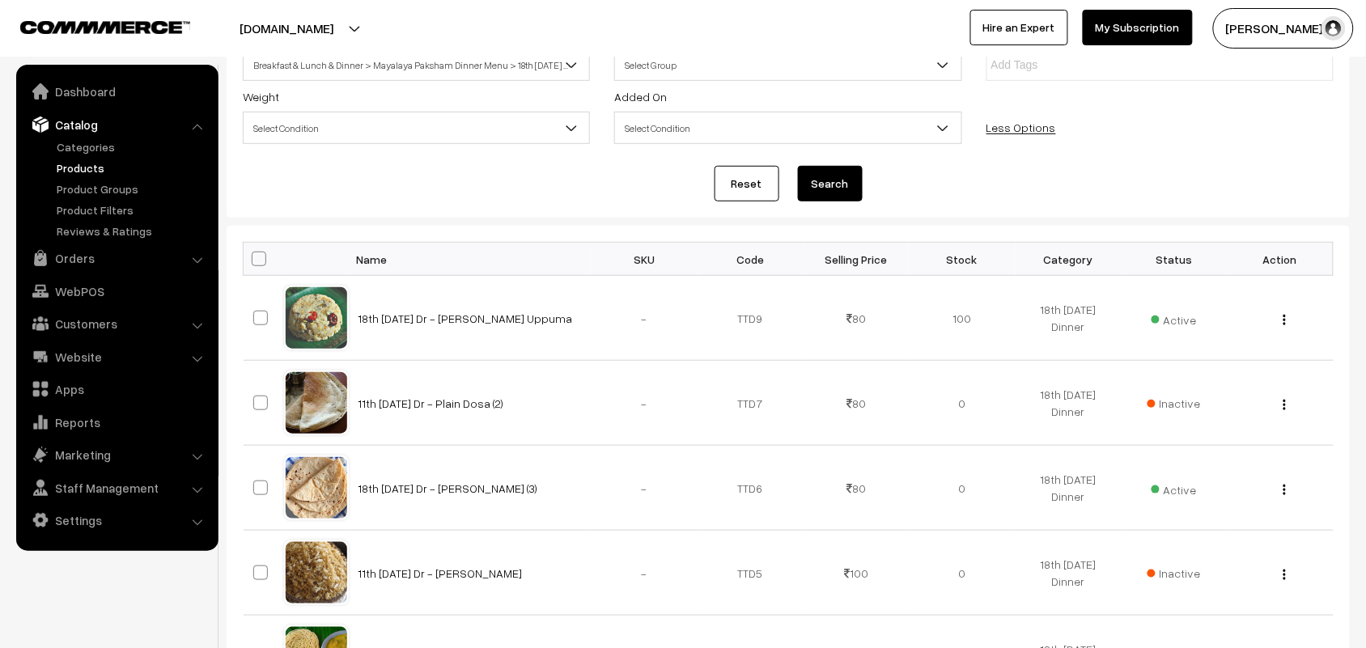
click at [259, 261] on span at bounding box center [259, 259] width 15 height 15
click at [254, 261] on input "checkbox" at bounding box center [249, 258] width 11 height 11
checkbox input "true"
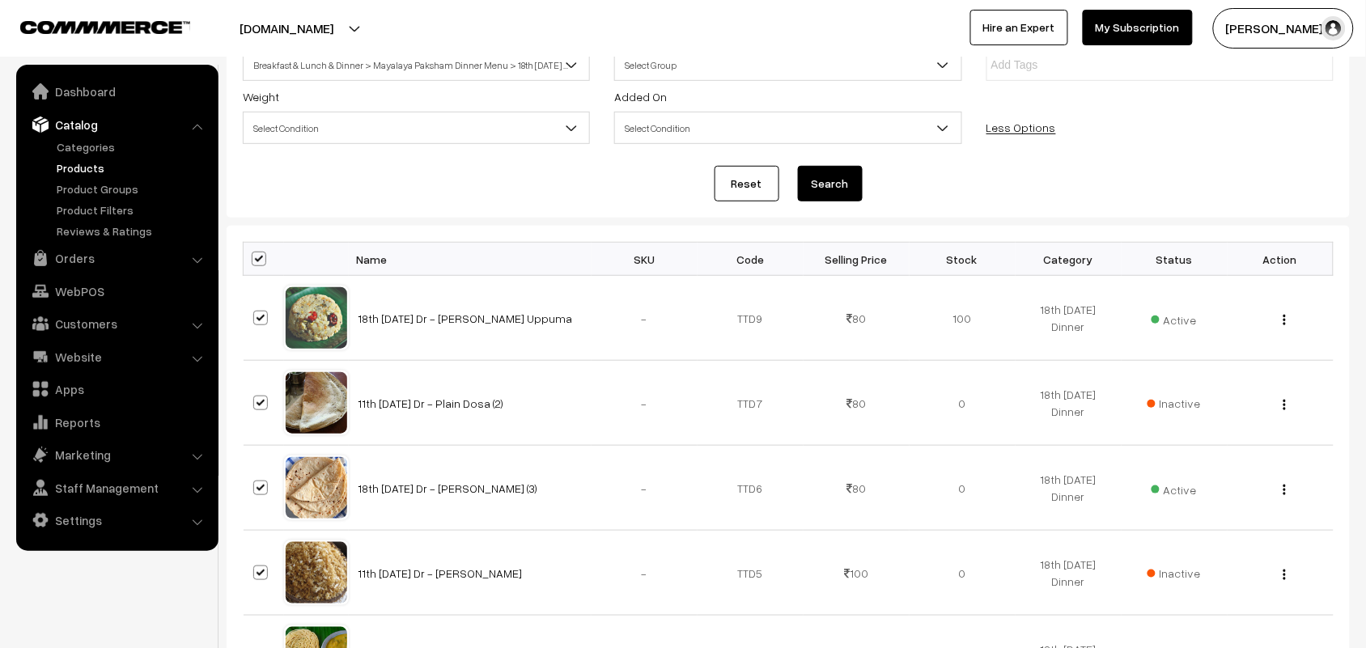
checkbox input "true"
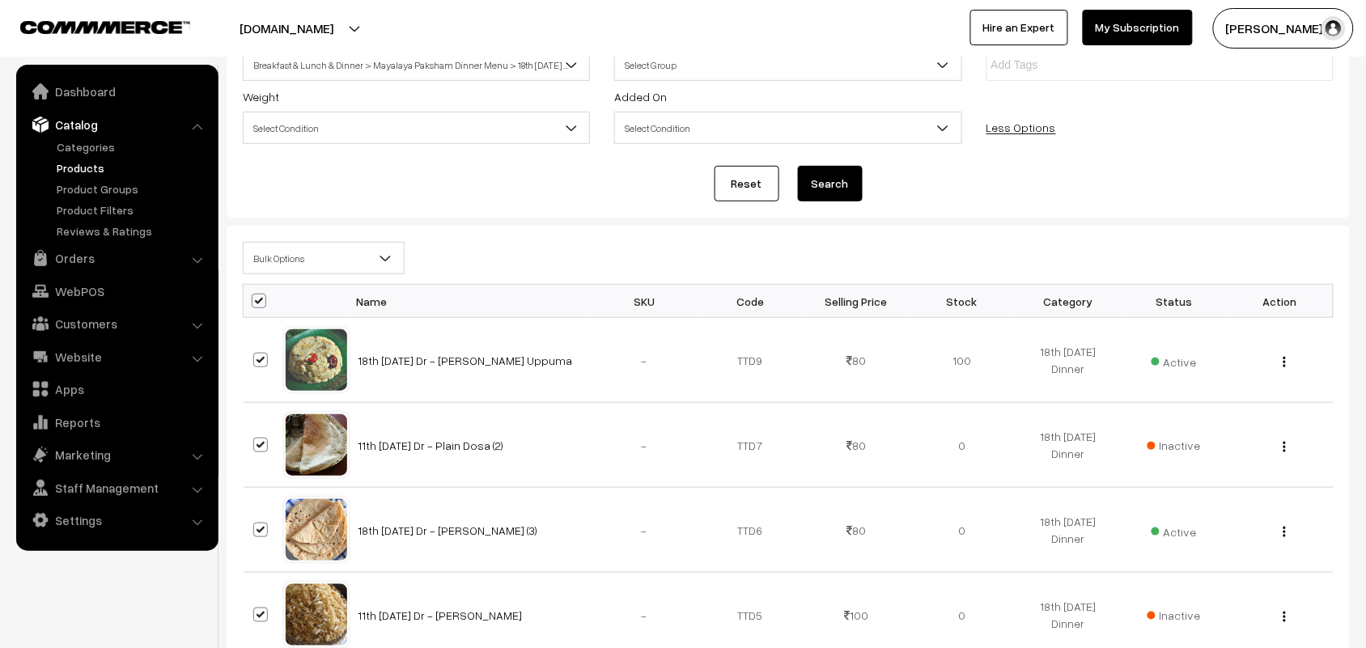
click at [283, 278] on div "Bulk Options Edit Products Update Inventory Make all Active Make all Inactive A…" at bounding box center [788, 263] width 1115 height 42
click at [286, 265] on span "Bulk Options" at bounding box center [324, 258] width 160 height 28
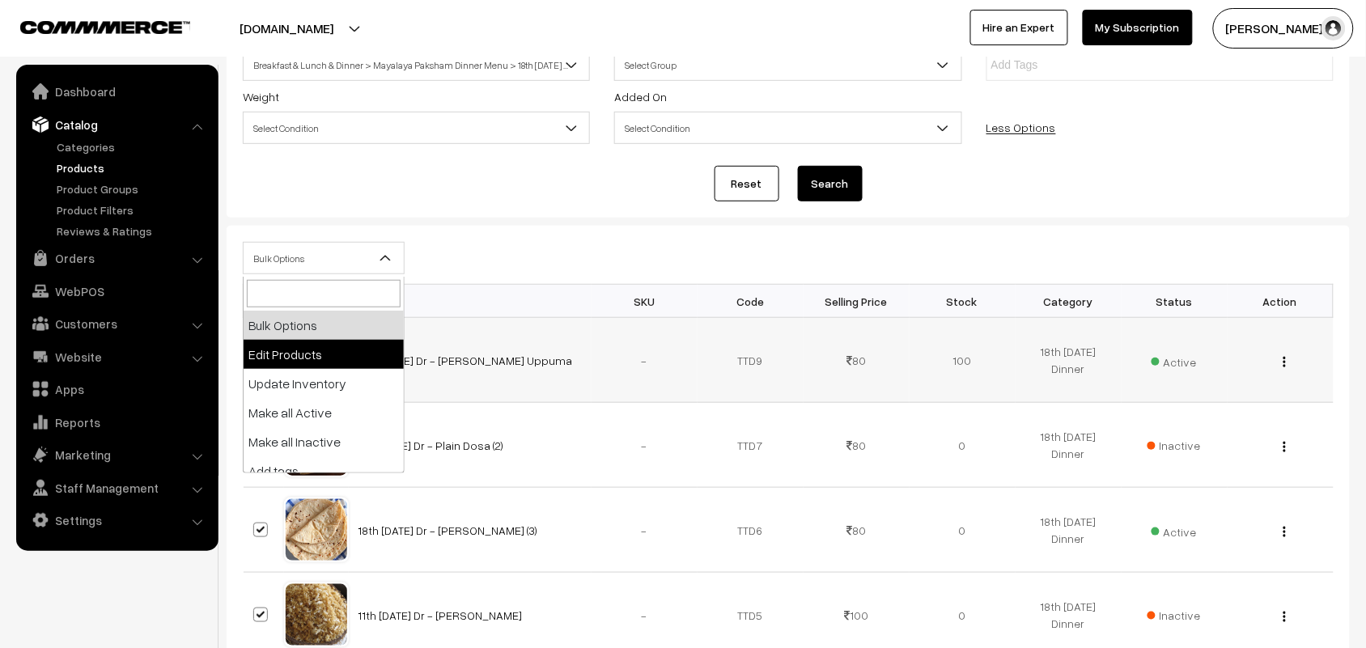
select select "editProduct"
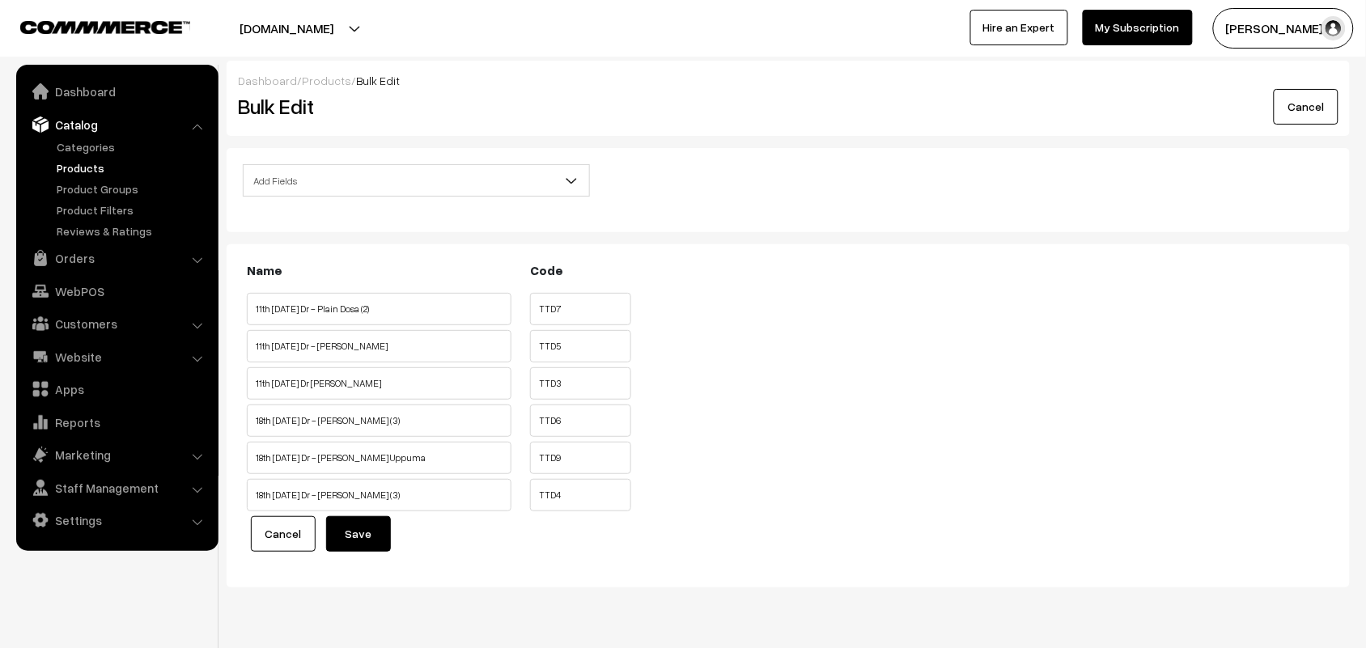
click at [342, 186] on span "Add Fields" at bounding box center [417, 181] width 346 height 28
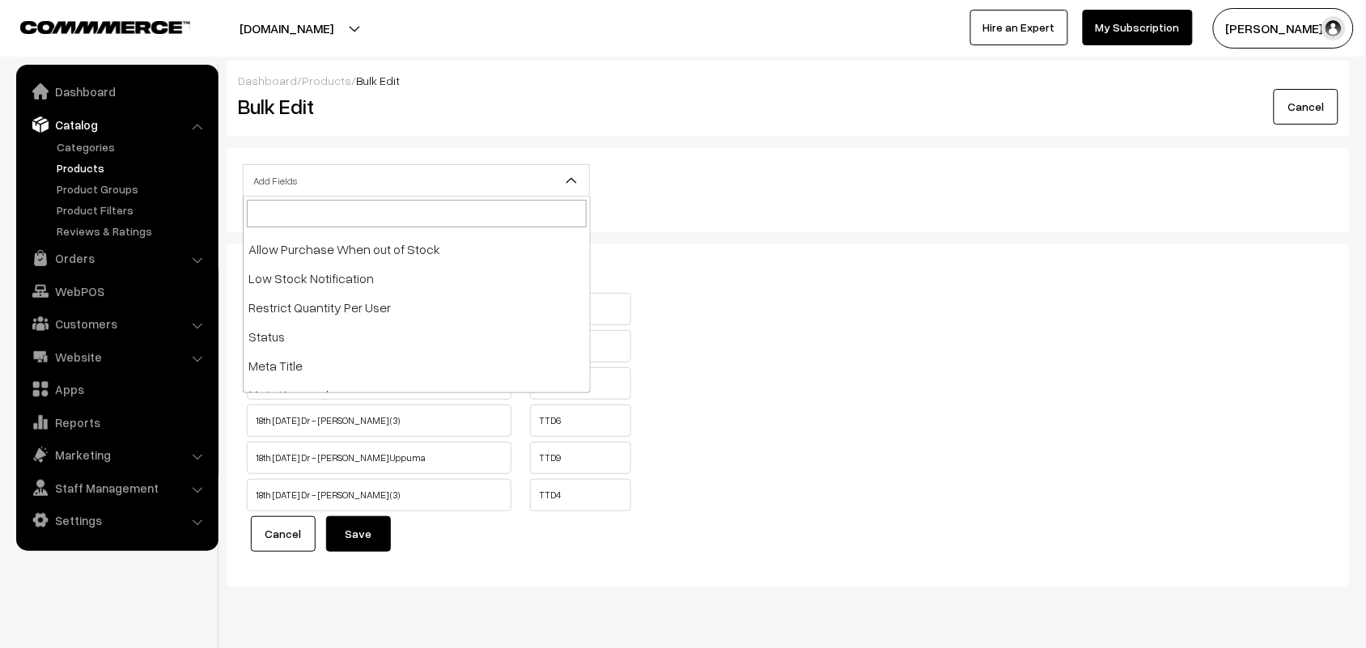
scroll to position [159, 0]
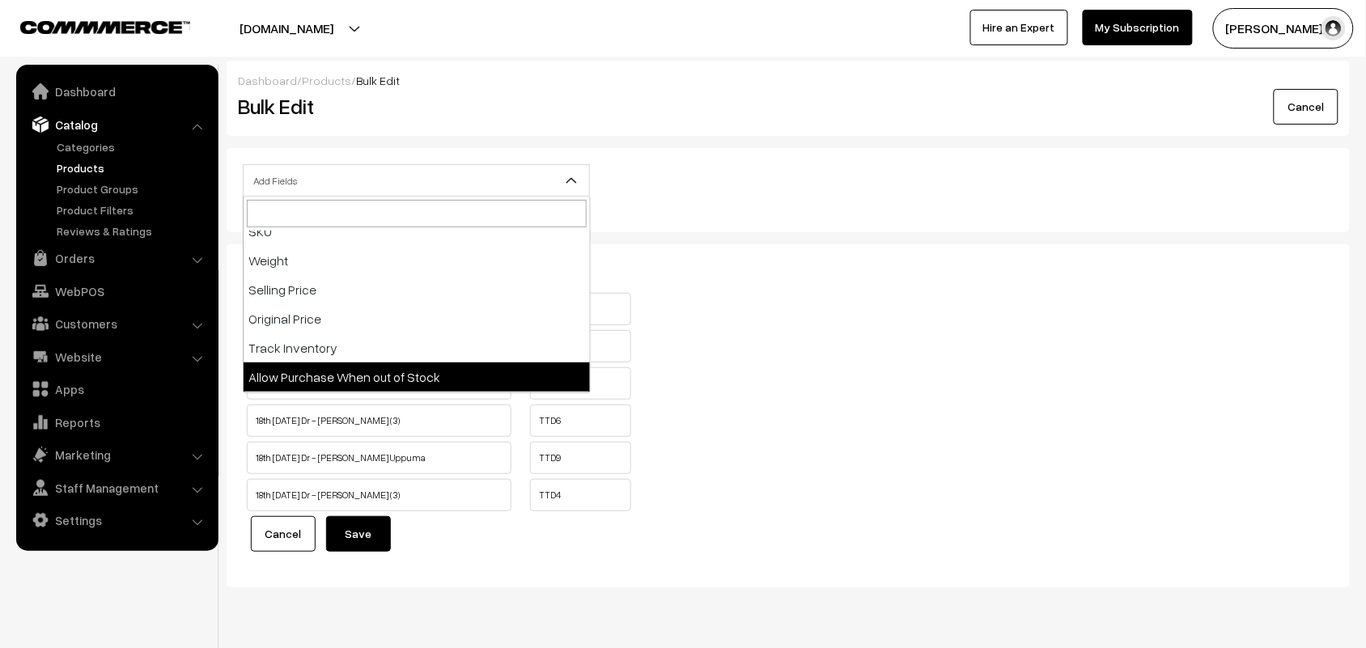
select select "allow-purchase"
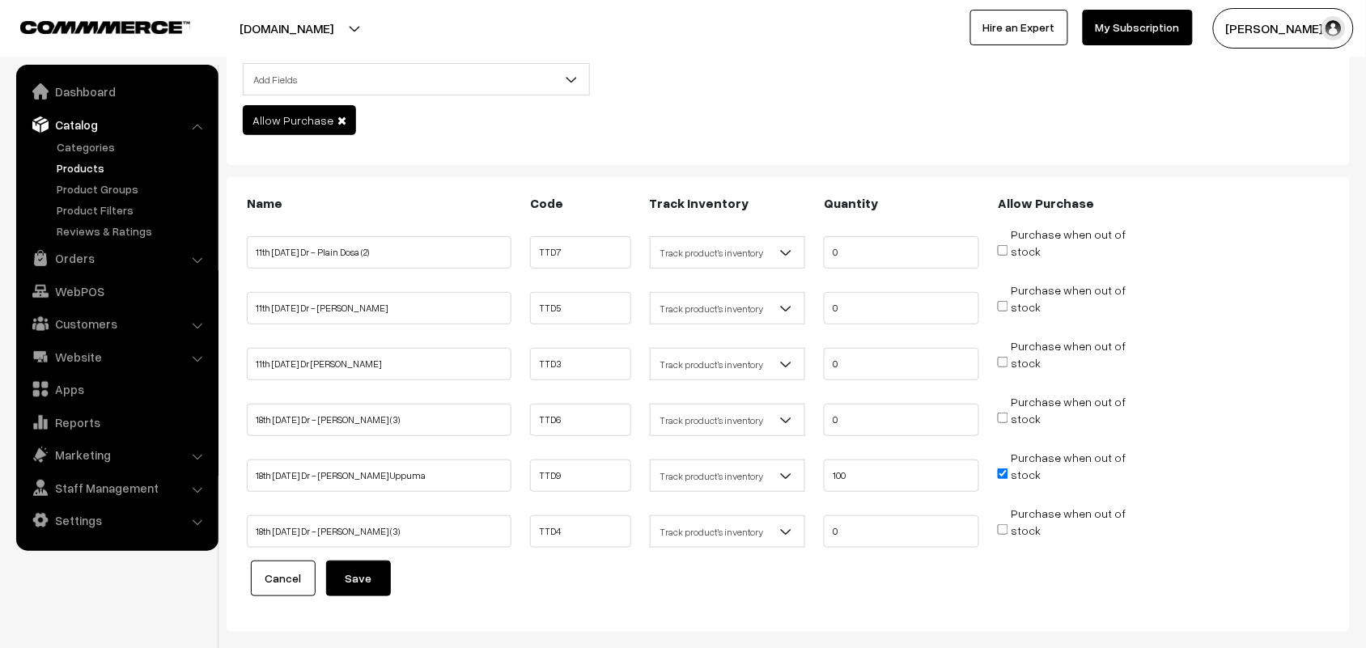
scroll to position [101, 0]
click at [1005, 524] on input "Purchase when out of stock" at bounding box center [1003, 529] width 11 height 11
checkbox input "true"
click at [1008, 415] on input "Purchase when out of stock" at bounding box center [1003, 418] width 11 height 11
checkbox input "true"
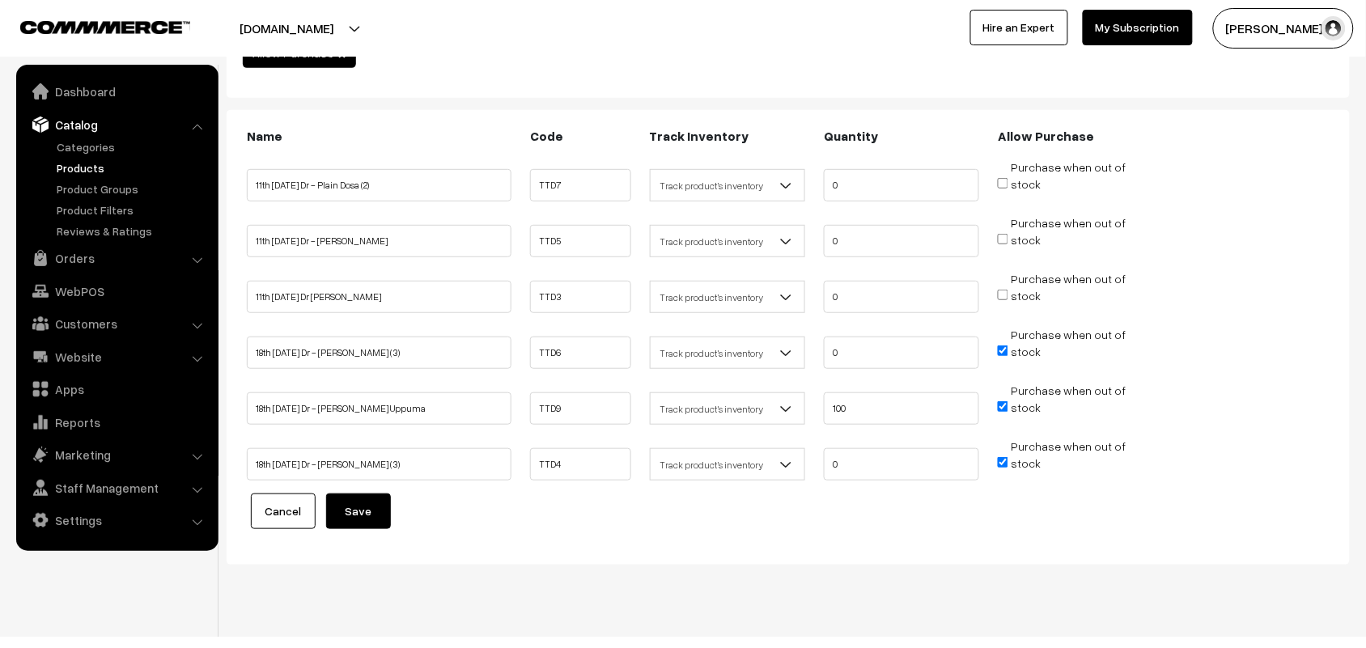
scroll to position [186, 0]
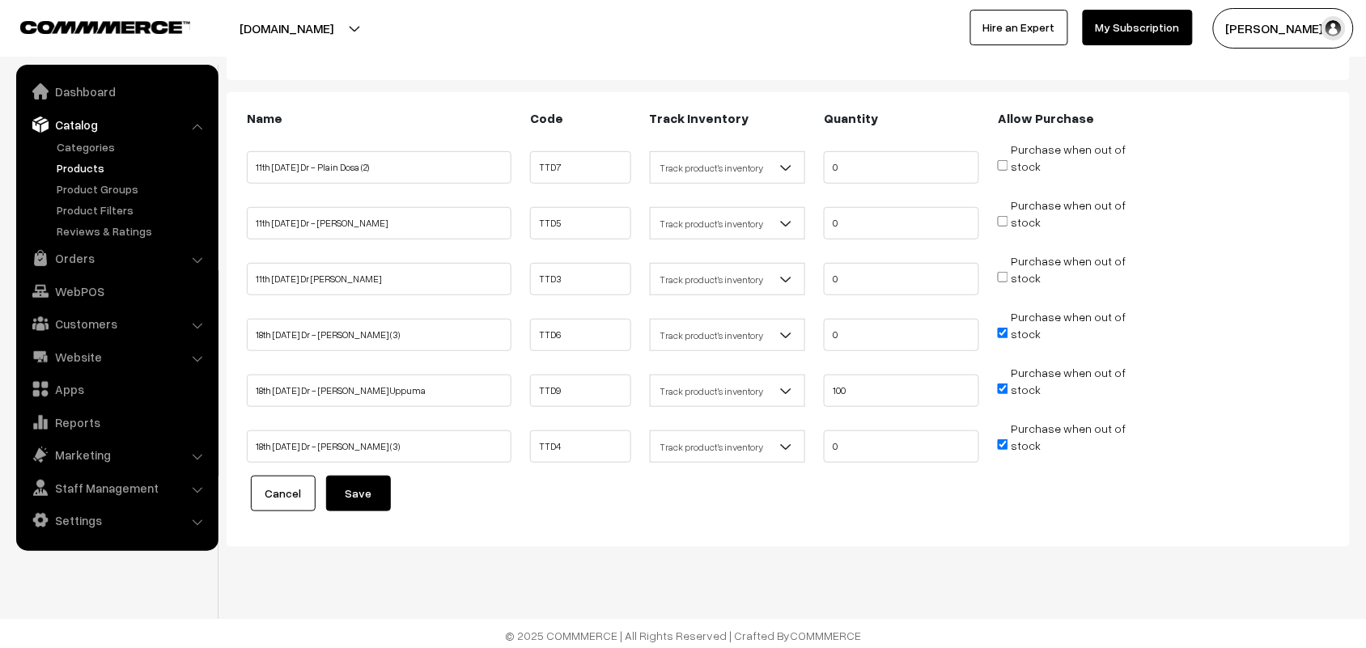
click at [363, 486] on button "Save" at bounding box center [358, 494] width 65 height 36
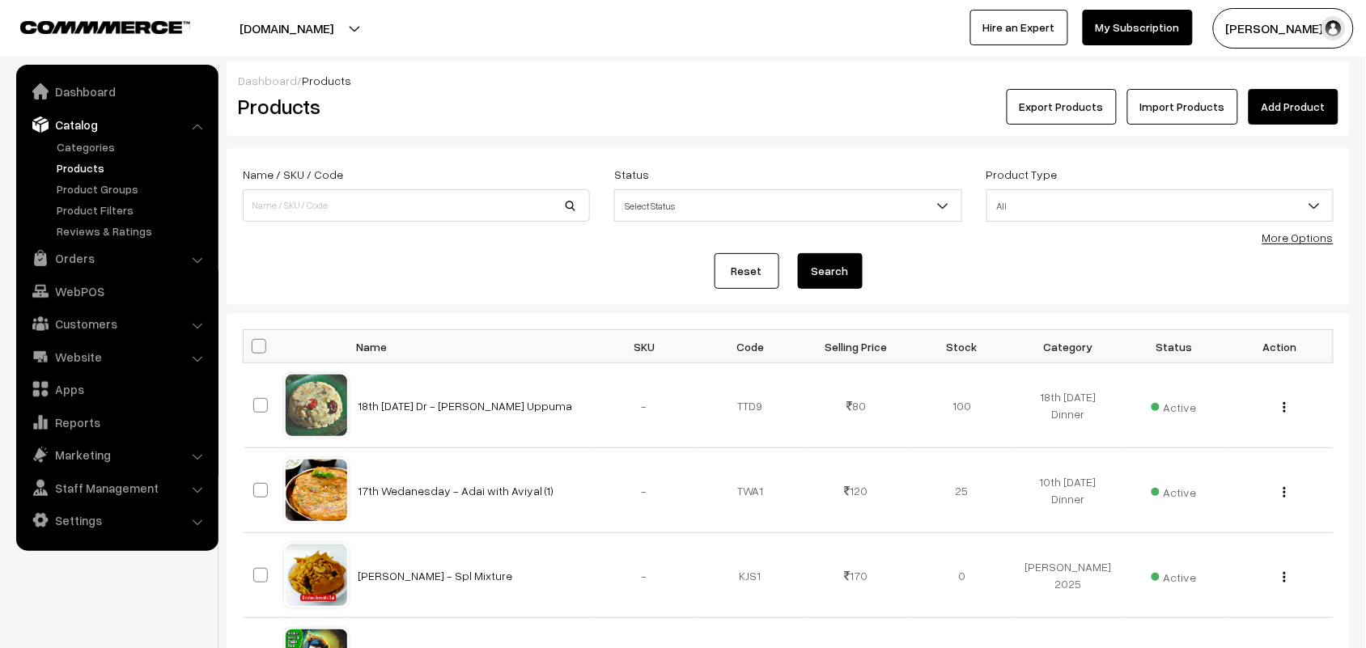
click at [1296, 106] on link "Add Product" at bounding box center [1294, 107] width 90 height 36
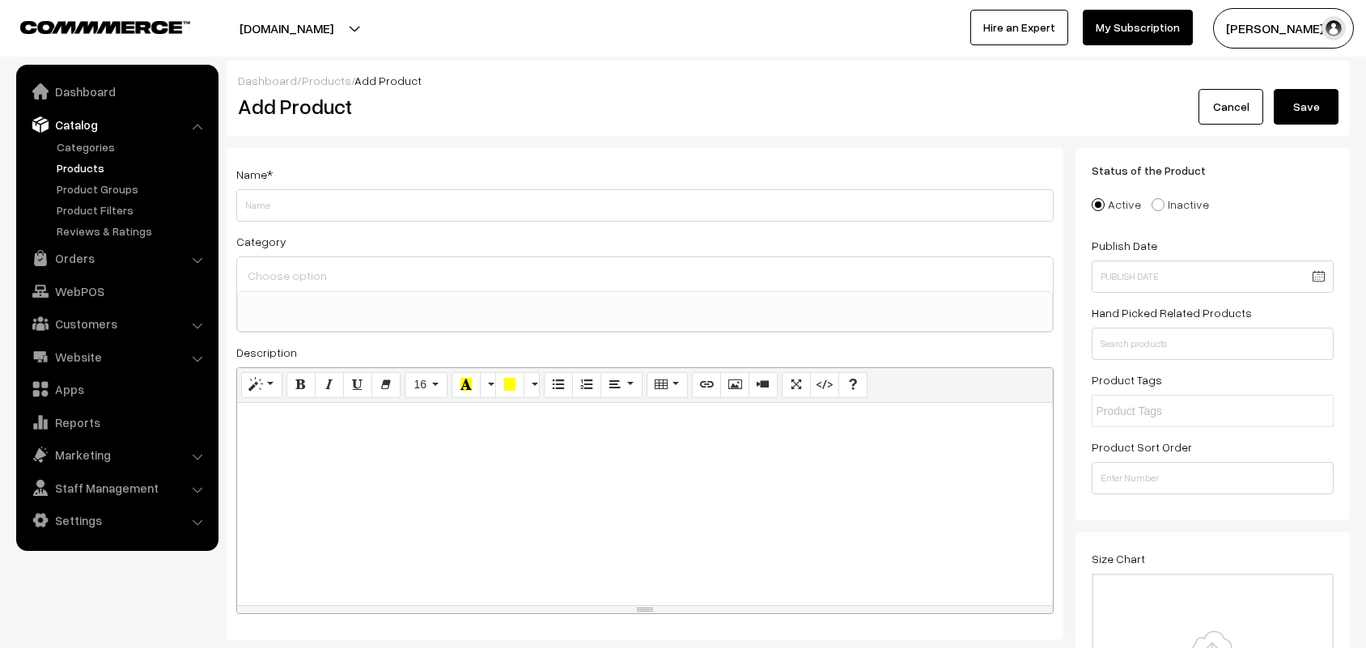
select select
type input "18th [DATE] Dr - [PERSON_NAME] (4)"
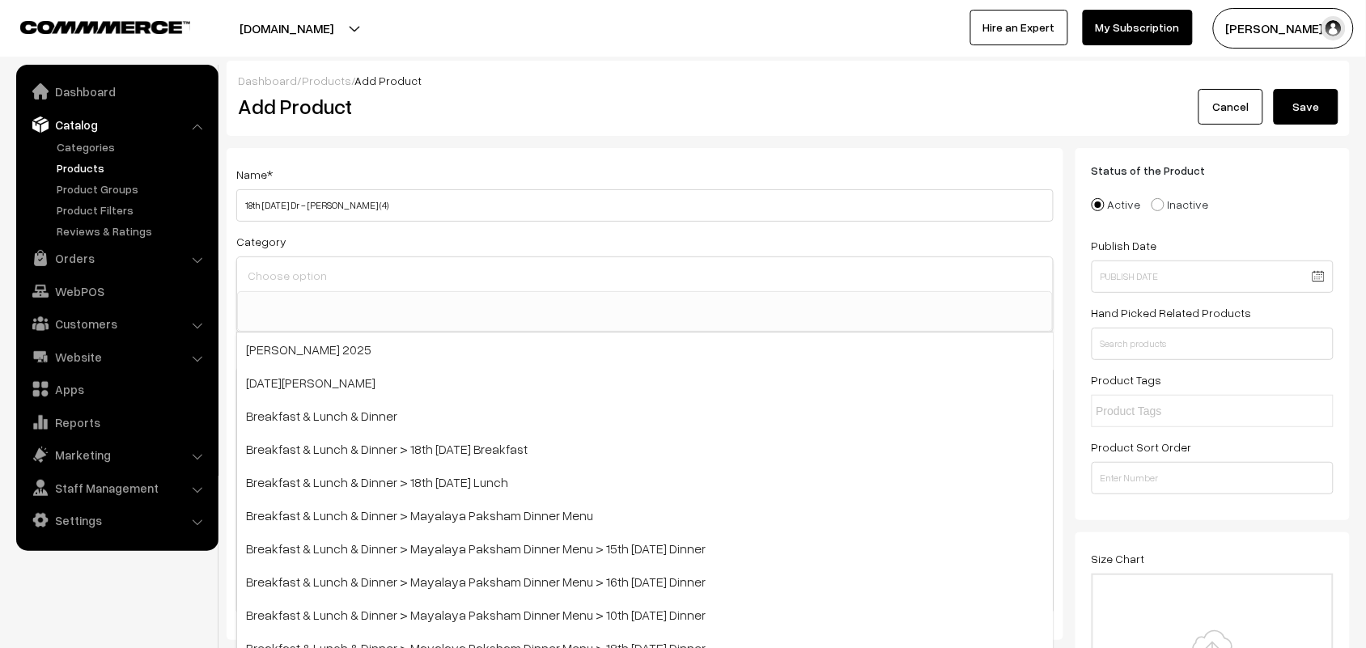
click at [316, 265] on input at bounding box center [645, 275] width 803 height 23
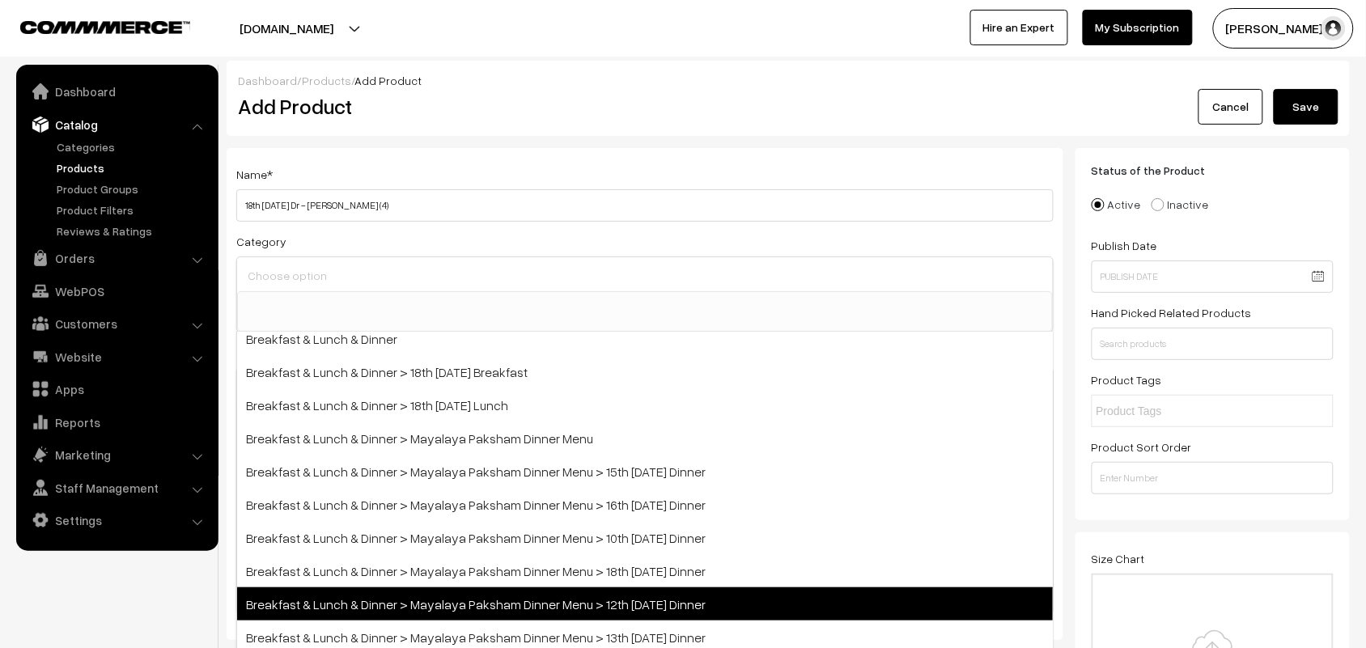
scroll to position [202, 0]
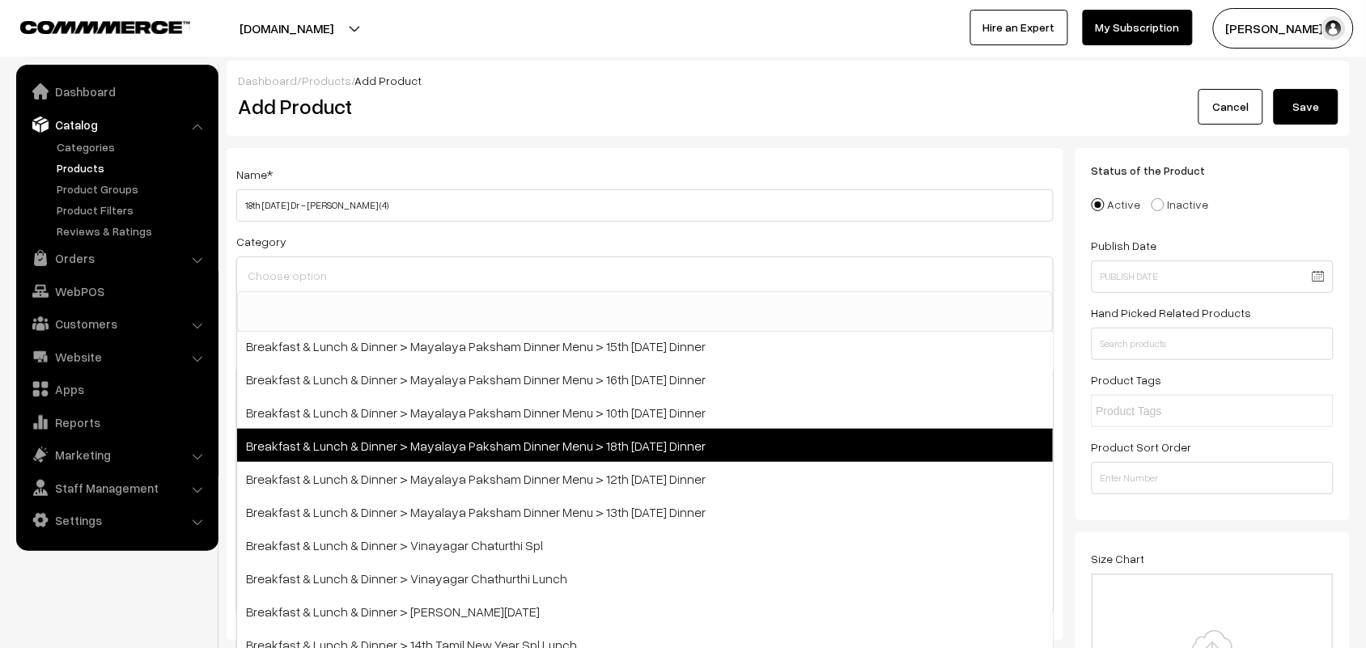
click at [615, 449] on span "Breakfast & Lunch & Dinner > Mayalaya Paksham Dinner Menu > 18th [DATE] Dinner" at bounding box center [645, 445] width 816 height 33
select select "104"
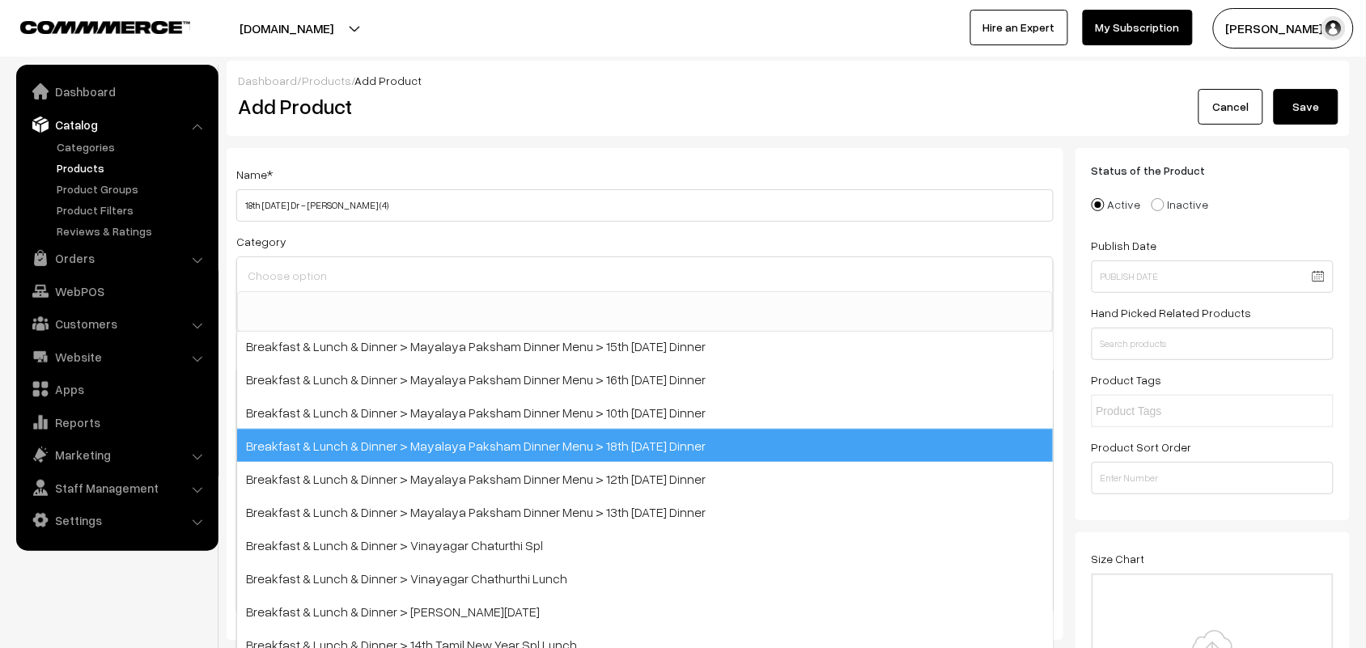
scroll to position [83, 0]
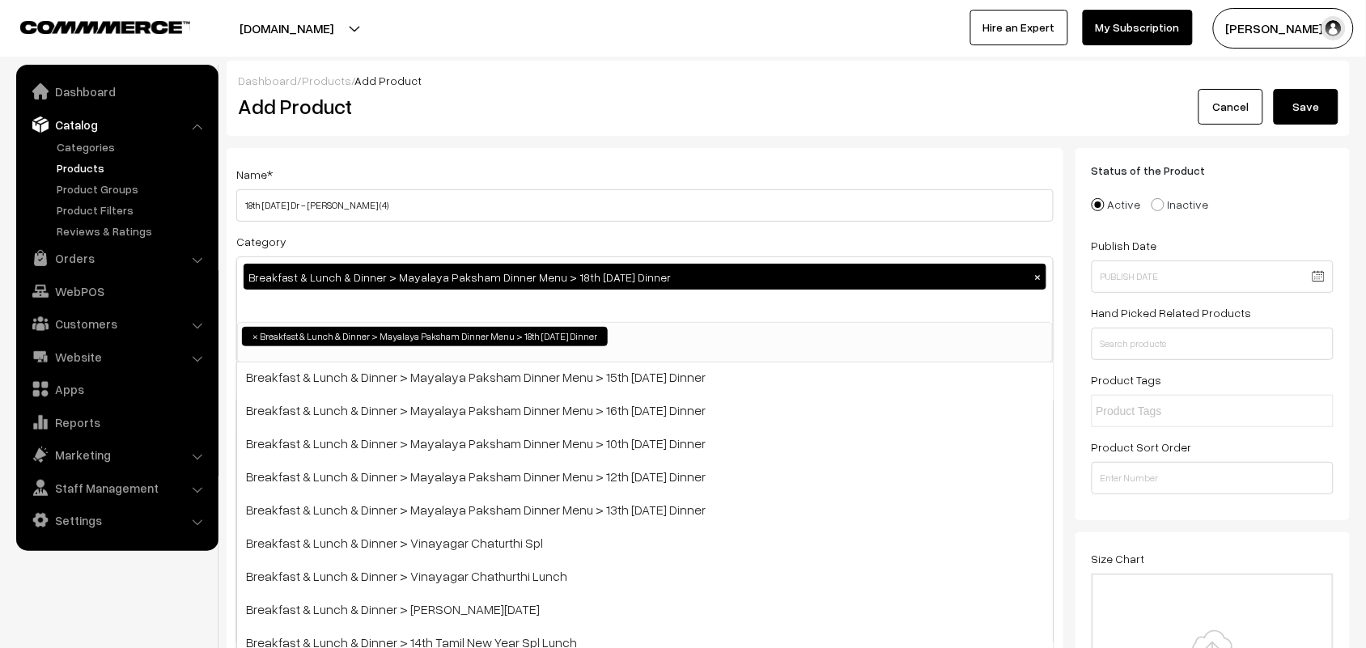
click at [660, 164] on div "Name * 18th [DATE] Dr - [PERSON_NAME] (4)" at bounding box center [644, 192] width 817 height 57
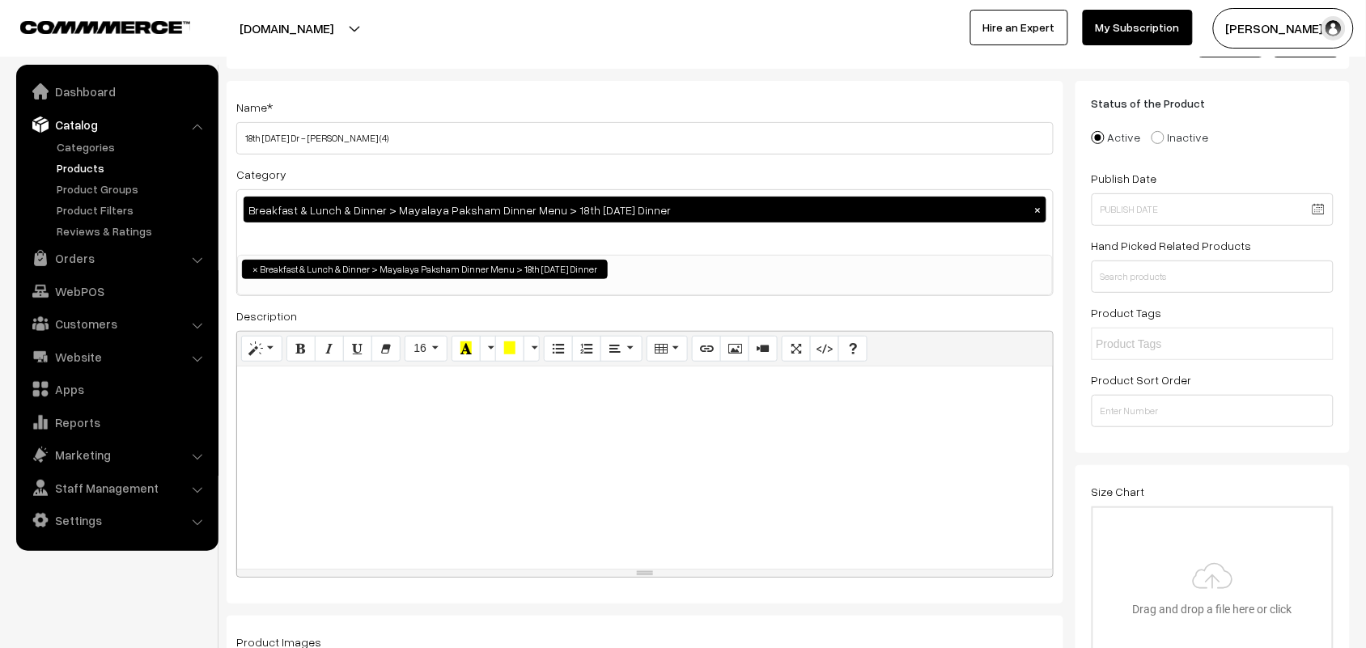
scroll to position [61, 0]
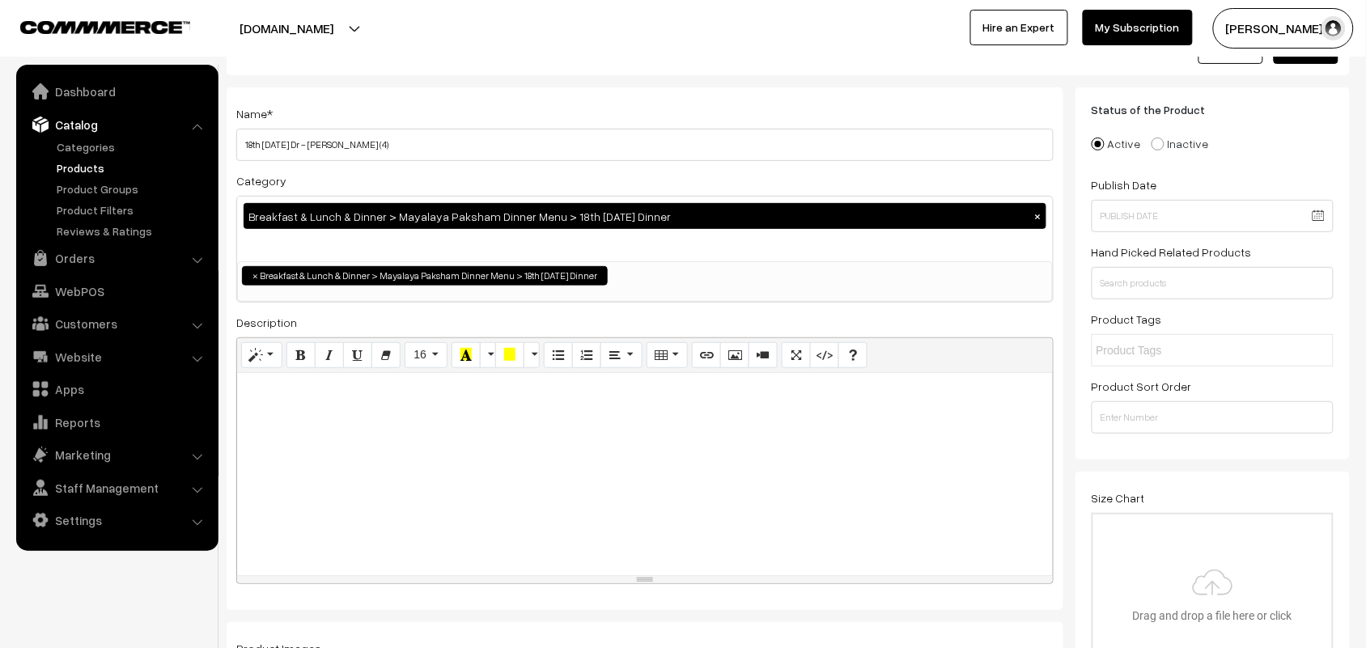
click at [363, 447] on div at bounding box center [645, 474] width 816 height 202
click at [296, 361] on icon "Bold (CTRL+B)" at bounding box center [300, 354] width 11 height 13
click at [251, 361] on icon "Style" at bounding box center [255, 354] width 11 height 13
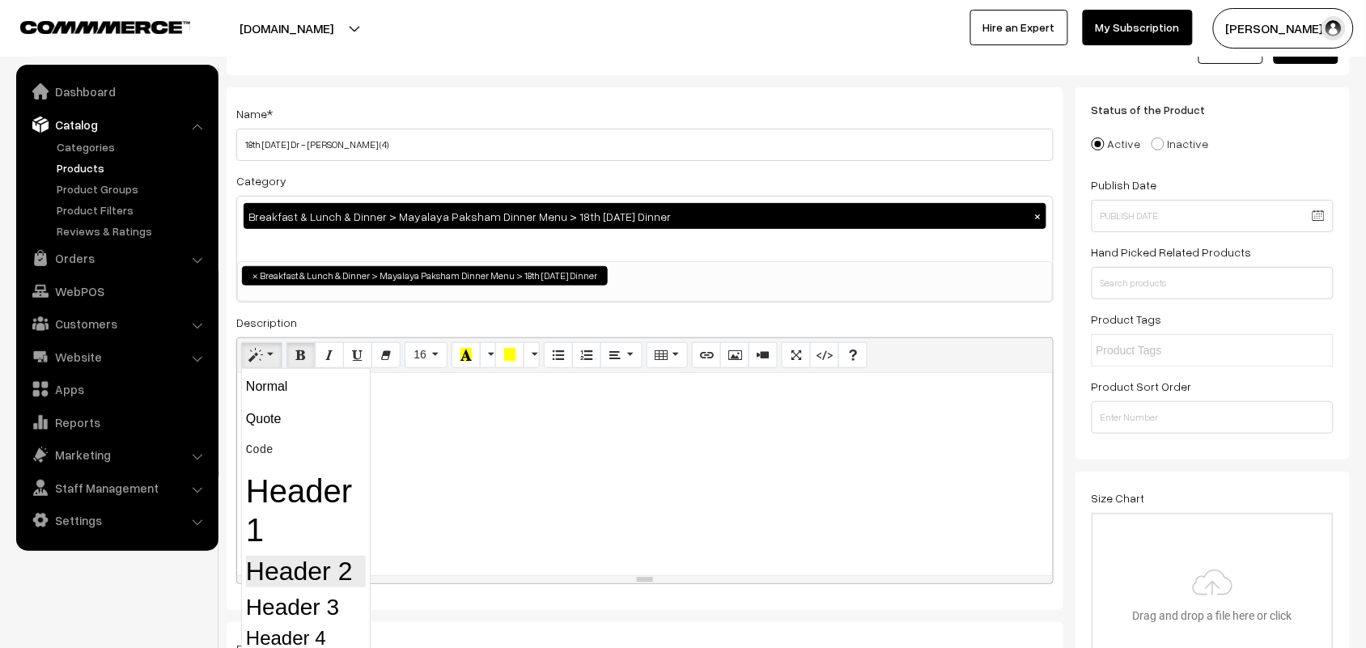
click at [350, 562] on h2 "Header 2" at bounding box center [306, 571] width 120 height 31
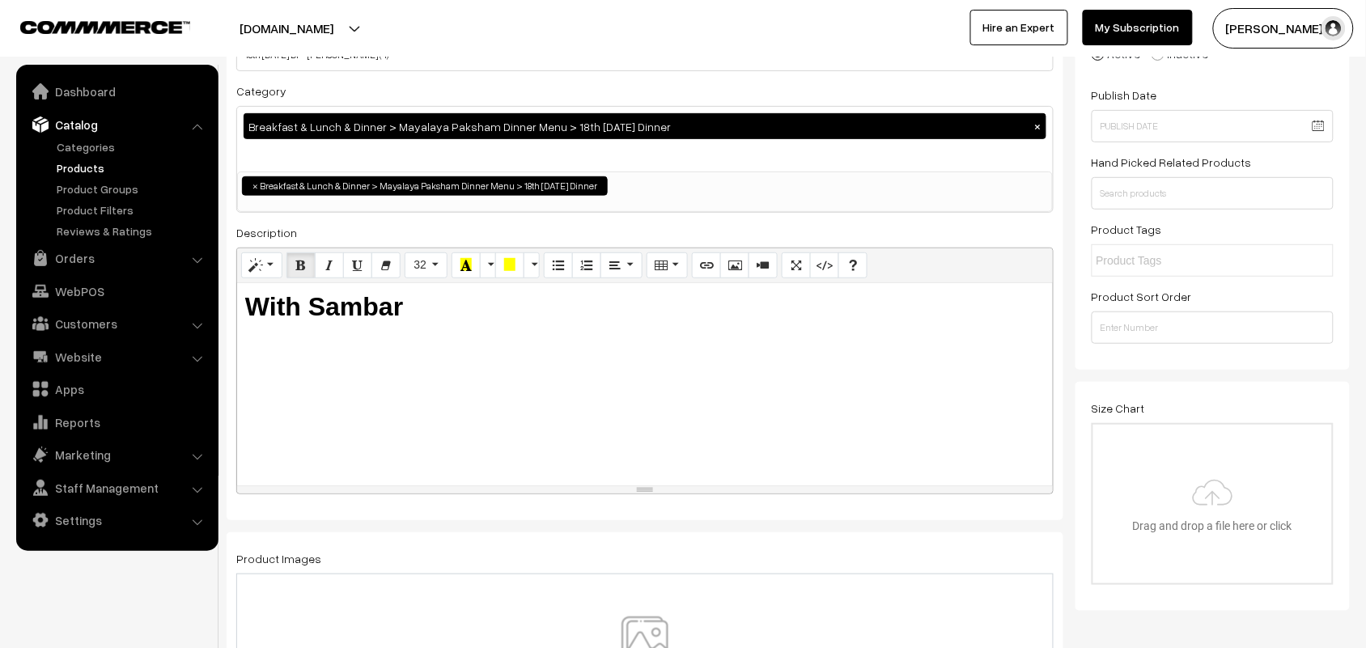
scroll to position [364, 0]
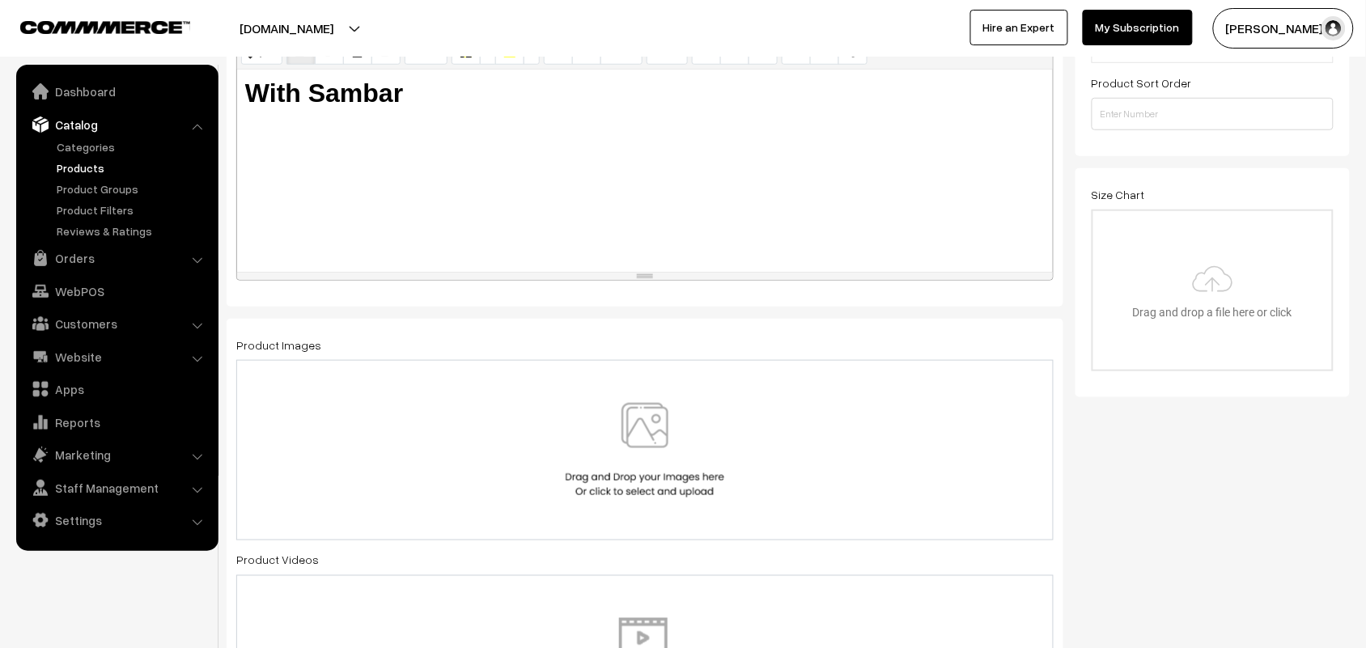
click at [662, 409] on img at bounding box center [645, 450] width 167 height 95
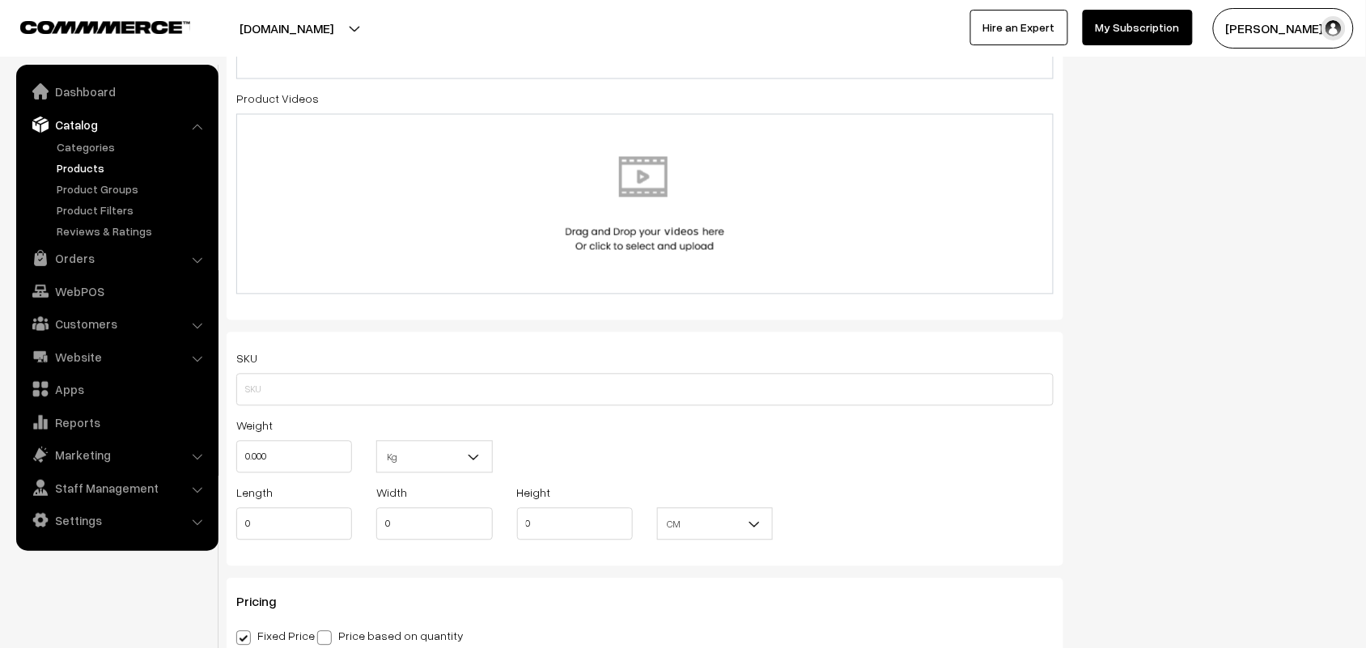
scroll to position [971, 0]
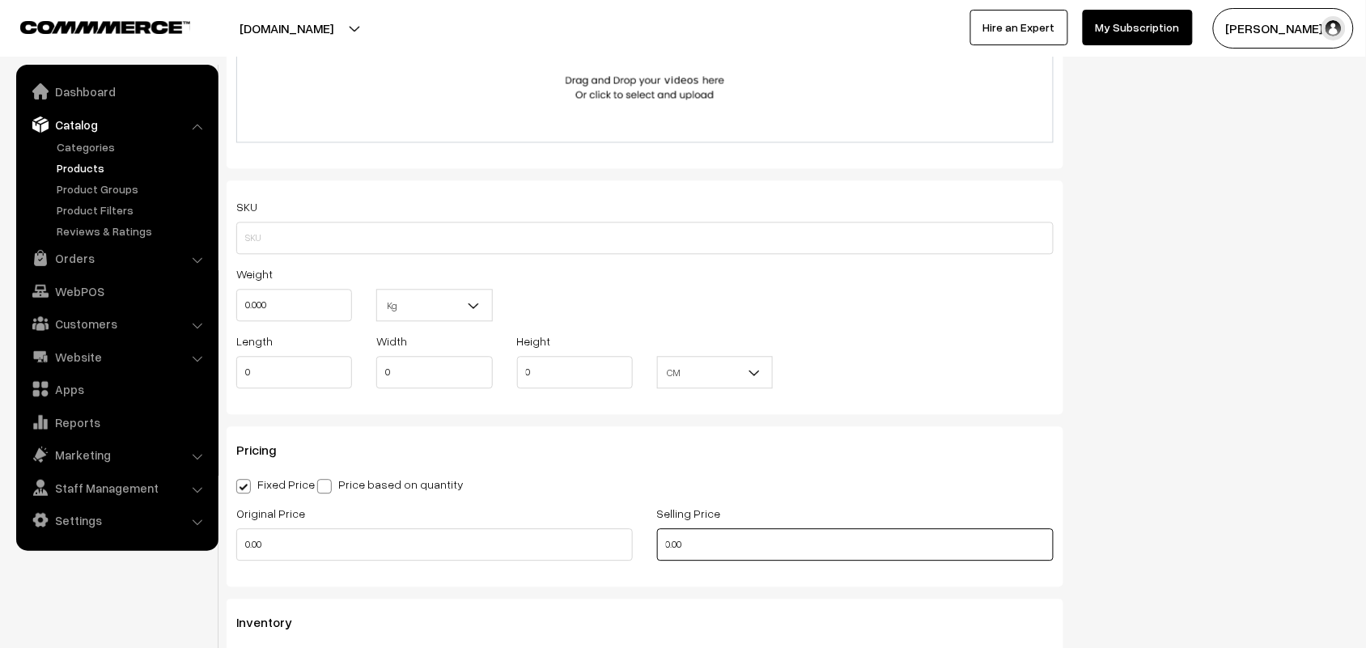
drag, startPoint x: 619, startPoint y: 546, endPoint x: 557, endPoint y: 536, distance: 63.2
click at [560, 542] on div "Original Price 0.00 Selling Price 0.00" at bounding box center [645, 536] width 842 height 67
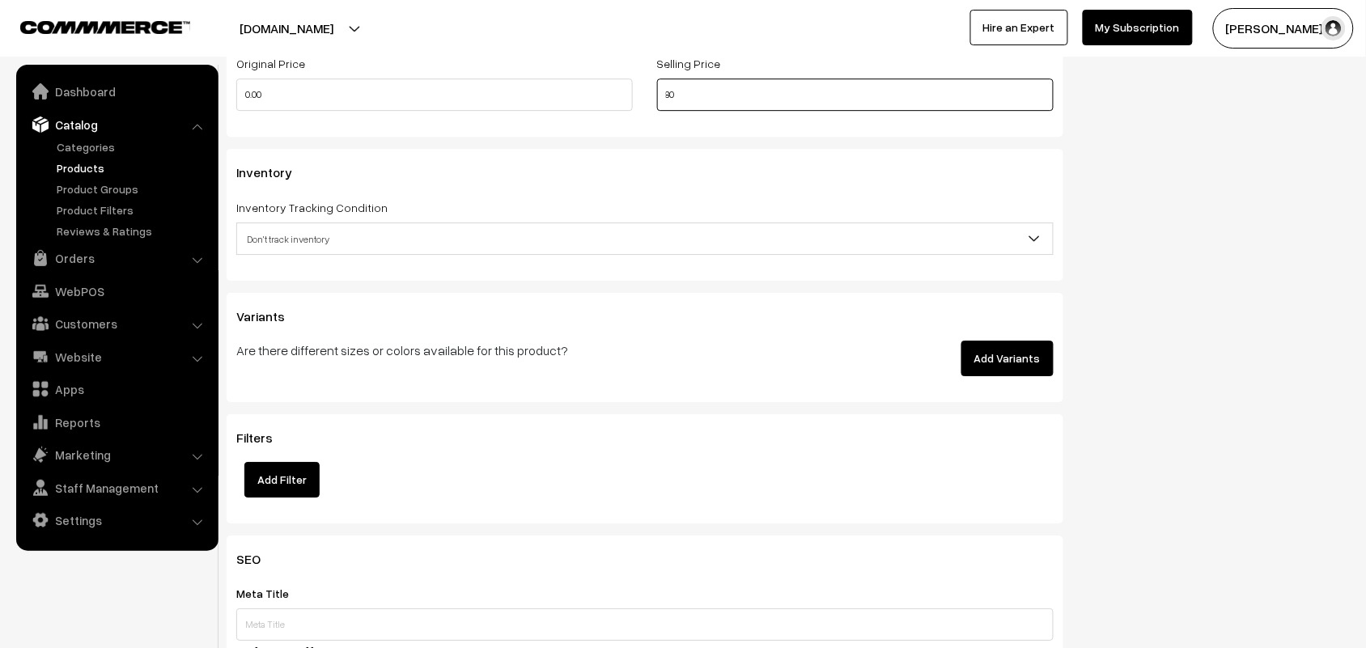
scroll to position [1578, 0]
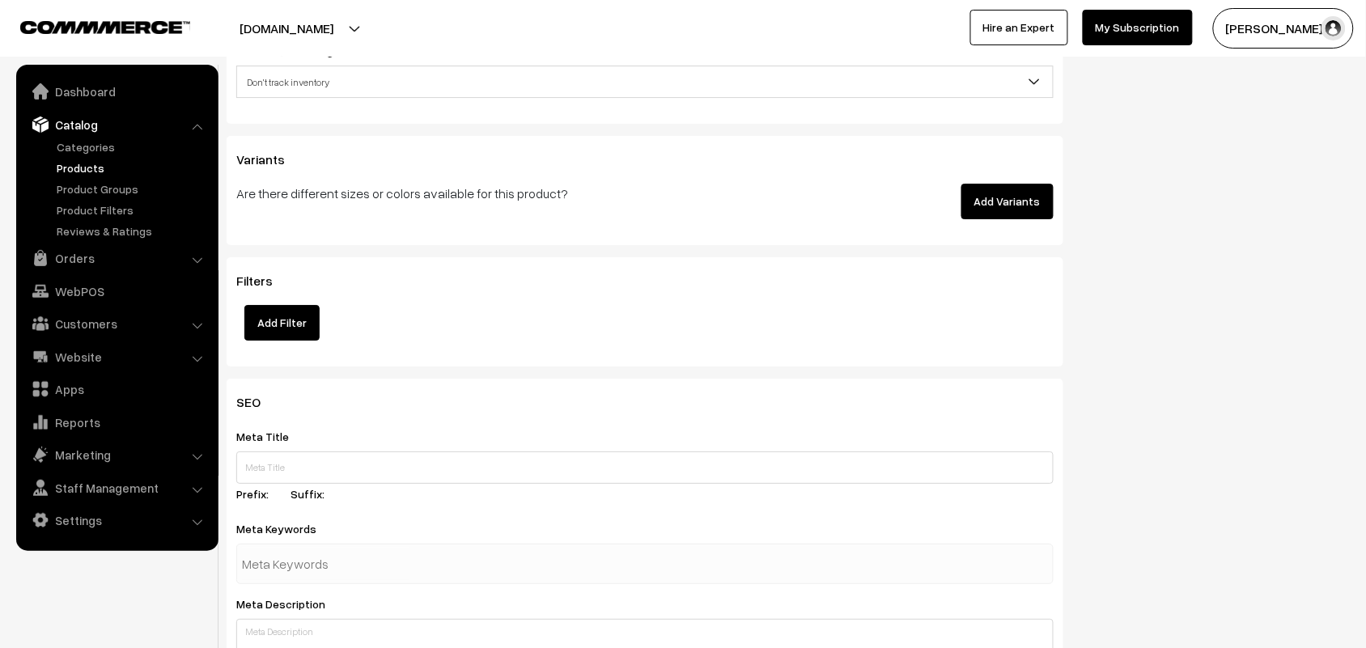
type input "80"
click at [308, 203] on p "Are there different sizes or colors available for this product?" at bounding box center [504, 193] width 537 height 19
click at [305, 96] on span "Don't track inventory" at bounding box center [645, 82] width 816 height 28
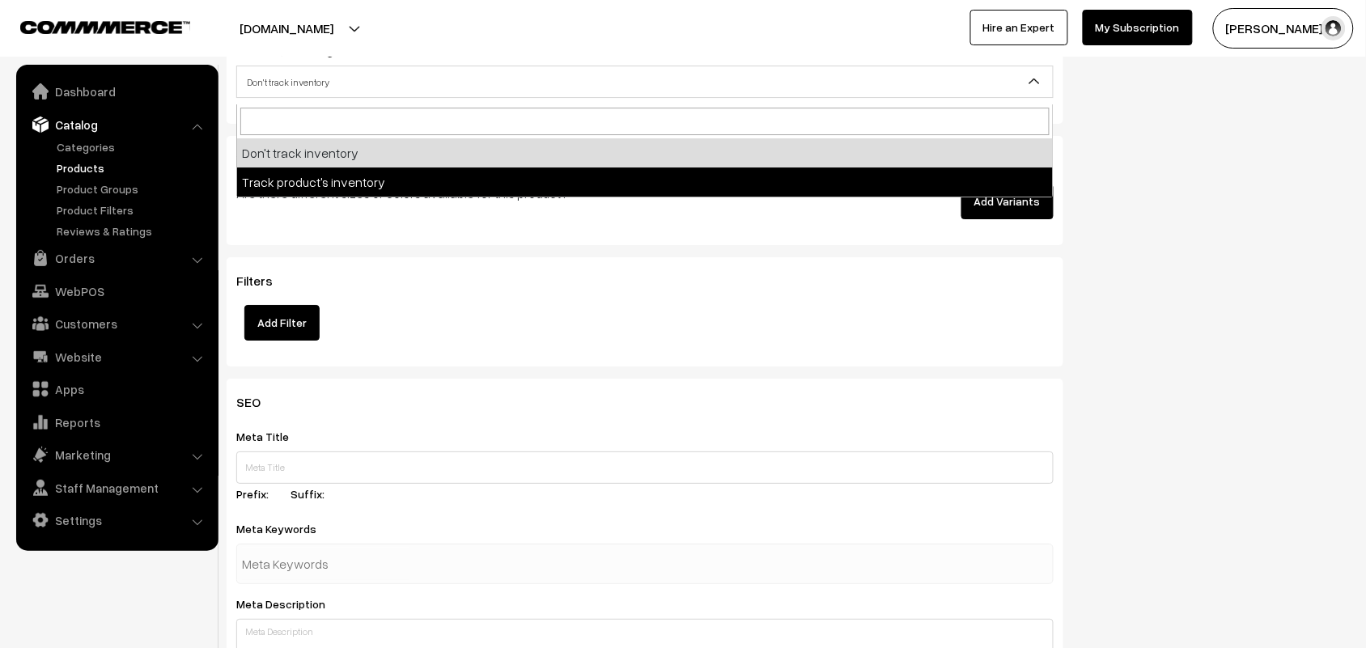
select select "2"
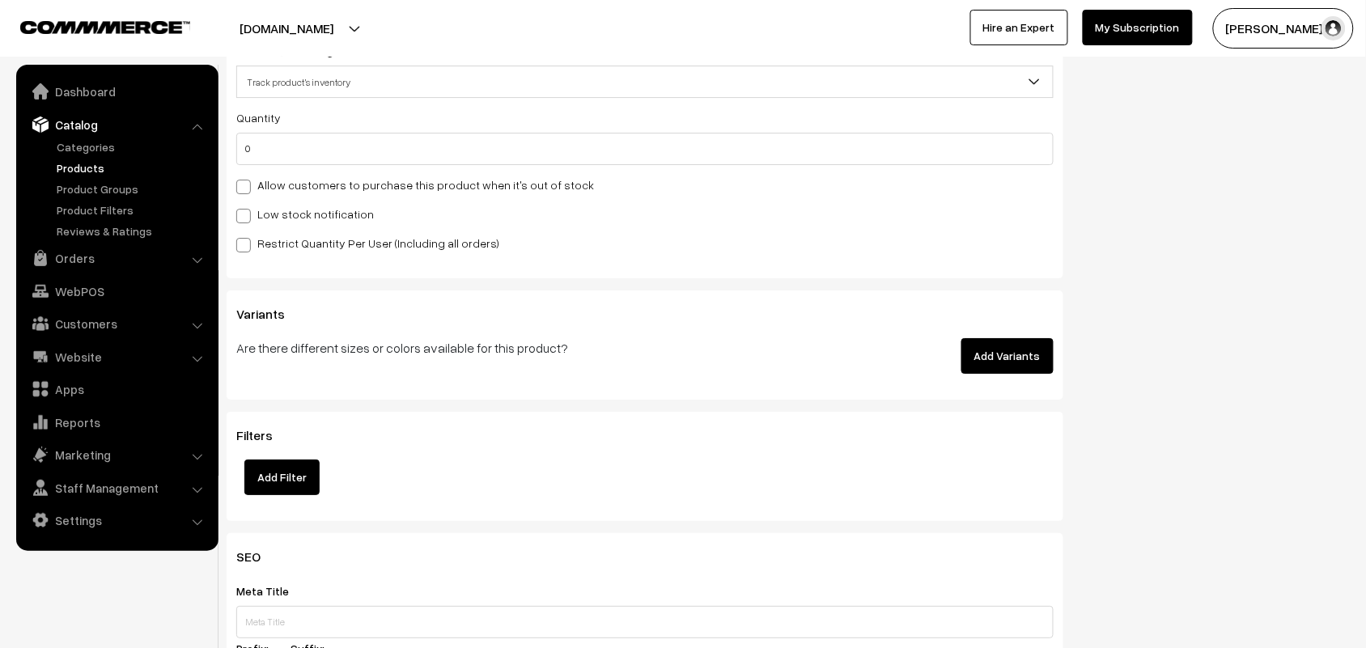
click at [282, 191] on label "Allow customers to purchase this product when it's out of stock" at bounding box center [415, 184] width 358 height 17
click at [247, 189] on input "Allow customers to purchase this product when it's out of stock" at bounding box center [241, 184] width 11 height 11
checkbox input "true"
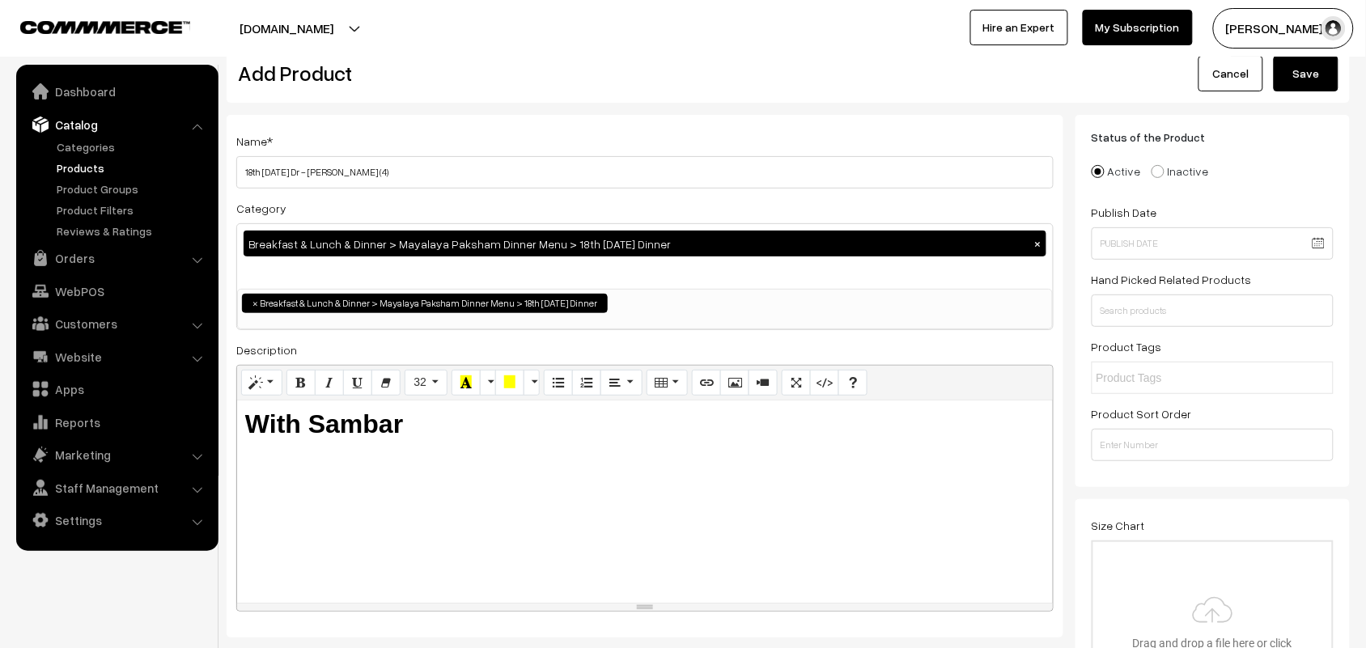
scroll to position [0, 0]
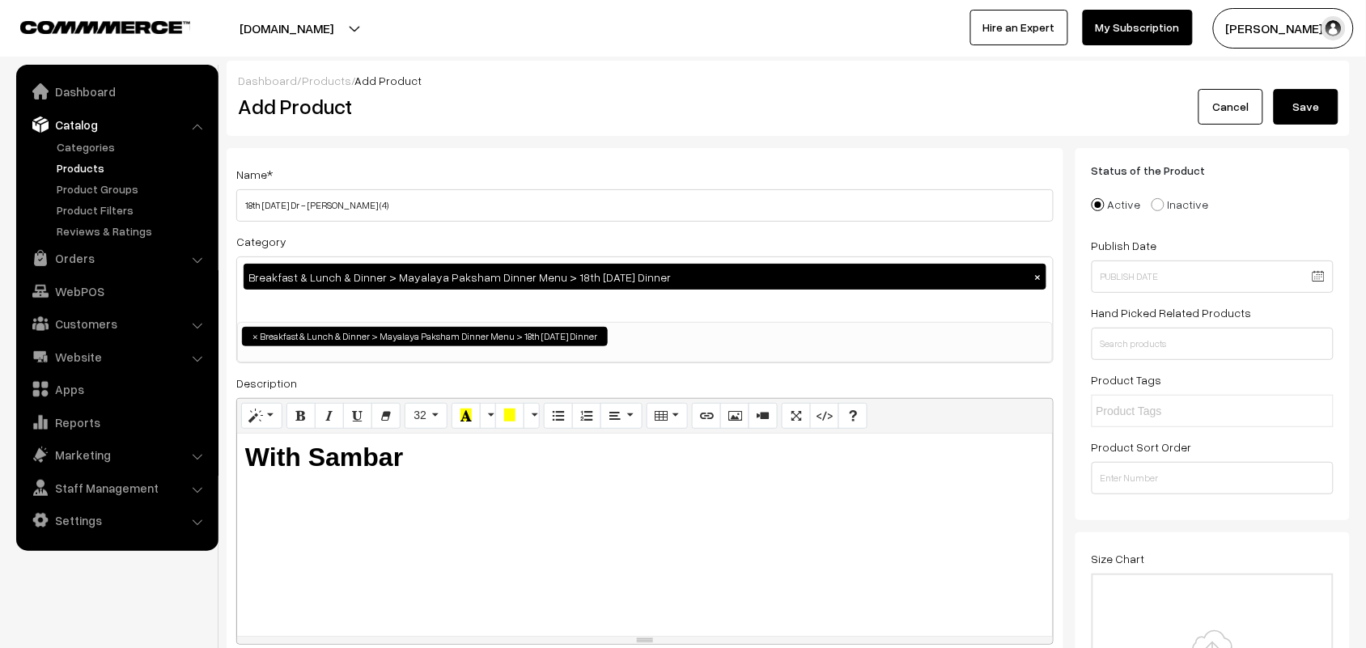
click at [1283, 110] on button "Save" at bounding box center [1306, 107] width 65 height 36
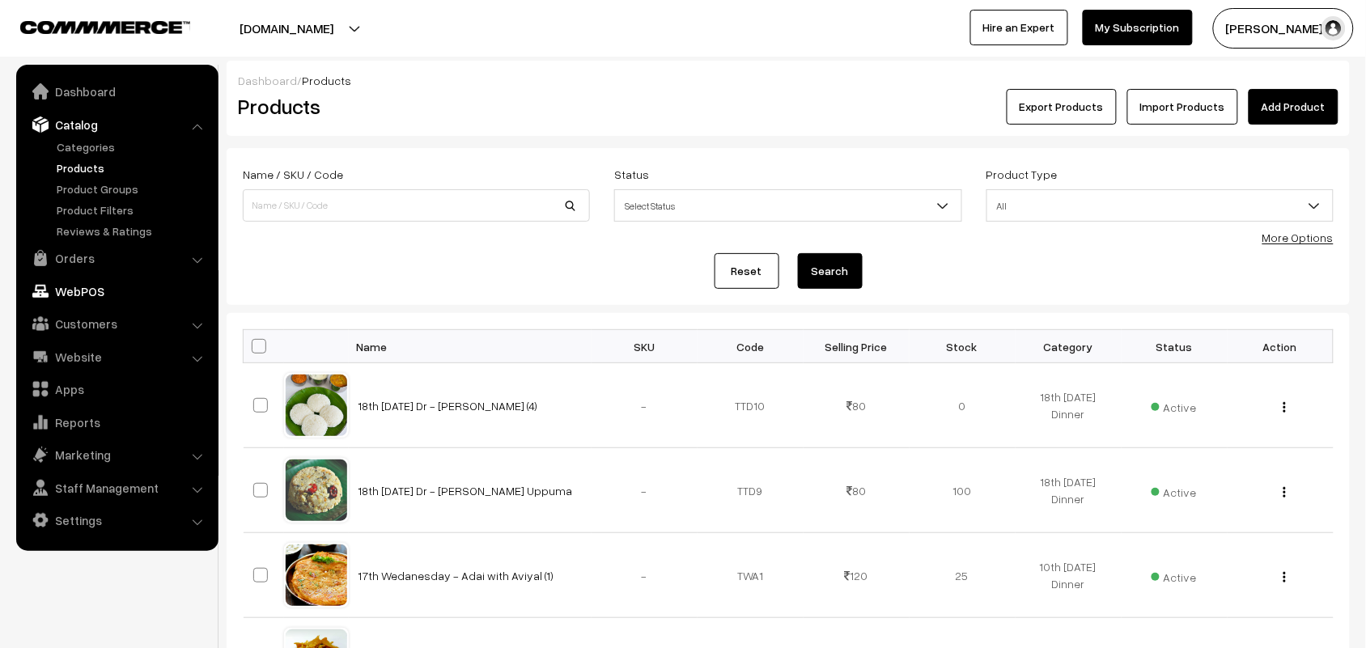
click at [86, 296] on link "WebPOS" at bounding box center [116, 291] width 193 height 29
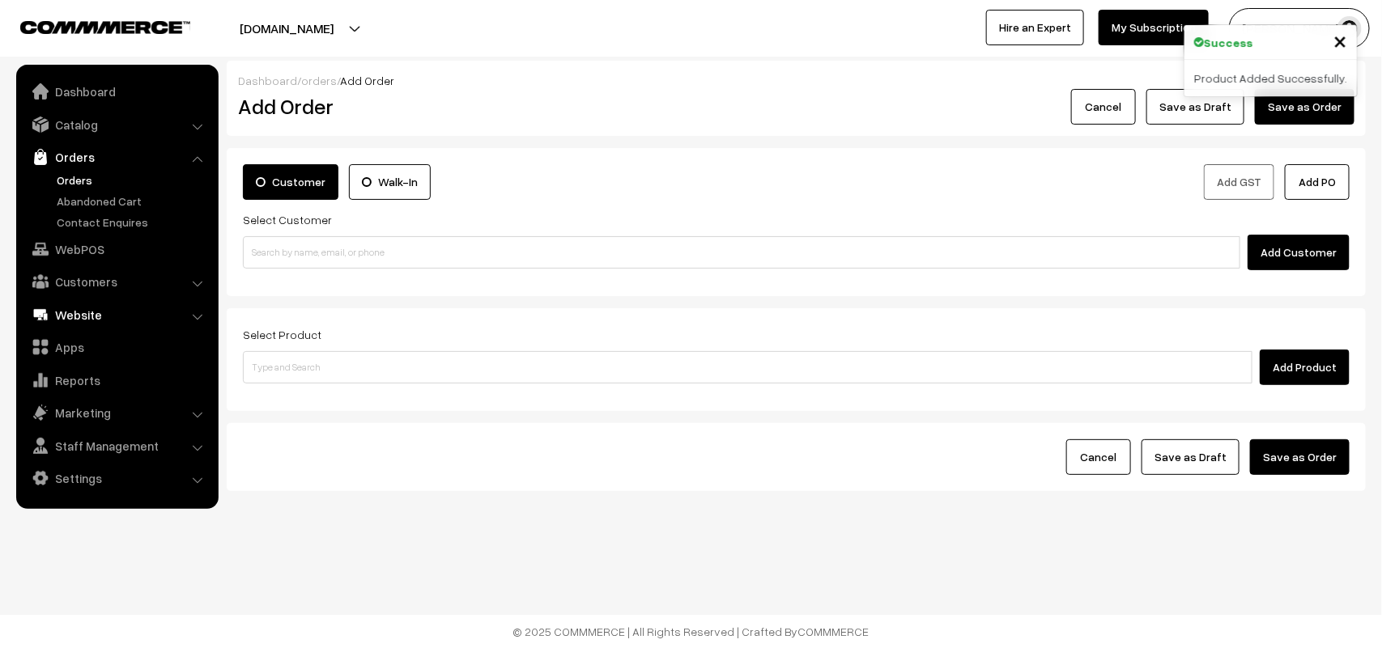
click at [85, 316] on link "Website" at bounding box center [116, 314] width 193 height 29
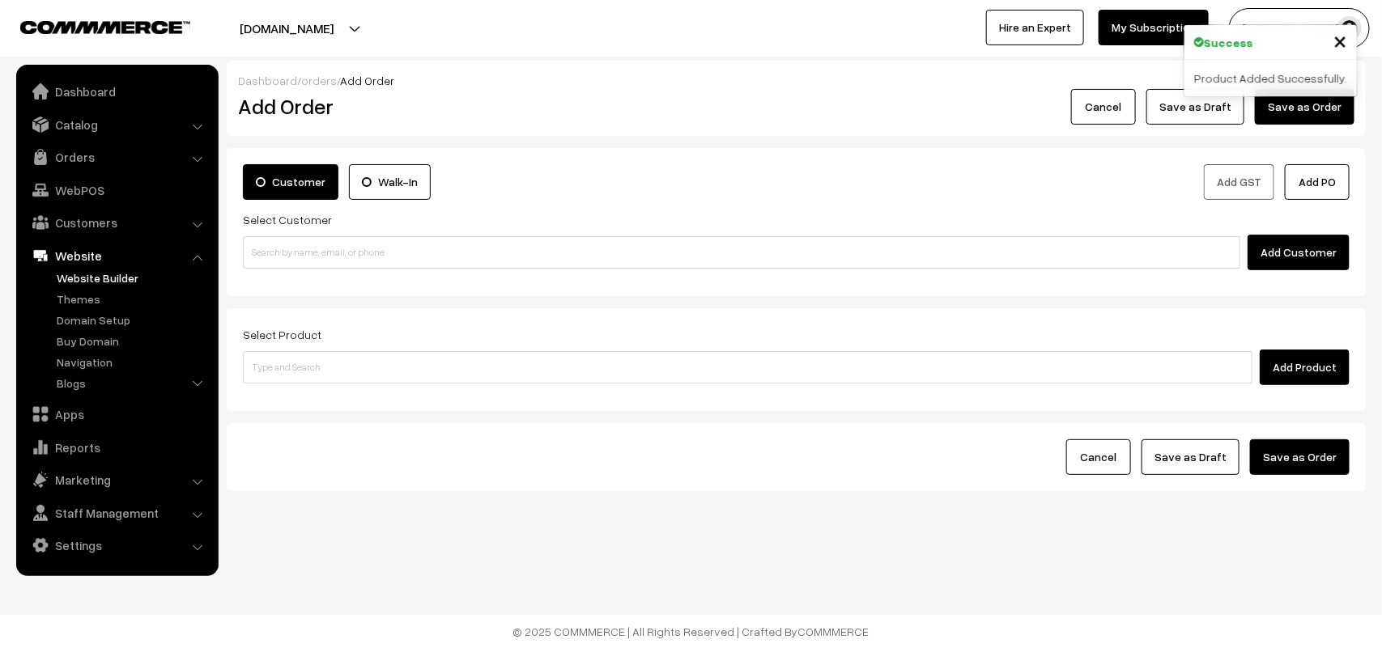
click at [91, 272] on link "Website Builder" at bounding box center [133, 278] width 160 height 17
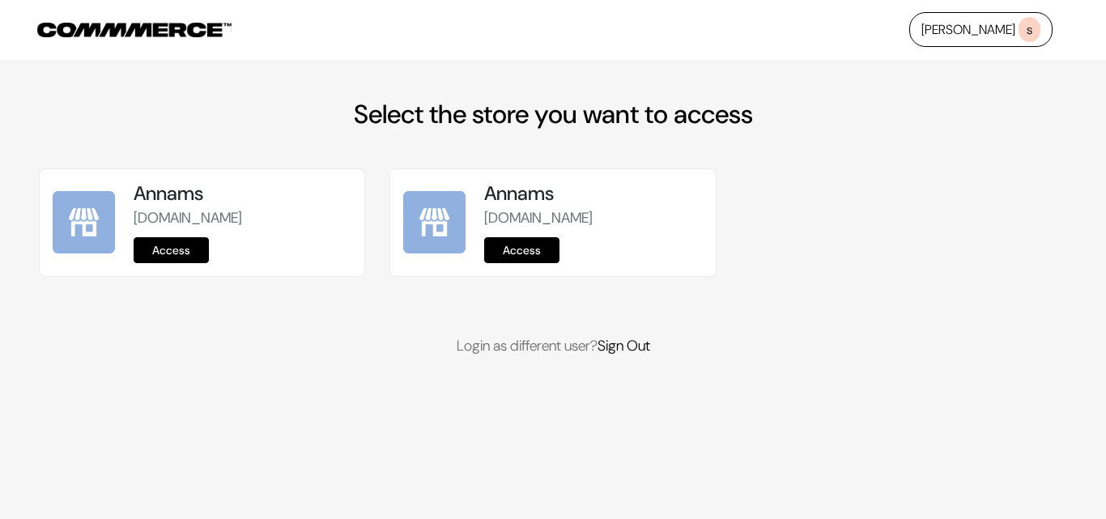
click at [166, 260] on link "Access" at bounding box center [171, 250] width 75 height 26
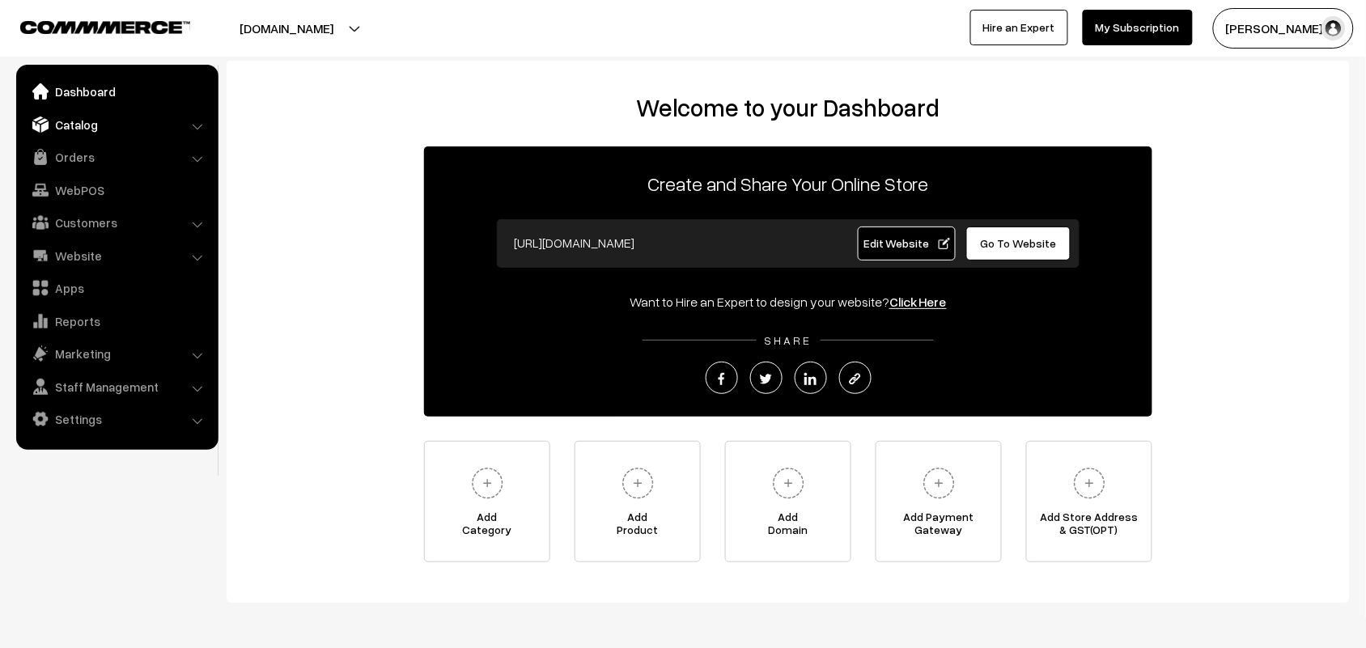
click at [75, 121] on link "Catalog" at bounding box center [116, 124] width 193 height 29
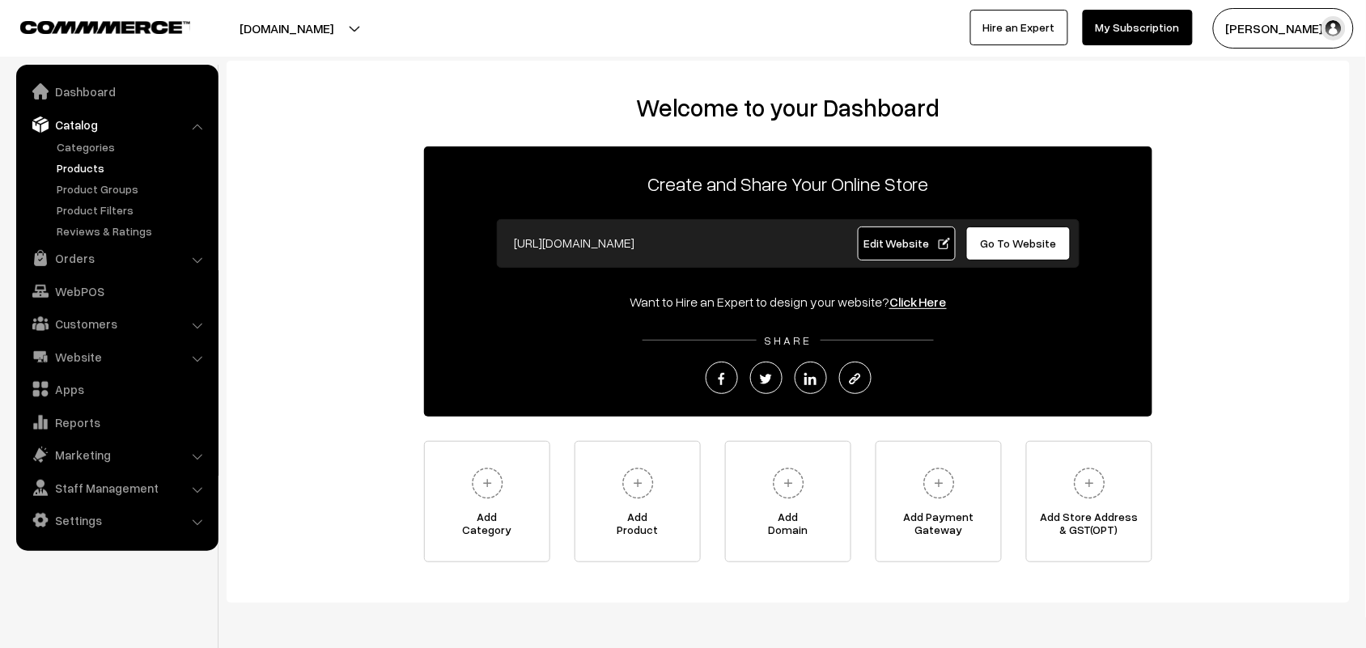
click at [79, 166] on link "Products" at bounding box center [133, 167] width 160 height 17
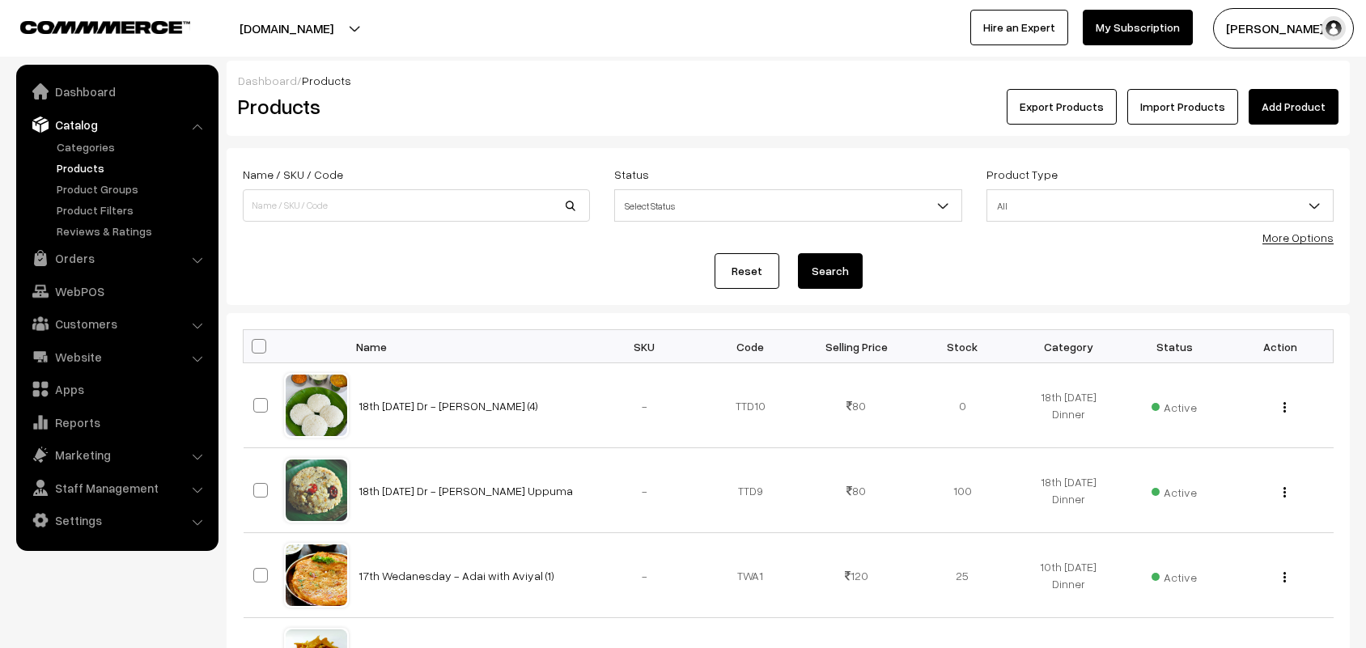
click at [1295, 233] on link "More Options" at bounding box center [1298, 238] width 71 height 14
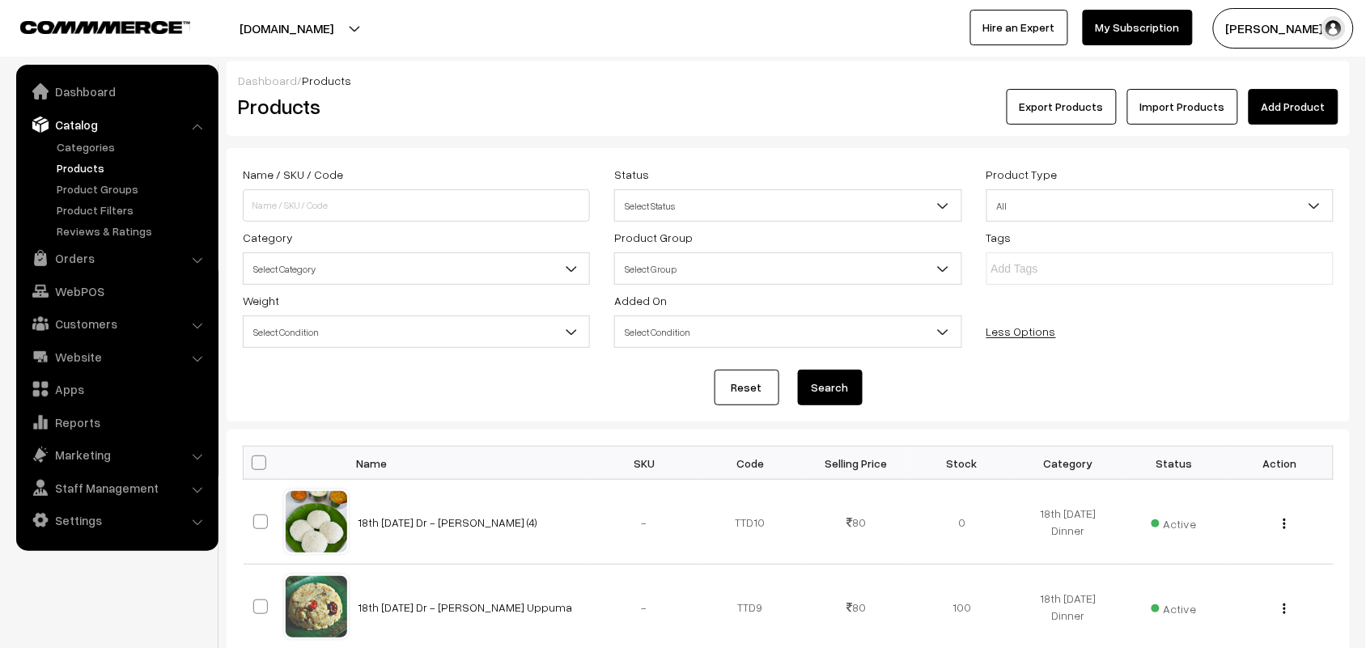
click at [366, 276] on span "Select Category" at bounding box center [417, 269] width 346 height 28
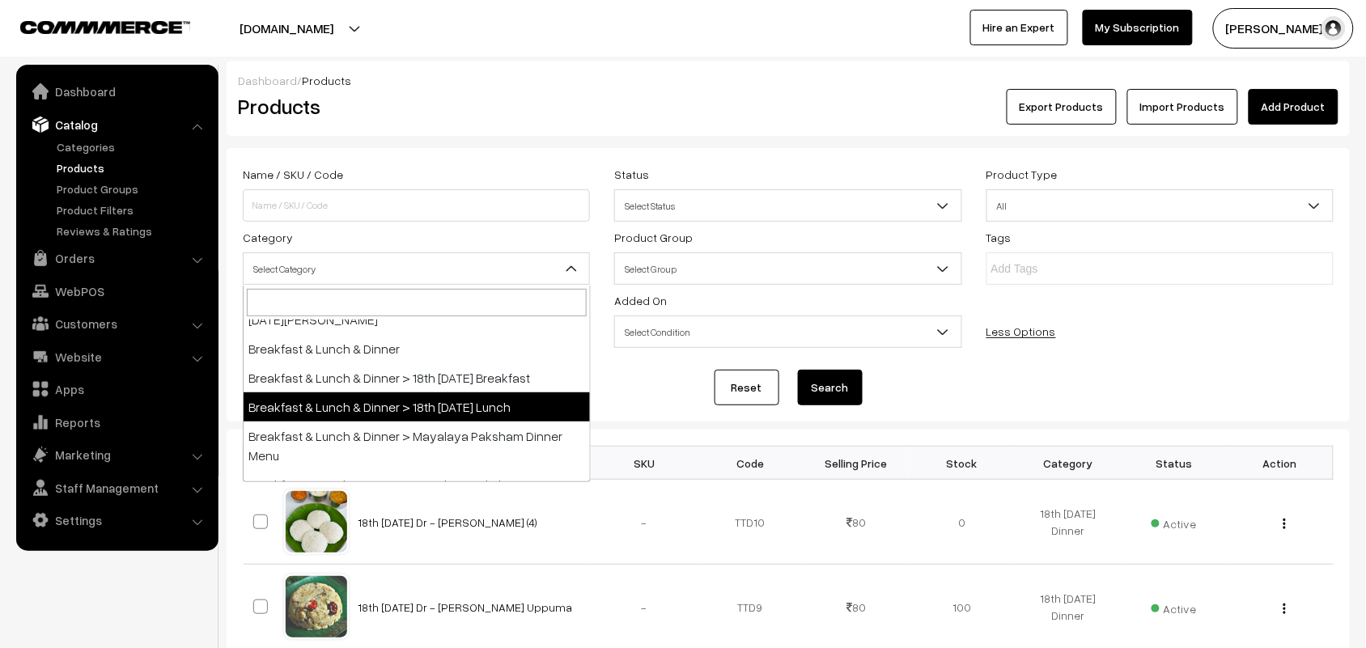
scroll to position [101, 0]
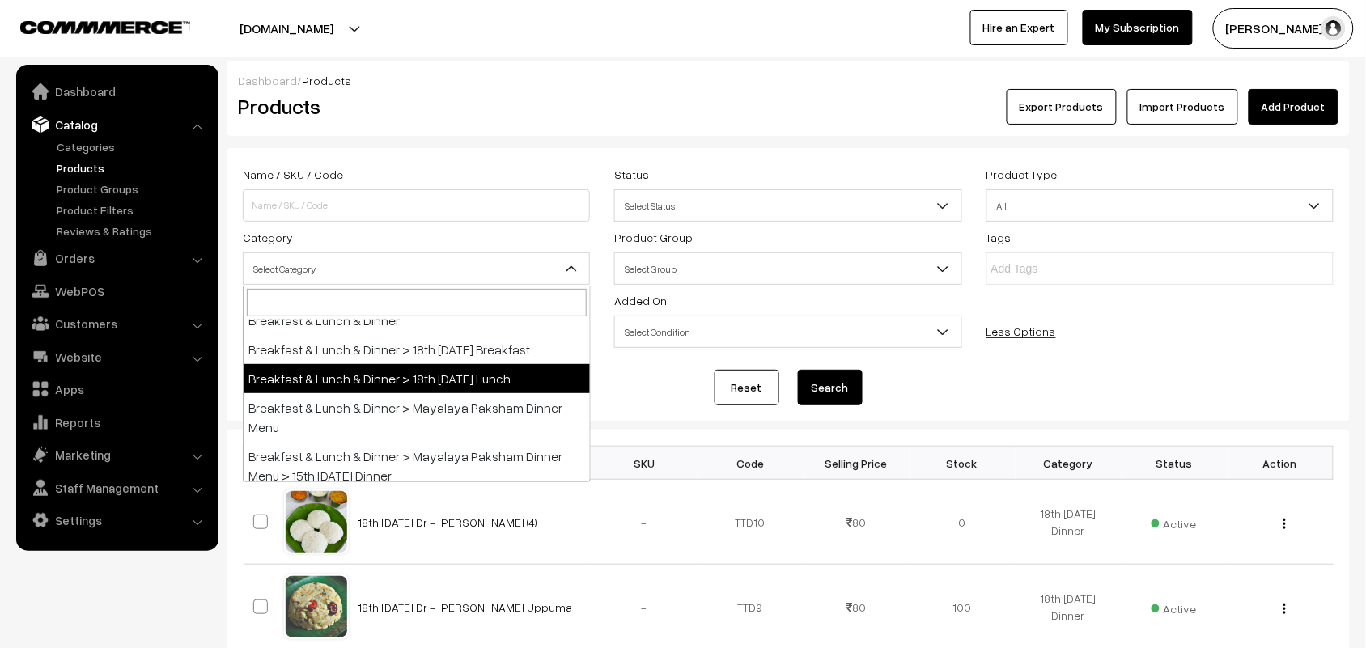
select select "95"
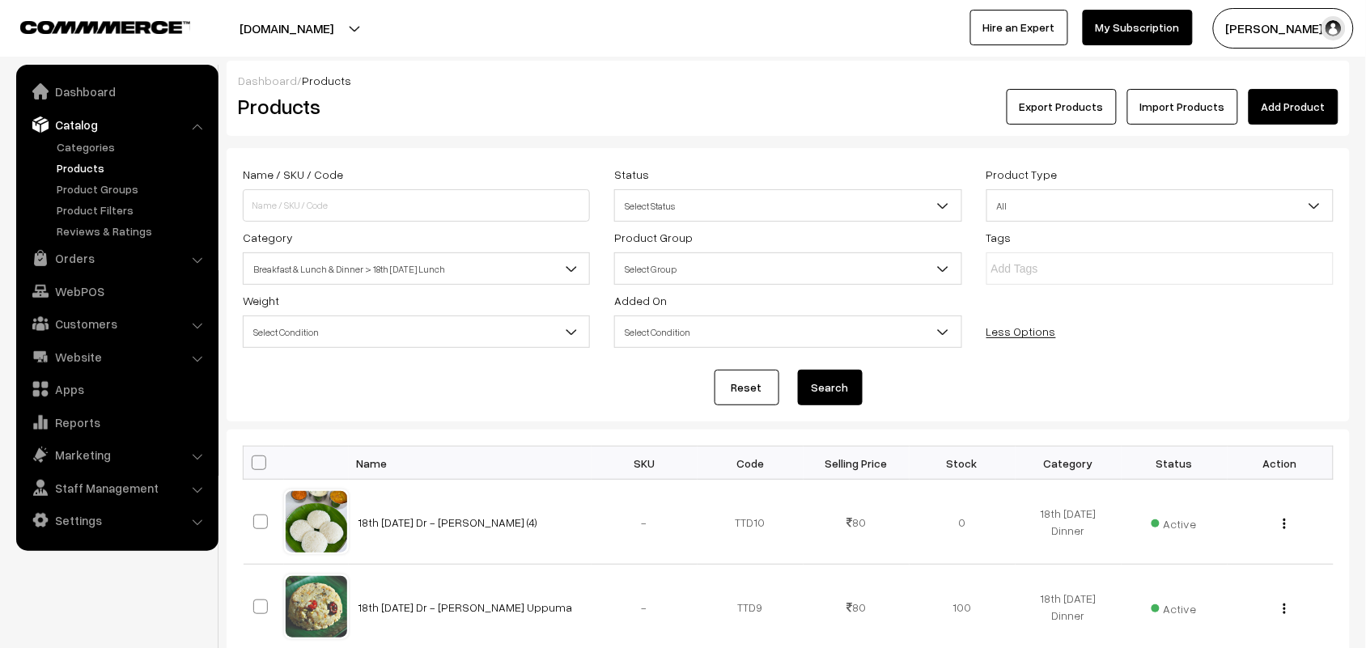
click at [798, 380] on button "Search" at bounding box center [830, 388] width 65 height 36
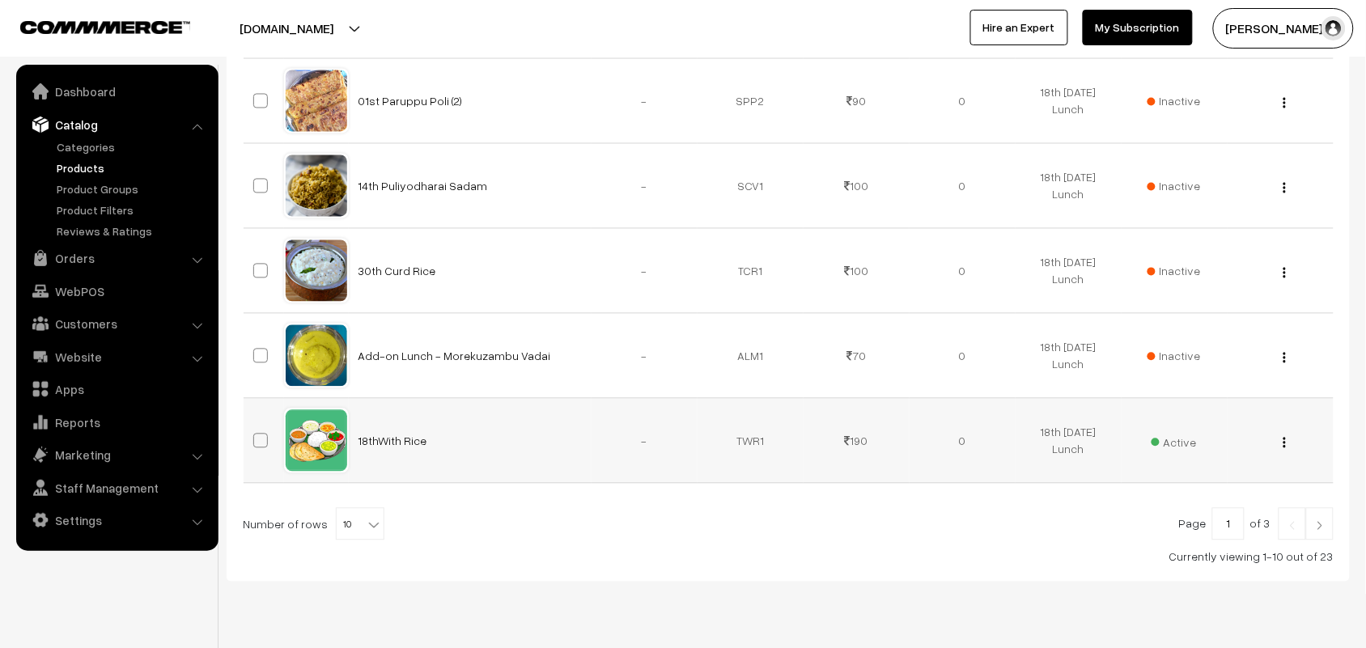
scroll to position [787, 0]
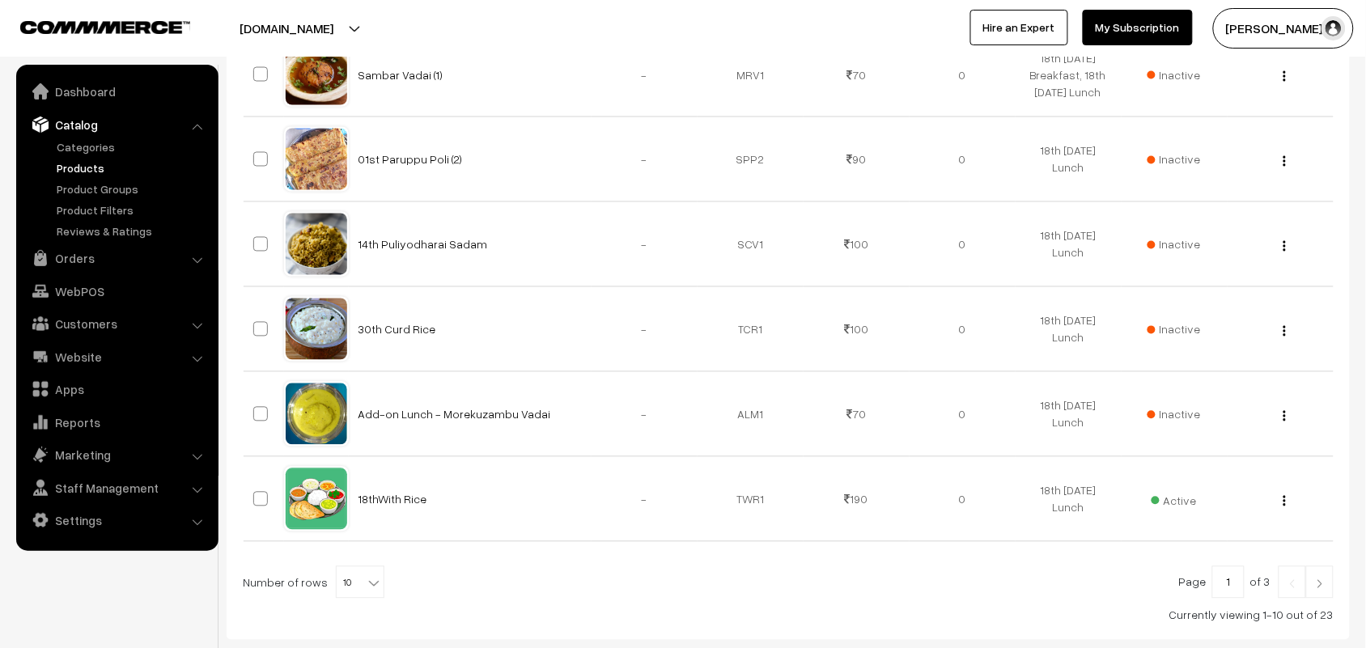
click at [350, 585] on span "10" at bounding box center [360, 583] width 47 height 32
select select "100"
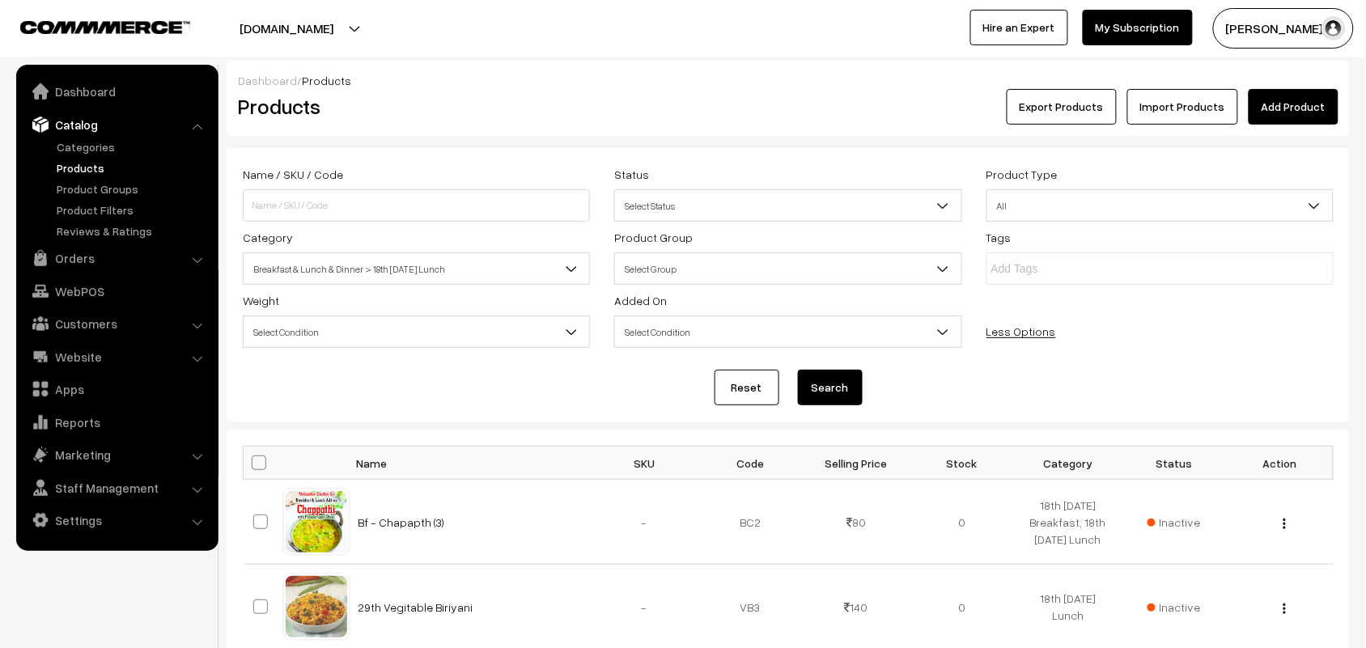
click at [267, 471] on th at bounding box center [264, 463] width 40 height 33
click at [261, 470] on span at bounding box center [259, 463] width 15 height 15
click at [254, 468] on input "checkbox" at bounding box center [249, 462] width 11 height 11
checkbox input "true"
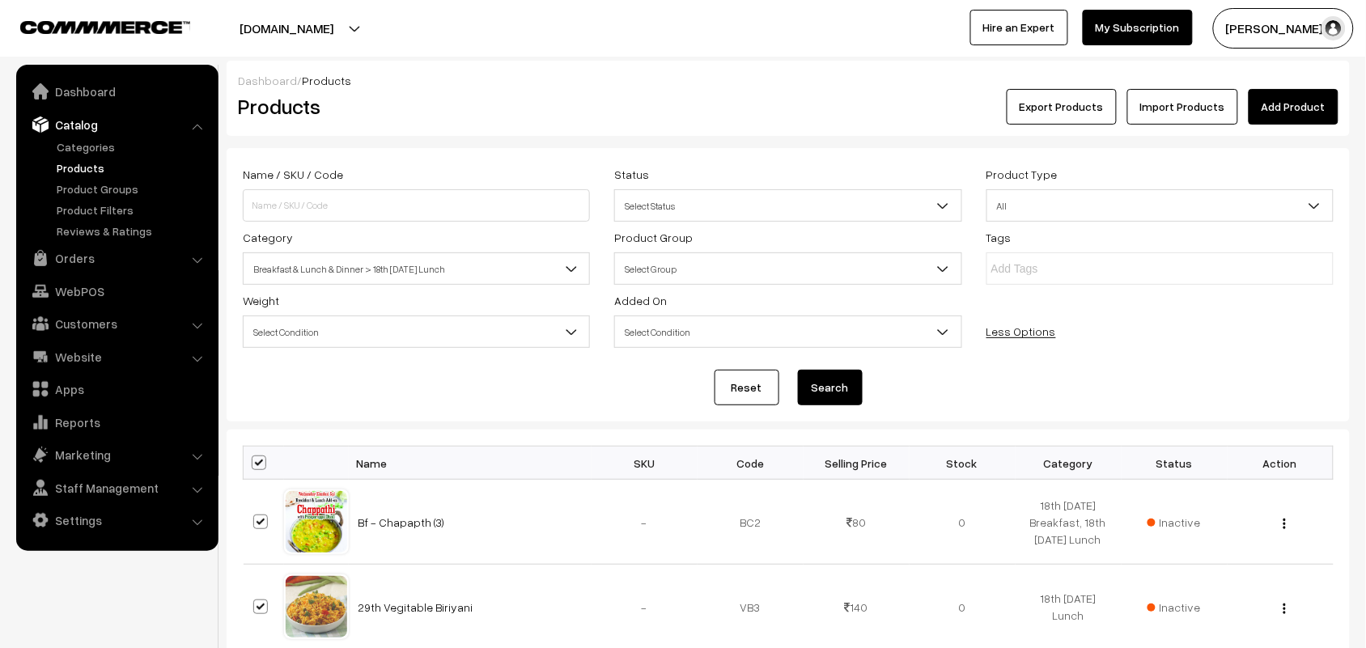
checkbox input "true"
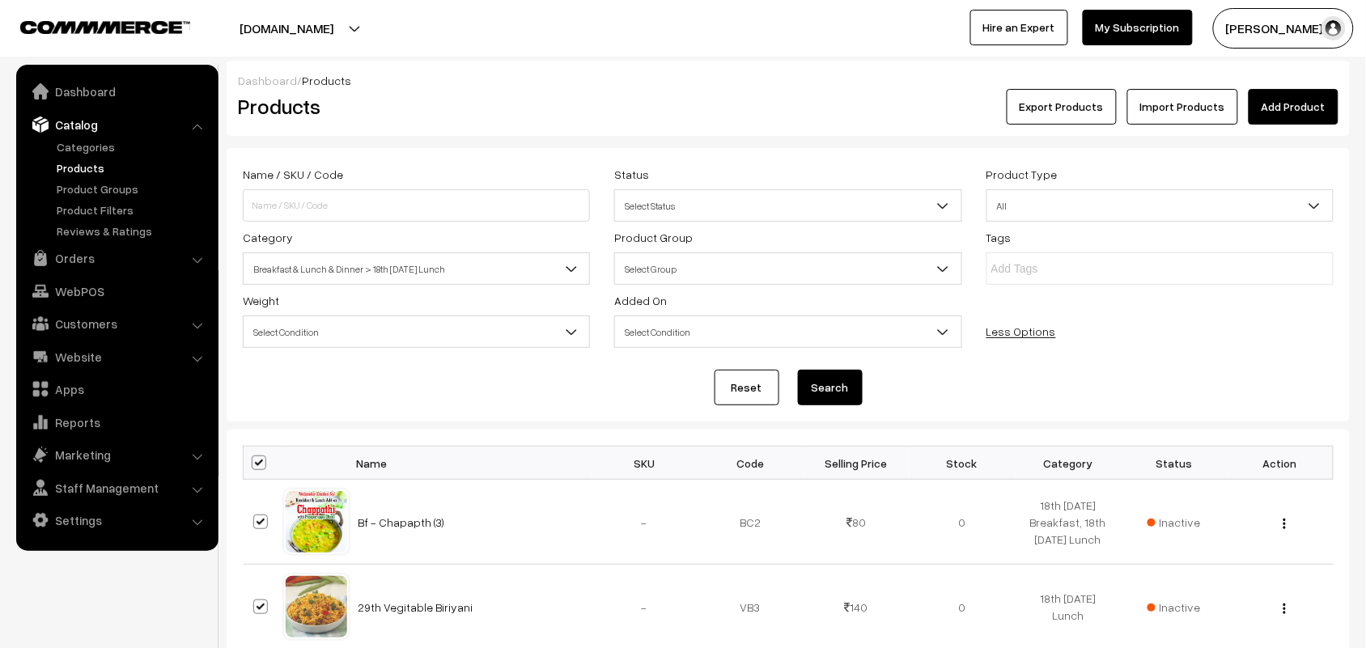
checkbox input "true"
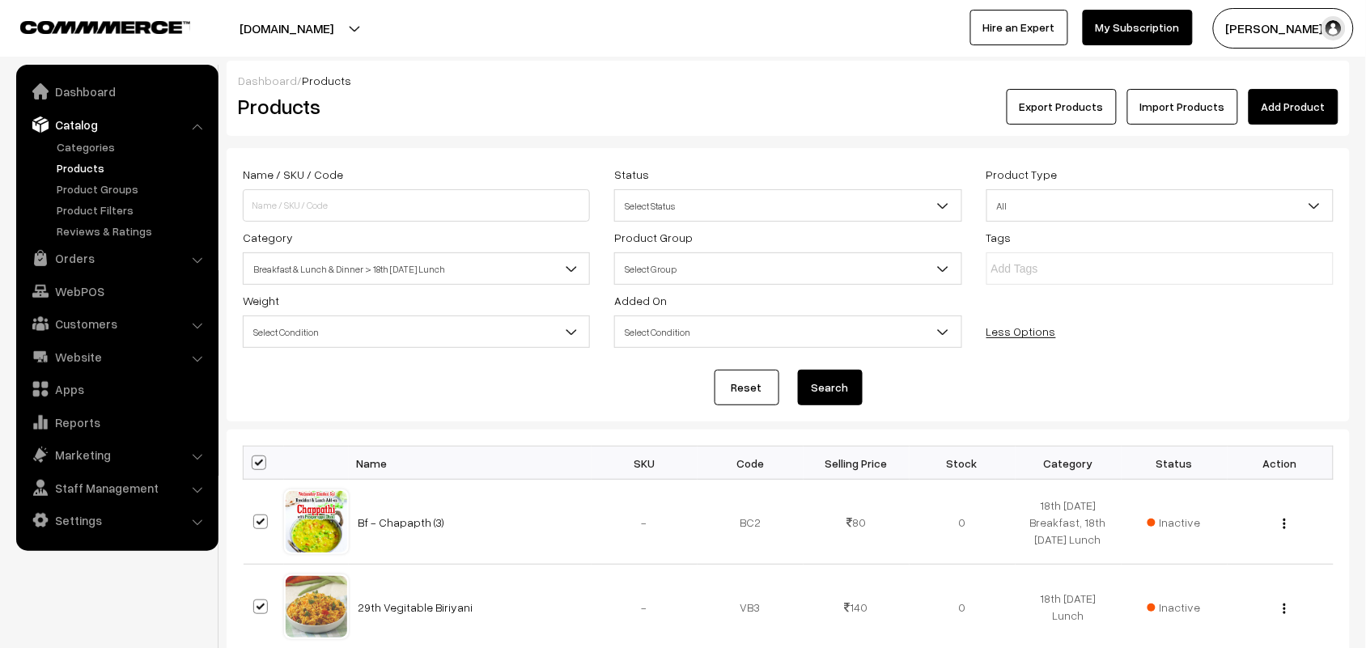
checkbox input "true"
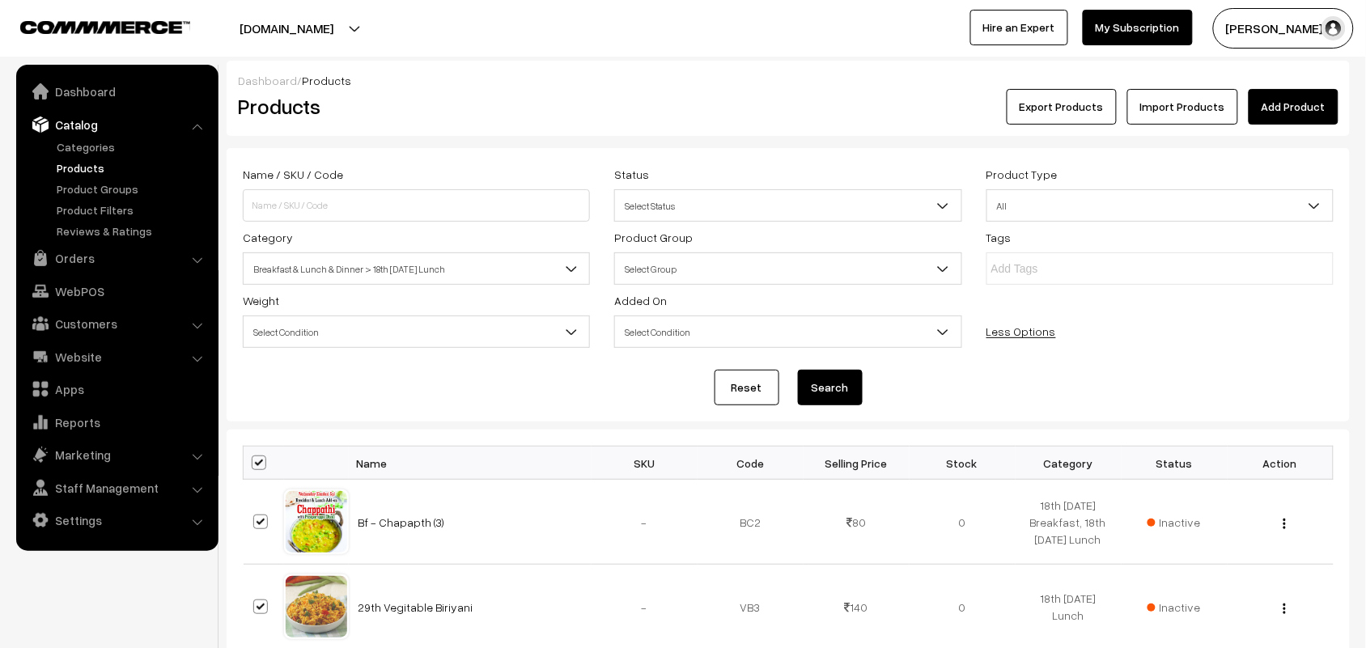
checkbox input "true"
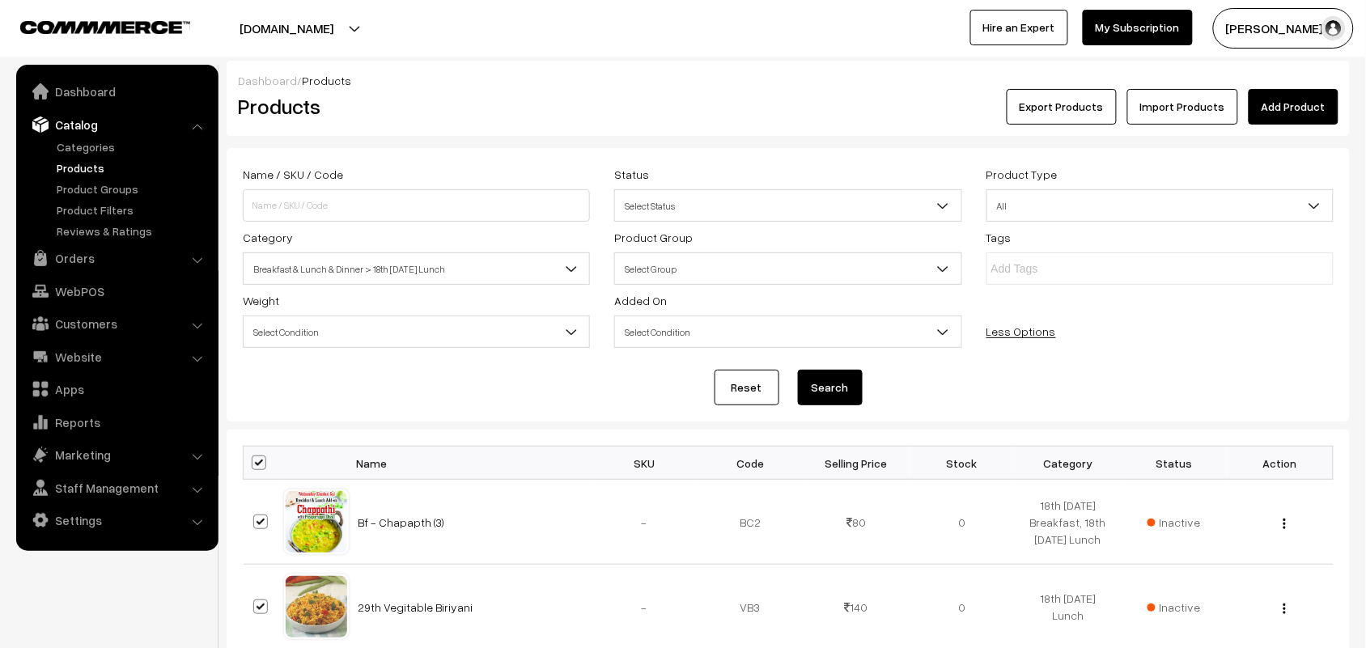
checkbox input "true"
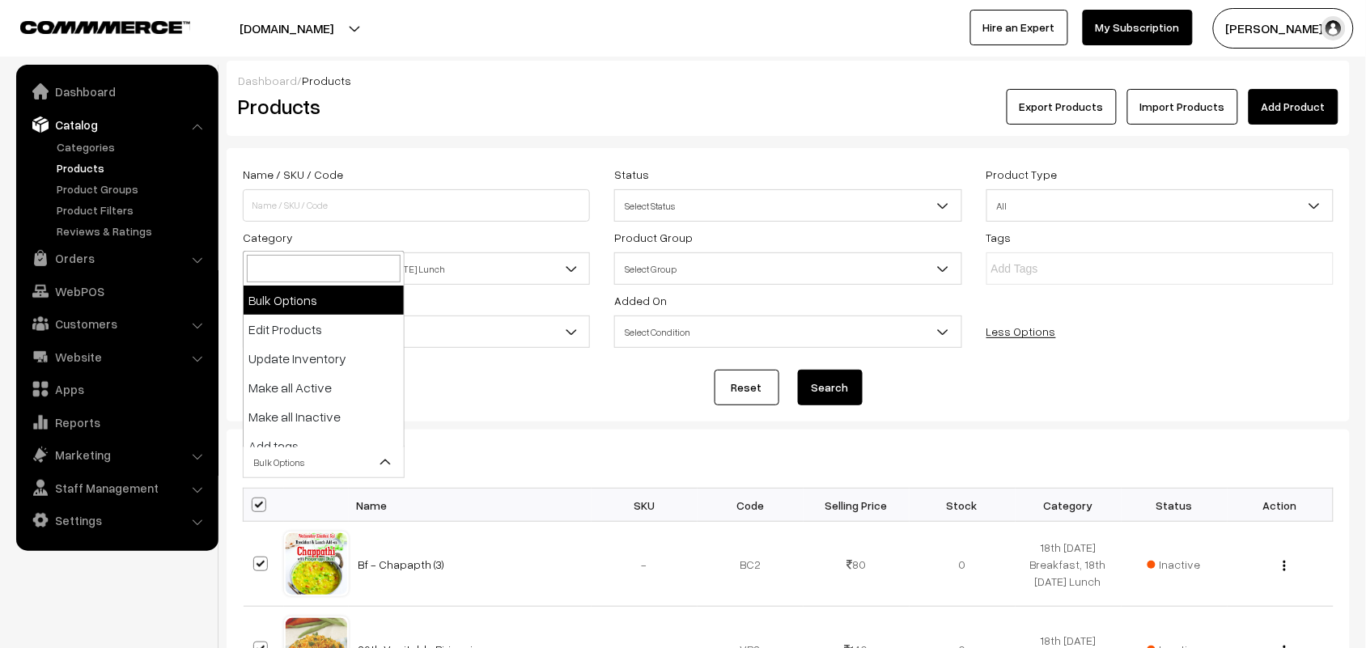
click at [273, 458] on span "Bulk Options" at bounding box center [324, 462] width 160 height 28
select select "editProduct"
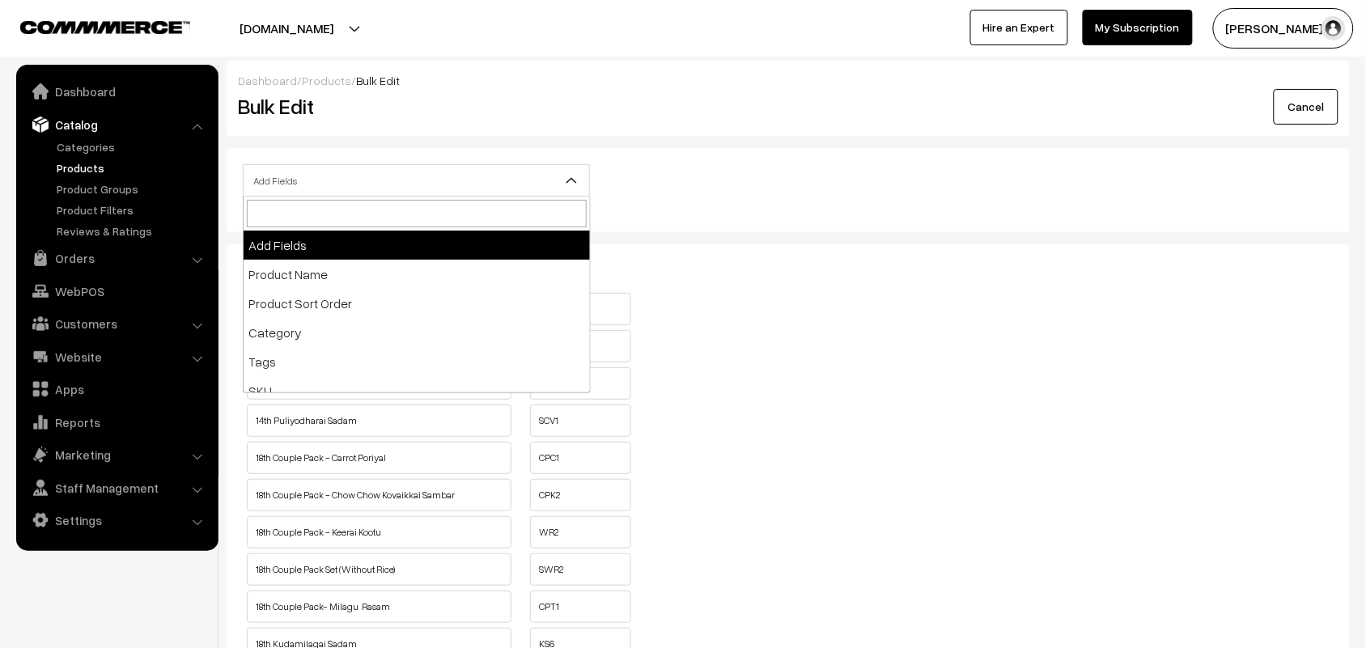
click at [373, 186] on span "Add Fields" at bounding box center [417, 181] width 346 height 28
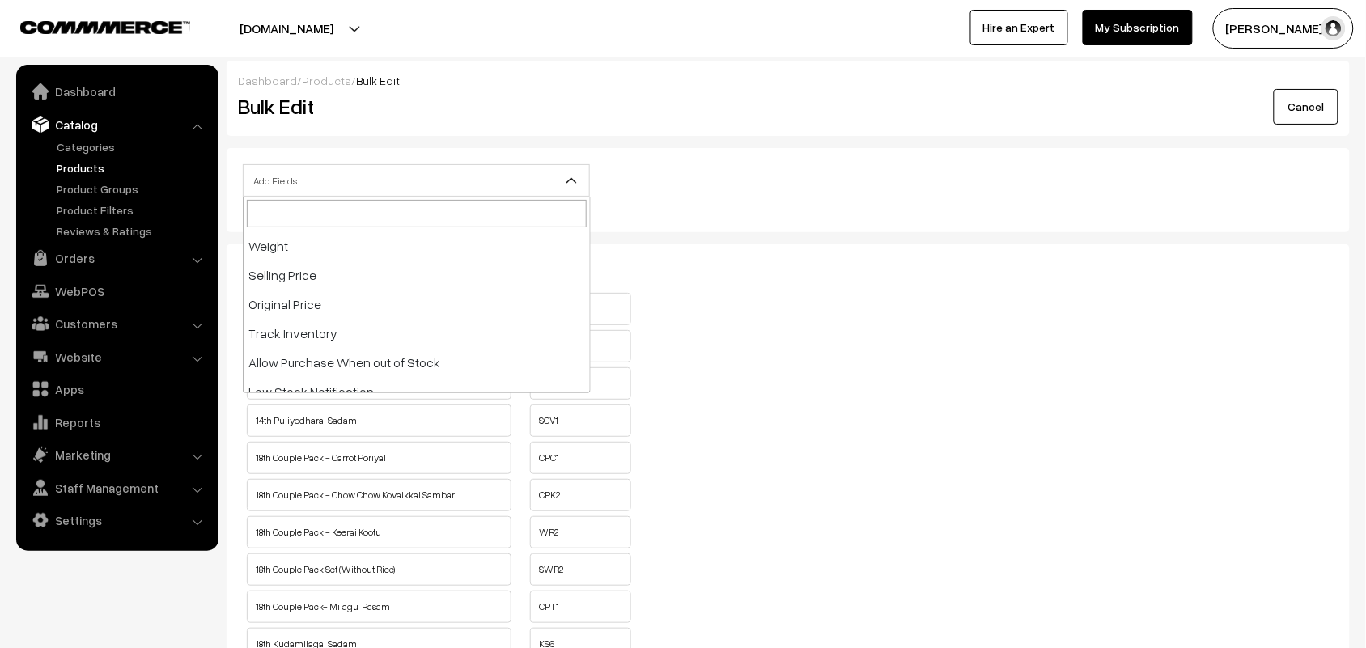
scroll to position [159, 0]
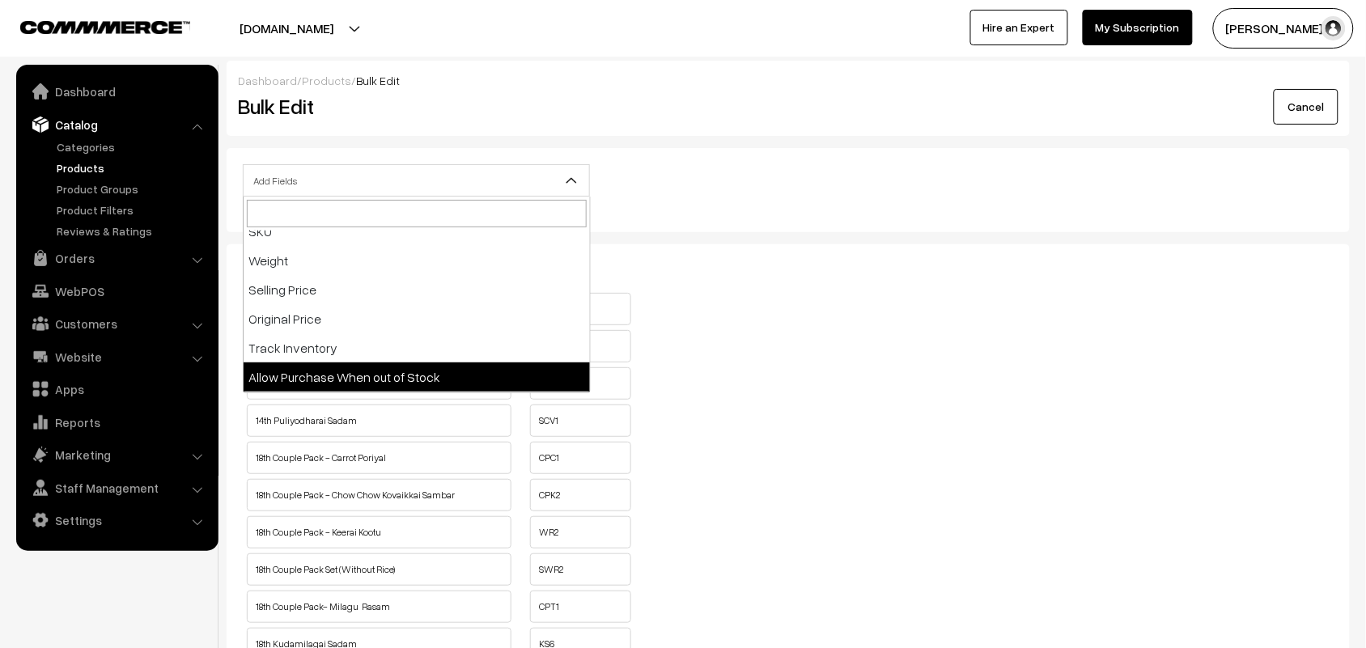
drag, startPoint x: 427, startPoint y: 384, endPoint x: 549, endPoint y: 399, distance: 123.1
select select "allow-purchase"
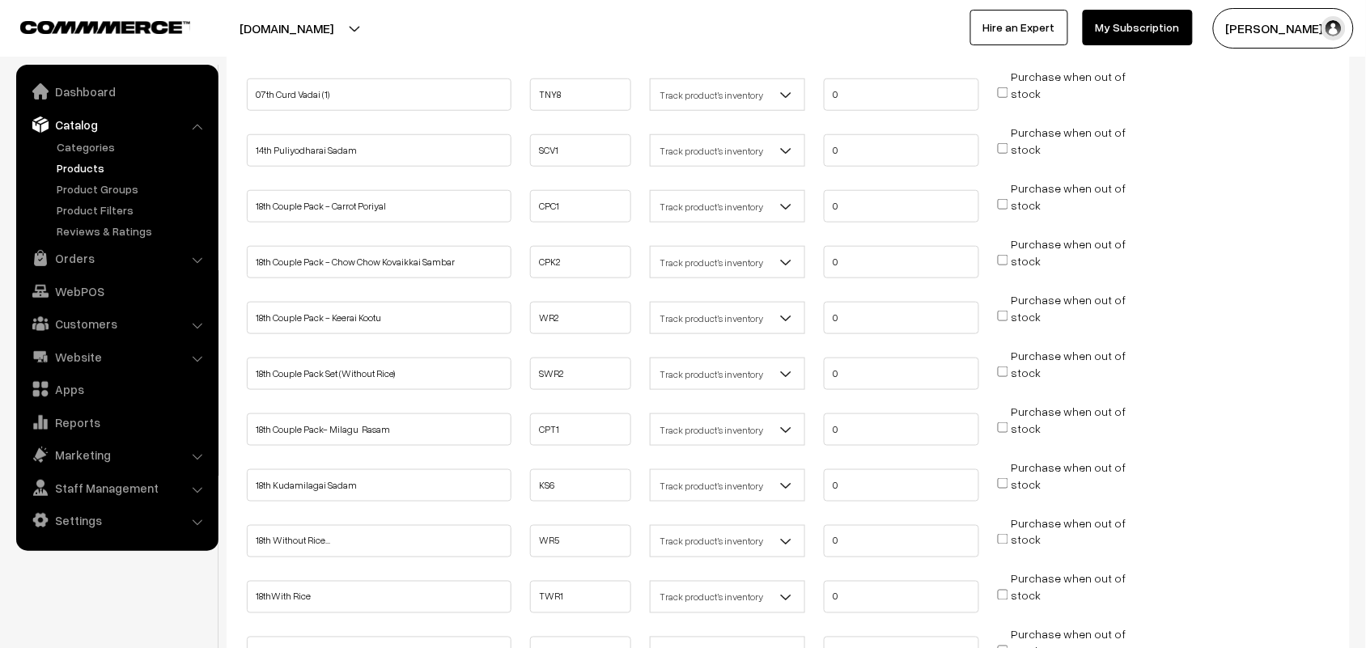
scroll to position [405, 0]
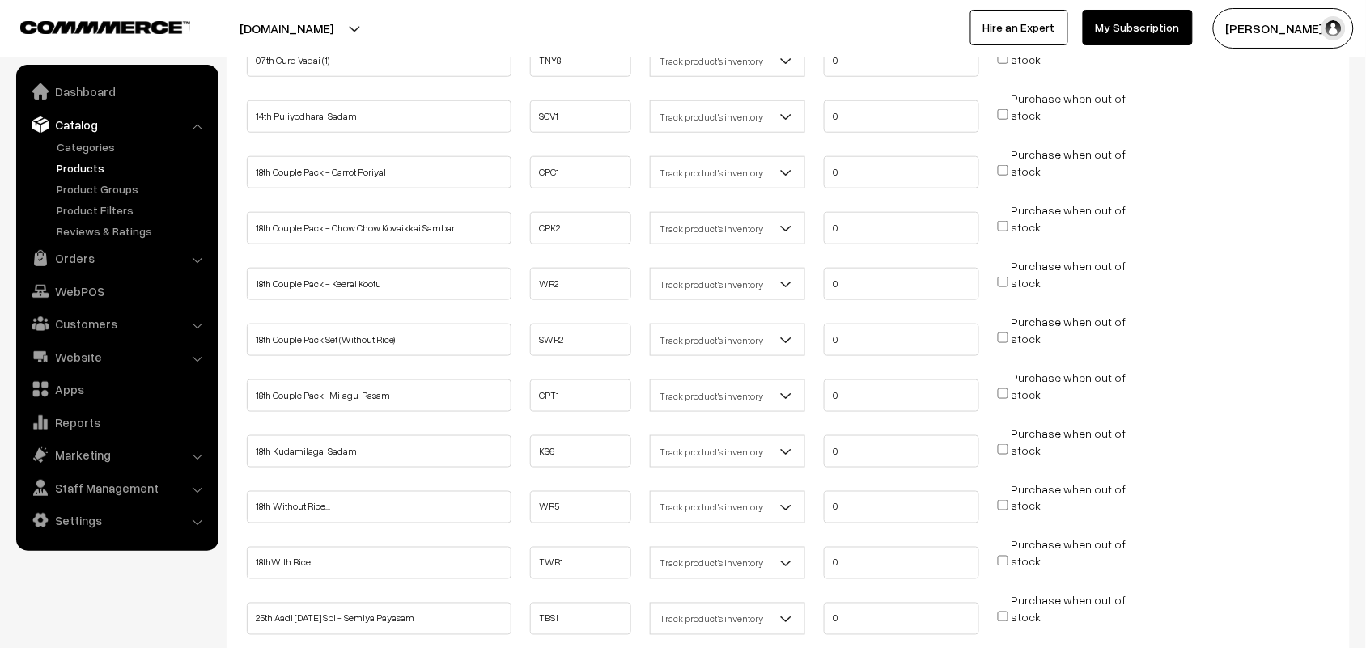
click at [1004, 167] on input "Purchase when out of stock" at bounding box center [1003, 170] width 11 height 11
checkbox input "true"
click at [1005, 223] on input "Purchase when out of stock" at bounding box center [1003, 226] width 11 height 11
checkbox input "true"
click at [1004, 277] on input "Purchase when out of stock" at bounding box center [1003, 282] width 11 height 11
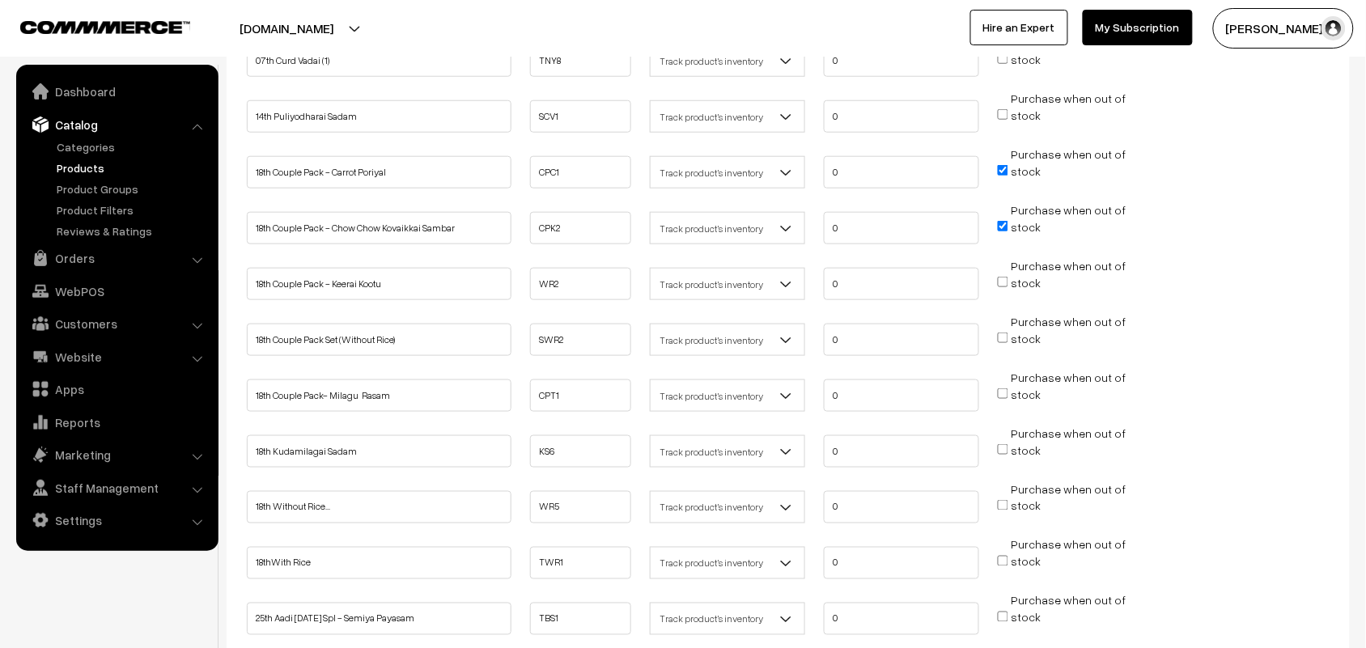
checkbox input "true"
click at [1001, 333] on input "Purchase when out of stock" at bounding box center [1003, 338] width 11 height 11
checkbox input "true"
click at [1004, 388] on input "Purchase when out of stock" at bounding box center [1003, 393] width 11 height 11
checkbox input "true"
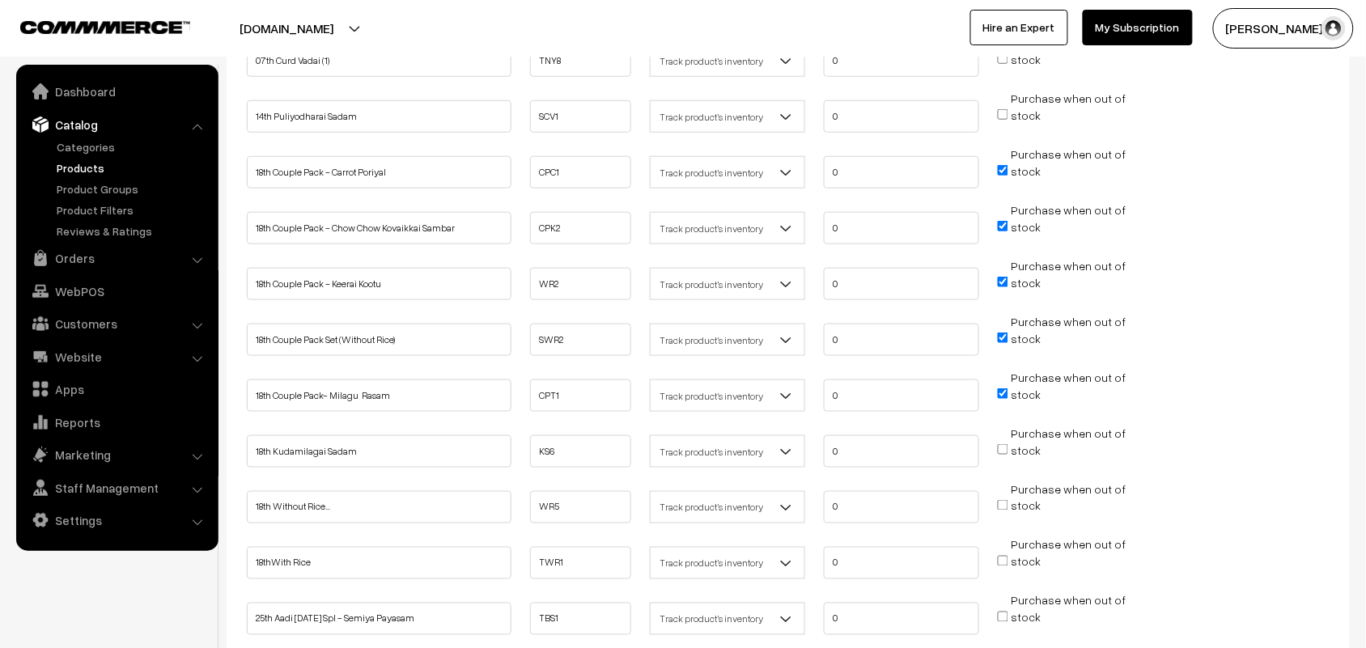
click at [1002, 446] on input "Purchase when out of stock" at bounding box center [1003, 449] width 11 height 11
checkbox input "true"
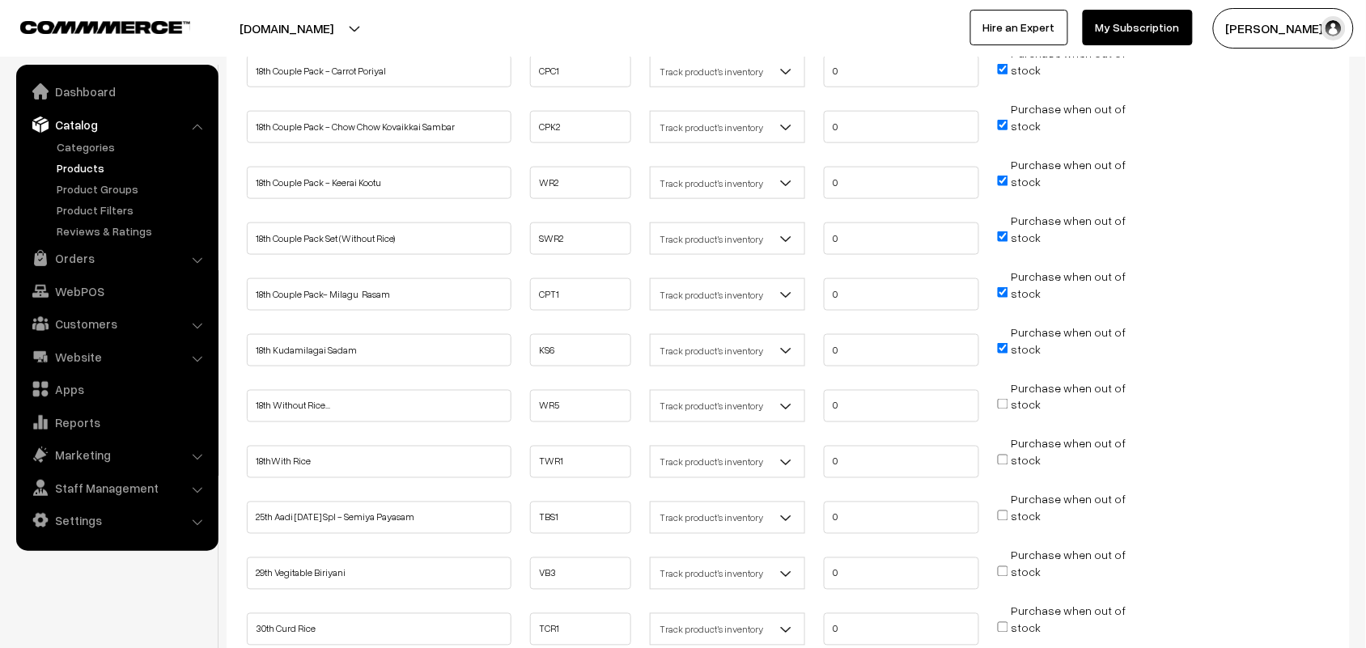
click at [1005, 399] on input "Purchase when out of stock" at bounding box center [1003, 404] width 11 height 11
checkbox input "true"
drag, startPoint x: 1008, startPoint y: 447, endPoint x: 452, endPoint y: 325, distance: 569.1
click at [1006, 455] on input "Purchase when out of stock" at bounding box center [1003, 460] width 11 height 11
checkbox input "true"
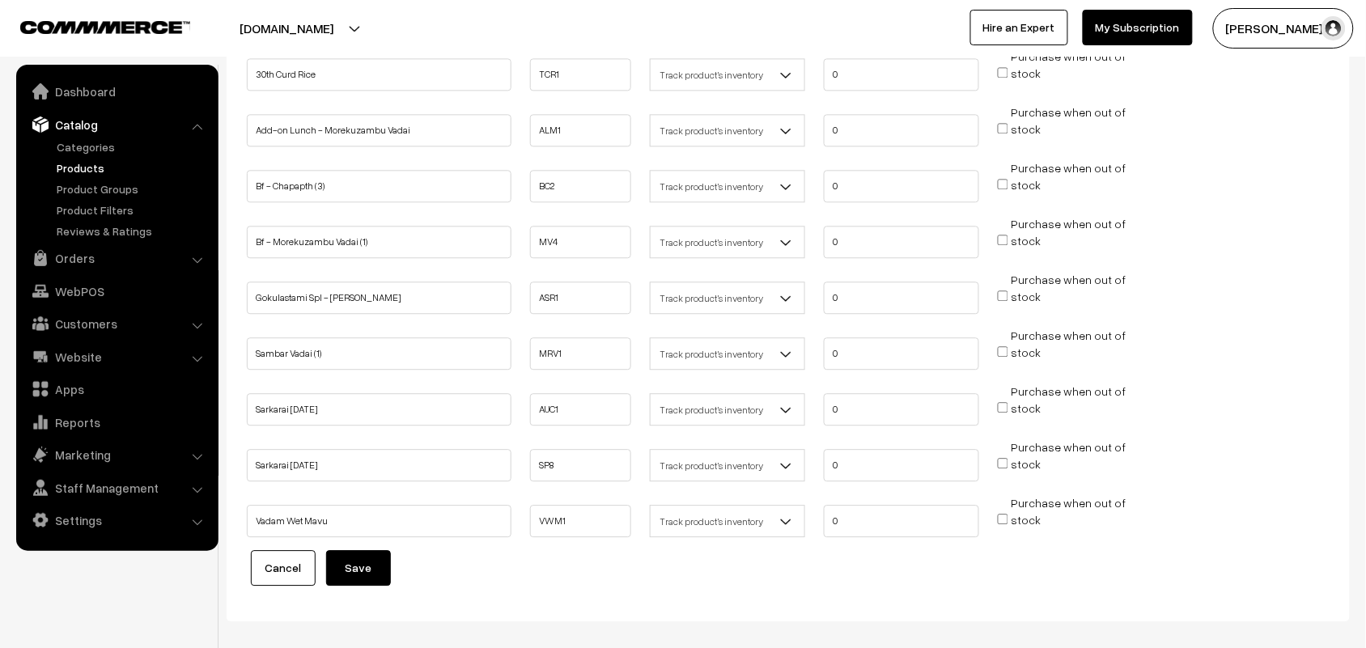
scroll to position [1113, 0]
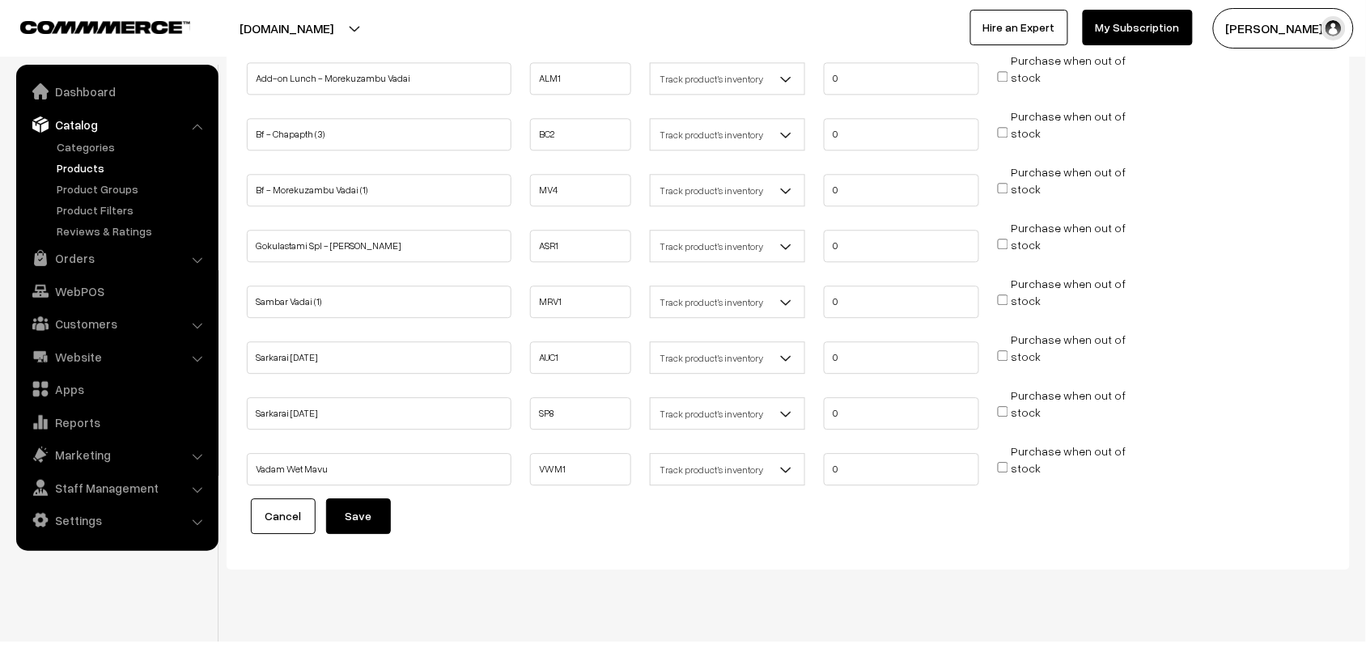
click at [370, 502] on button "Save" at bounding box center [358, 517] width 65 height 36
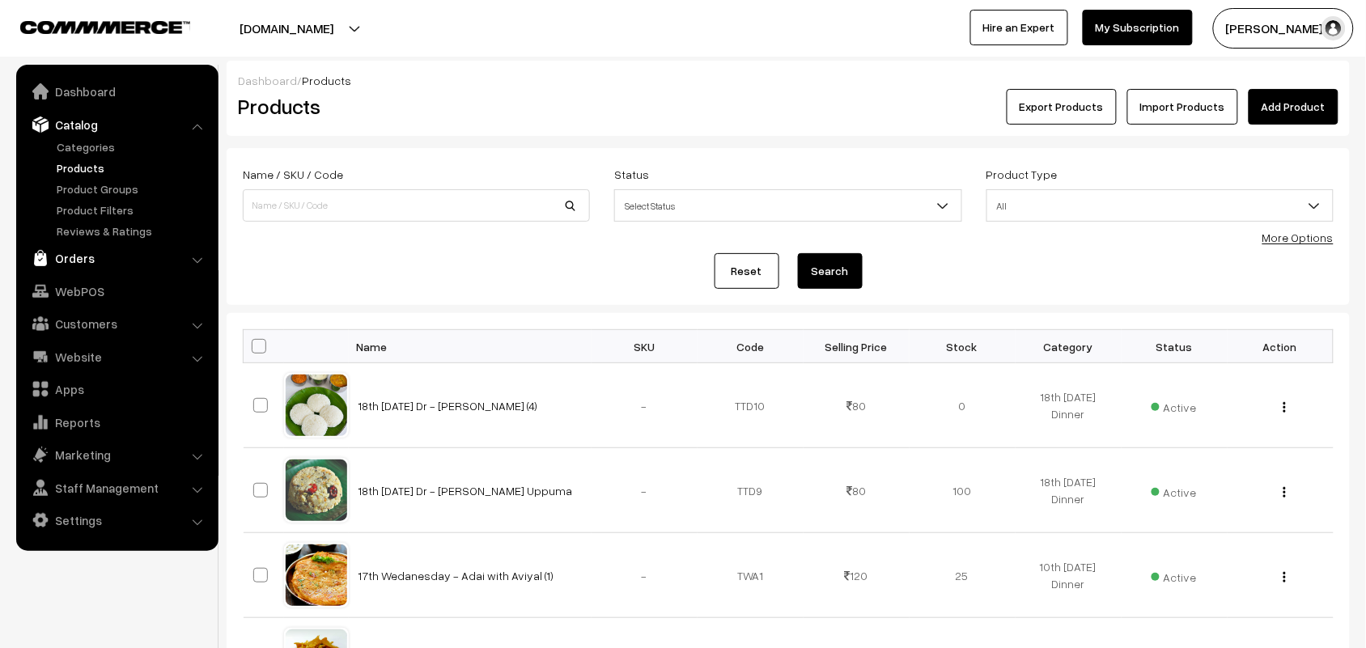
click at [74, 255] on link "Orders" at bounding box center [116, 258] width 193 height 29
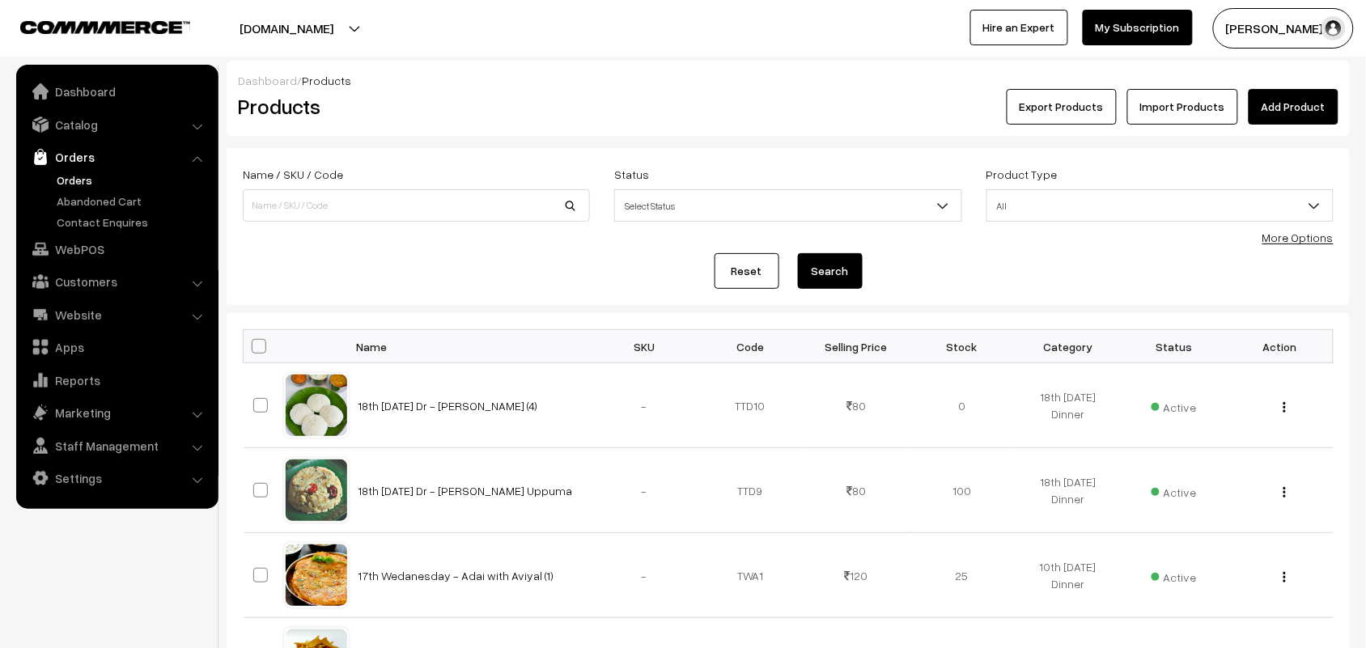
click at [86, 175] on link "Orders" at bounding box center [133, 180] width 160 height 17
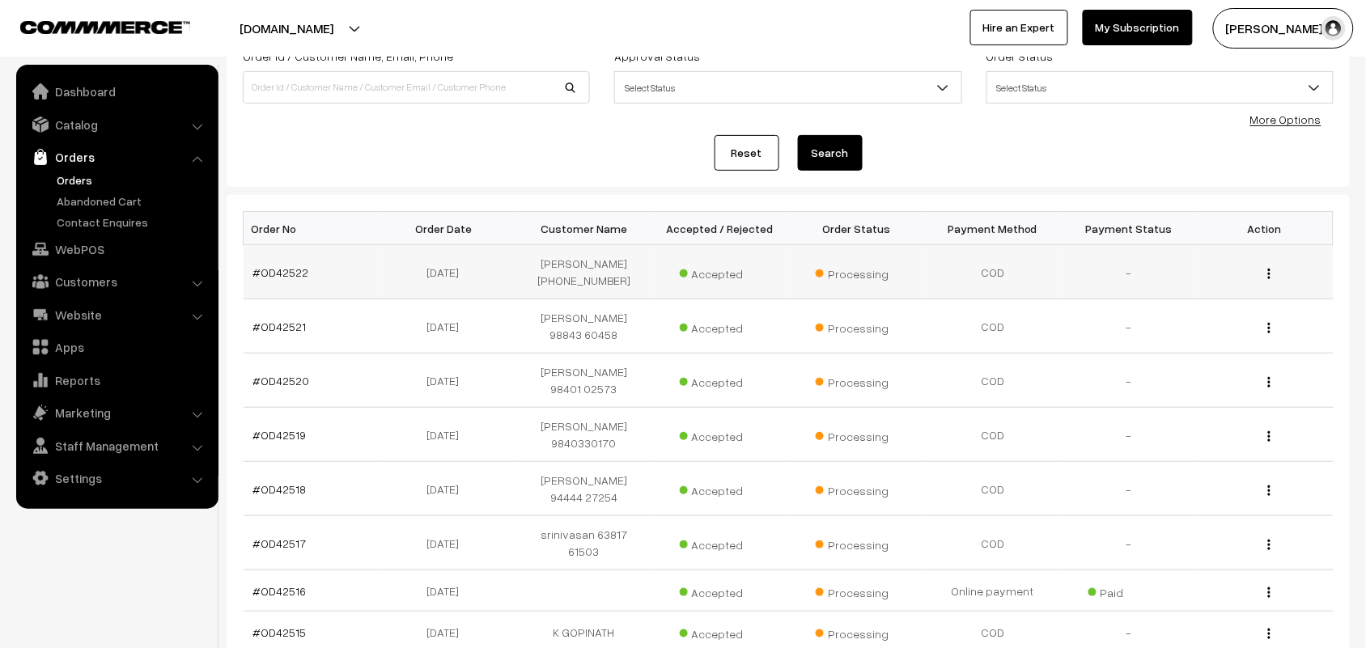
scroll to position [304, 0]
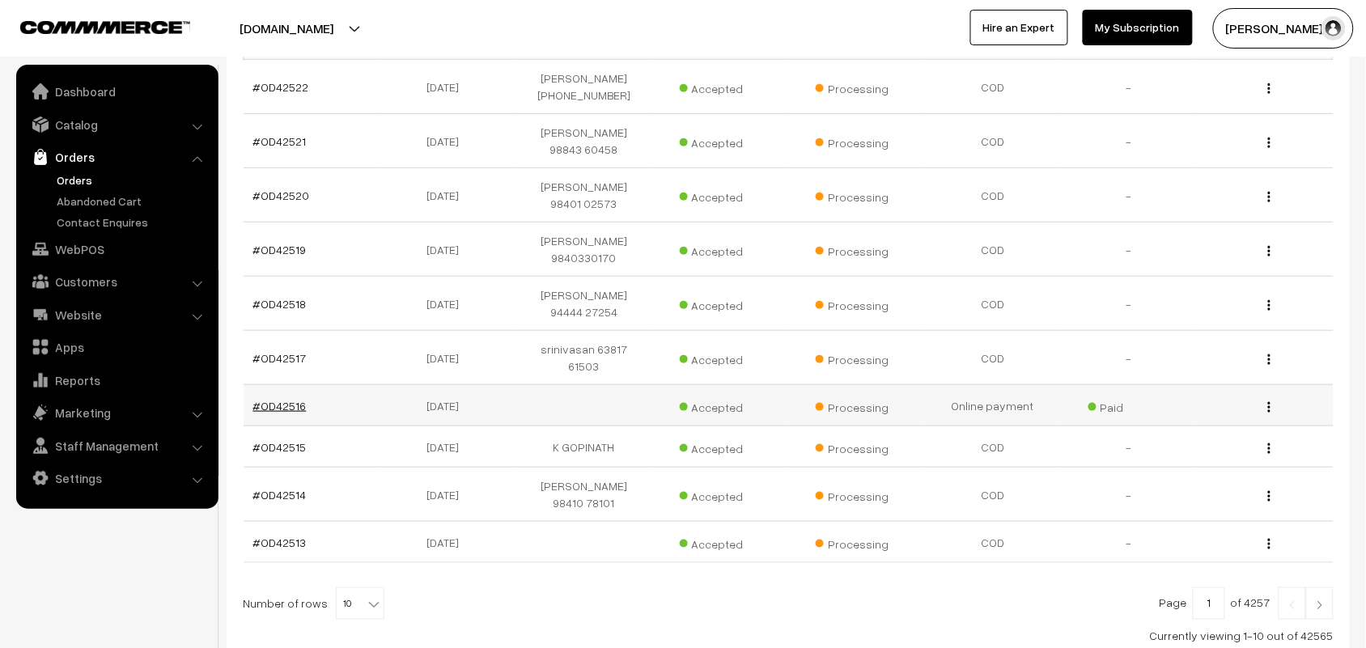
click at [289, 399] on link "#OD42516" at bounding box center [279, 406] width 53 height 14
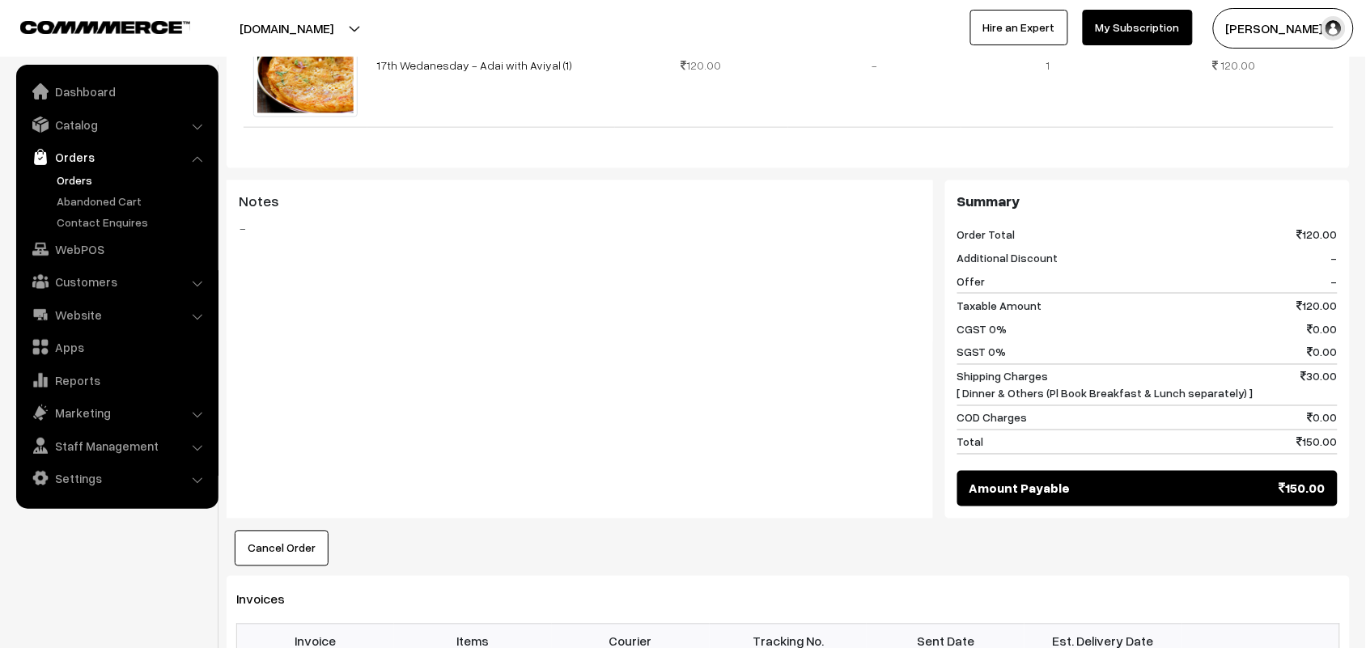
scroll to position [506, 0]
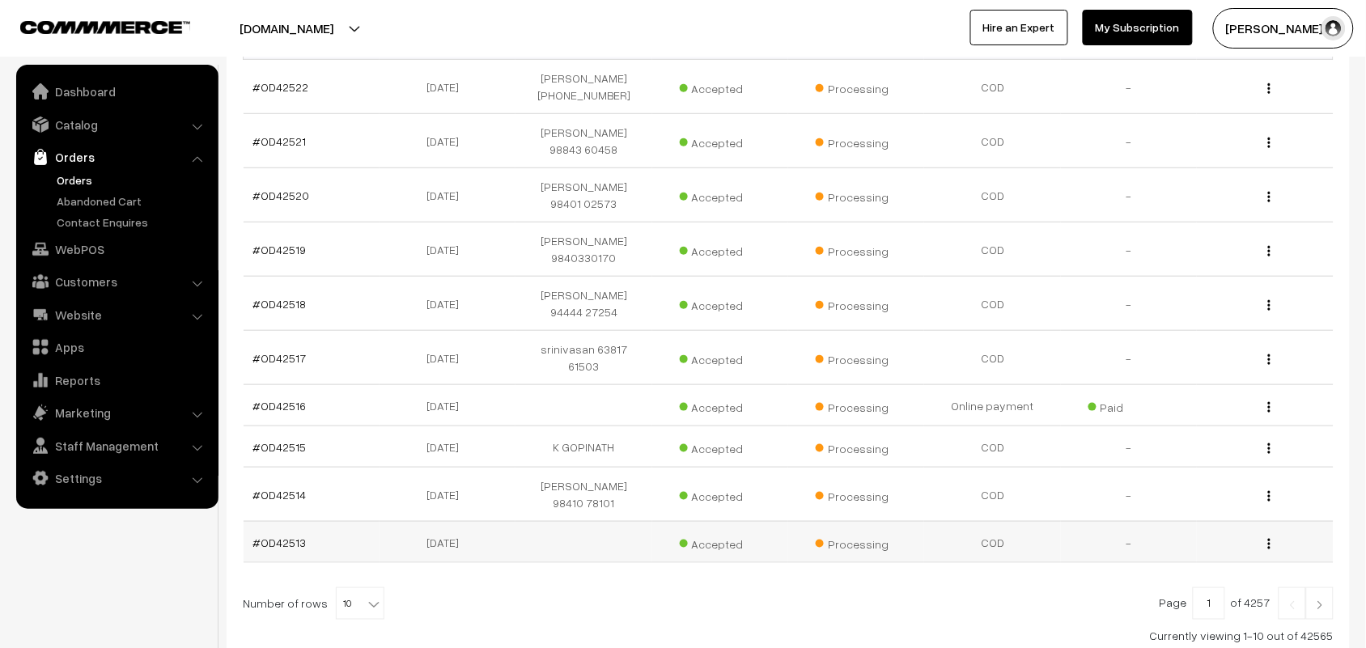
scroll to position [413, 0]
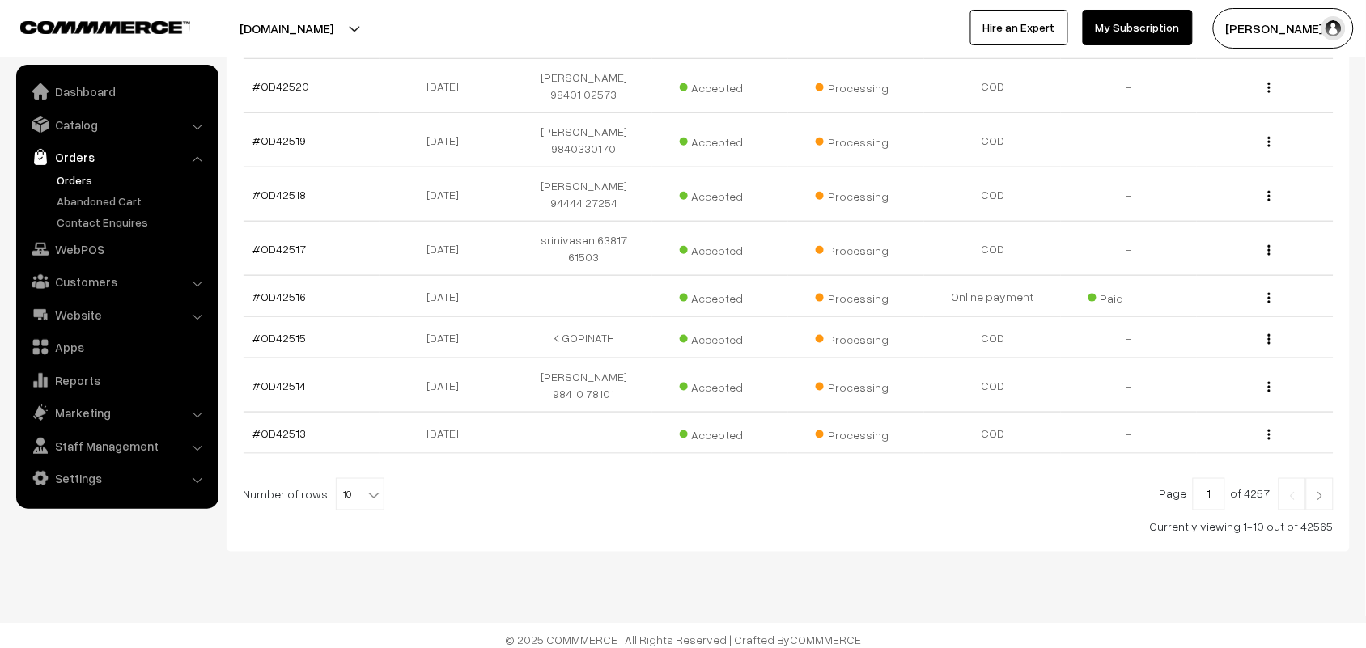
click at [346, 480] on span "10" at bounding box center [360, 495] width 47 height 32
select select "80"
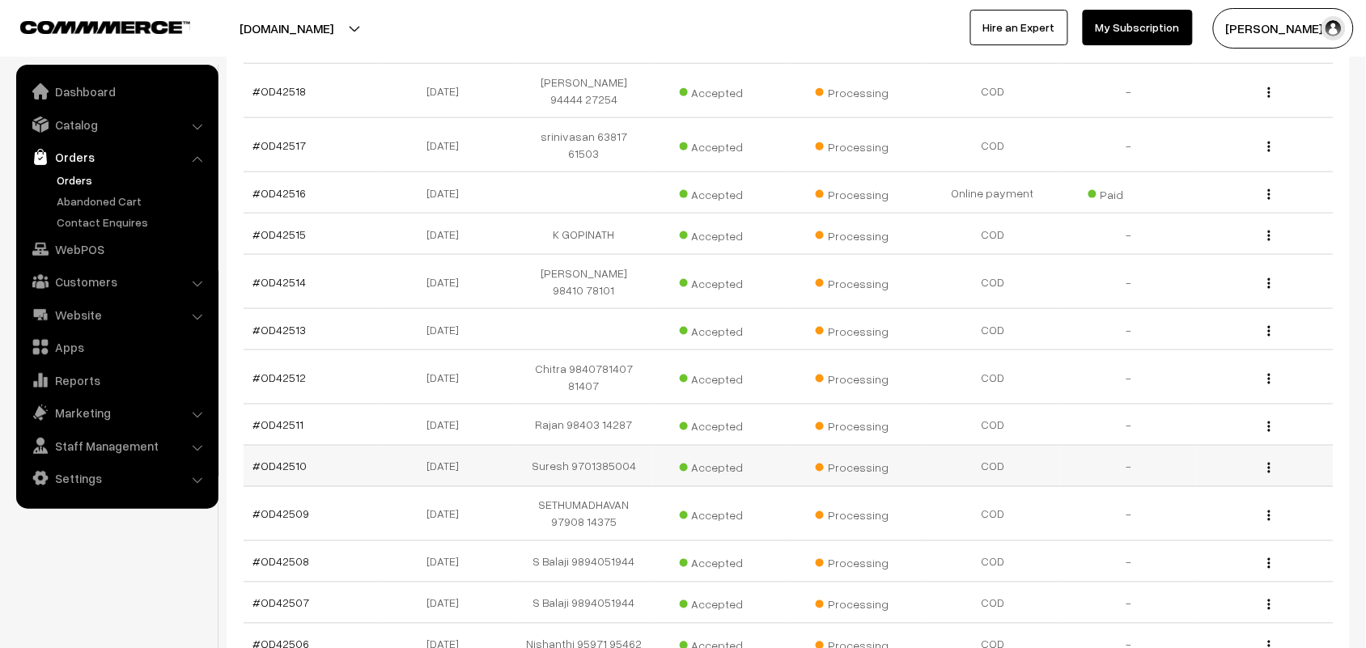
scroll to position [405, 0]
